Goal: Information Seeking & Learning: Learn about a topic

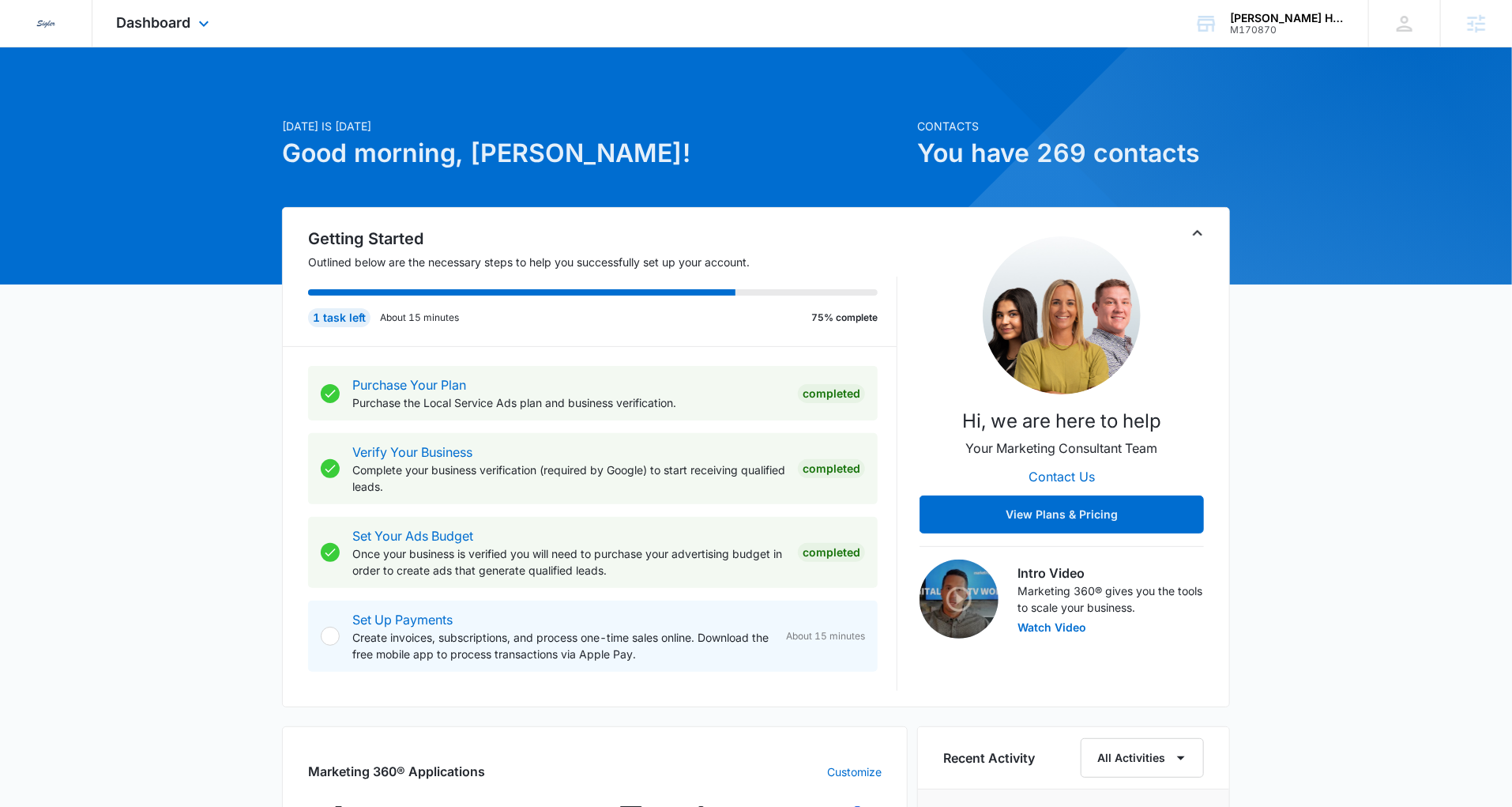
click at [149, 12] on div "Dashboard Apps Reputation Websites Forms CRM Email Social Payments POS Content …" at bounding box center [165, 23] width 145 height 46
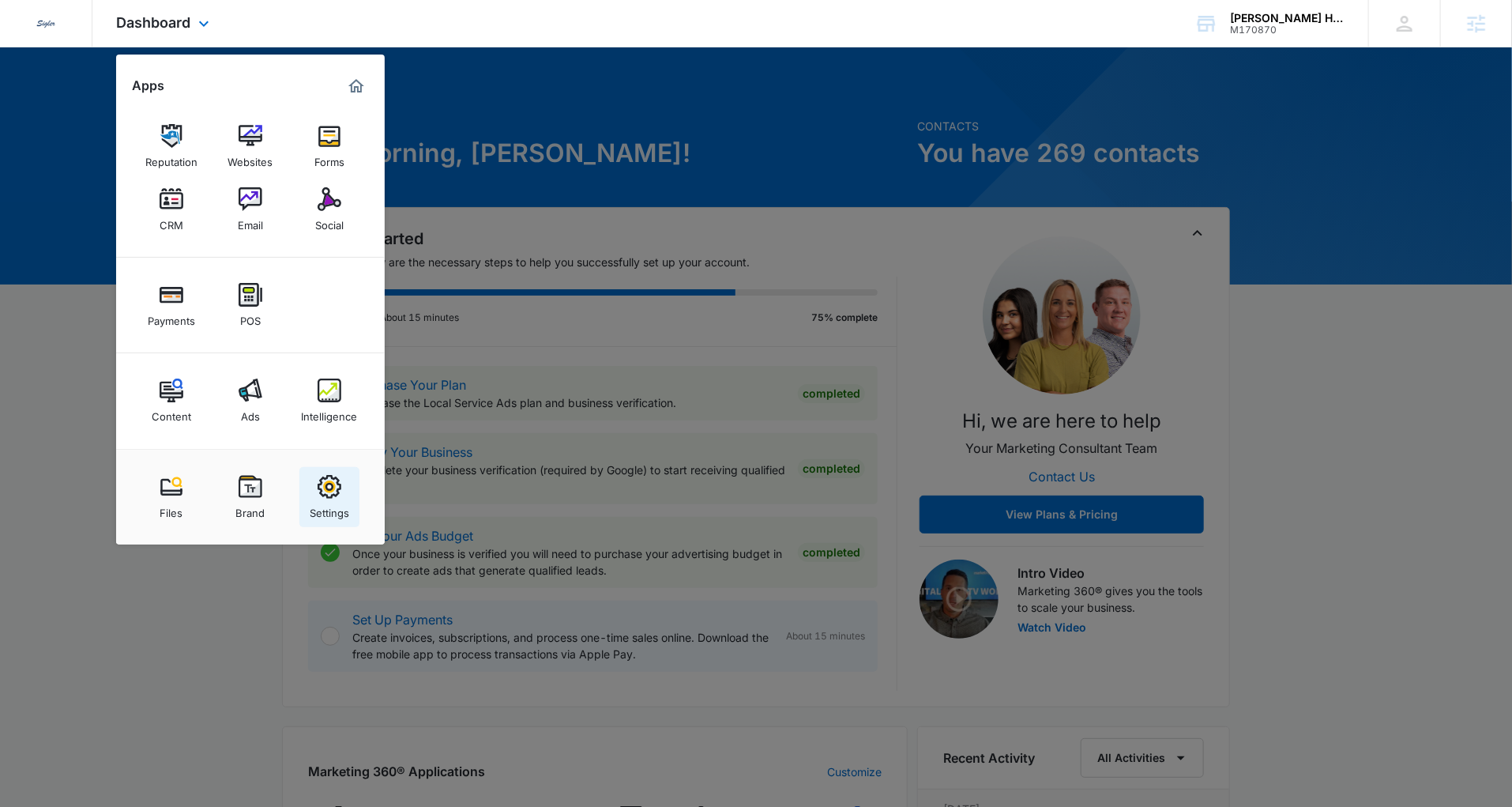
click at [316, 478] on link "Settings" at bounding box center [329, 497] width 60 height 60
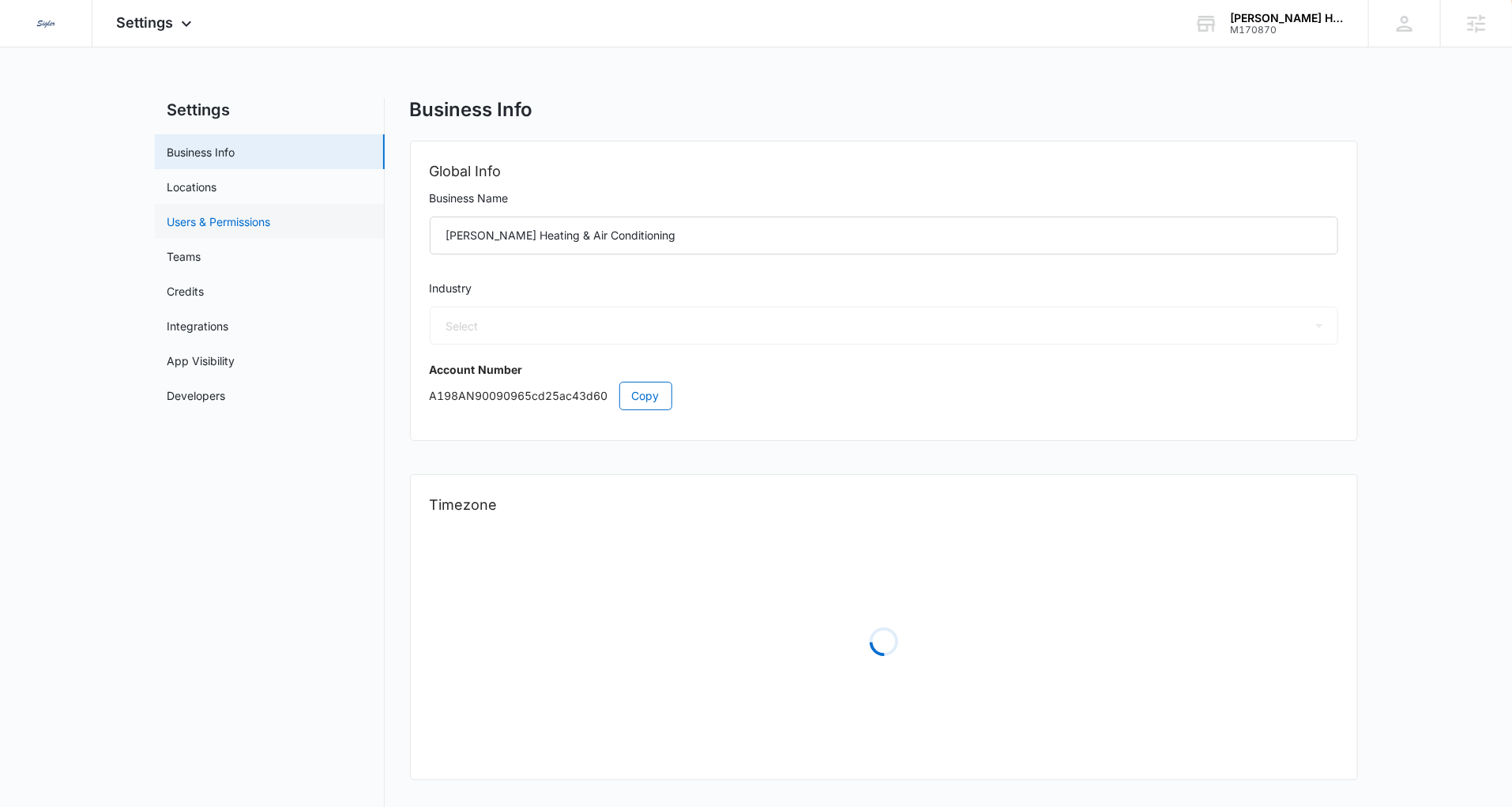
select select "3"
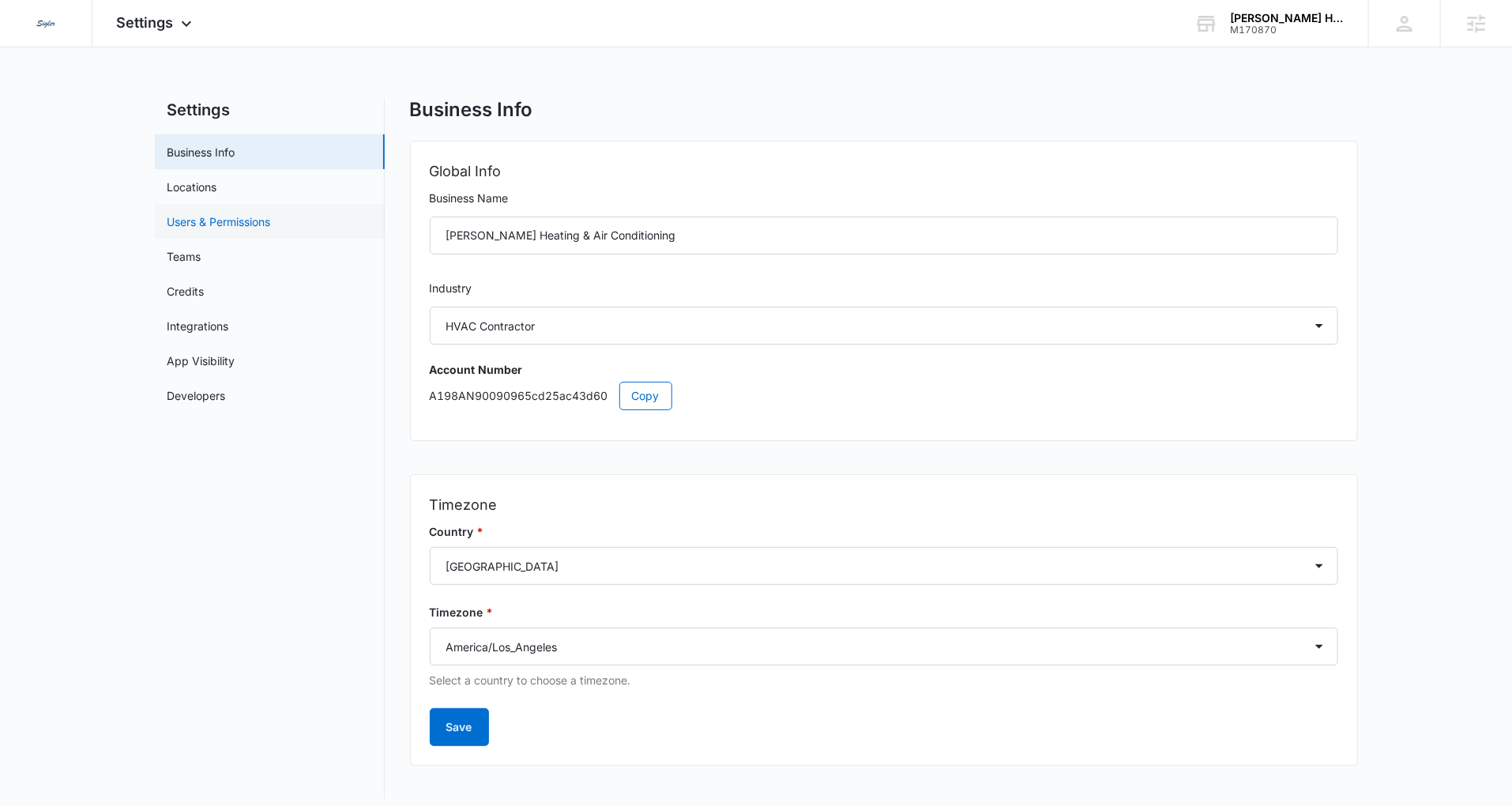
click at [228, 228] on link "Users & Permissions" at bounding box center [219, 221] width 103 height 17
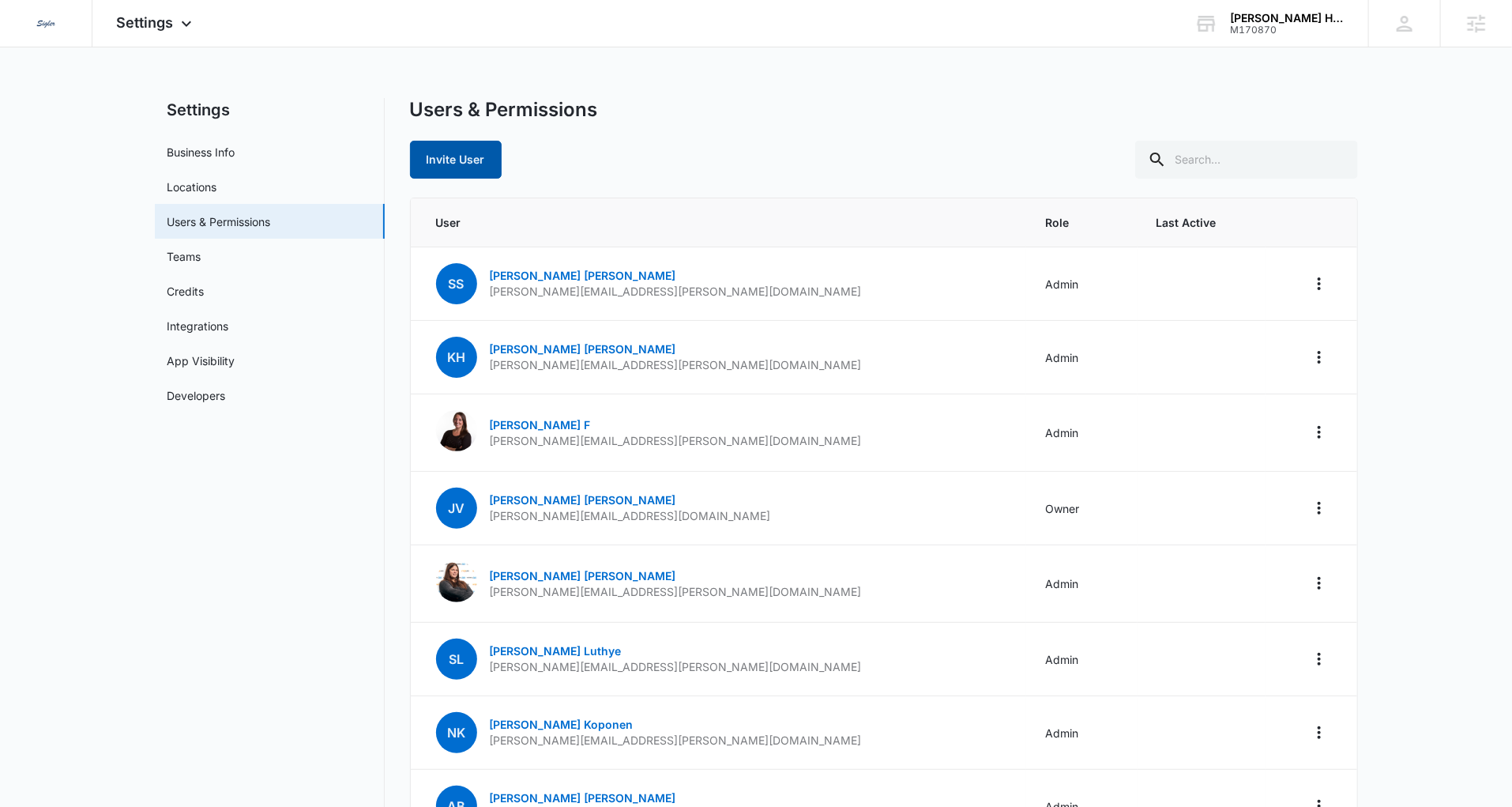
click at [435, 162] on button "Invite User" at bounding box center [455, 159] width 92 height 38
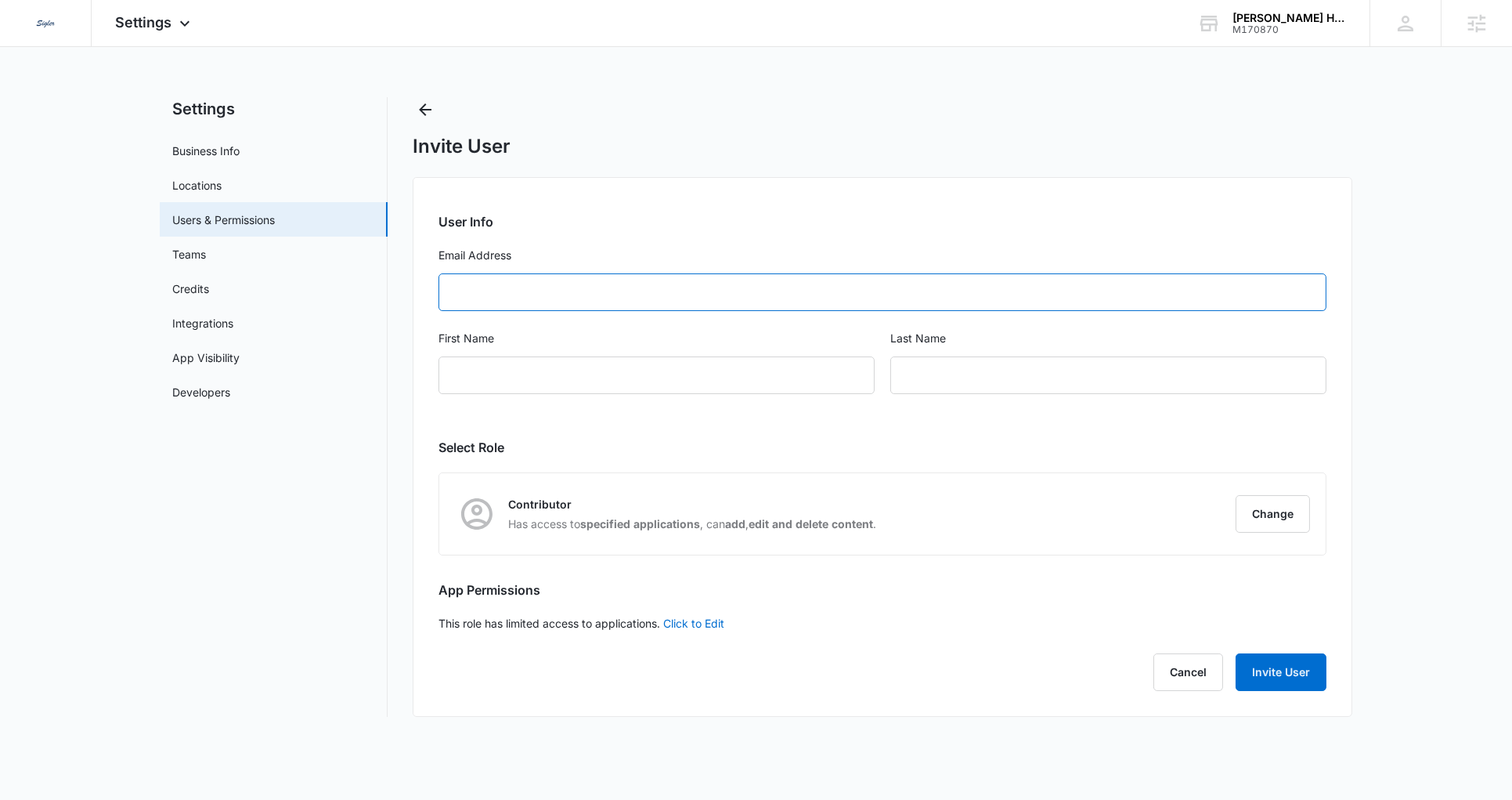
click at [594, 286] on input "Email Address" at bounding box center [883, 292] width 888 height 37
type input "candice.anderson@madwire.com"
type input "Candice"
type input "Anderson"
drag, startPoint x: 561, startPoint y: 294, endPoint x: 612, endPoint y: 302, distance: 51.6
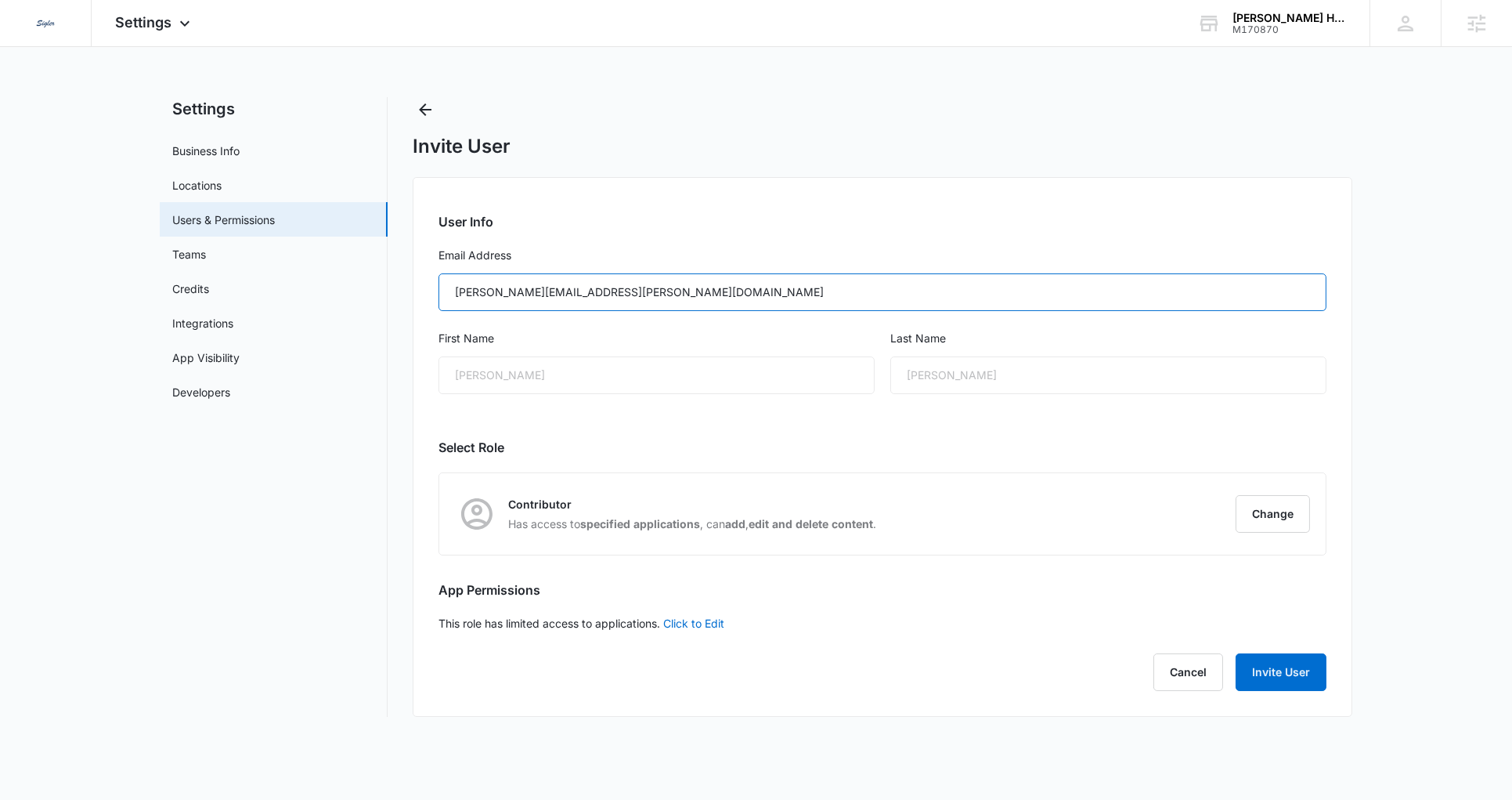
click at [561, 294] on input "candice.anderson@madwire.com" at bounding box center [883, 292] width 888 height 37
click at [1261, 507] on button "Change" at bounding box center [1272, 513] width 74 height 37
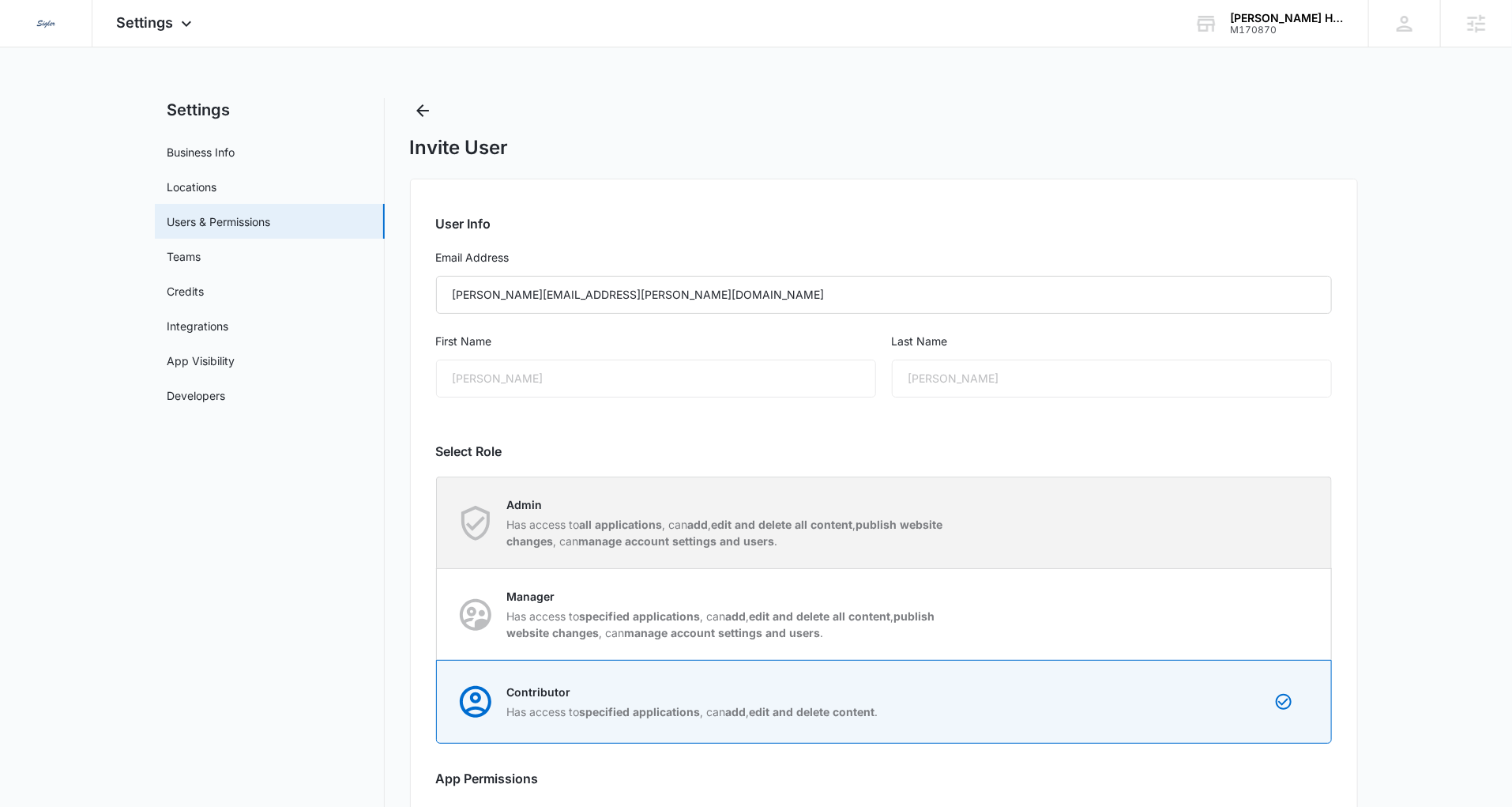
click at [800, 504] on p "Admin" at bounding box center [729, 504] width 444 height 17
click at [438, 522] on input "Admin Has access to all applications , can add , edit and delete all content , …" at bounding box center [437, 522] width 1 height 1
radio input "true"
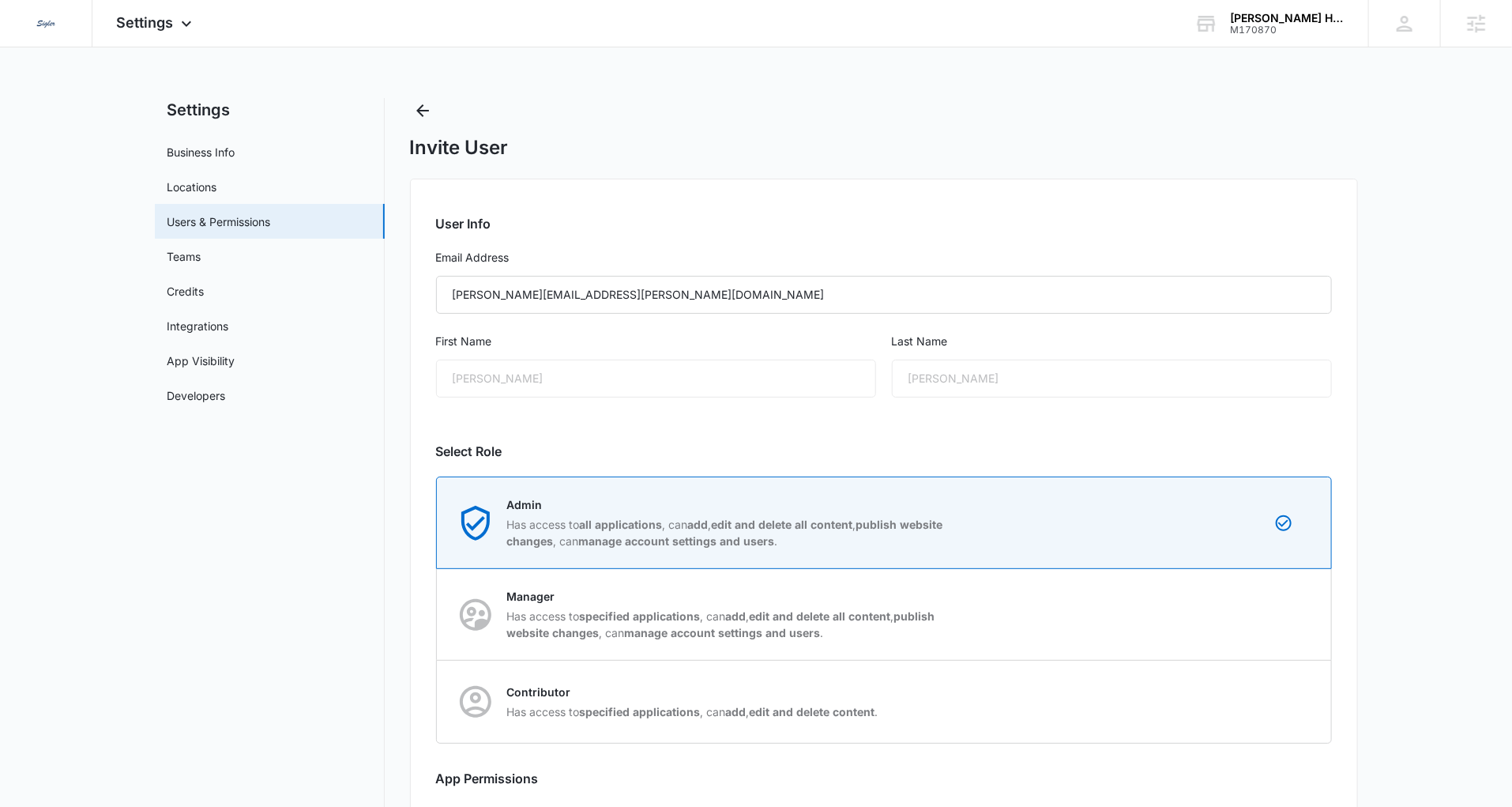
click at [1436, 594] on main "Settings Business Info Locations Users & Permissions Teams Credits Integrations…" at bounding box center [756, 511] width 1512 height 827
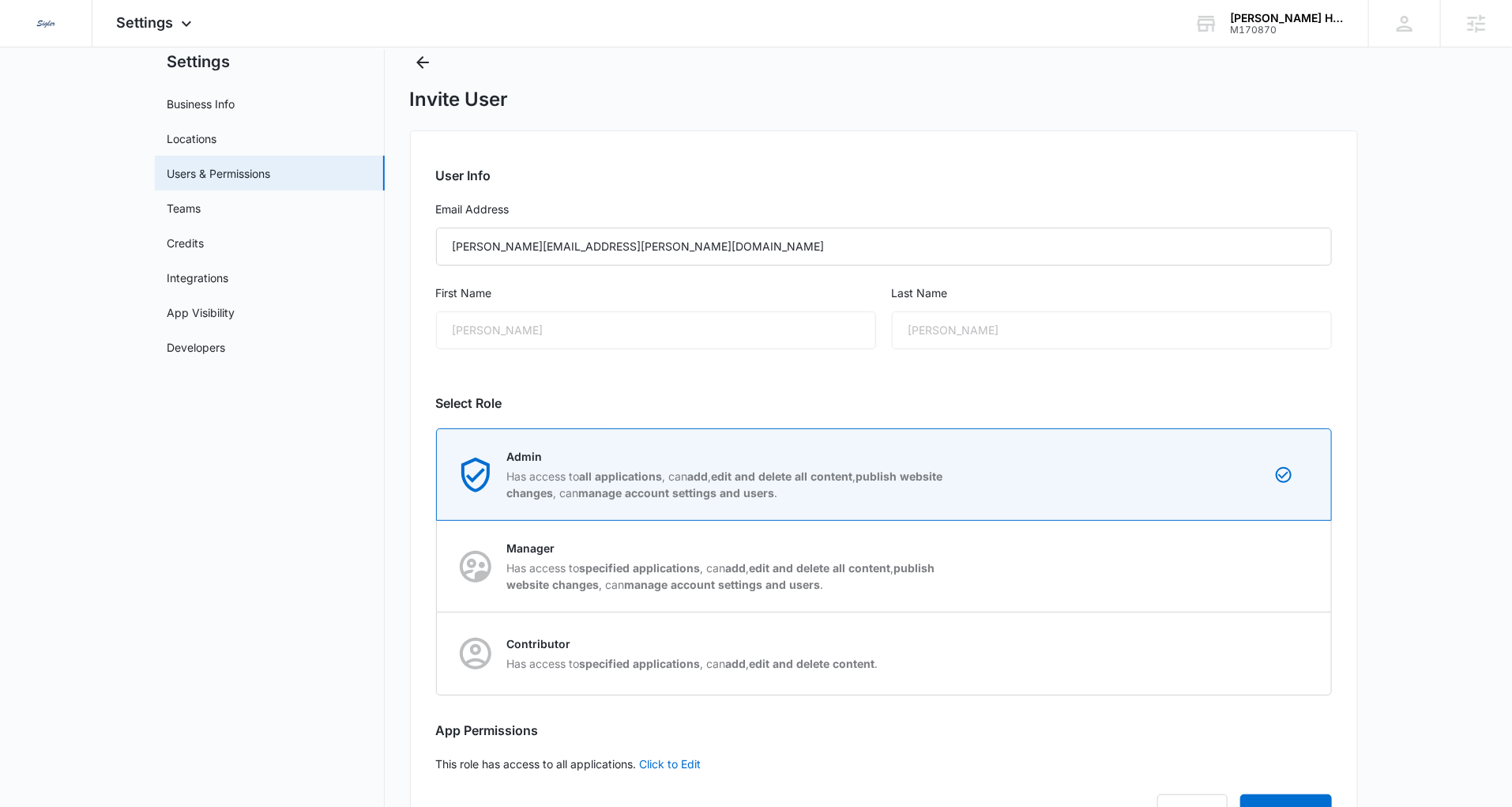
scroll to position [119, 0]
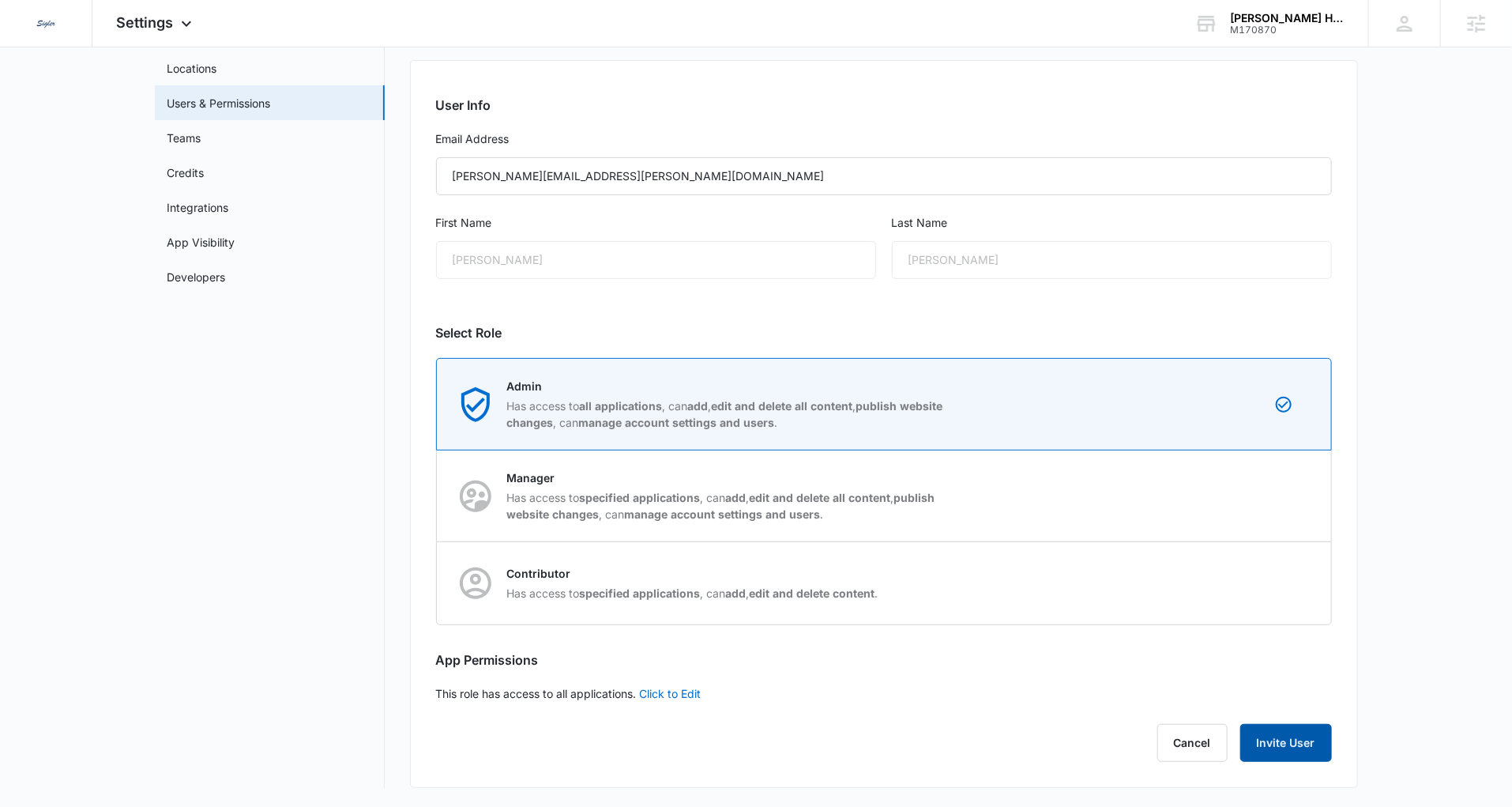
click at [1270, 746] on button "Invite User" at bounding box center [1286, 742] width 92 height 38
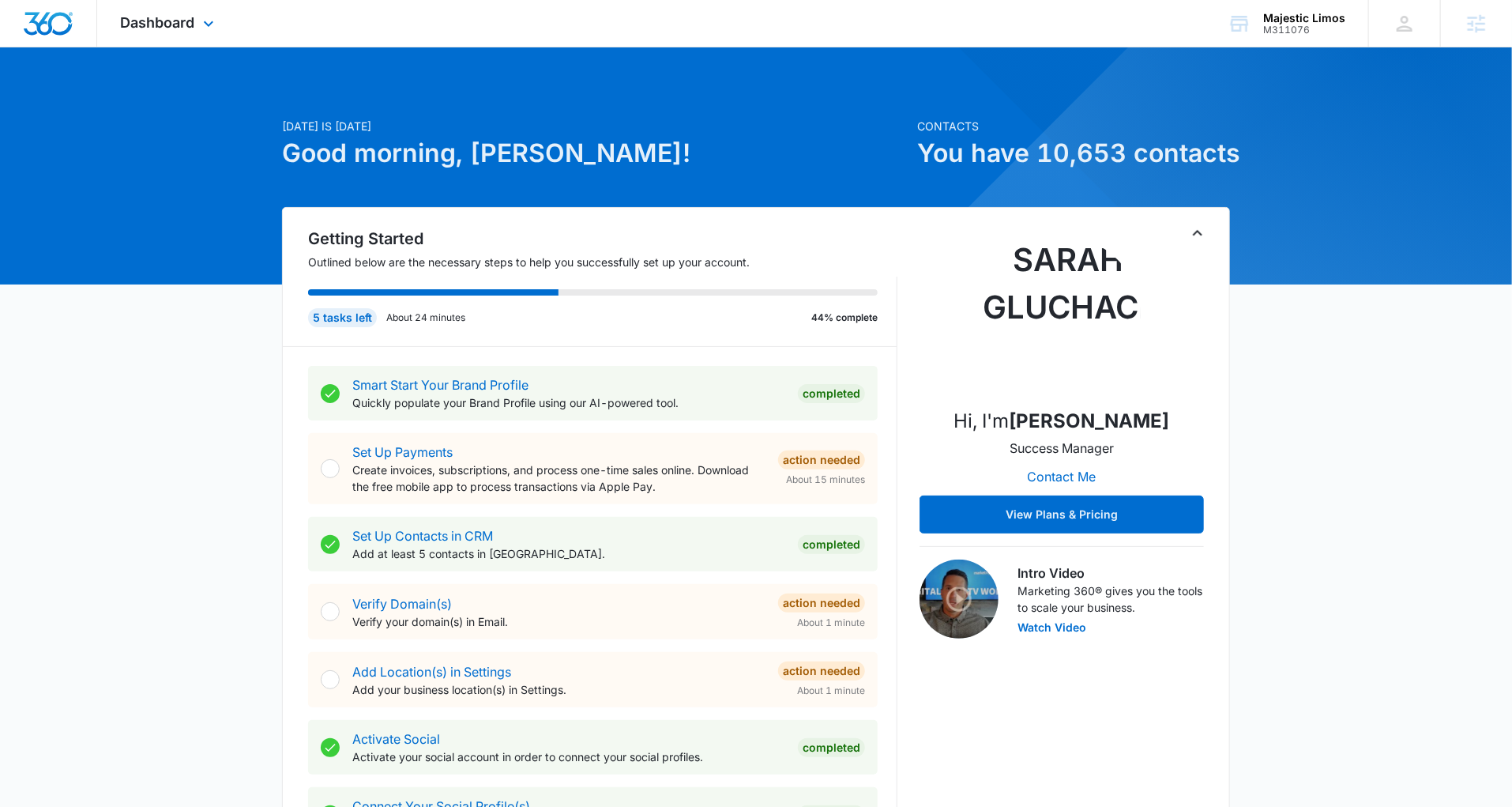
click at [148, 10] on div "Dashboard Apps Reputation Forms CRM Email Social Payments POS Content Ads Intel…" at bounding box center [169, 23] width 145 height 46
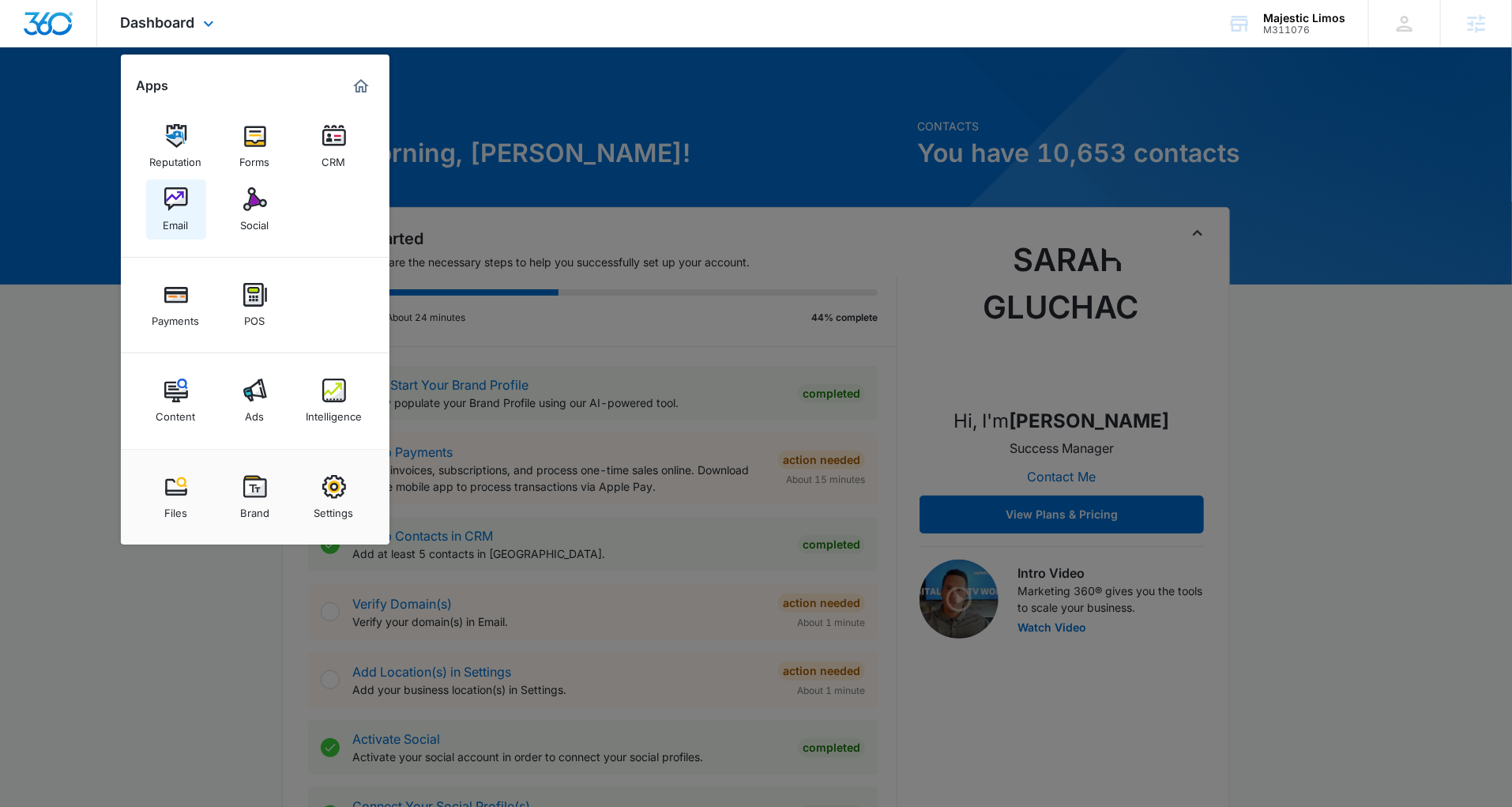
click at [178, 218] on div "Email" at bounding box center [176, 222] width 25 height 21
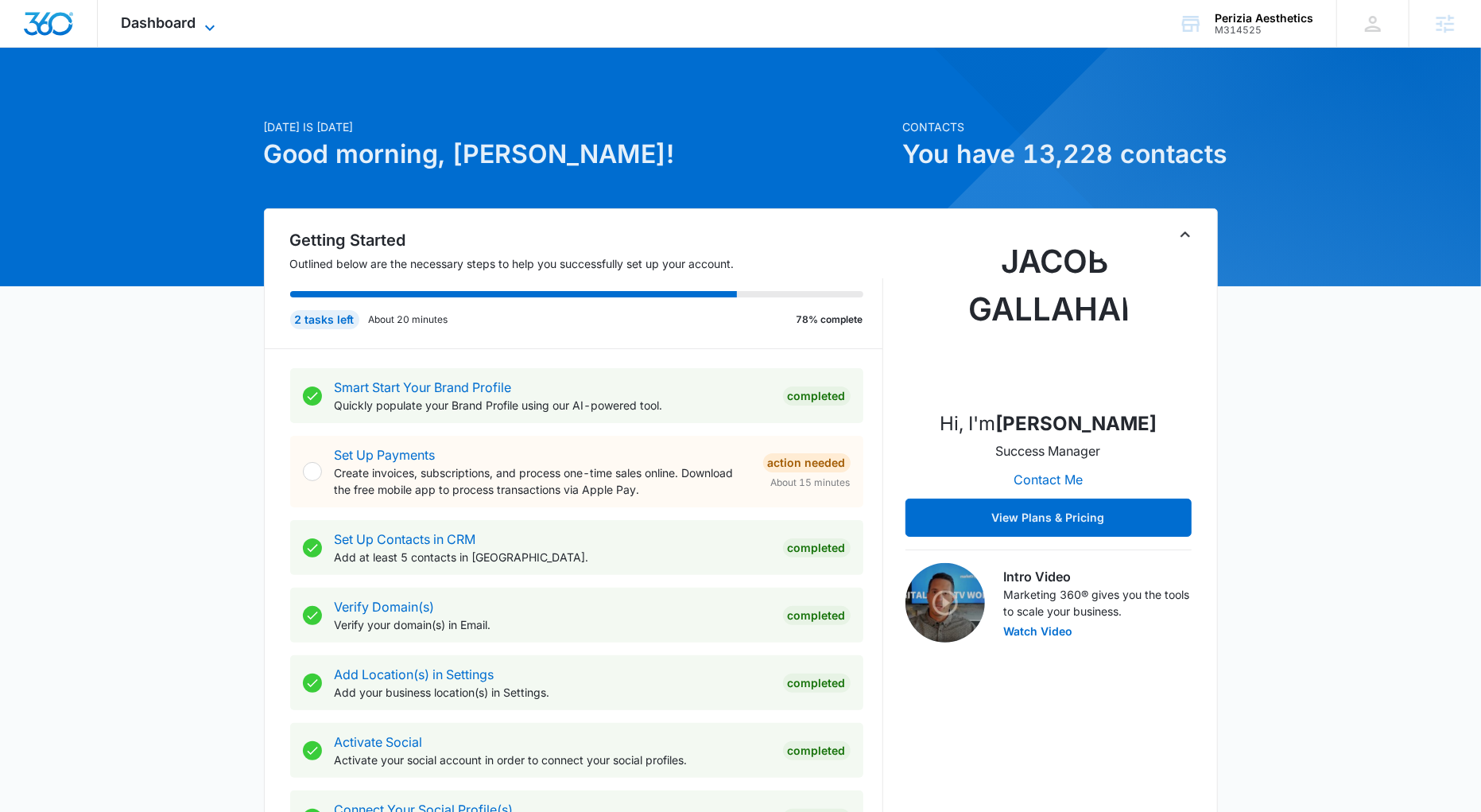
click at [147, 30] on span "Dashboard" at bounding box center [158, 22] width 75 height 17
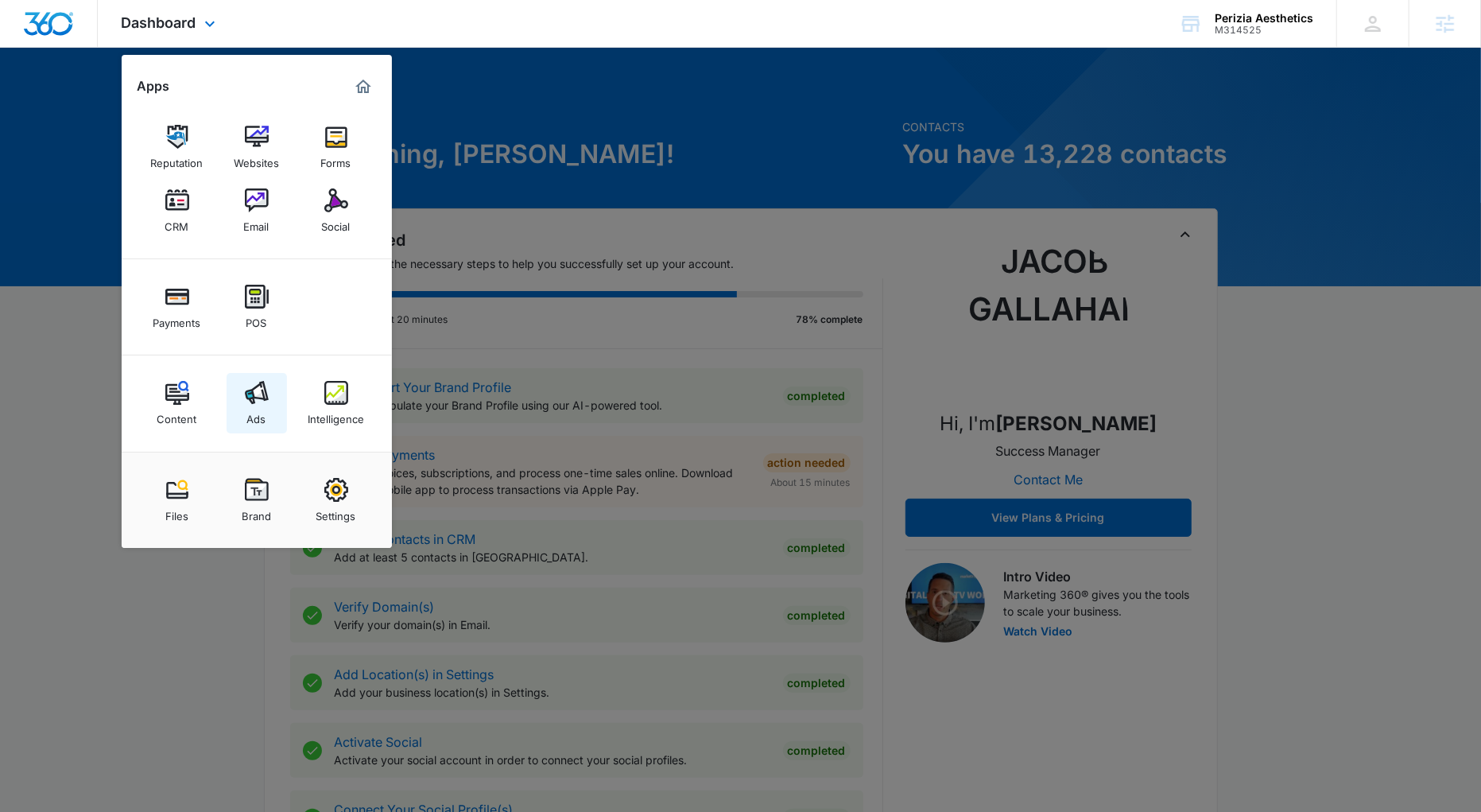
click at [255, 403] on img at bounding box center [257, 392] width 24 height 24
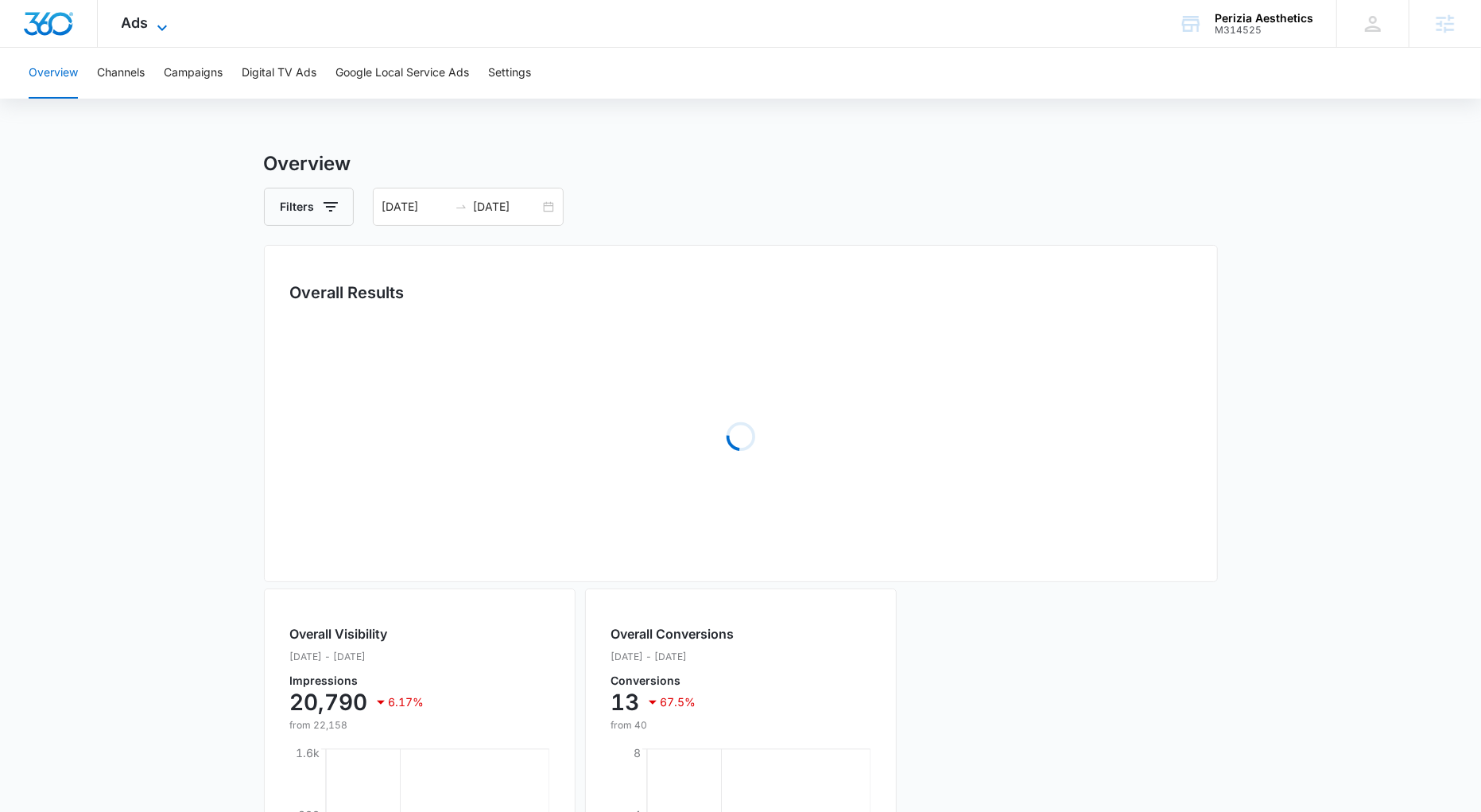
click at [139, 20] on span "Ads" at bounding box center [134, 22] width 27 height 17
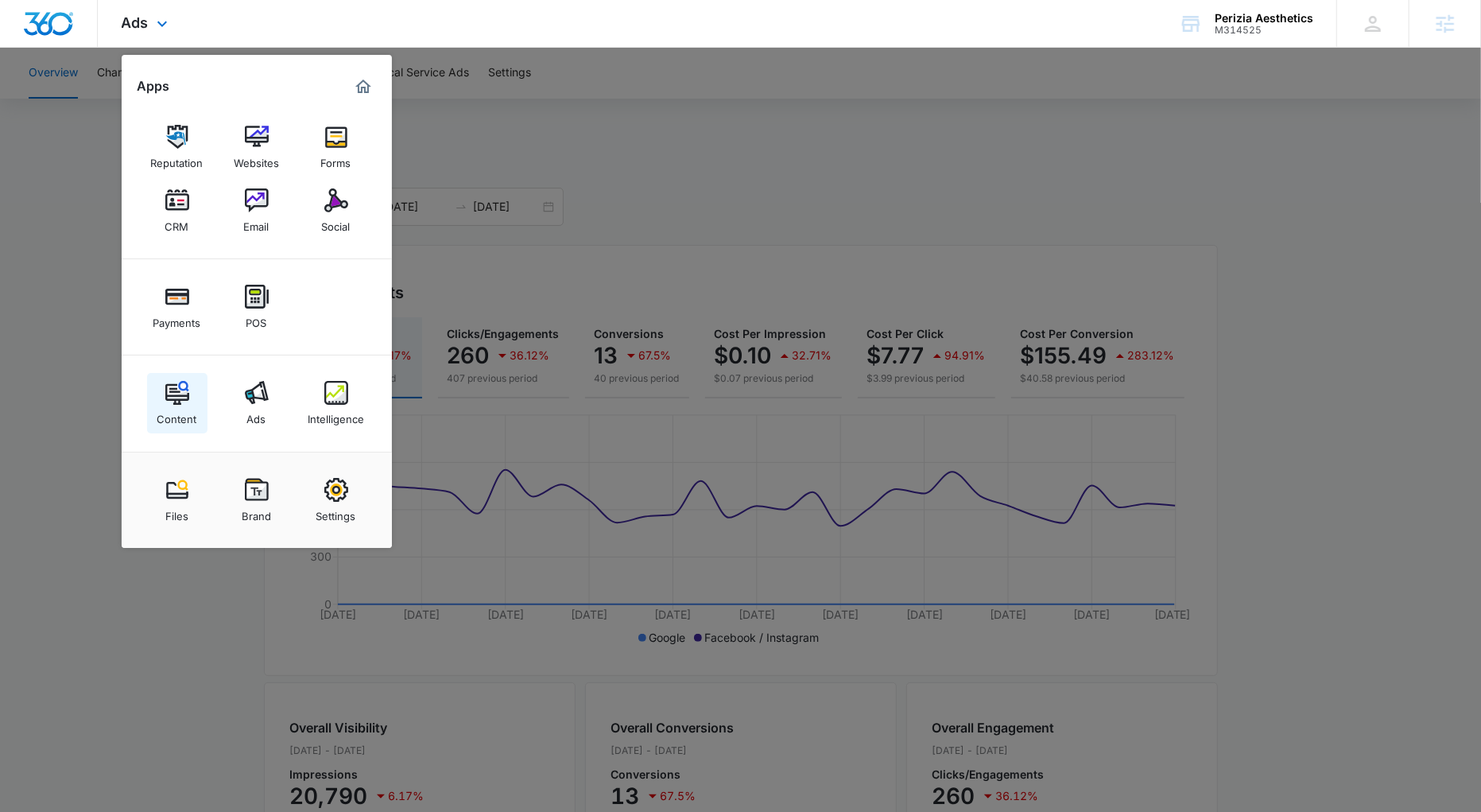
click at [174, 400] on img at bounding box center [177, 392] width 24 height 24
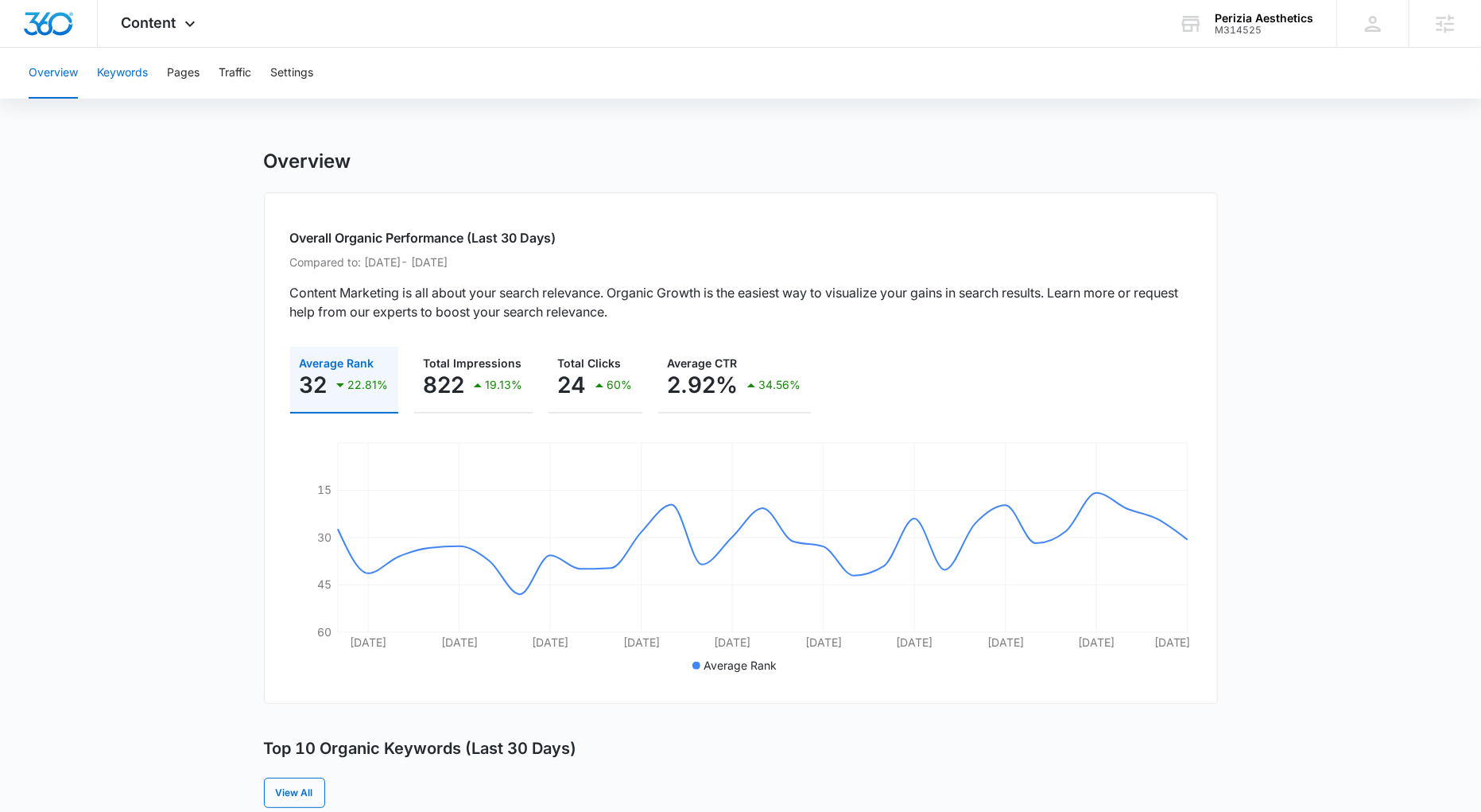
click at [118, 82] on button "Keywords" at bounding box center [122, 73] width 51 height 51
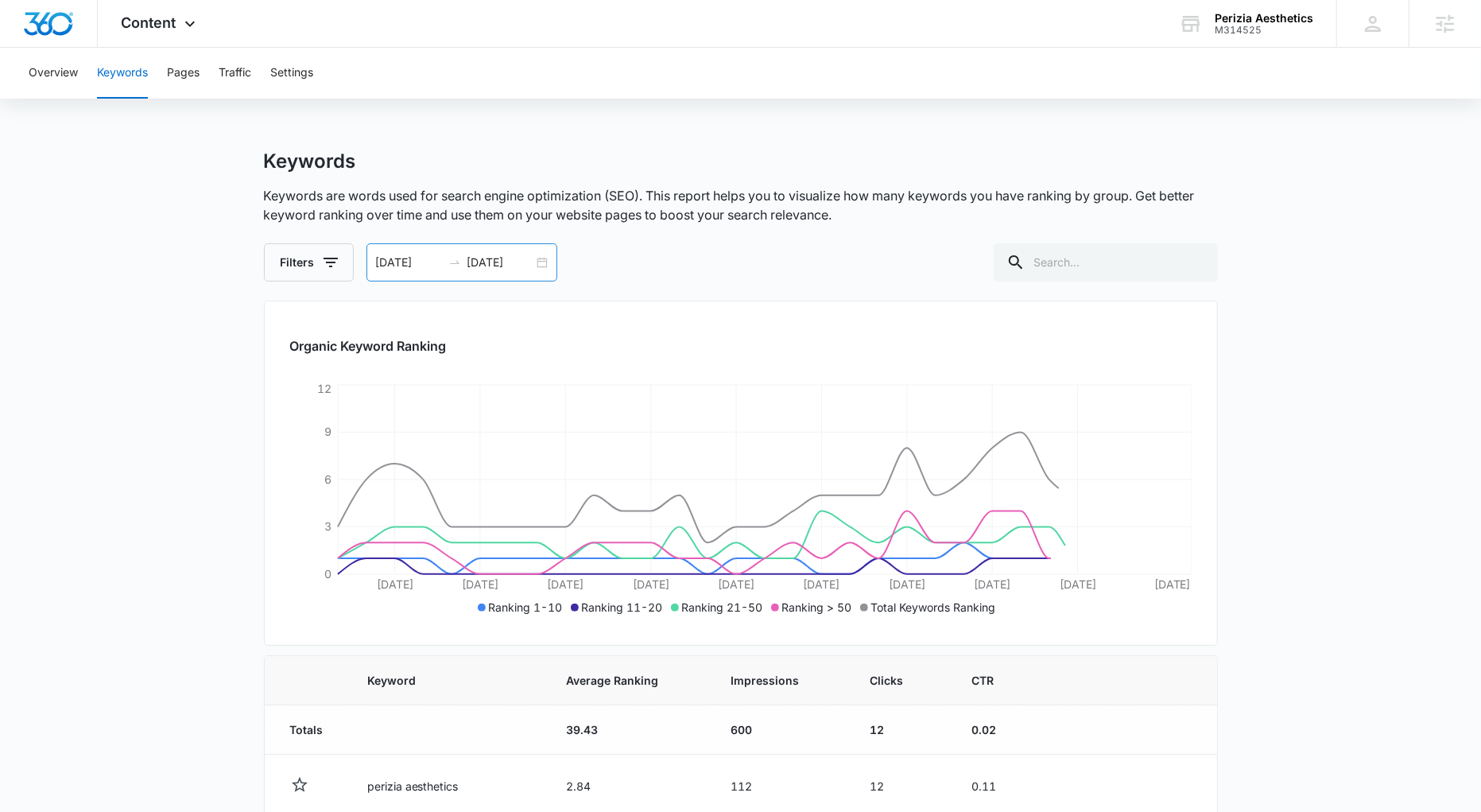
click at [545, 263] on div "07/14/2025 08/13/2025" at bounding box center [461, 262] width 191 height 38
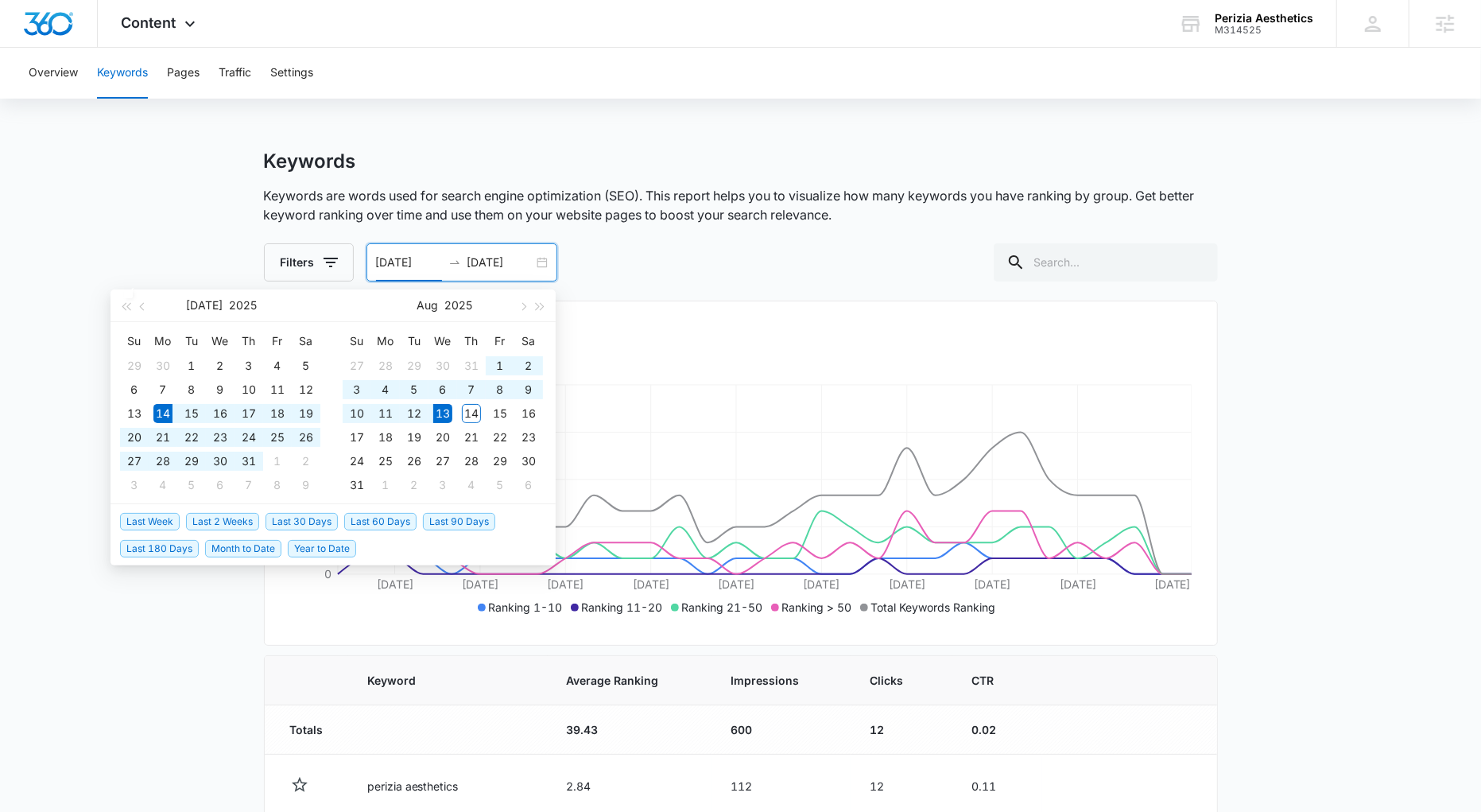
click at [170, 558] on li "Last 180 Days" at bounding box center [163, 547] width 85 height 27
click at [171, 551] on span "Last 180 Days" at bounding box center [160, 548] width 79 height 18
type input "02/12/2025"
type input "08/11/2025"
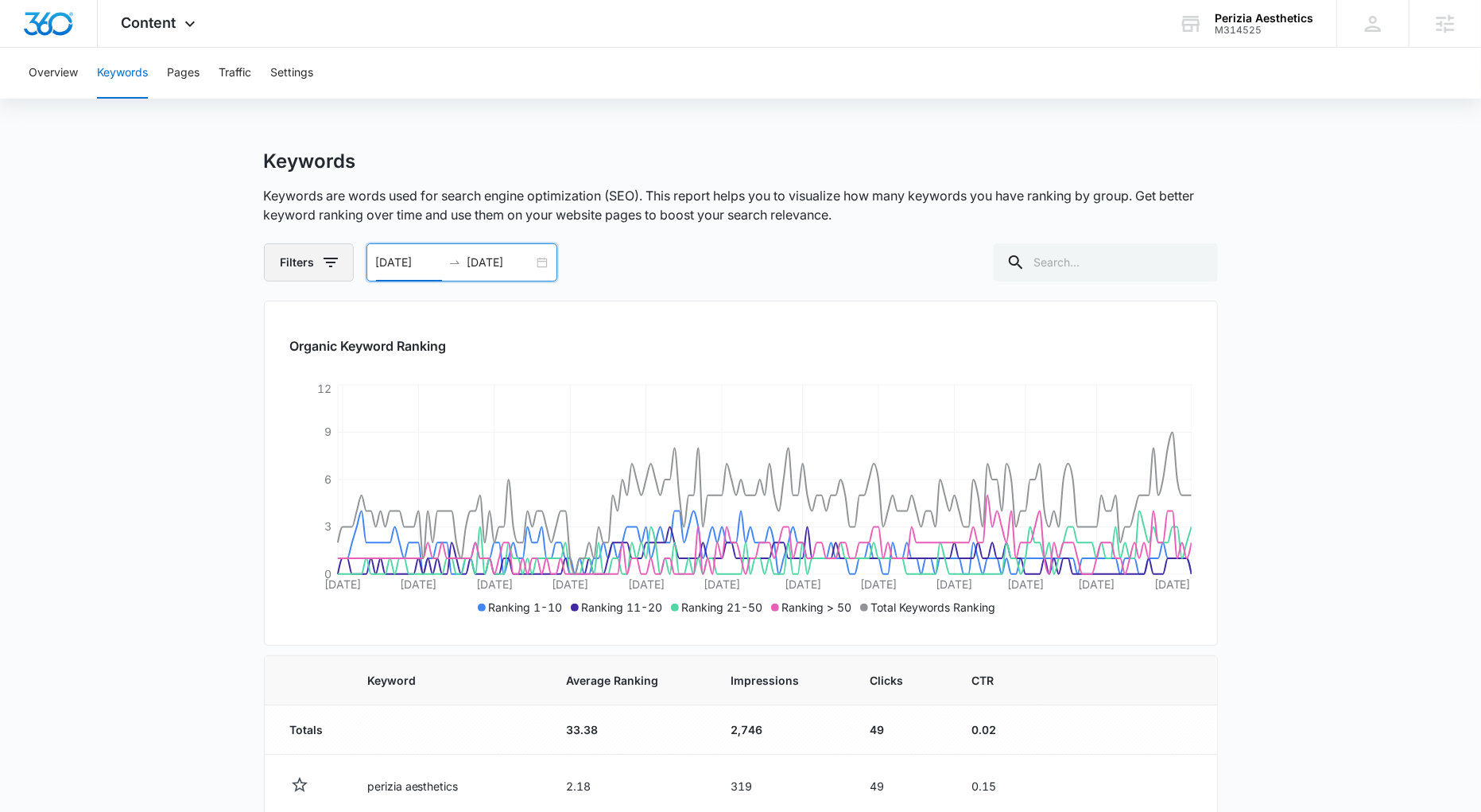
click at [322, 243] on button "Filters" at bounding box center [309, 262] width 90 height 38
click at [286, 386] on icon at bounding box center [293, 385] width 14 height 14
click at [285, 385] on input "1-10" at bounding box center [284, 384] width 1 height 1
checkbox input "true"
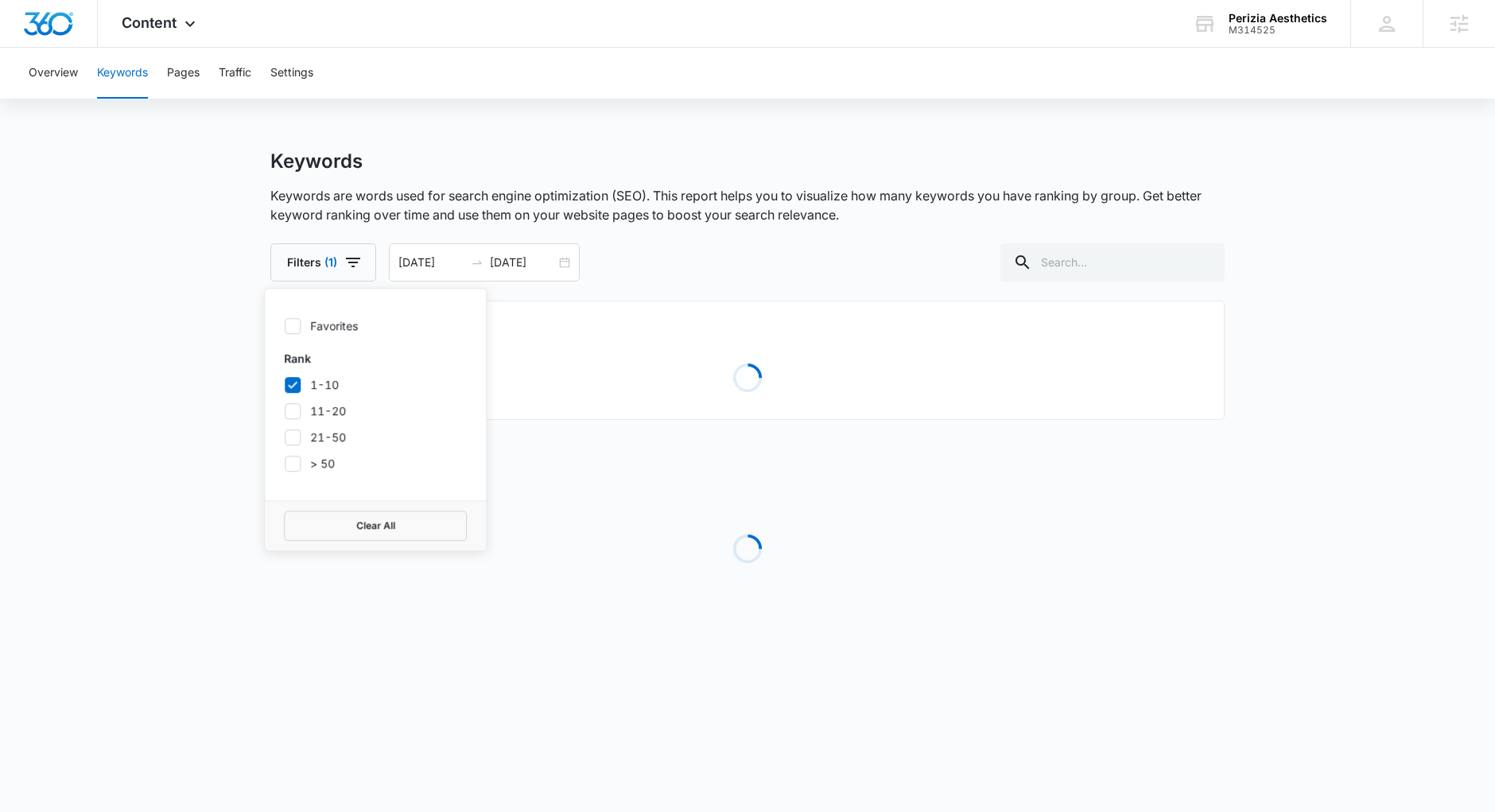
click at [229, 397] on main "Keywords Keywords are words used for search engine optimization (SEO). This rep…" at bounding box center [747, 417] width 1495 height 537
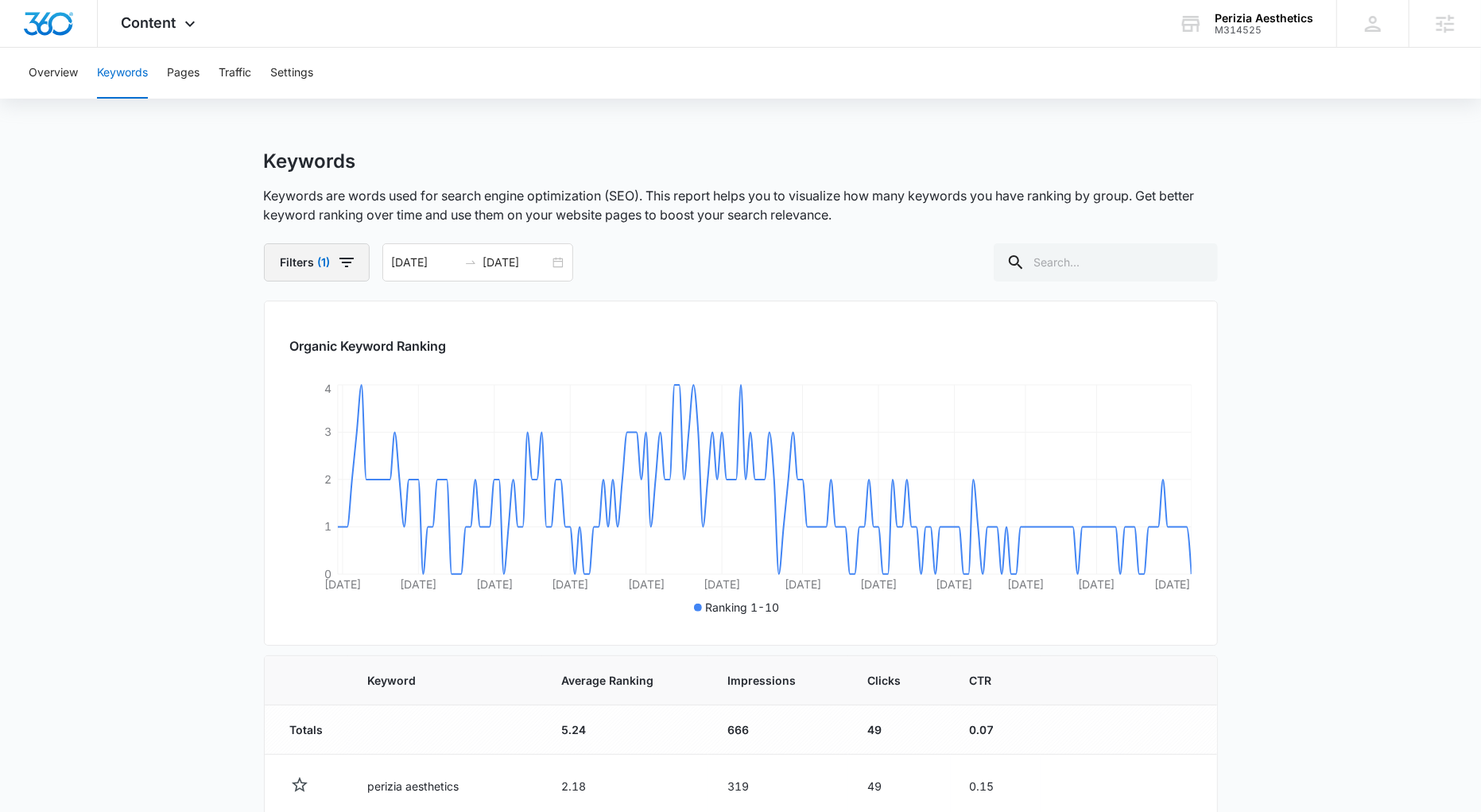
click at [326, 260] on span "(1)" at bounding box center [324, 262] width 12 height 11
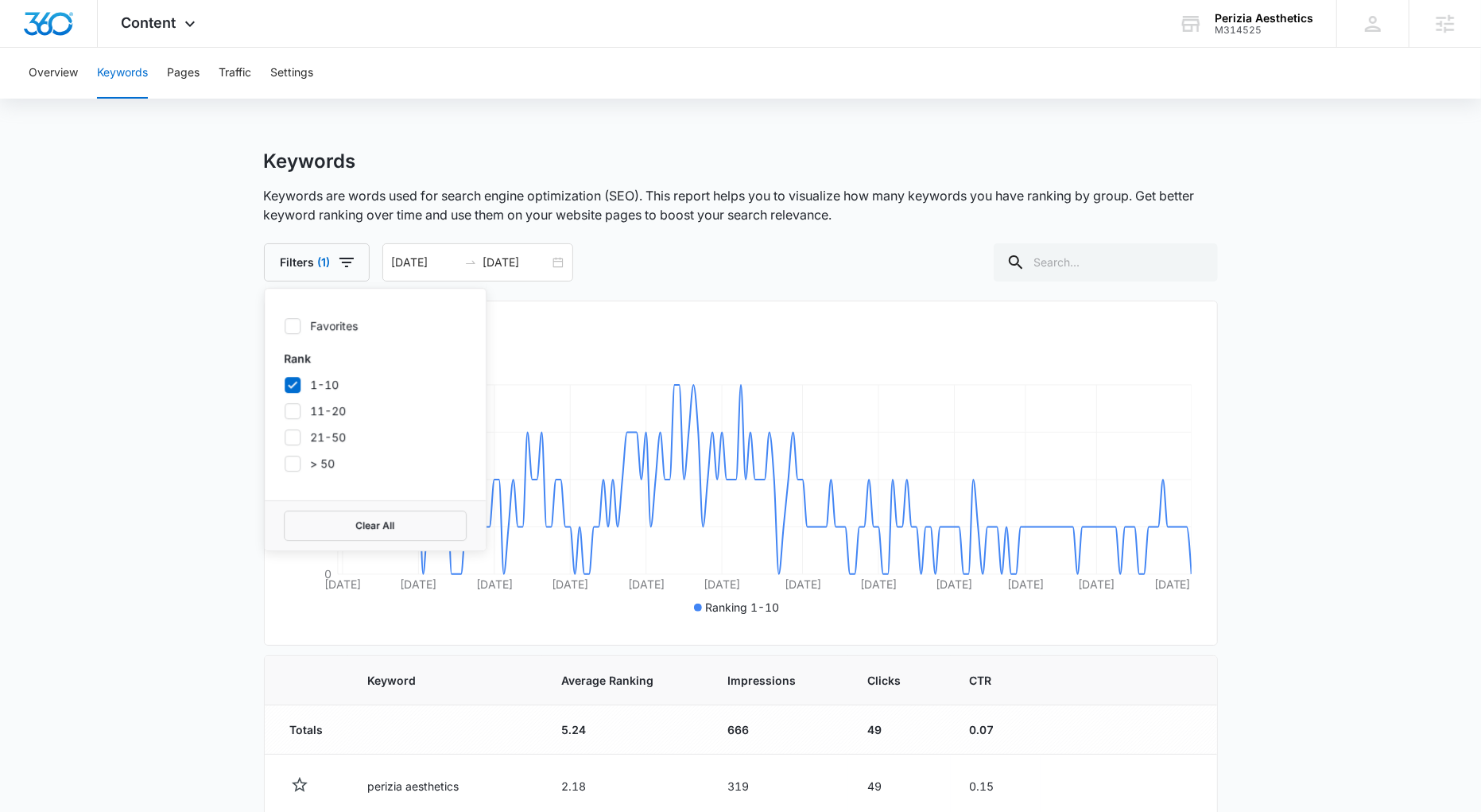
click at [293, 412] on icon at bounding box center [292, 410] width 10 height 7
click at [285, 411] on input "11-20" at bounding box center [284, 410] width 1 height 1
checkbox input "true"
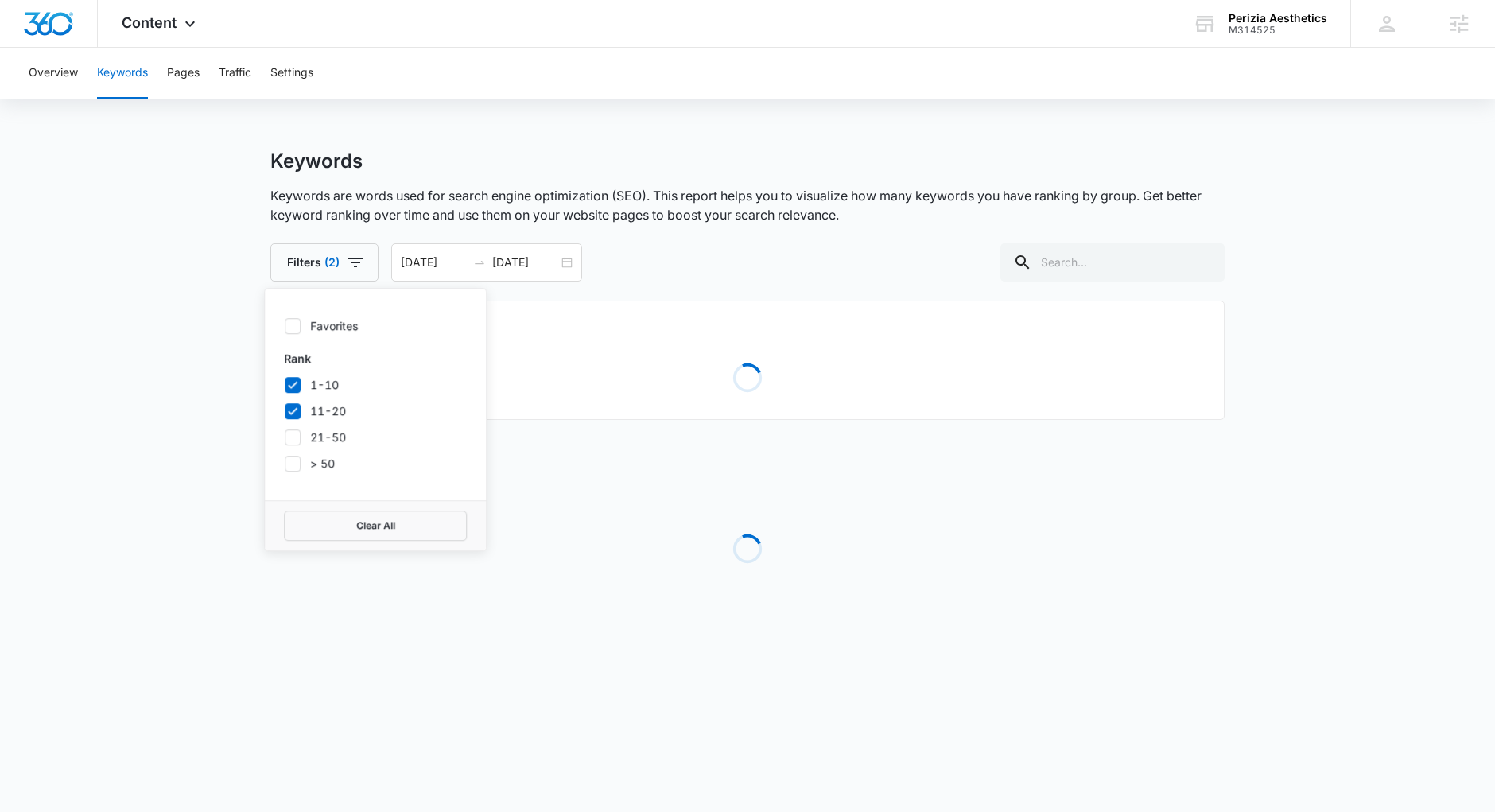
click at [245, 363] on main "Keywords Keywords are words used for search engine optimization (SEO). This rep…" at bounding box center [747, 417] width 1495 height 537
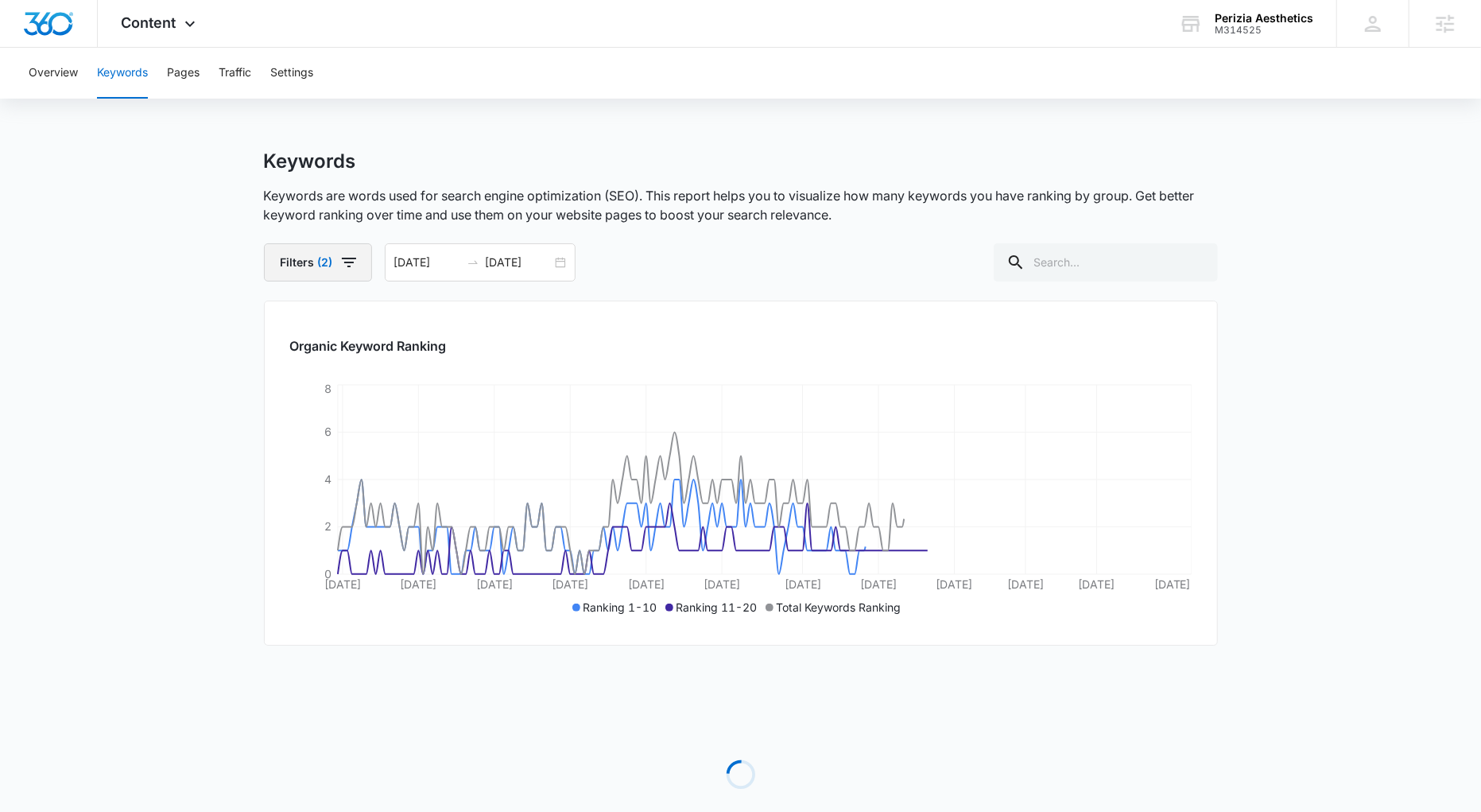
click at [312, 256] on button "Filters (2)" at bounding box center [317, 262] width 108 height 38
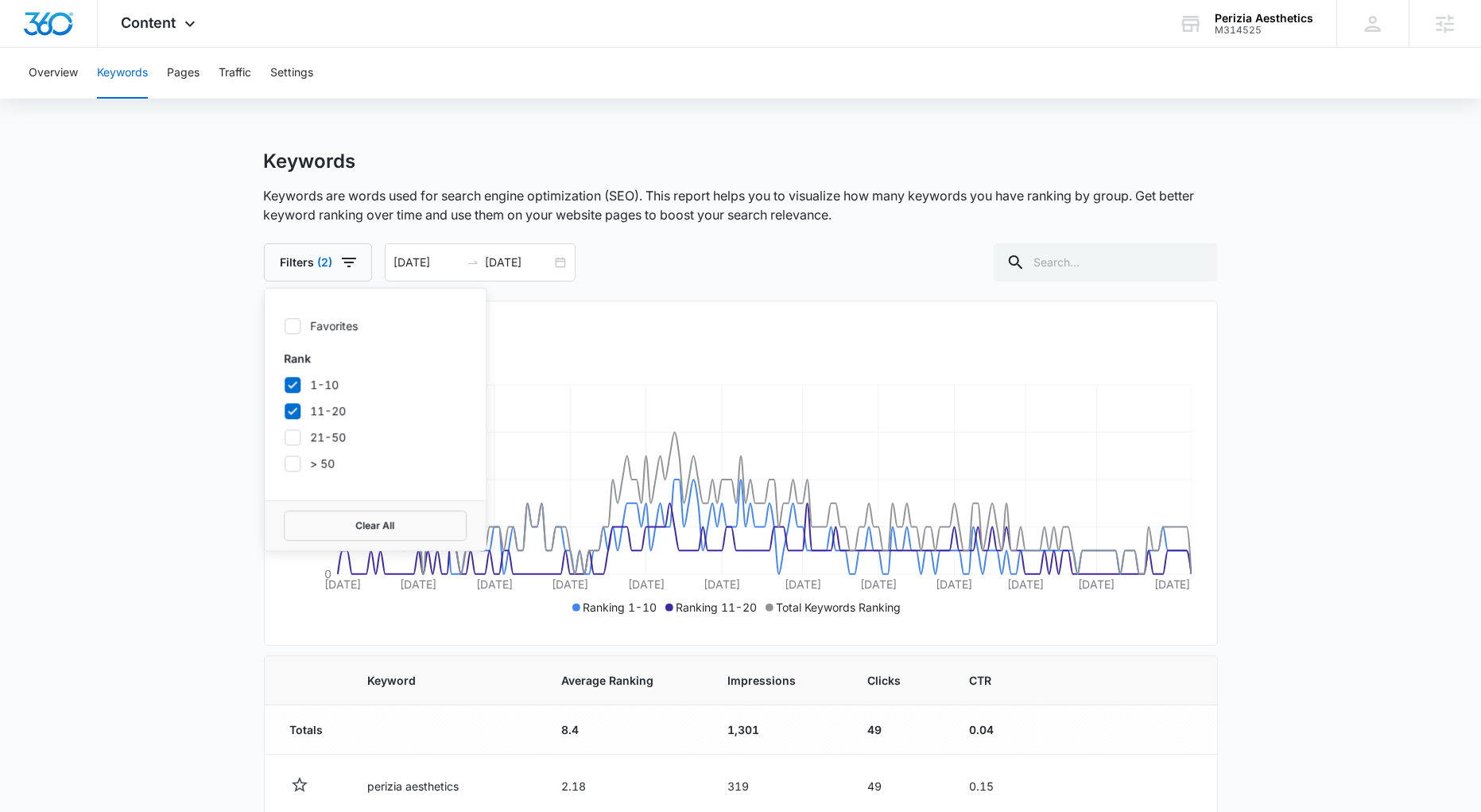
click at [290, 407] on icon at bounding box center [293, 411] width 14 height 14
click at [285, 410] on input "11-20" at bounding box center [284, 410] width 1 height 1
checkbox input "false"
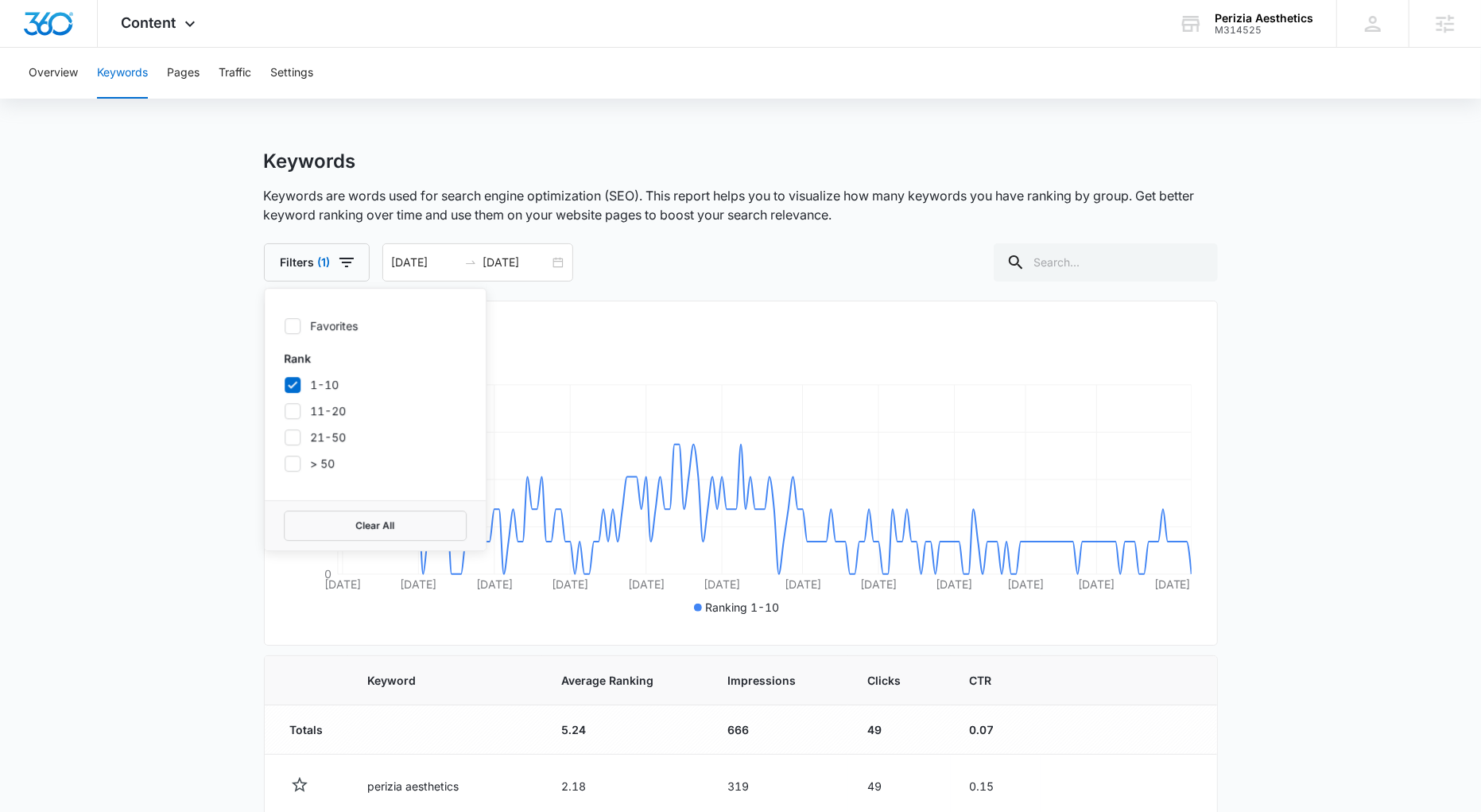
click at [290, 383] on icon at bounding box center [293, 385] width 14 height 14
click at [285, 384] on input "1-10" at bounding box center [284, 384] width 1 height 1
checkbox input "false"
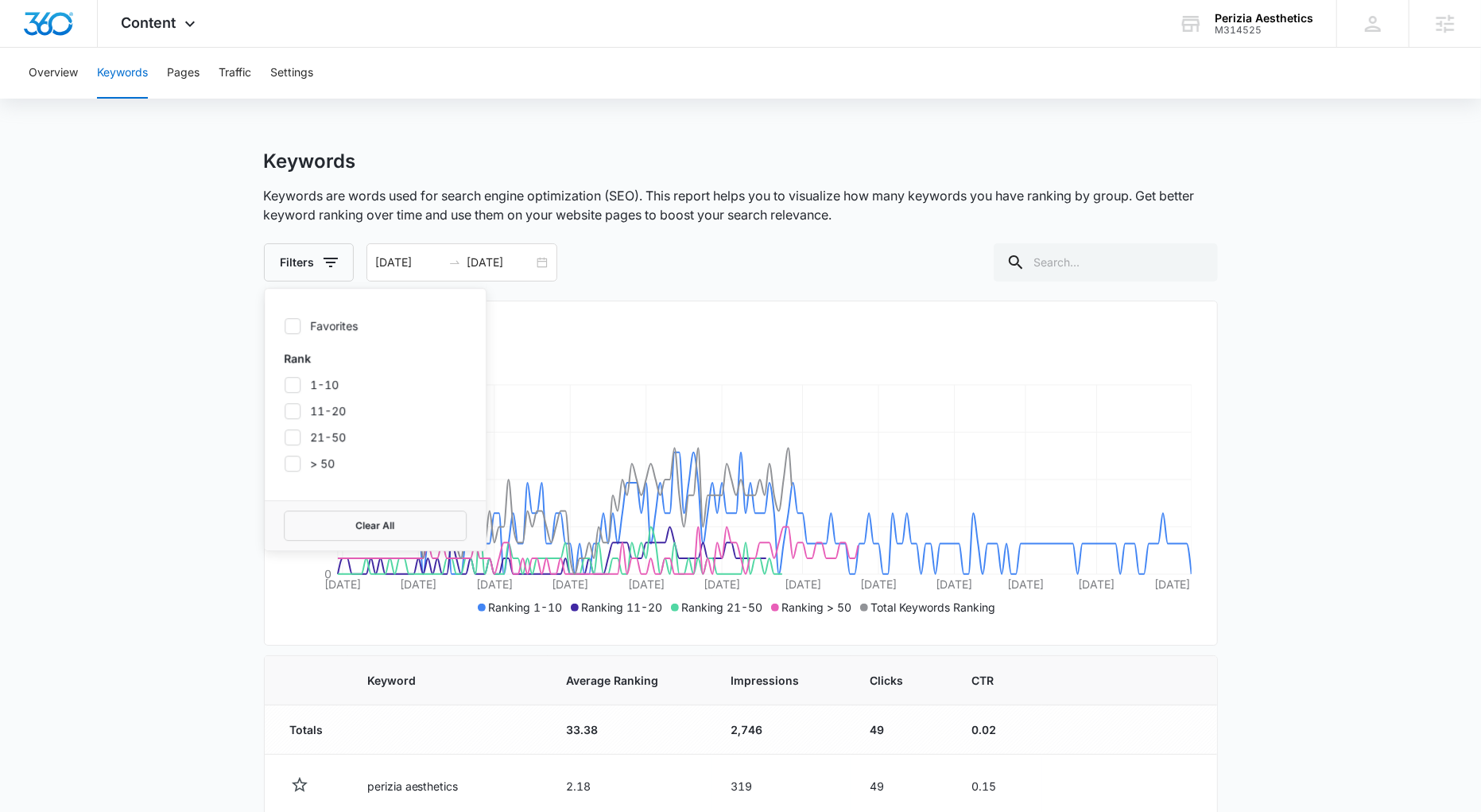
click at [307, 204] on p "Keywords are words used for search engine optimization (SEO). This report helps…" at bounding box center [740, 205] width 954 height 38
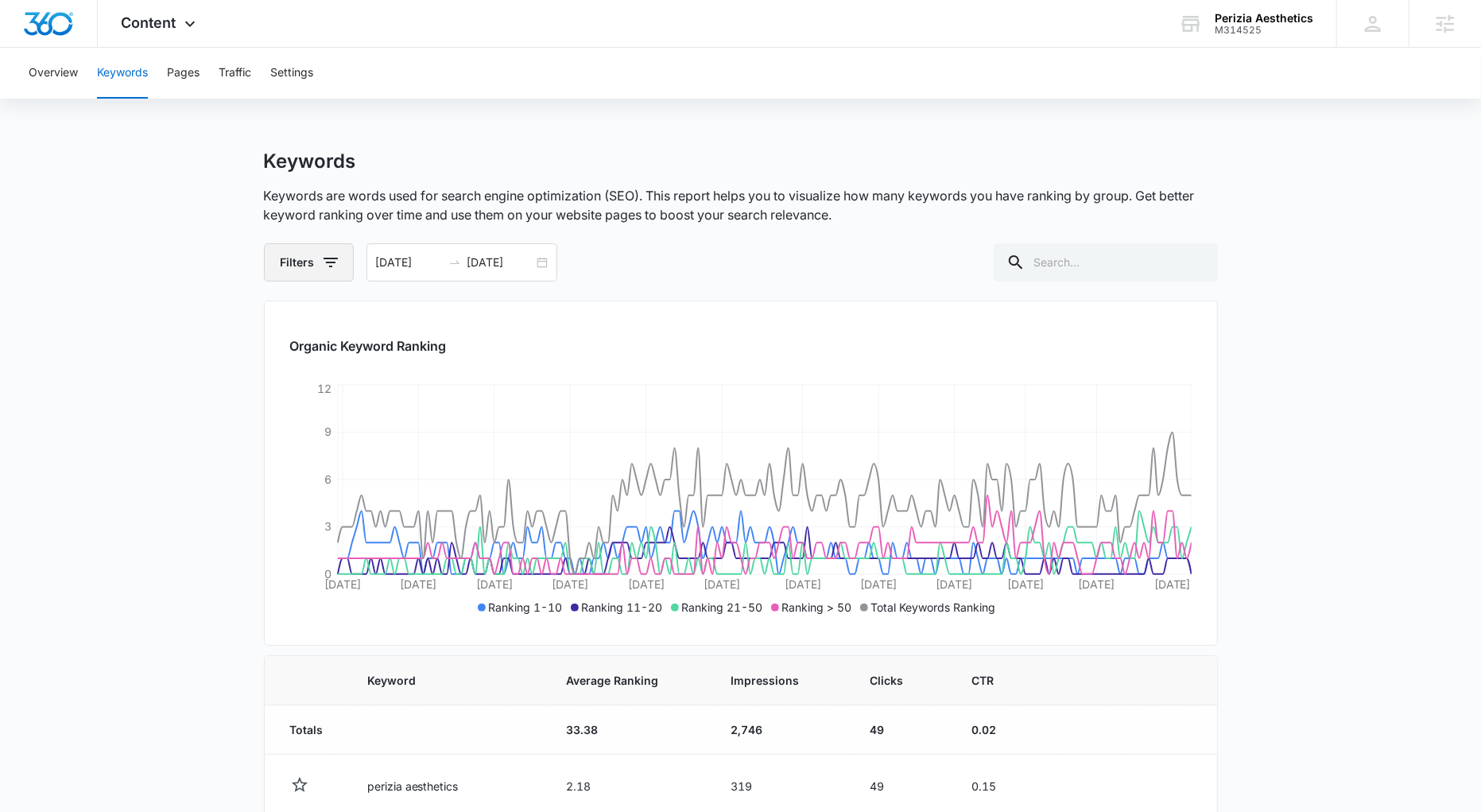
click at [318, 258] on button "Filters" at bounding box center [309, 262] width 90 height 38
click at [287, 456] on icon at bounding box center [293, 463] width 14 height 14
click at [285, 462] on input "> 50" at bounding box center [284, 462] width 1 height 1
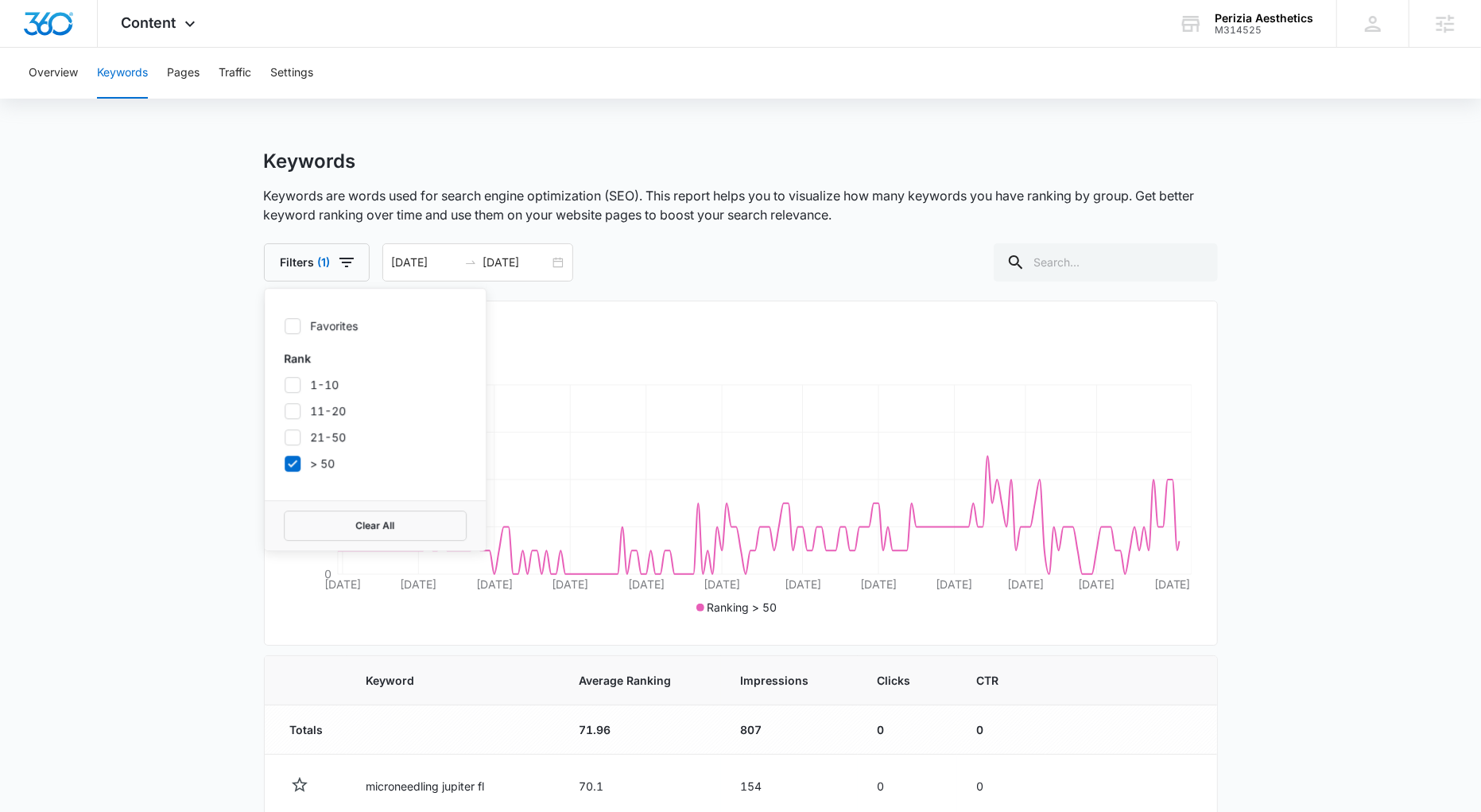
click at [291, 462] on icon at bounding box center [293, 463] width 14 height 14
click at [285, 462] on input "> 50" at bounding box center [284, 462] width 1 height 1
checkbox input "false"
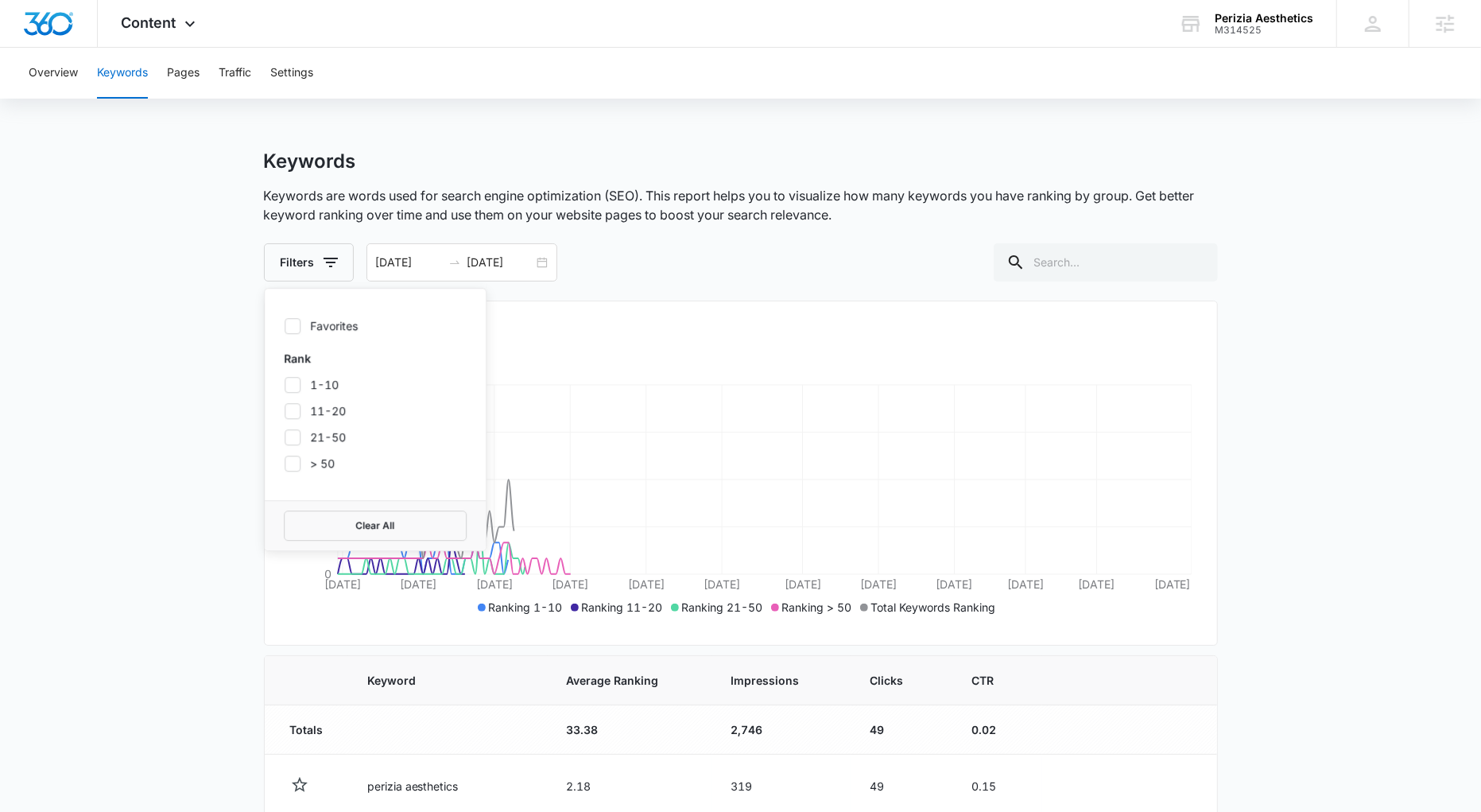
click at [157, 443] on main "Keywords Keywords are words used for search engine optimization (SEO). This rep…" at bounding box center [740, 809] width 1481 height 1320
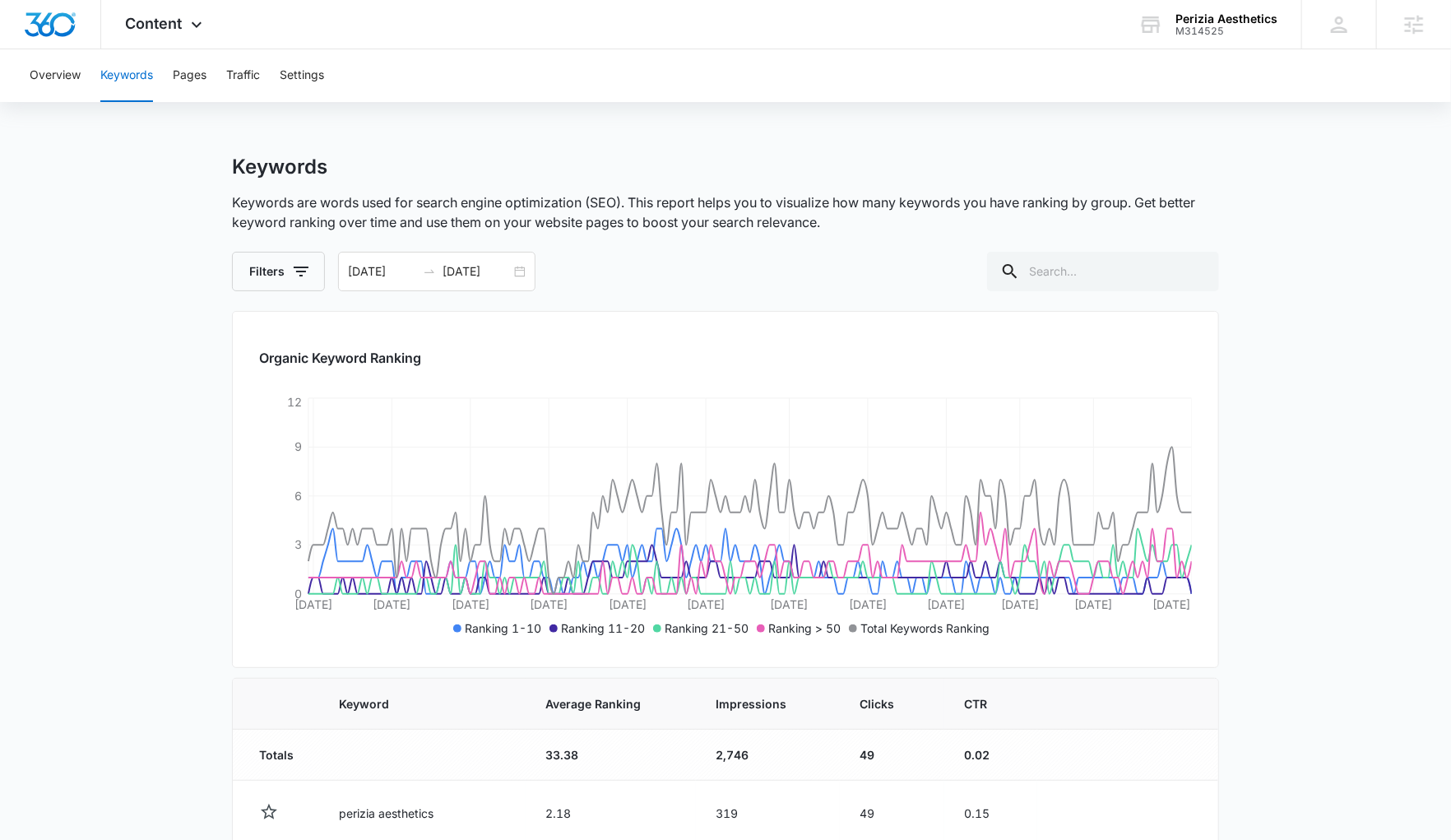
click at [171, 56] on div "Overview Keywords Pages Traffic Settings" at bounding box center [726, 75] width 1411 height 53
click at [190, 70] on button "Pages" at bounding box center [189, 75] width 34 height 53
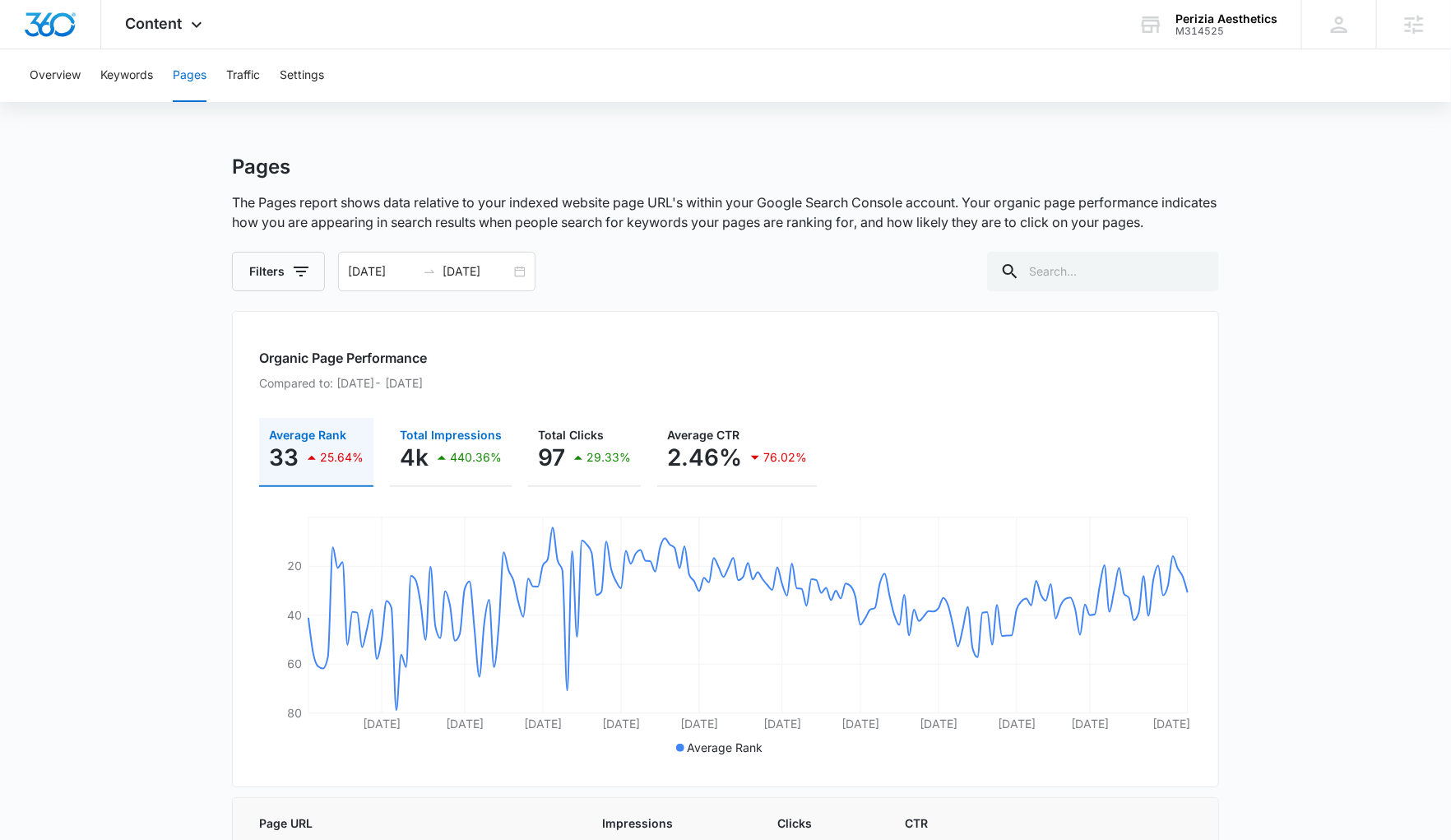
click at [464, 456] on p "440.36%" at bounding box center [475, 457] width 52 height 12
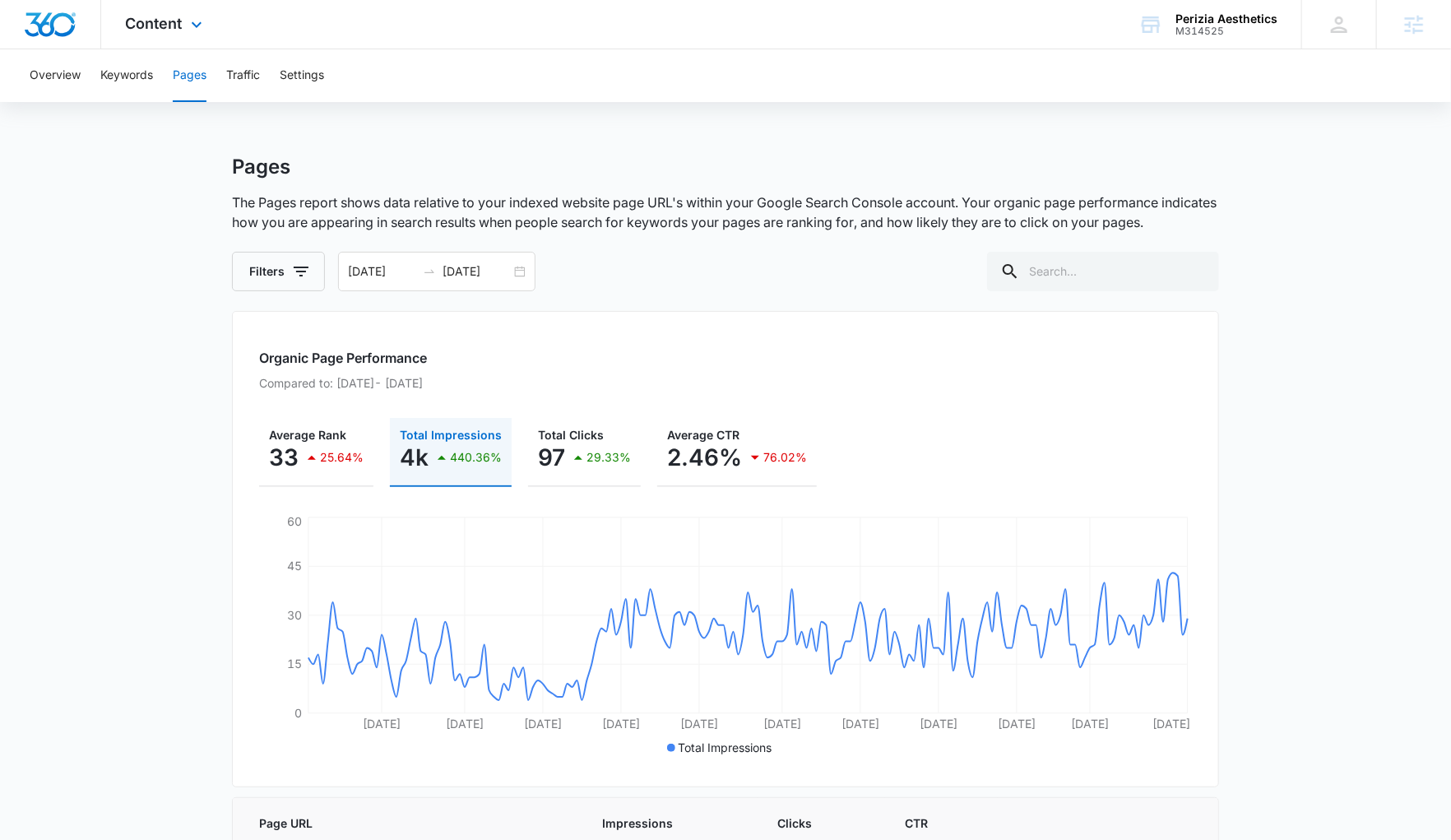
click at [185, 22] on div "Content Apps Reputation Websites Forms CRM Email Social Payments POS Content Ad…" at bounding box center [165, 24] width 130 height 48
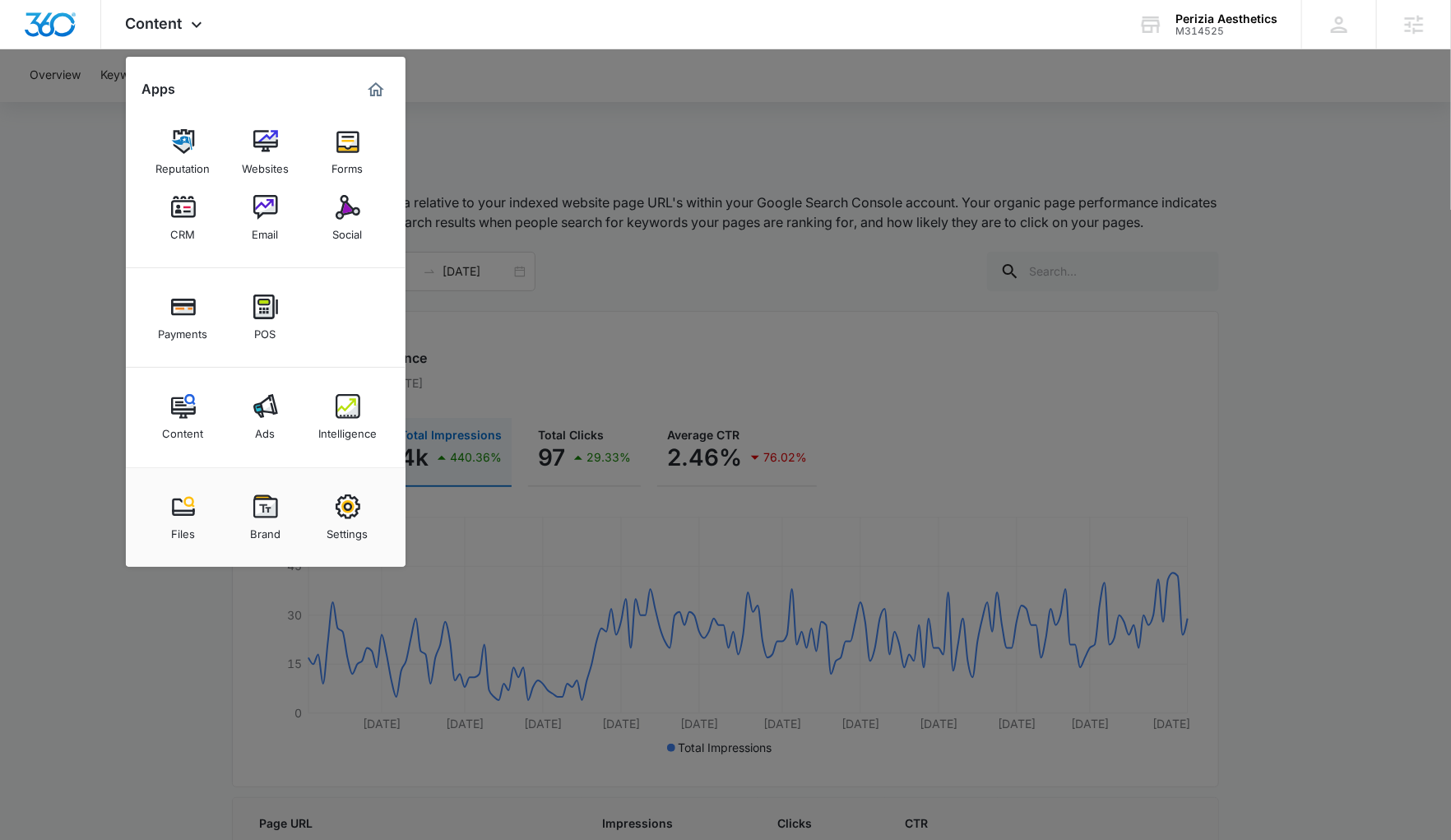
click at [646, 280] on div at bounding box center [726, 420] width 1451 height 840
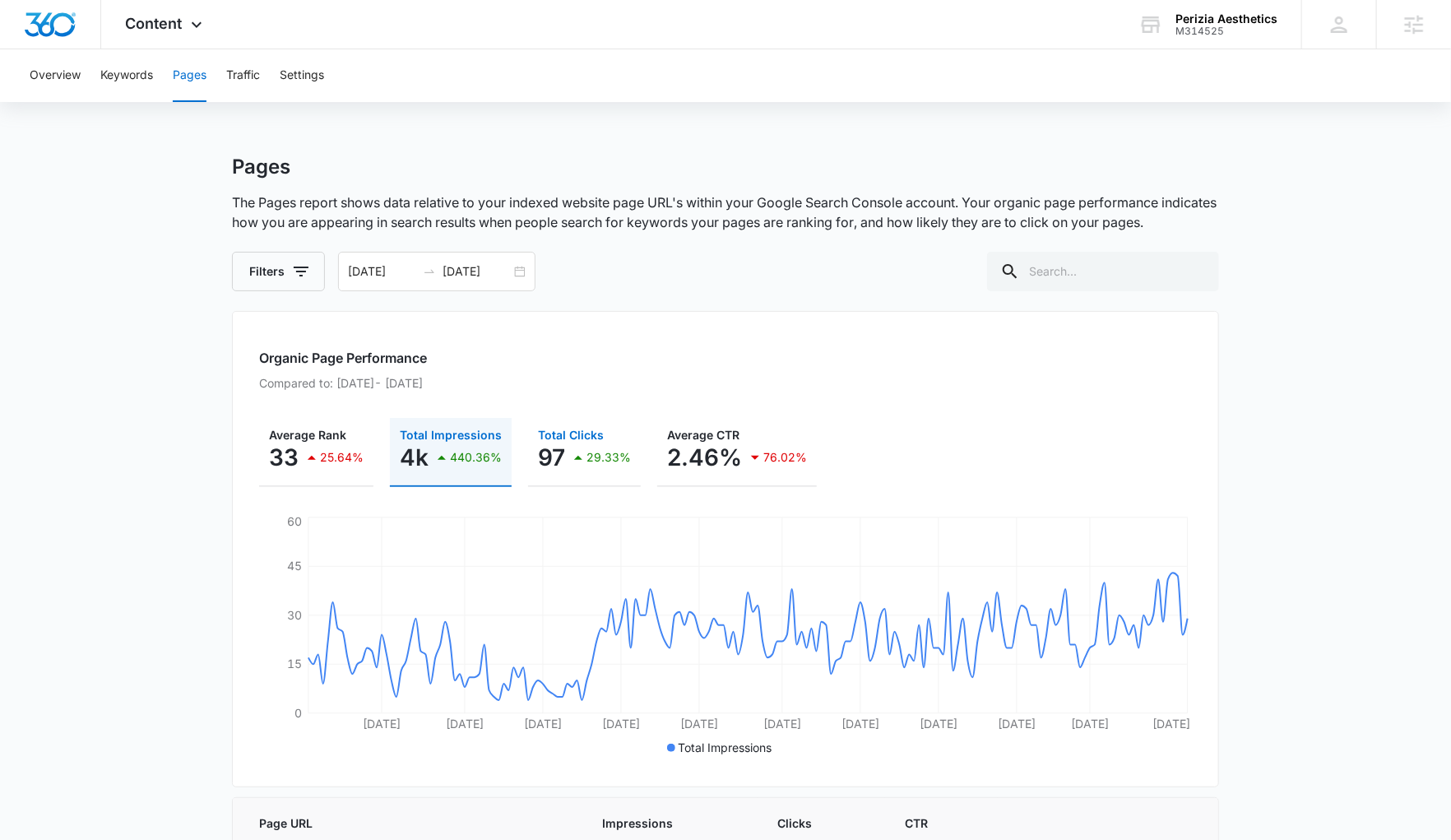
click at [575, 435] on span "Total Clicks" at bounding box center [571, 434] width 65 height 14
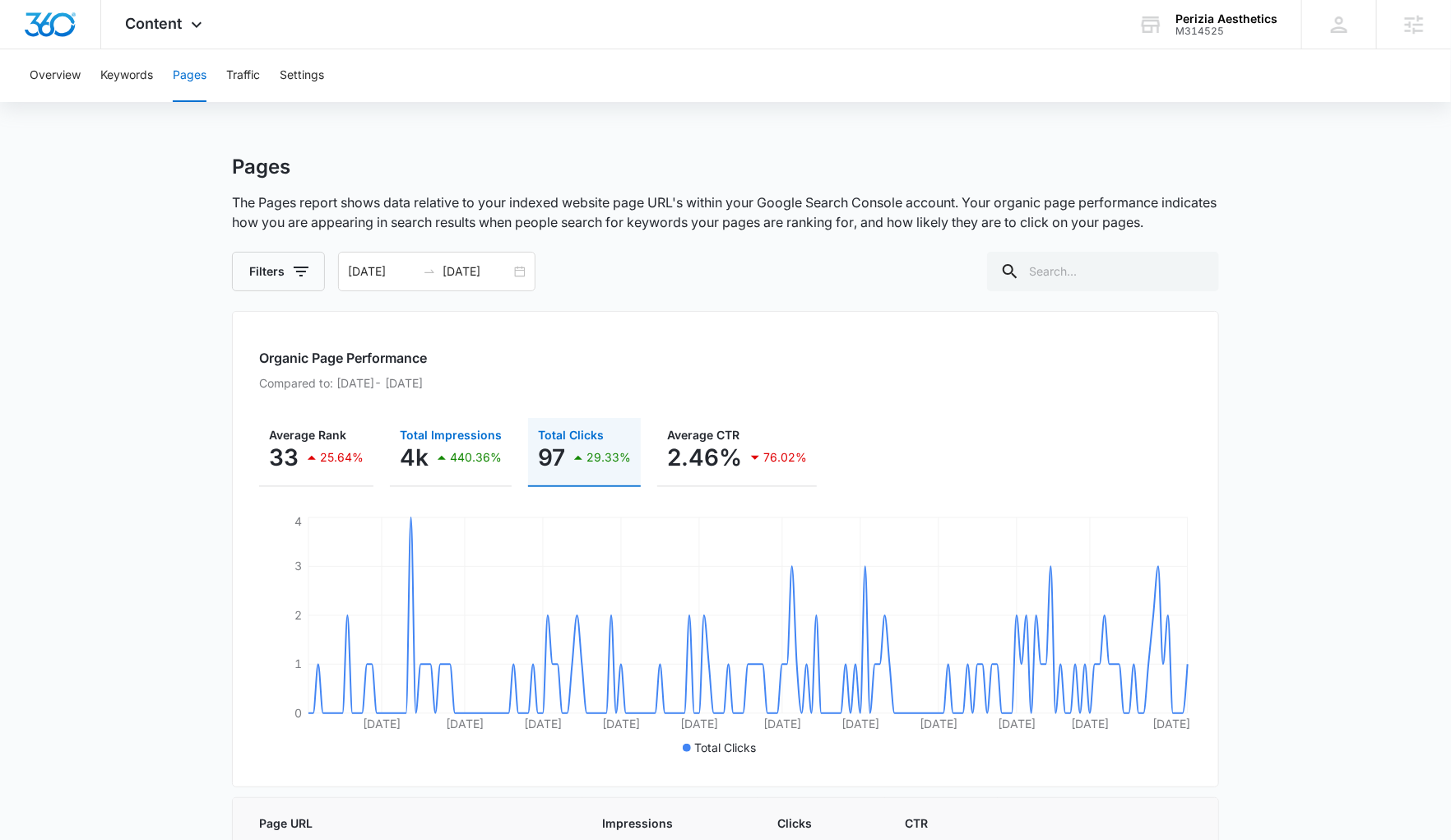
click at [435, 442] on div "440.36%" at bounding box center [466, 457] width 70 height 33
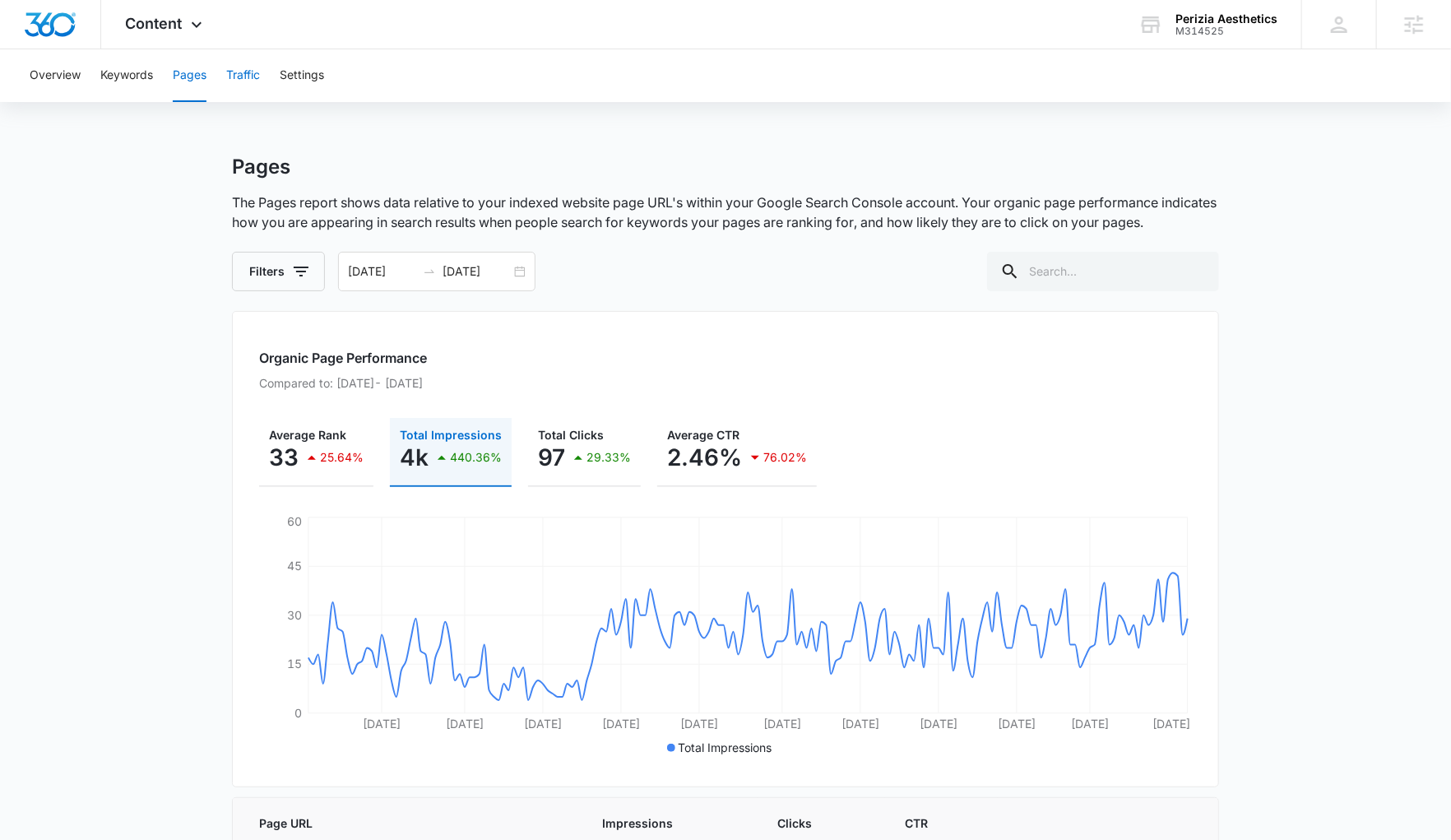
click at [244, 67] on button "Traffic" at bounding box center [243, 75] width 34 height 53
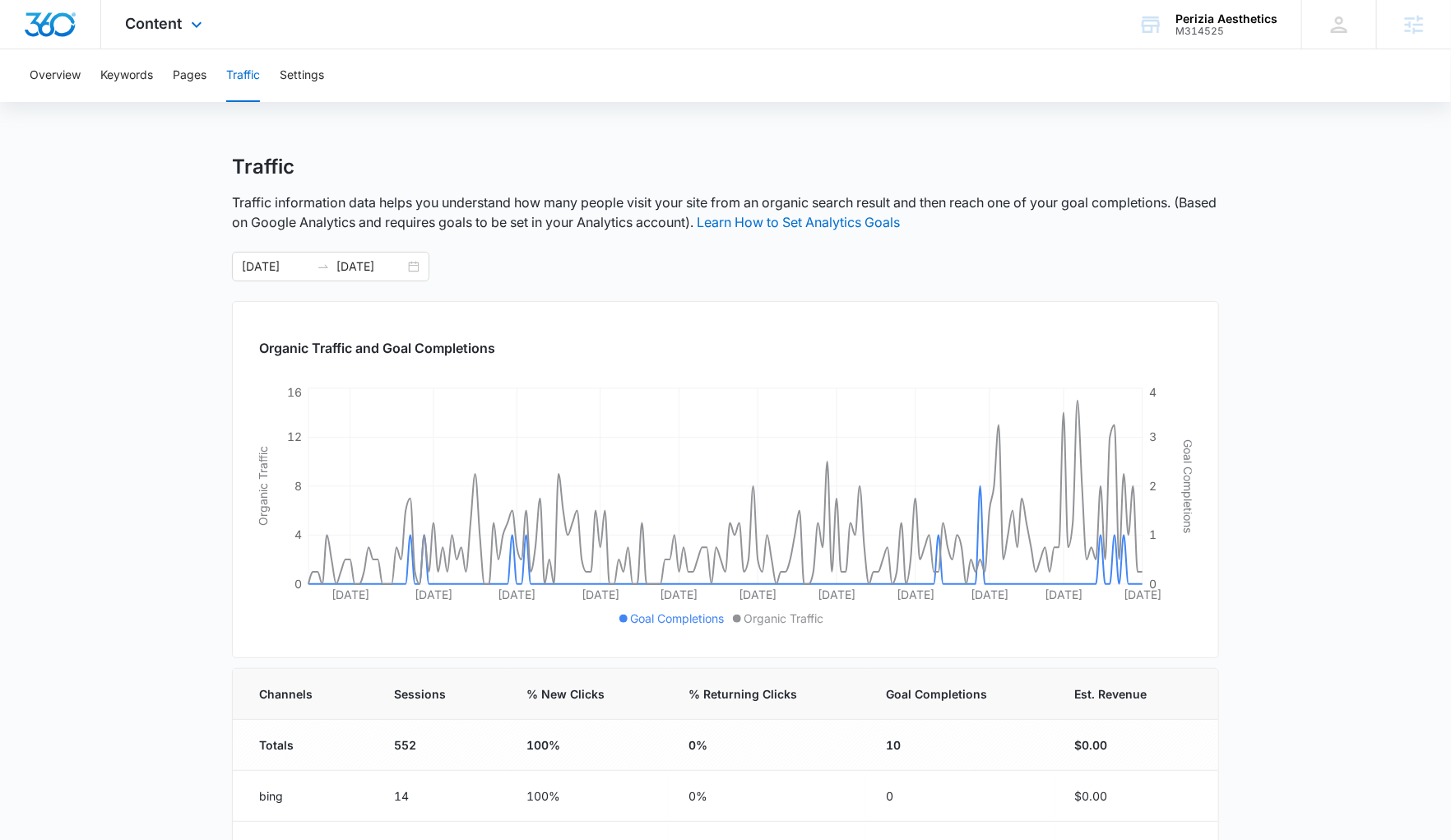
click at [135, 32] on div "Content Apps Reputation Websites Forms CRM Email Social Payments POS Content Ad…" at bounding box center [165, 24] width 130 height 48
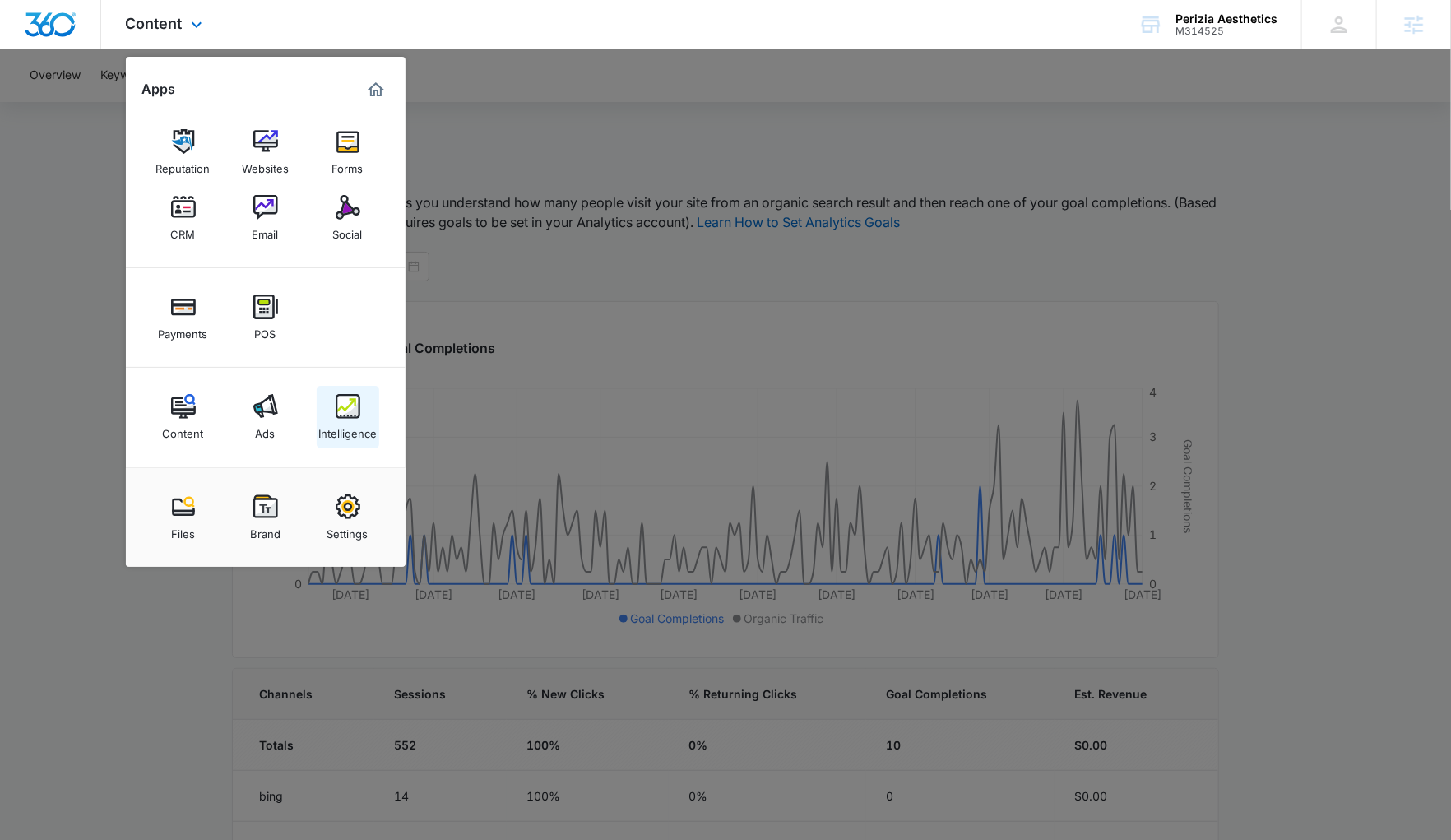
click at [355, 399] on img at bounding box center [347, 405] width 25 height 25
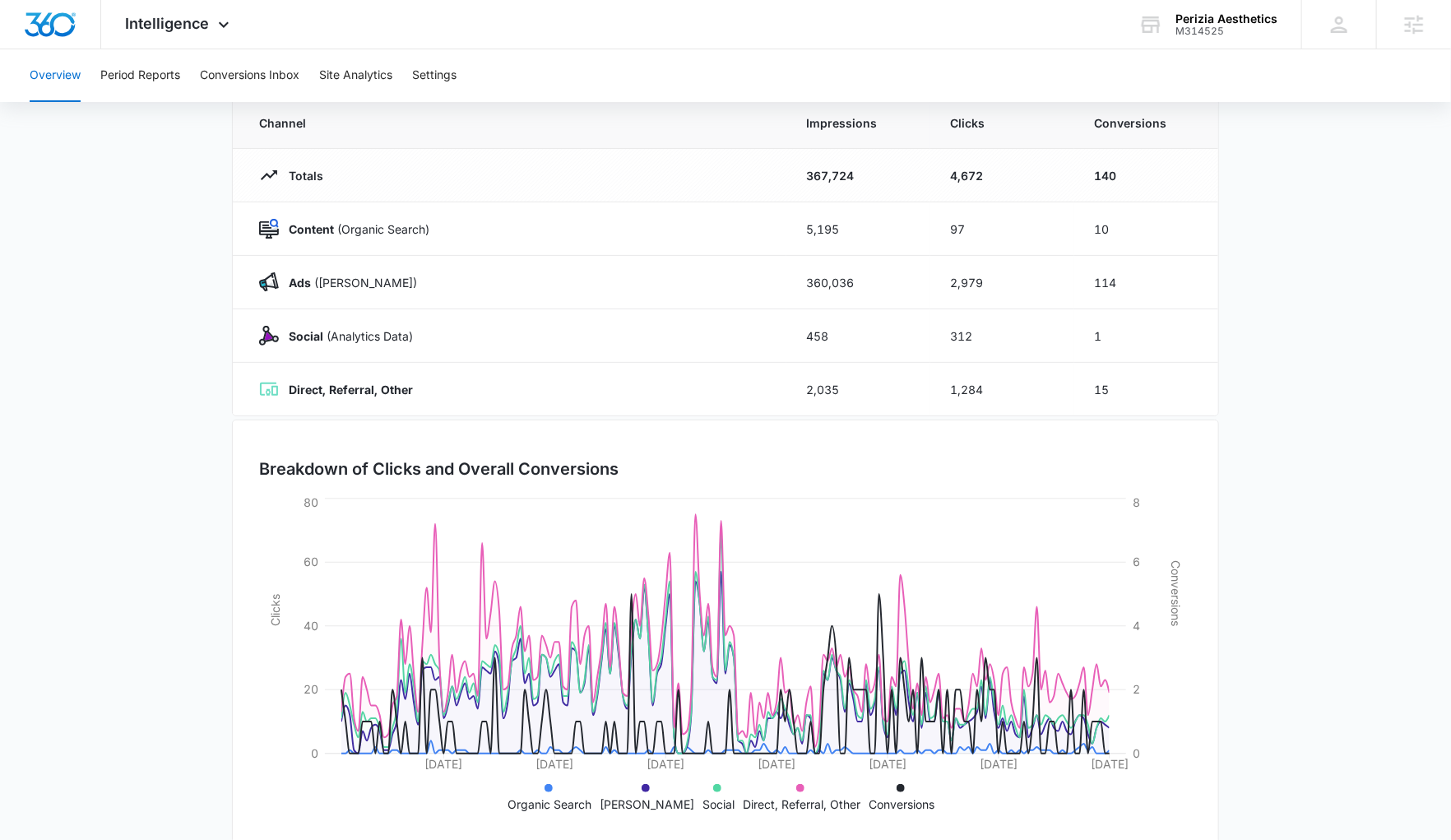
scroll to position [178, 0]
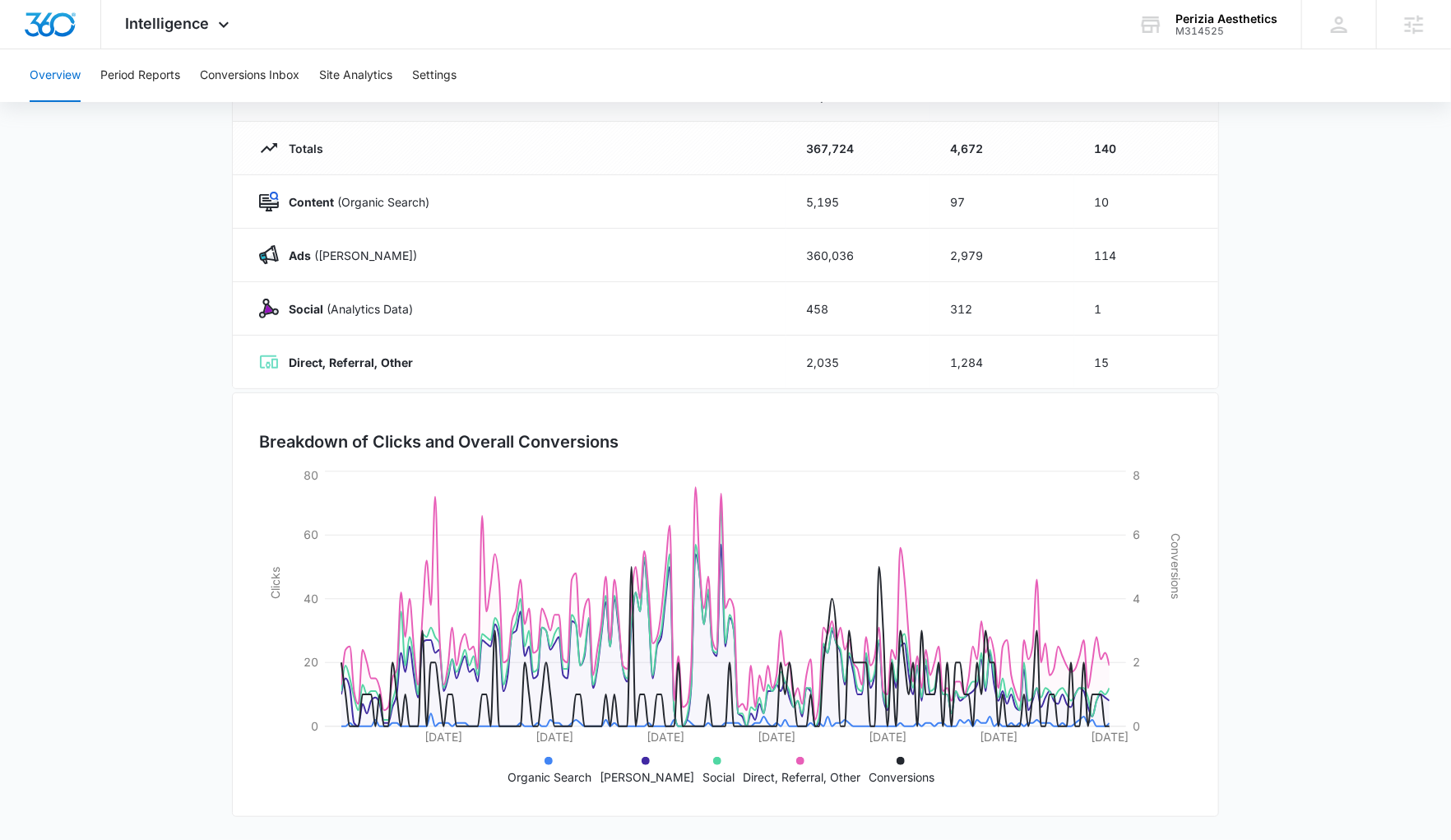
click at [655, 760] on li "[PERSON_NAME]" at bounding box center [647, 768] width 95 height 35
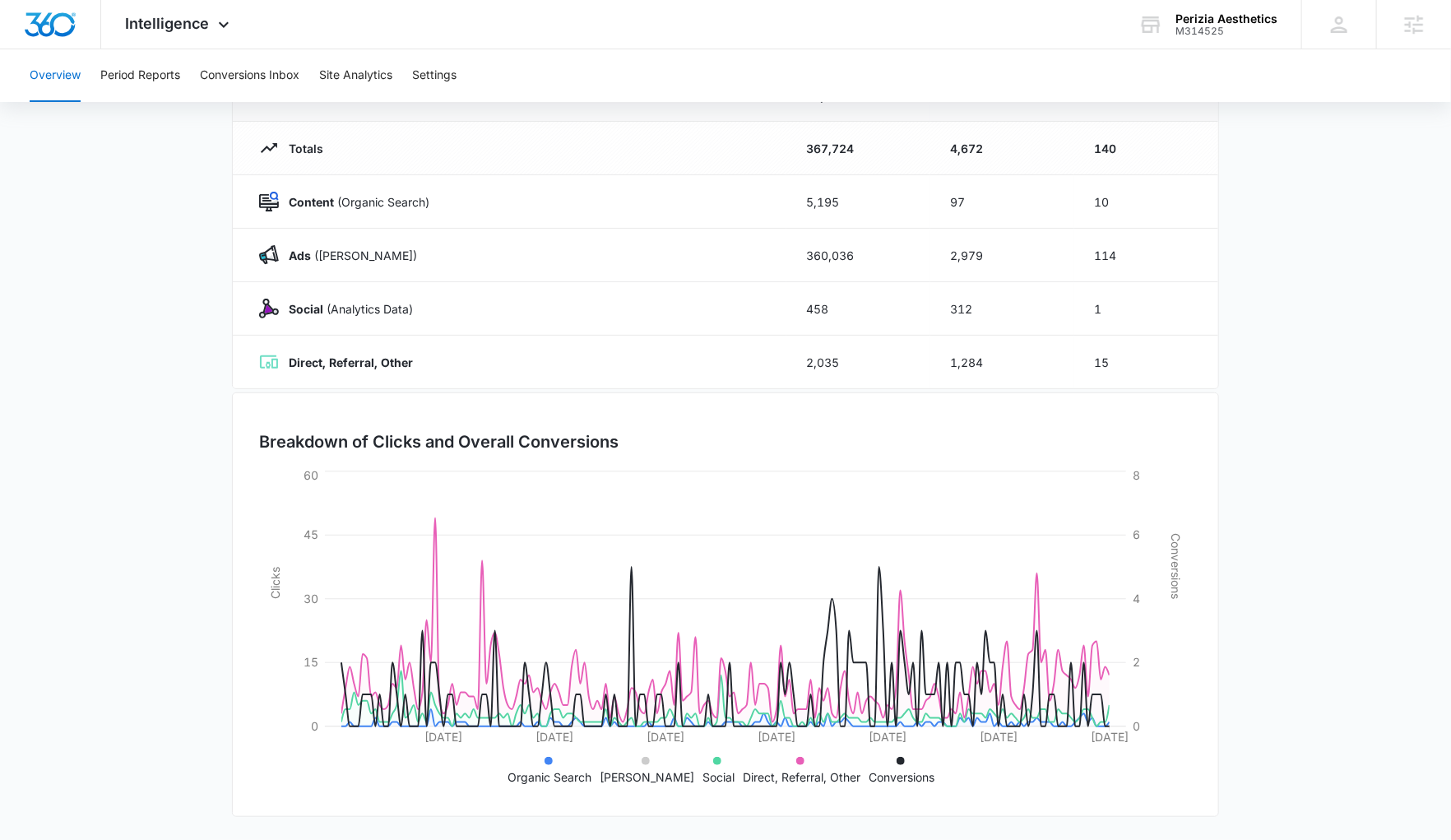
click at [703, 762] on li "Social" at bounding box center [718, 768] width 32 height 35
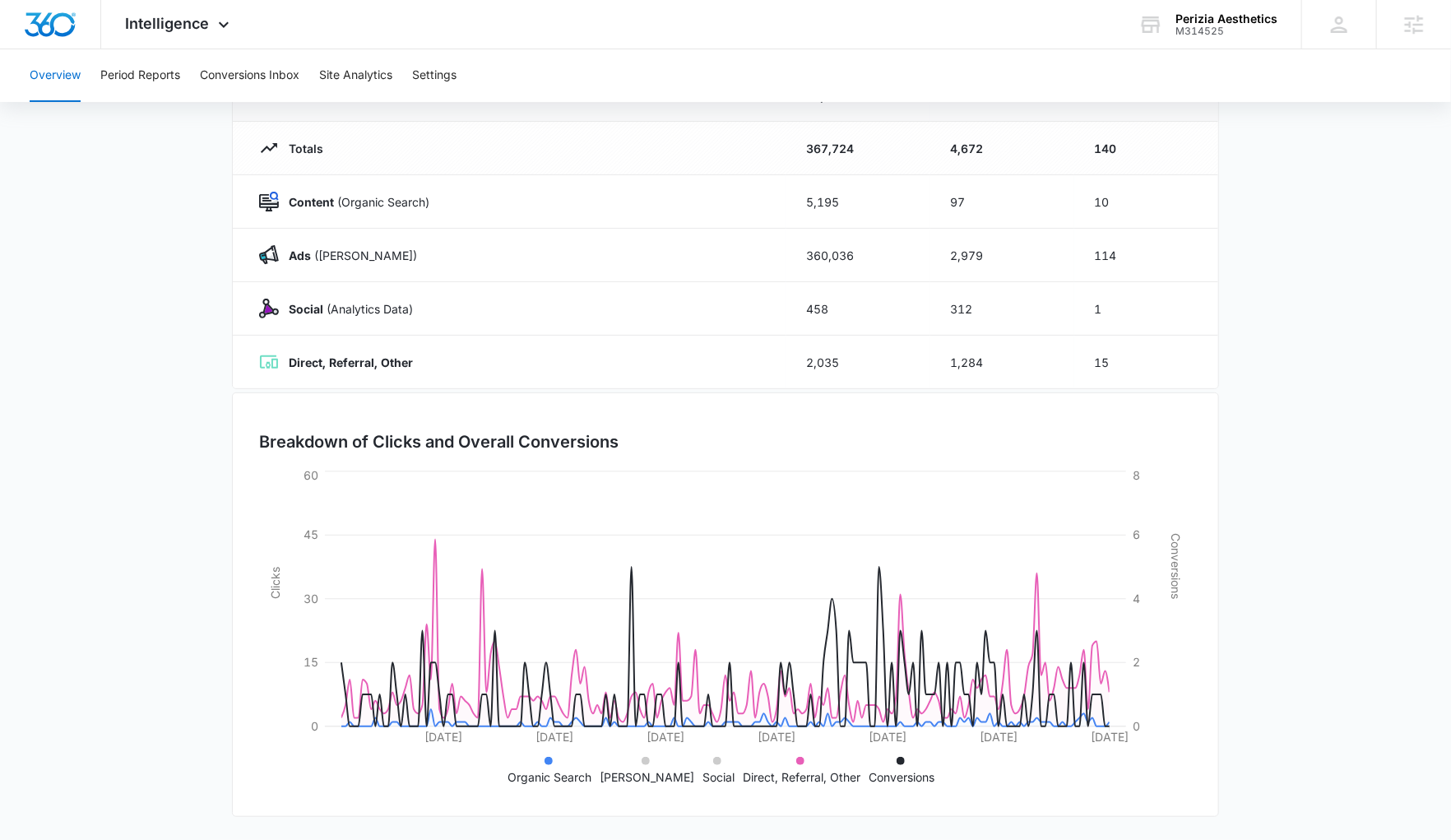
click at [797, 763] on li "Direct, Referral, Other" at bounding box center [802, 768] width 117 height 35
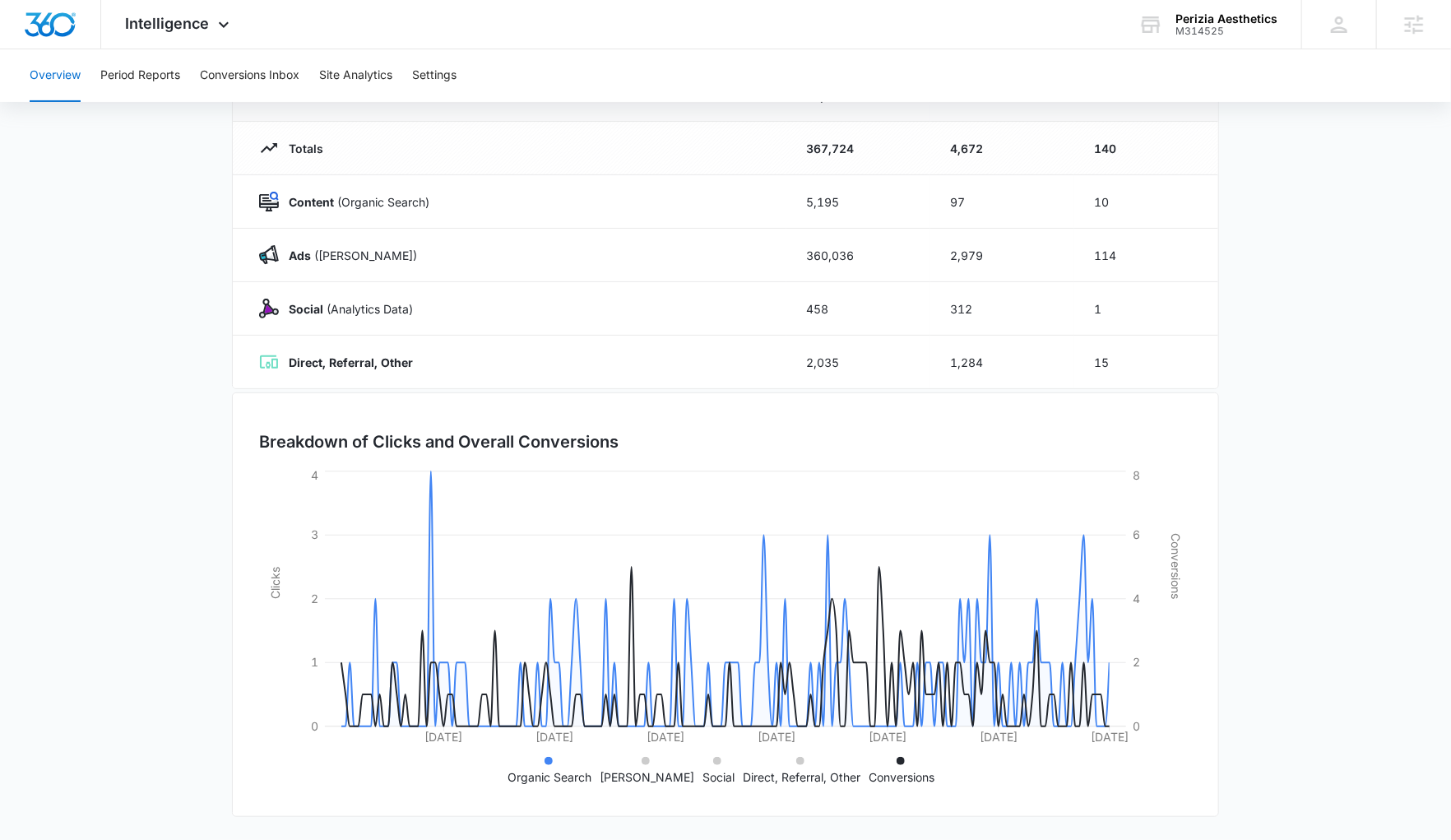
click at [892, 764] on li "Conversions" at bounding box center [902, 768] width 65 height 35
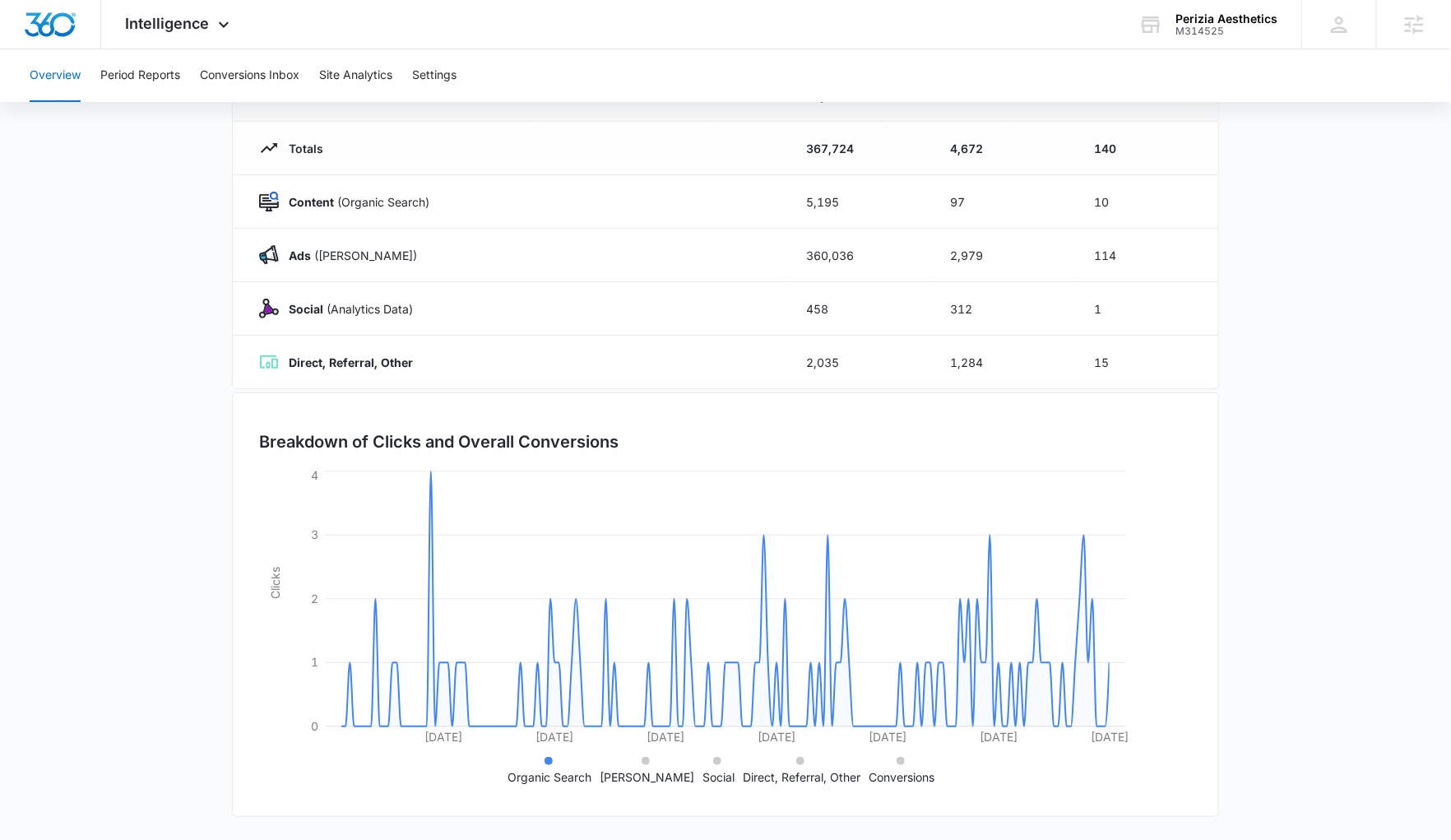
click at [656, 779] on p "[PERSON_NAME]" at bounding box center [647, 776] width 95 height 17
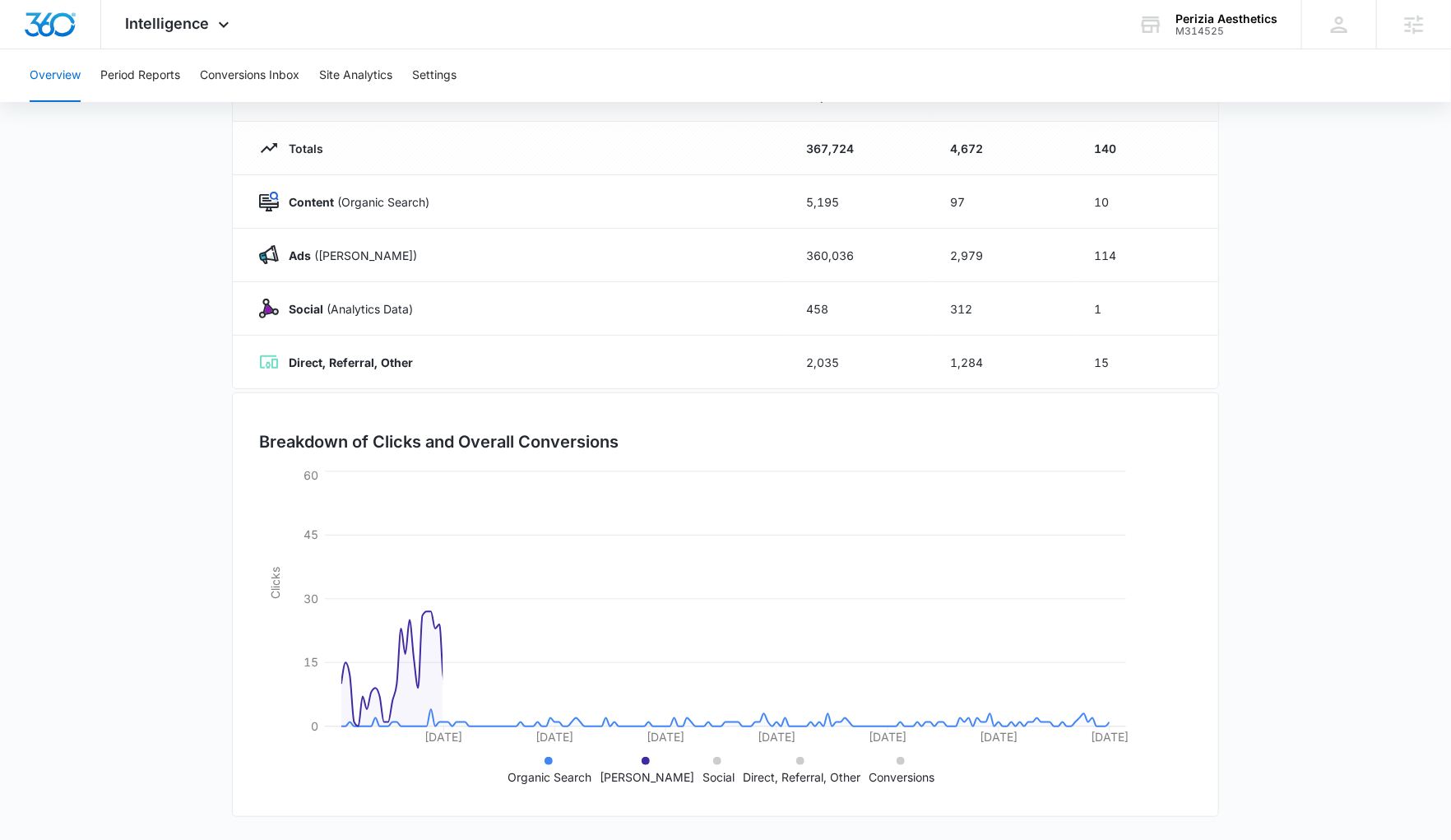
click at [535, 771] on p "Organic Search" at bounding box center [550, 776] width 84 height 17
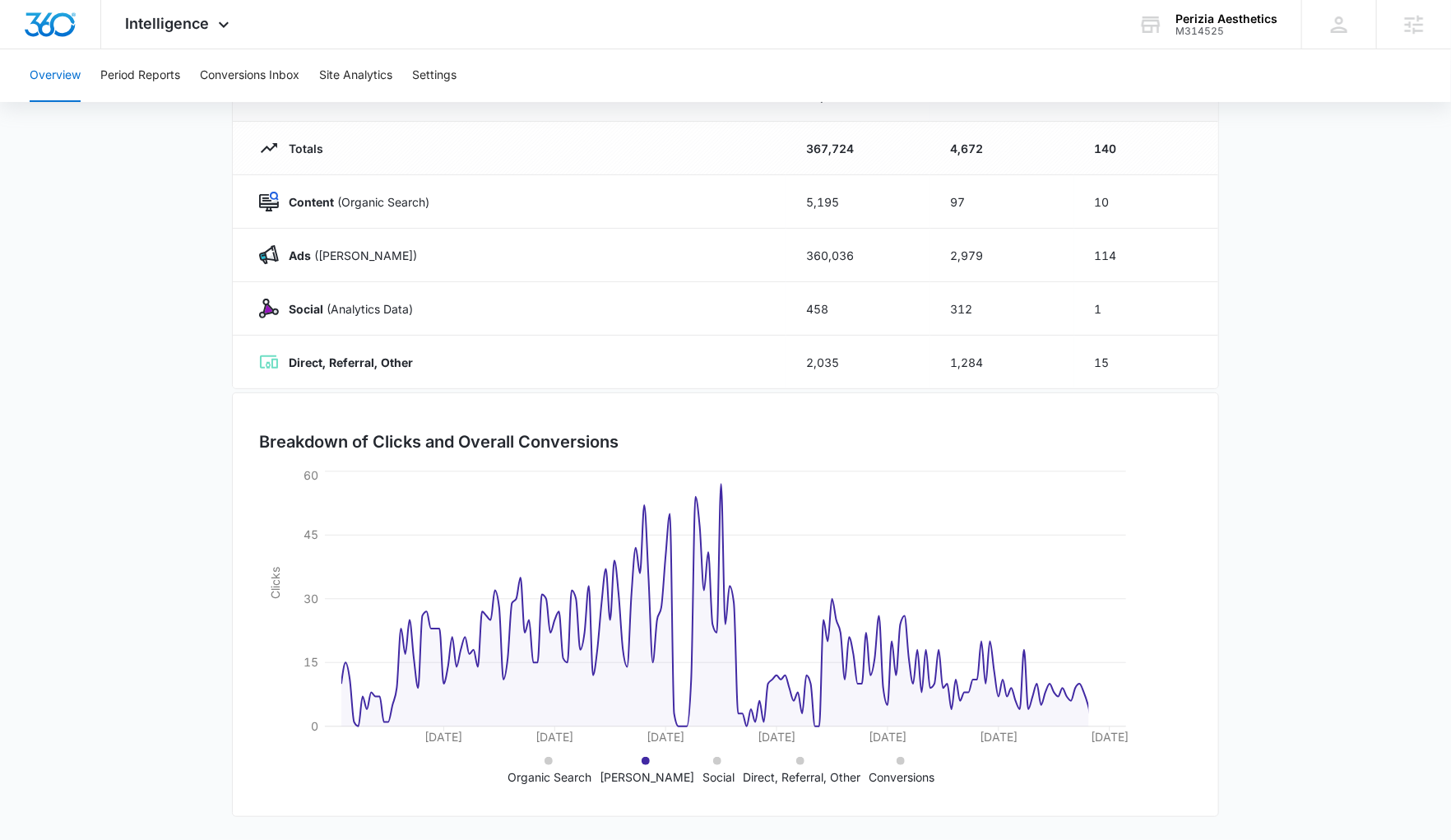
click at [538, 771] on p "Organic Search" at bounding box center [550, 776] width 84 height 17
click at [653, 768] on p "[PERSON_NAME]" at bounding box center [647, 776] width 95 height 17
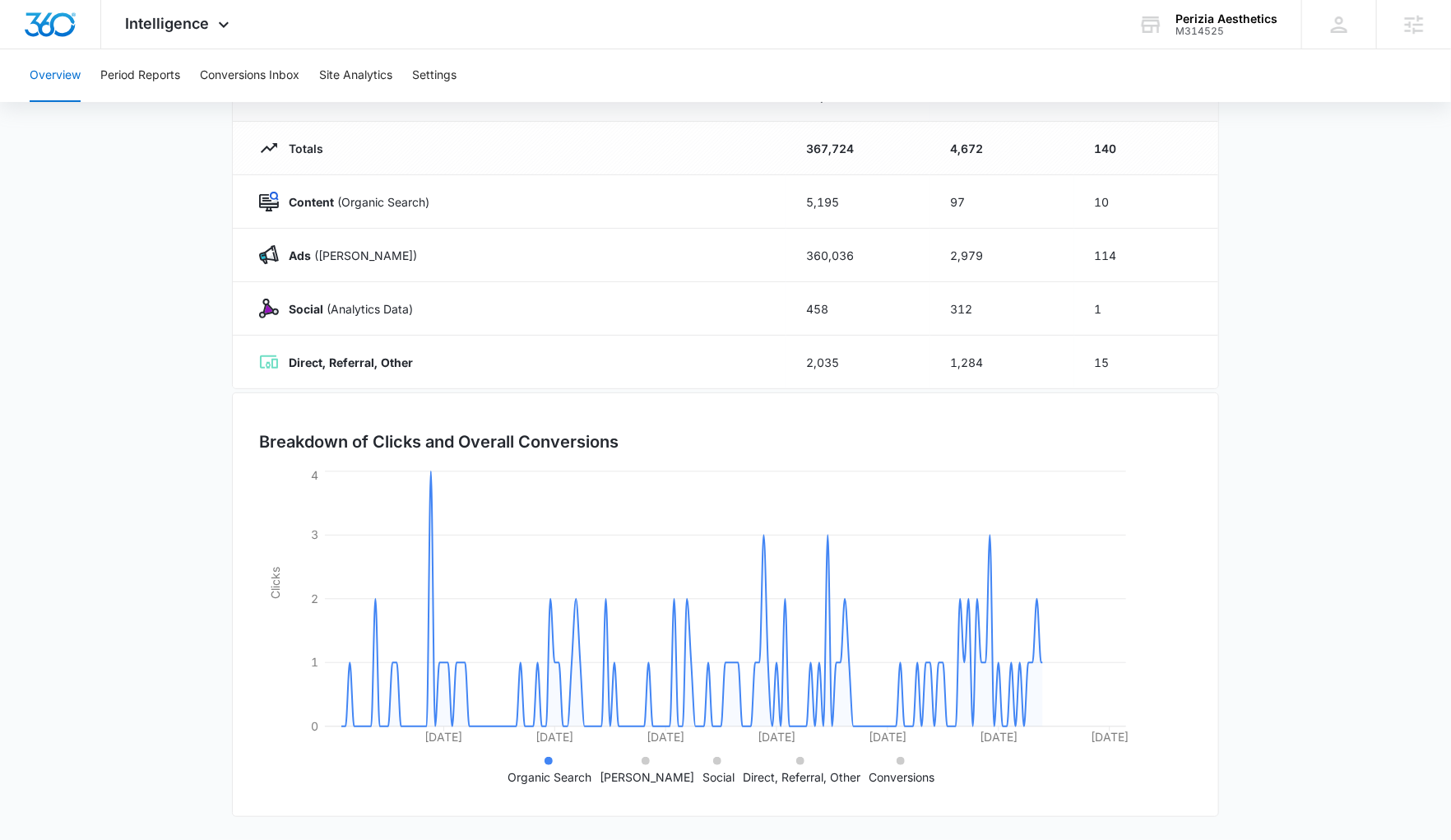
click at [790, 770] on p "Direct, Referral, Other" at bounding box center [802, 776] width 117 height 17
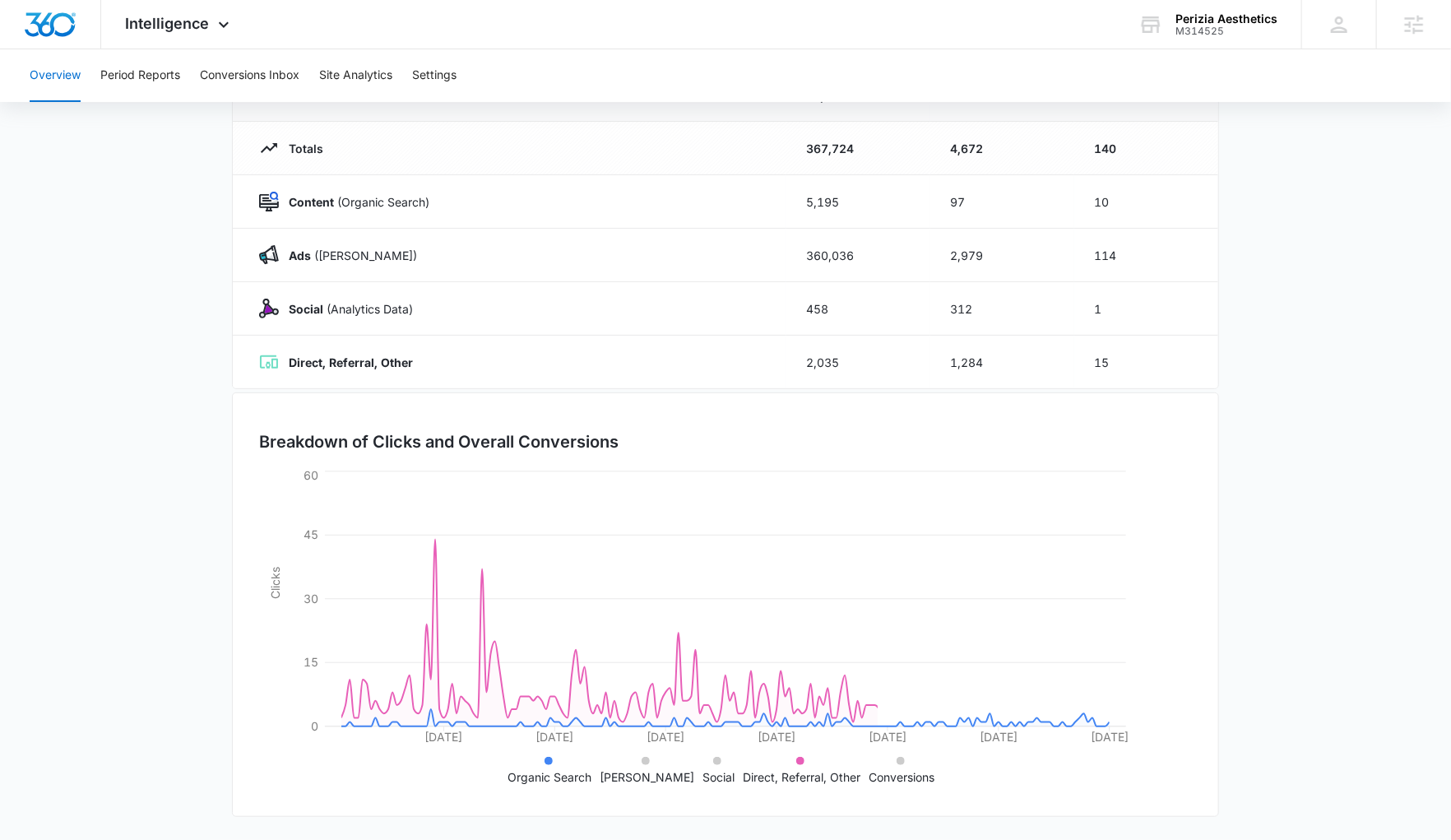
click at [790, 771] on p "Direct, Referral, Other" at bounding box center [802, 776] width 117 height 17
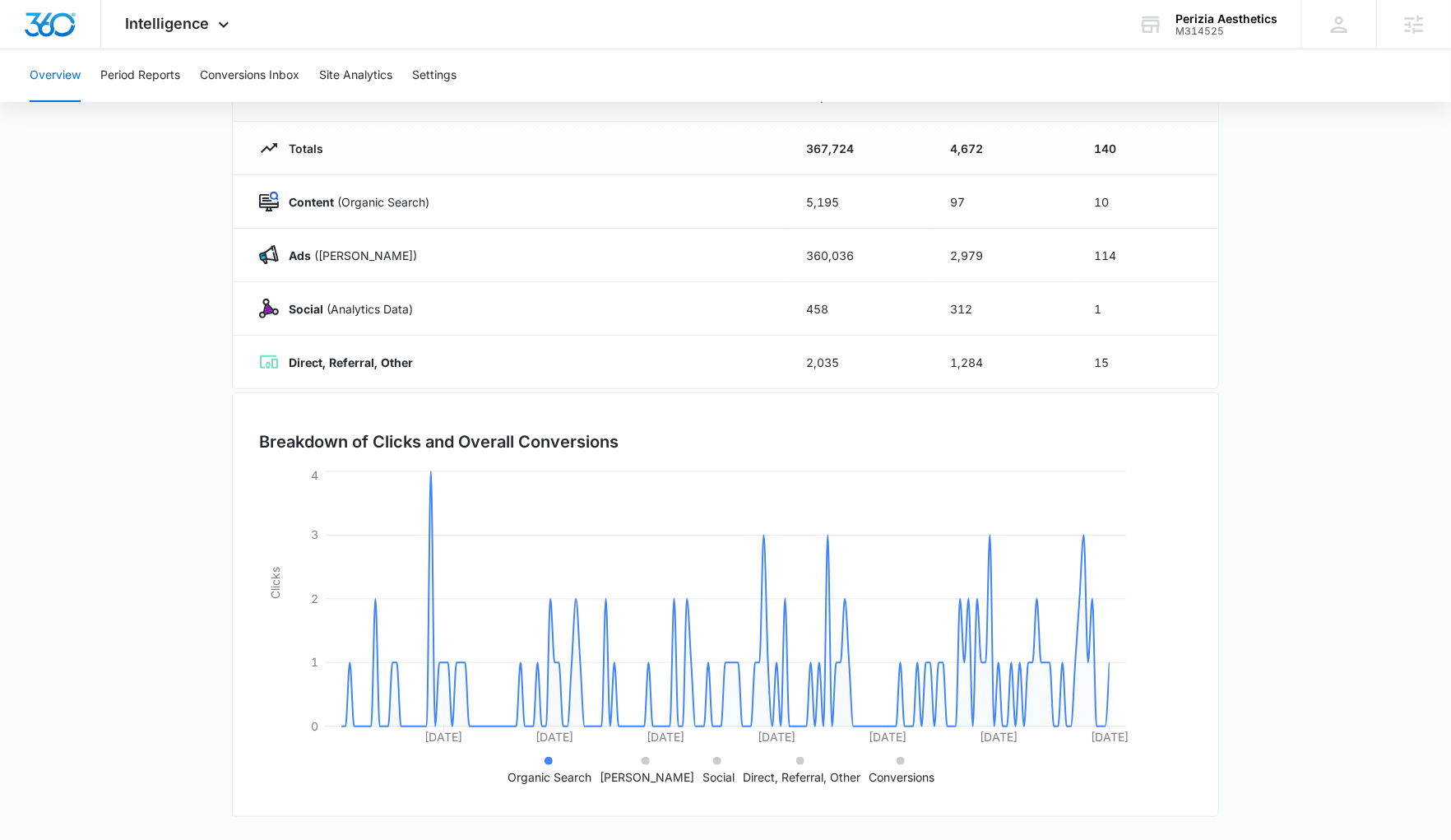
click at [915, 765] on li "Conversions" at bounding box center [902, 768] width 65 height 35
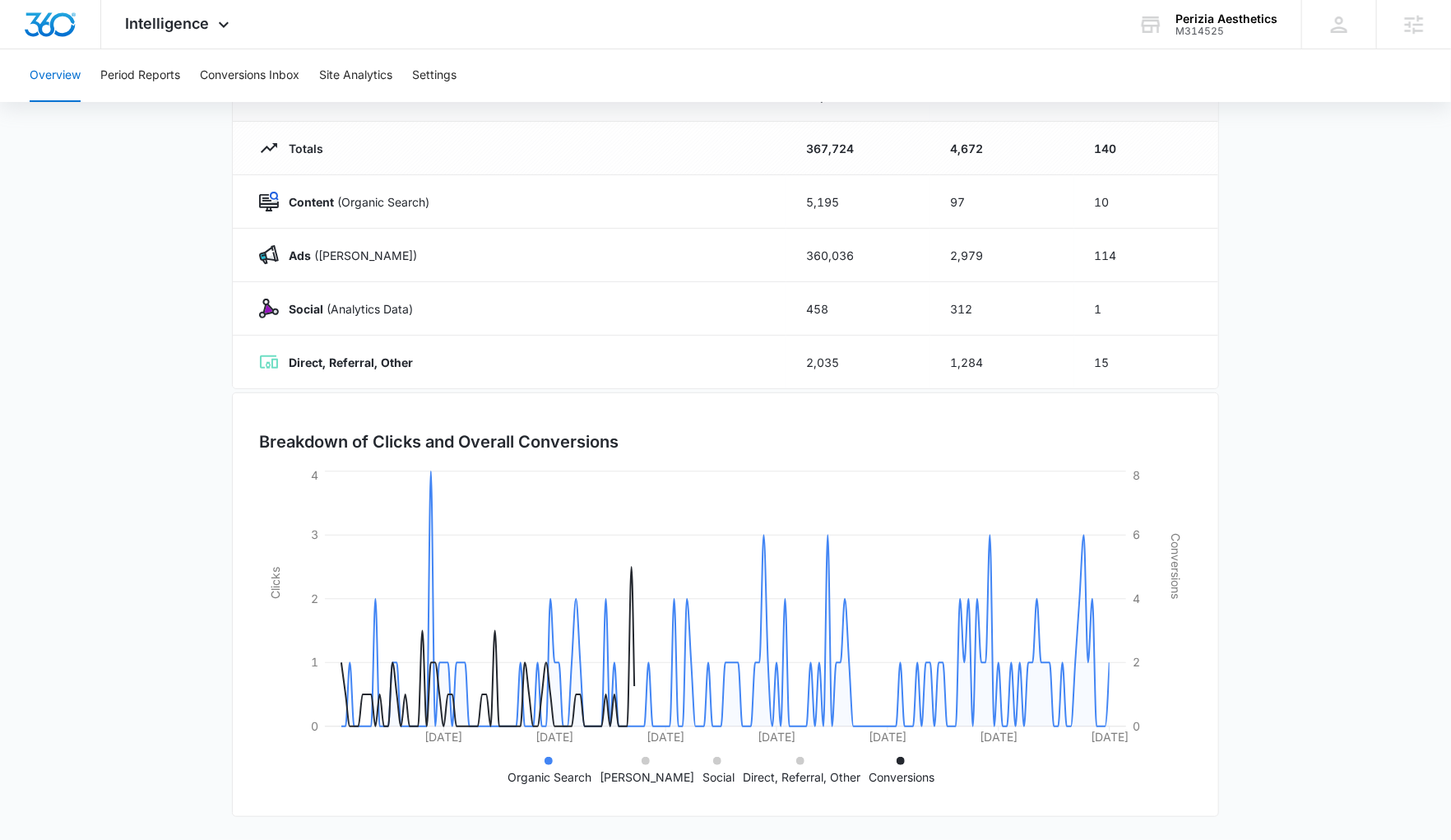
click at [563, 776] on p "Organic Search" at bounding box center [550, 776] width 84 height 17
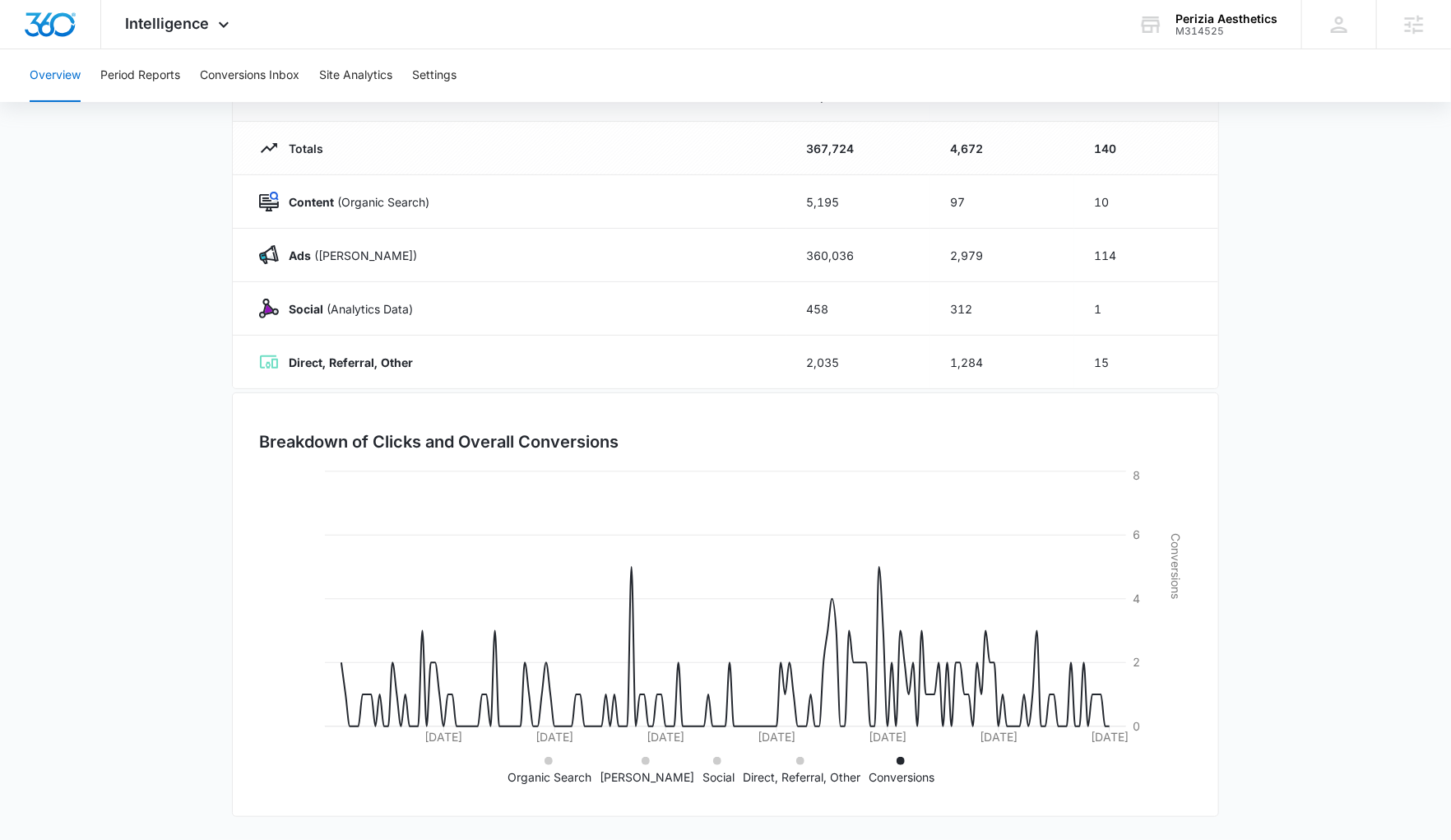
click at [545, 774] on p "Organic Search" at bounding box center [550, 776] width 84 height 17
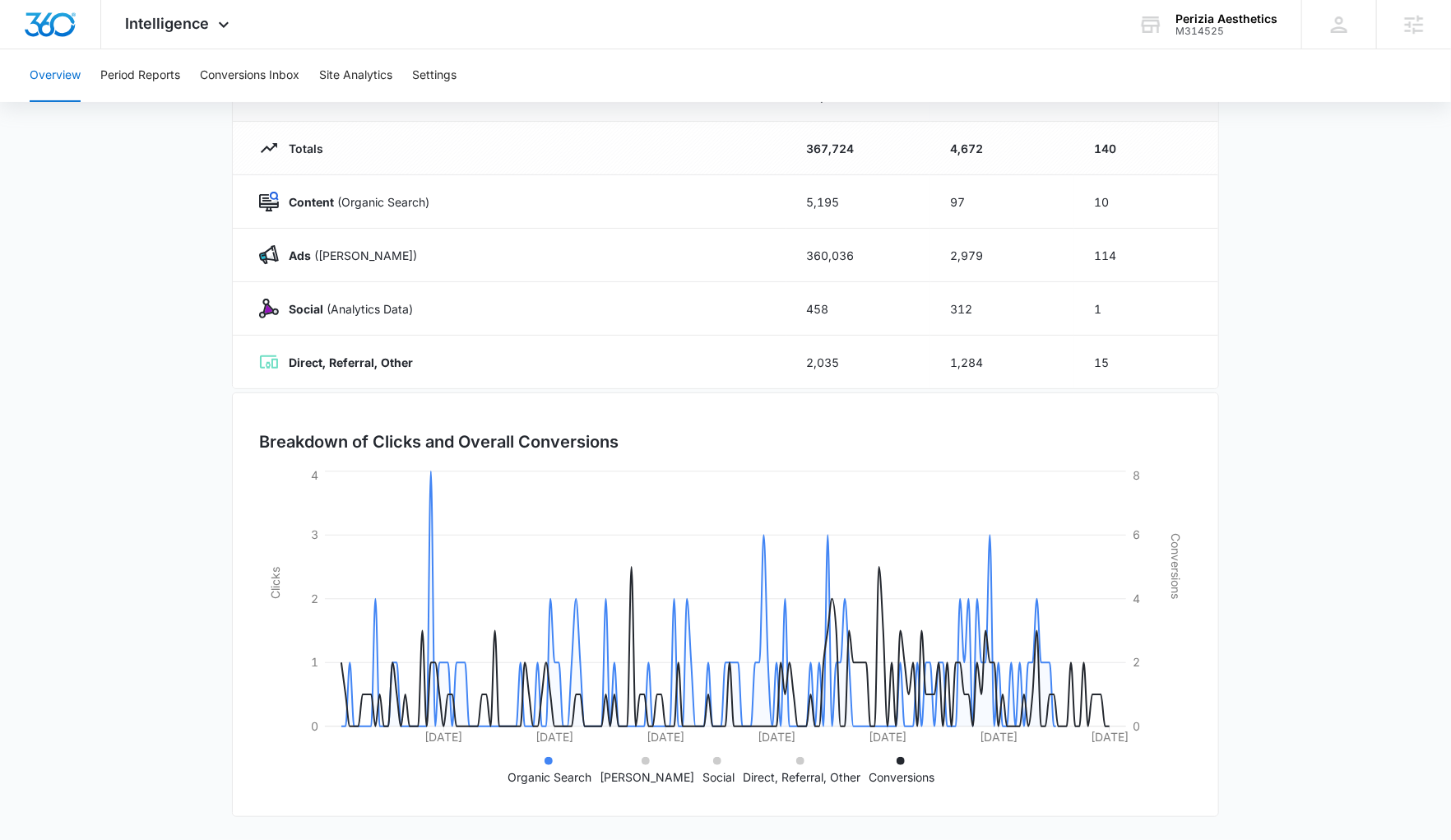
click at [874, 757] on li "Conversions" at bounding box center [902, 768] width 65 height 35
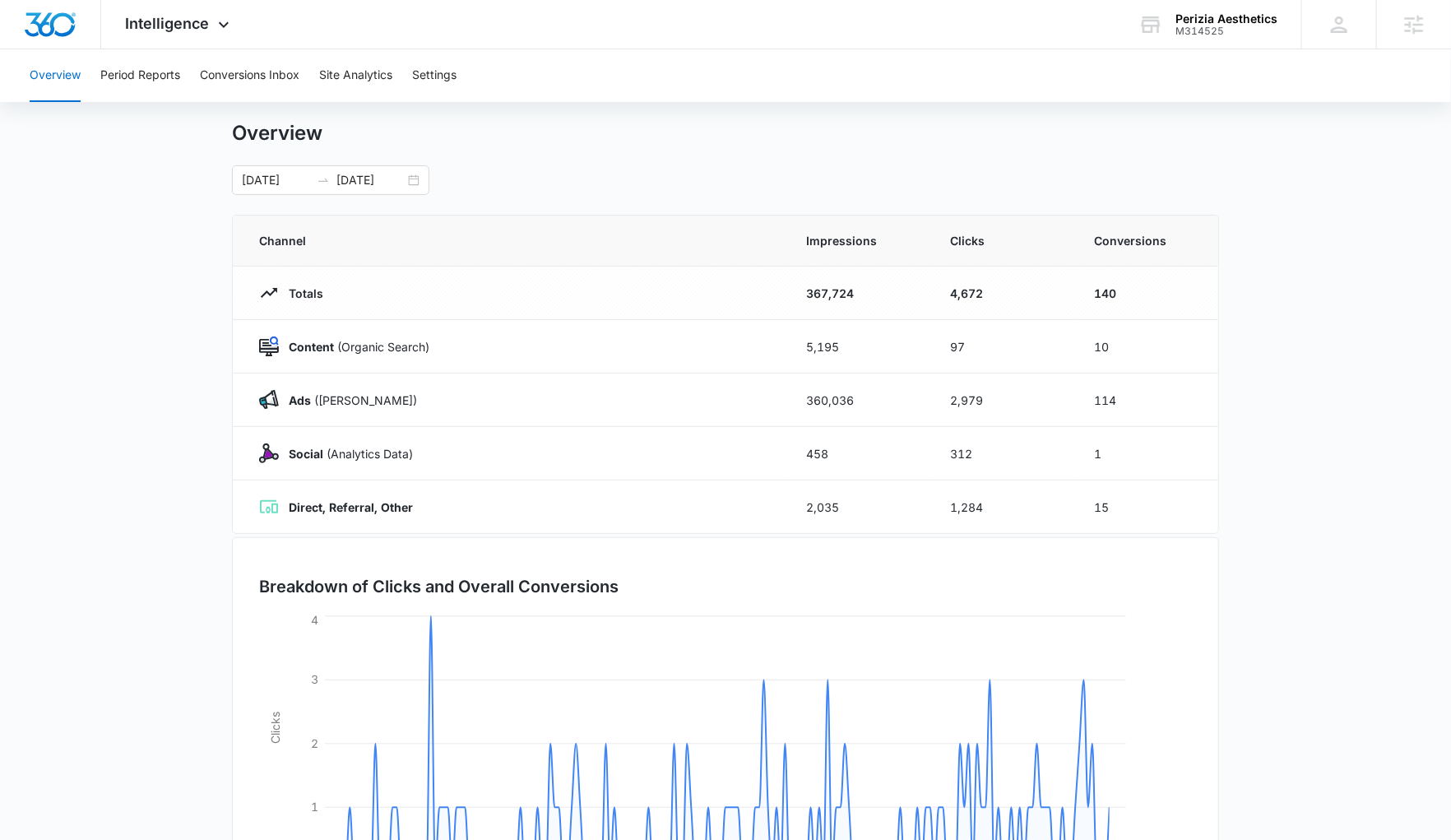
scroll to position [0, 0]
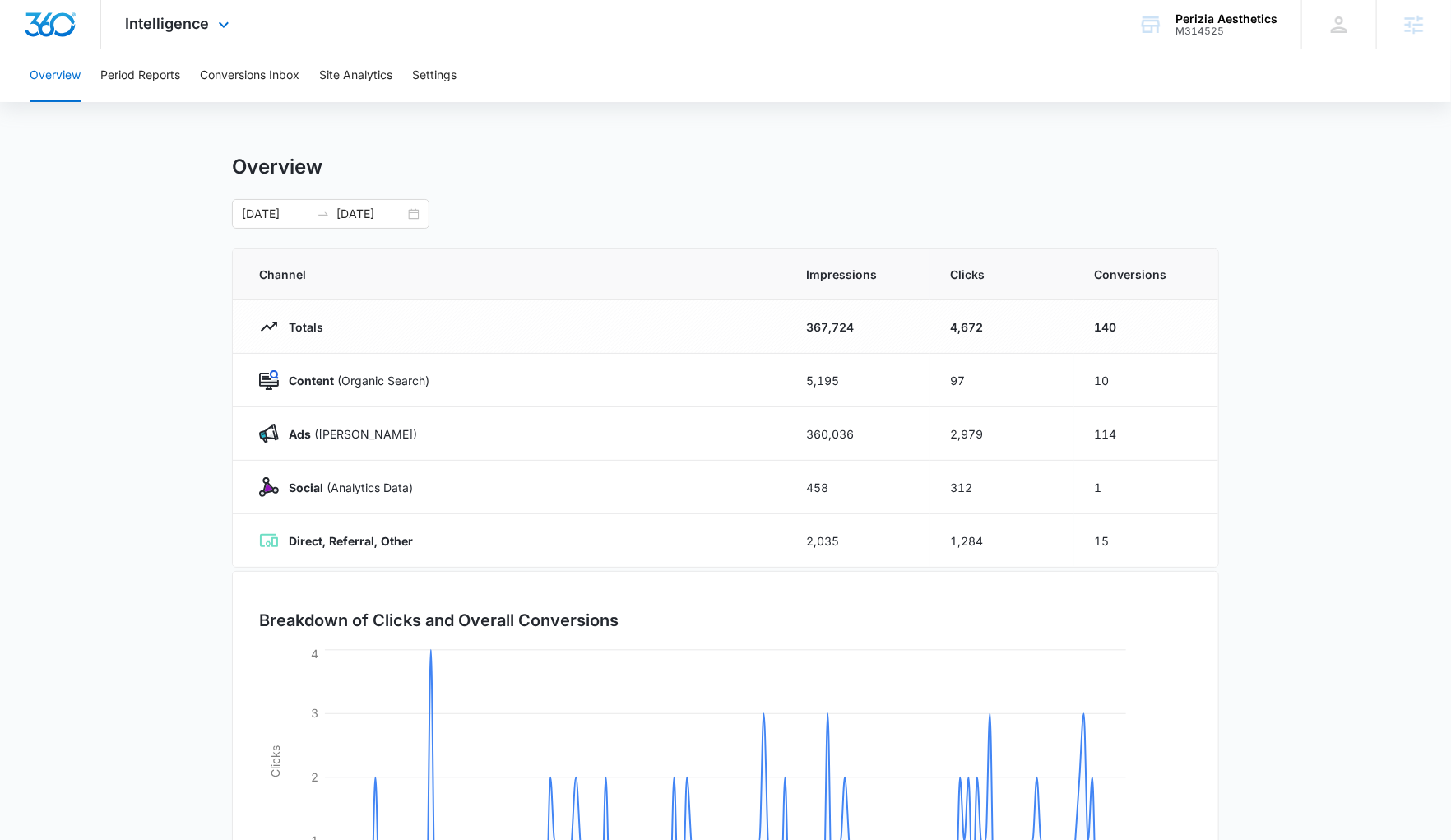
click at [160, 13] on div "Intelligence Apps Reputation Websites Forms CRM Email Social Payments POS Conte…" at bounding box center [179, 24] width 157 height 48
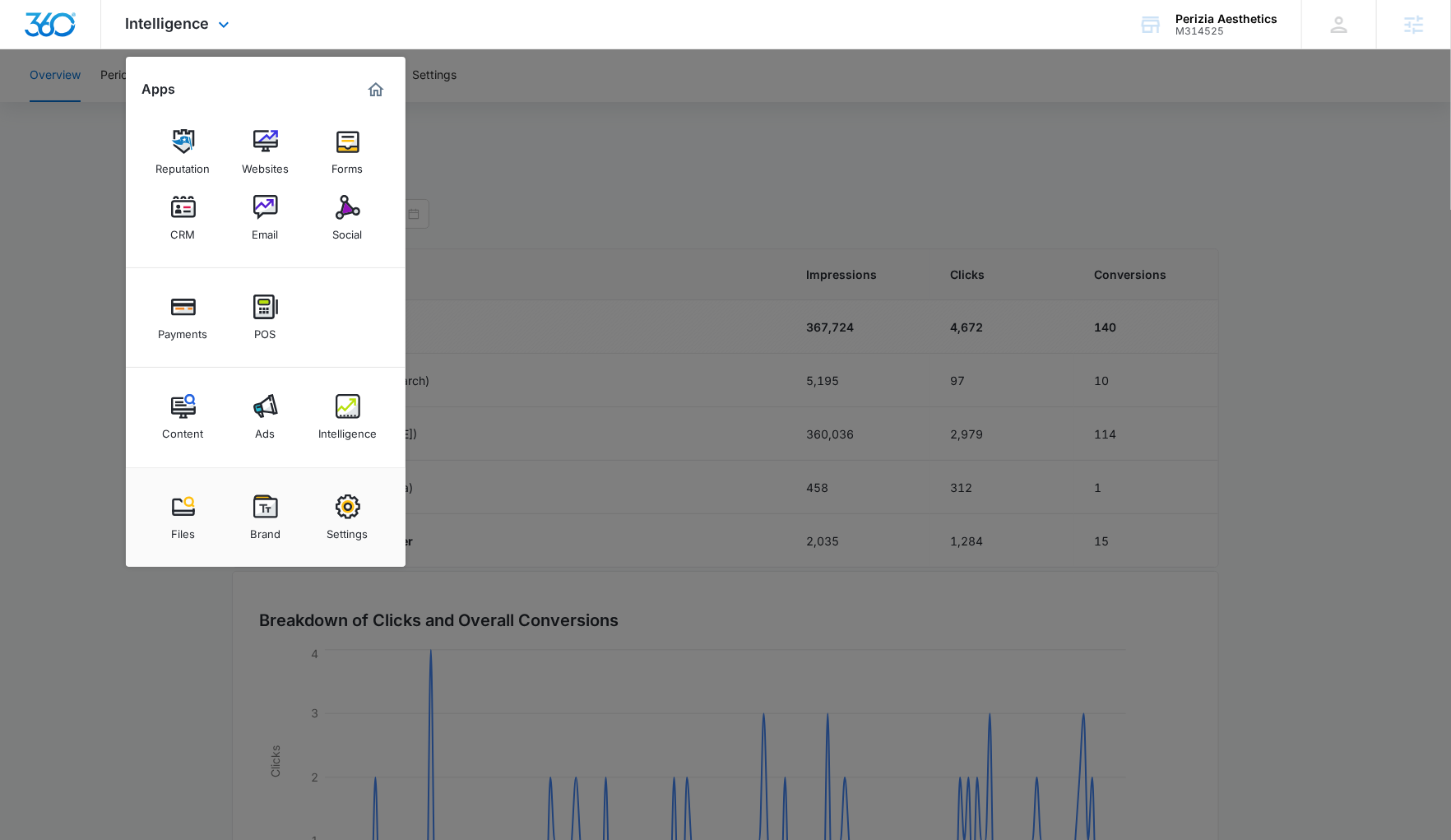
click at [427, 9] on div "Intelligence Apps Reputation Websites Forms CRM Email Social Payments POS Conte…" at bounding box center [726, 25] width 1451 height 49
click at [81, 76] on div at bounding box center [726, 420] width 1451 height 840
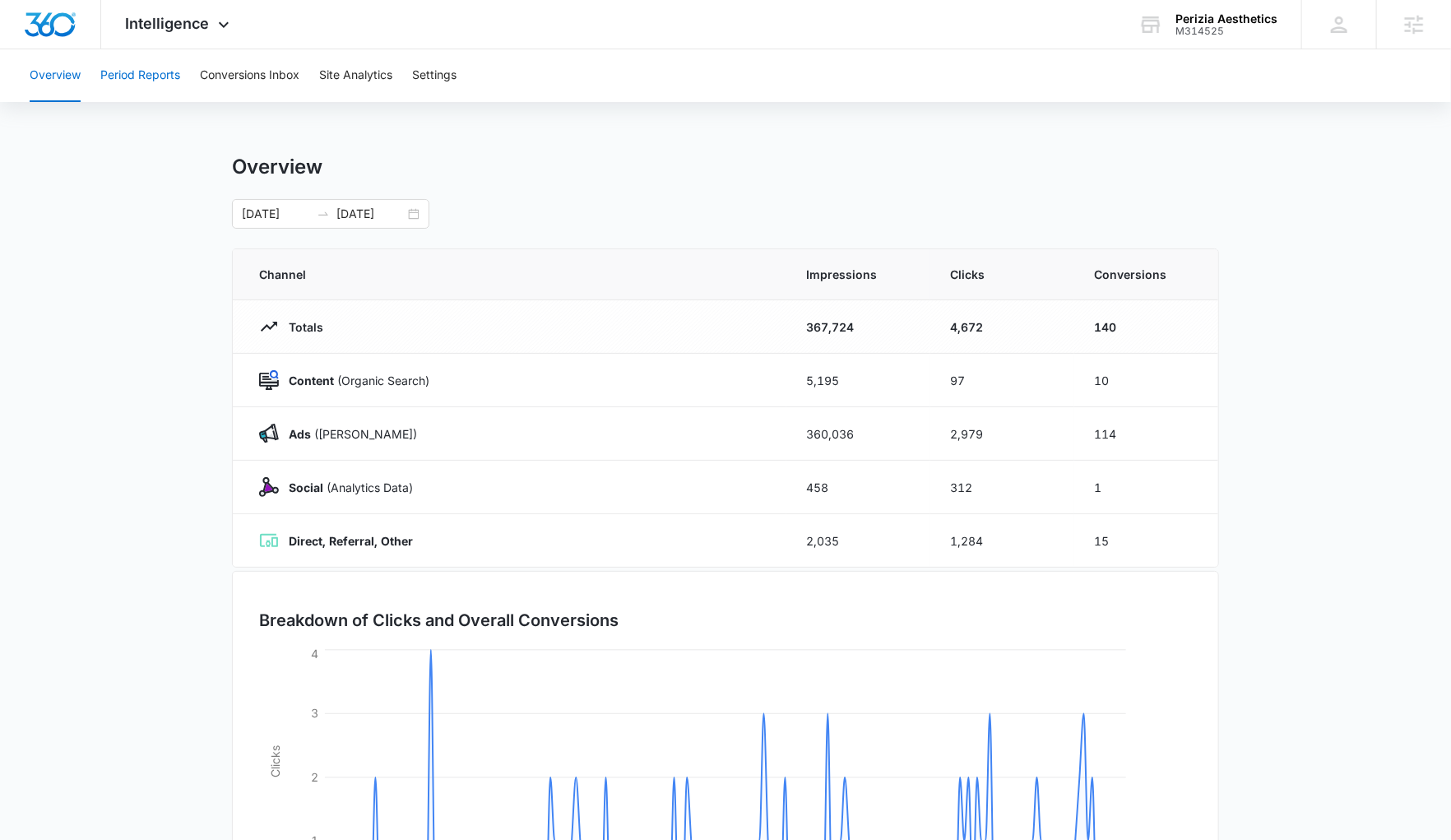
click at [136, 75] on button "Period Reports" at bounding box center [140, 75] width 80 height 53
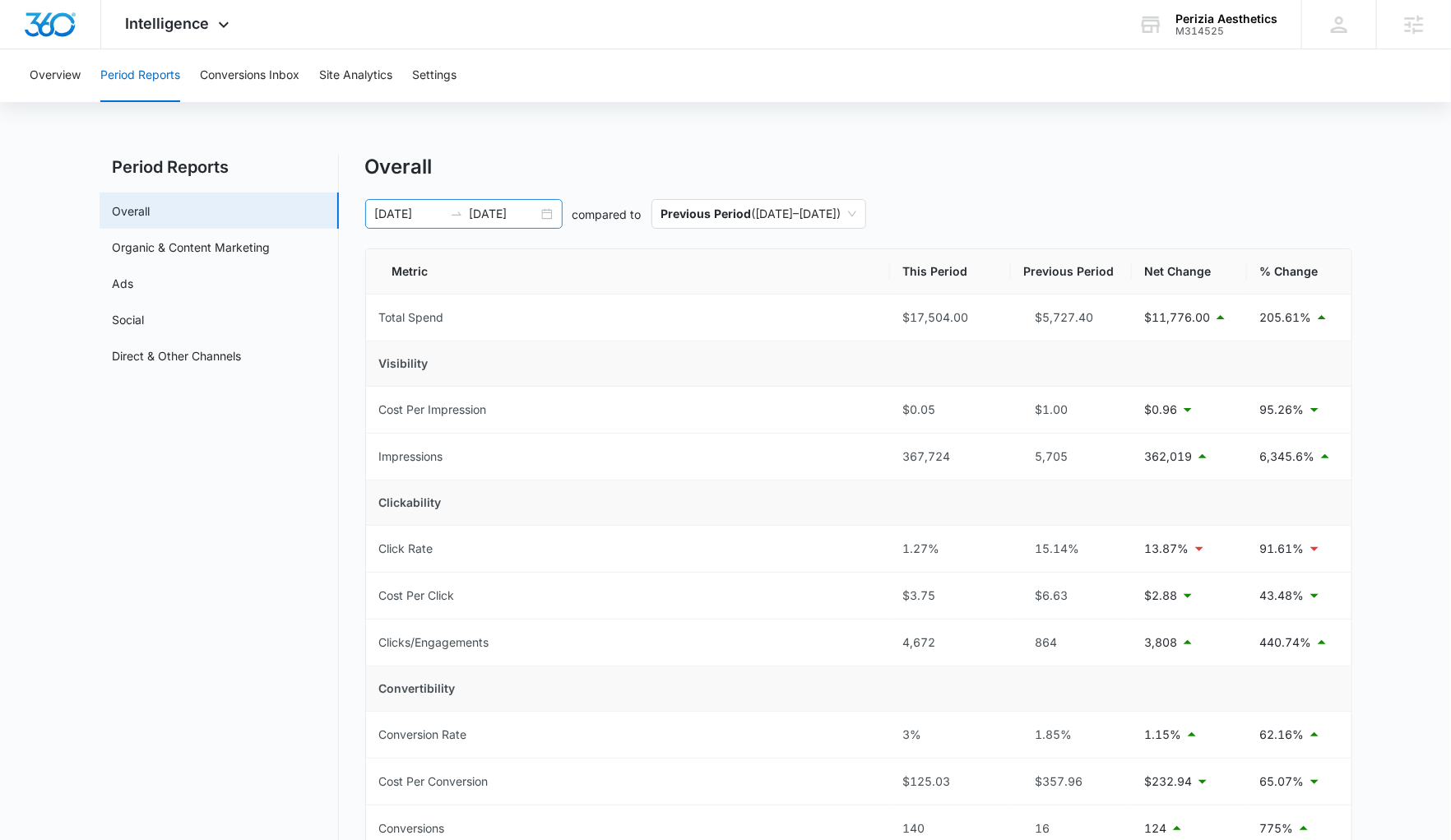
click at [546, 215] on div "02/12/2025 08/11/2025" at bounding box center [464, 214] width 197 height 30
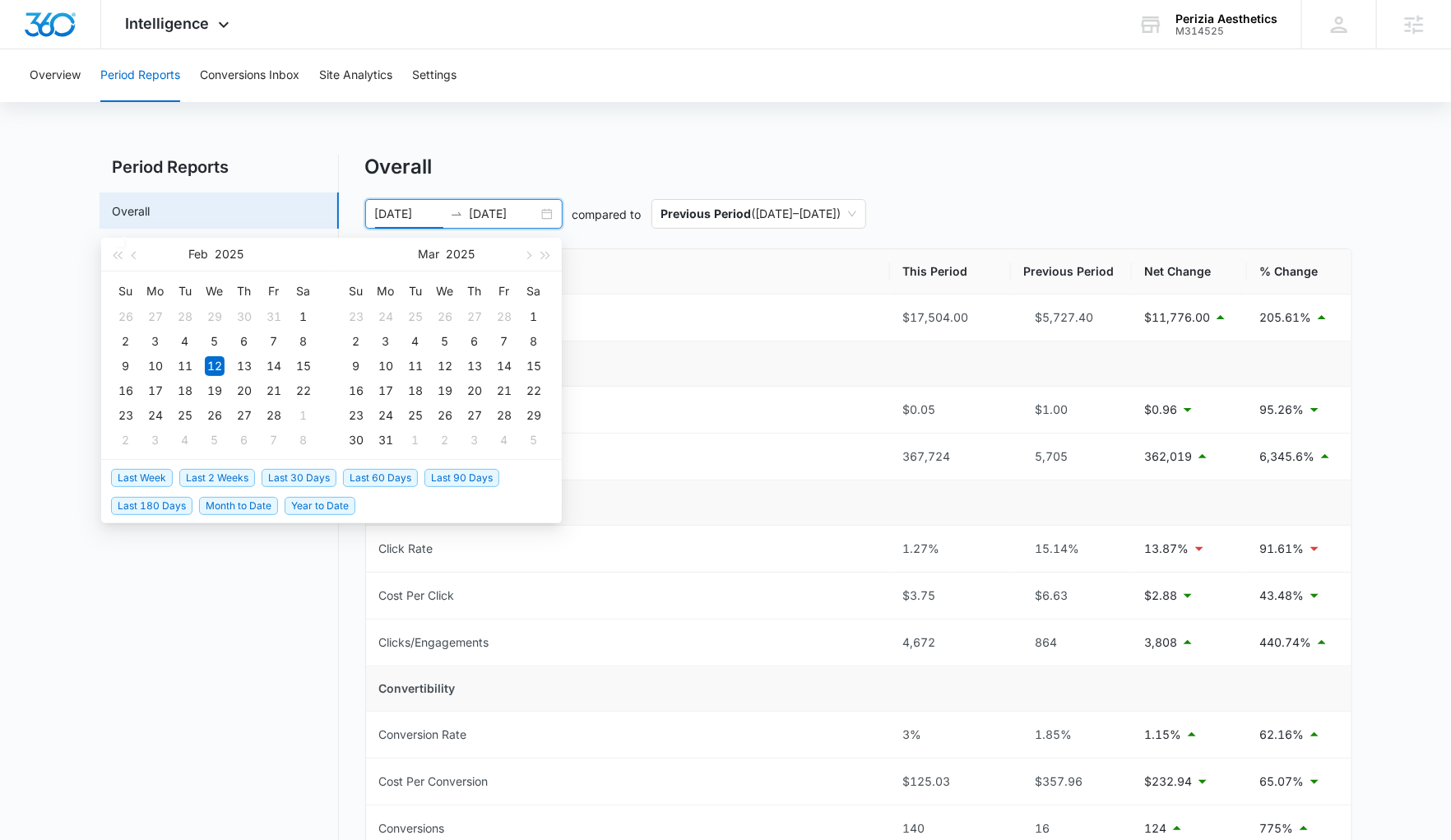
click at [462, 479] on span "Last 90 Days" at bounding box center [462, 478] width 75 height 18
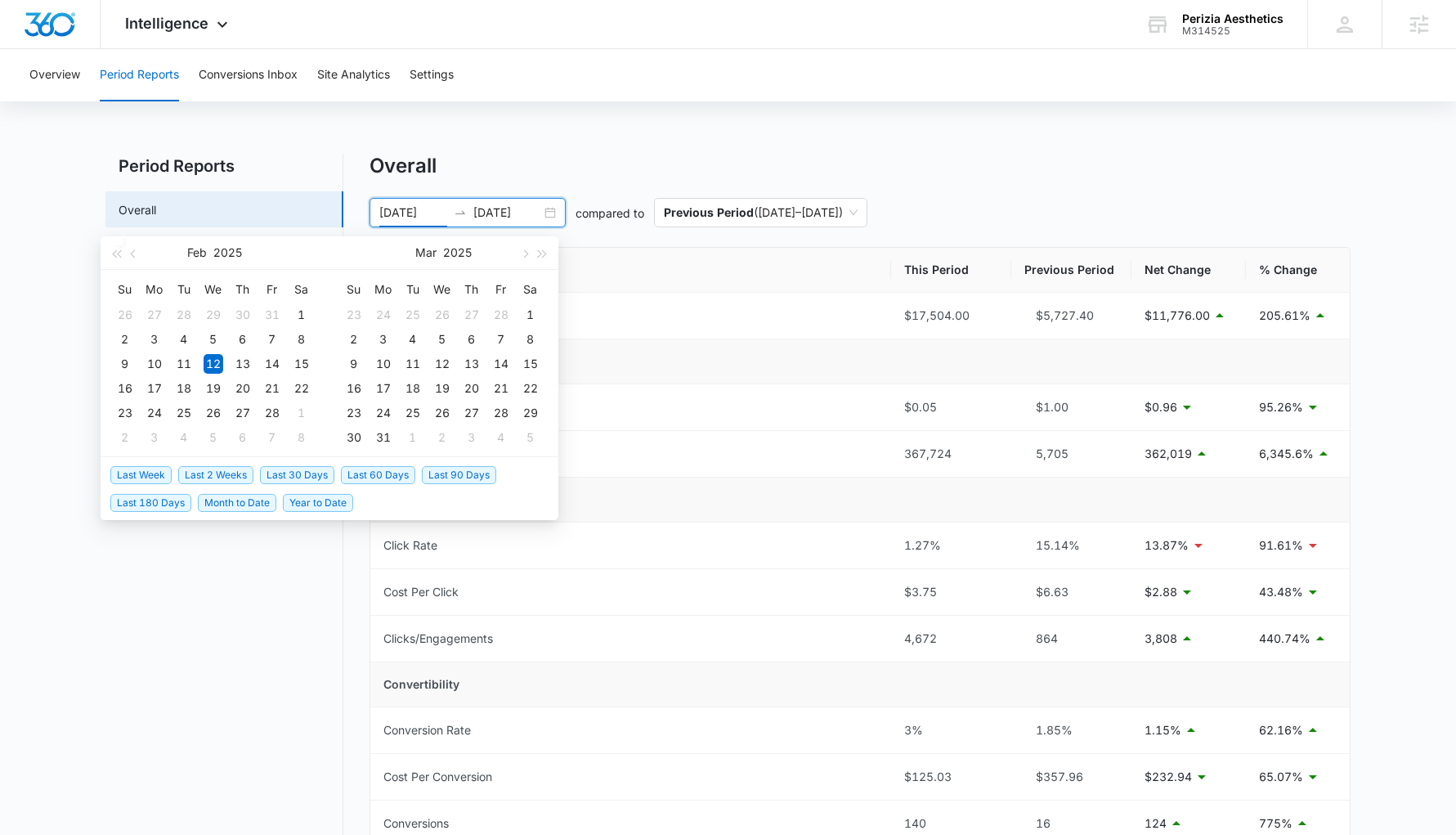
type input "05/15/2025"
type input "08/13/2025"
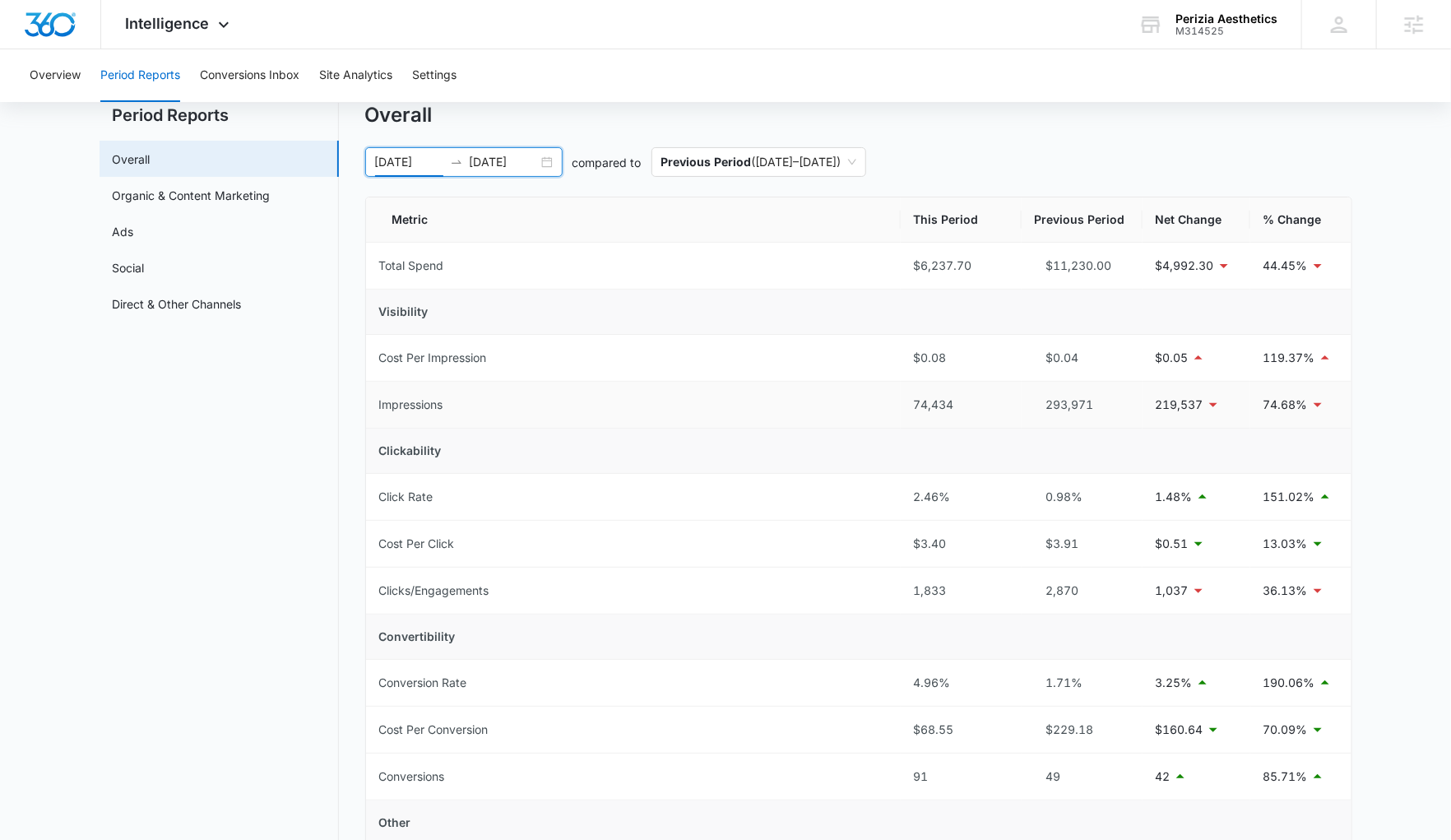
scroll to position [55, 0]
drag, startPoint x: 965, startPoint y: 421, endPoint x: 885, endPoint y: 414, distance: 80.3
click at [885, 414] on tr "Impressions 74,434 293,971 219,537 74.68%" at bounding box center [859, 402] width 986 height 47
click at [915, 413] on td "74,434" at bounding box center [960, 402] width 121 height 47
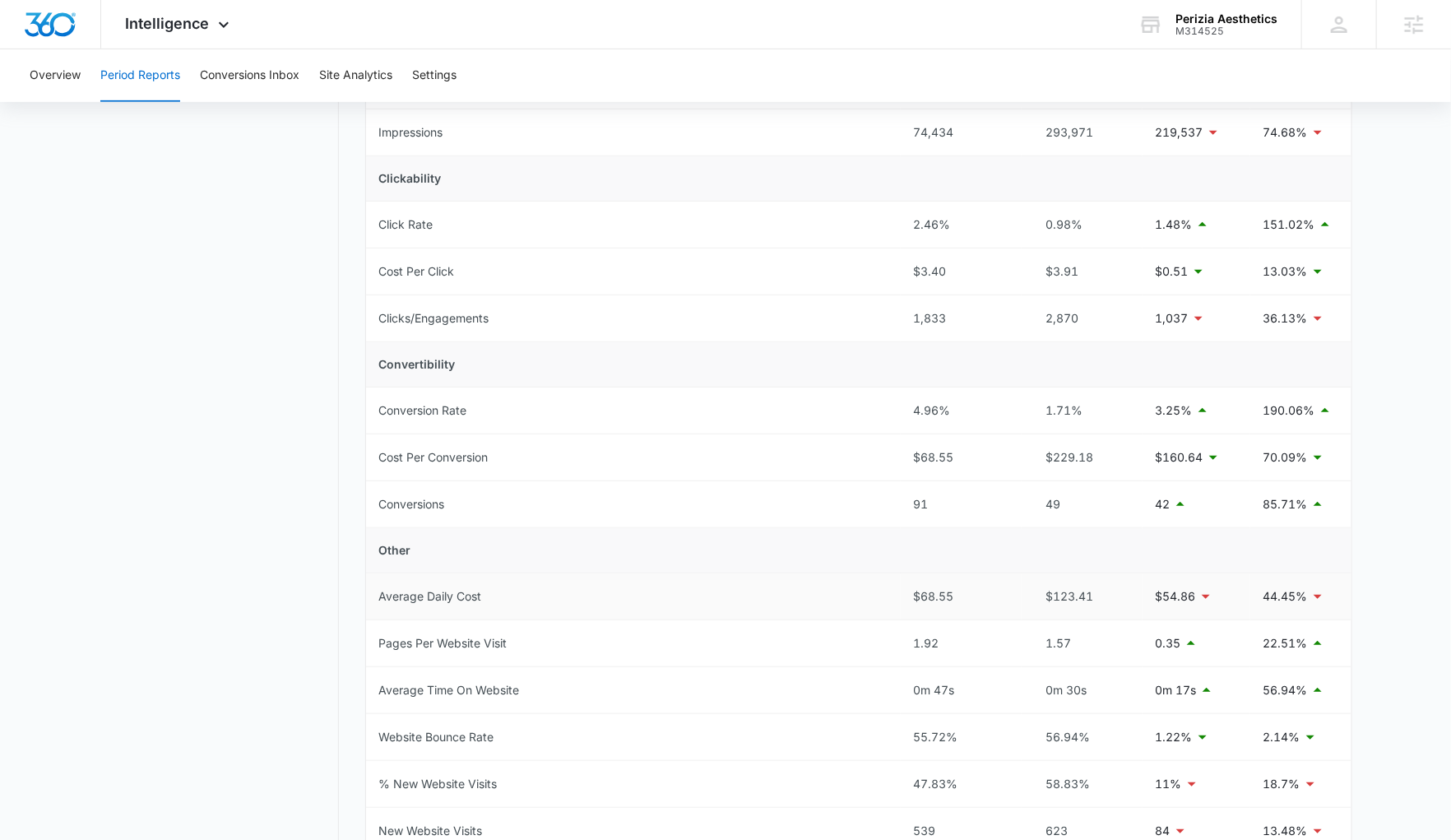
scroll to position [326, 0]
drag, startPoint x: 939, startPoint y: 495, endPoint x: 875, endPoint y: 496, distance: 64.0
click at [875, 496] on tr "Conversions 91 49 42 85.71%" at bounding box center [859, 502] width 986 height 47
click at [996, 495] on div "91" at bounding box center [961, 502] width 95 height 18
drag, startPoint x: 1074, startPoint y: 497, endPoint x: 1028, endPoint y: 503, distance: 46.4
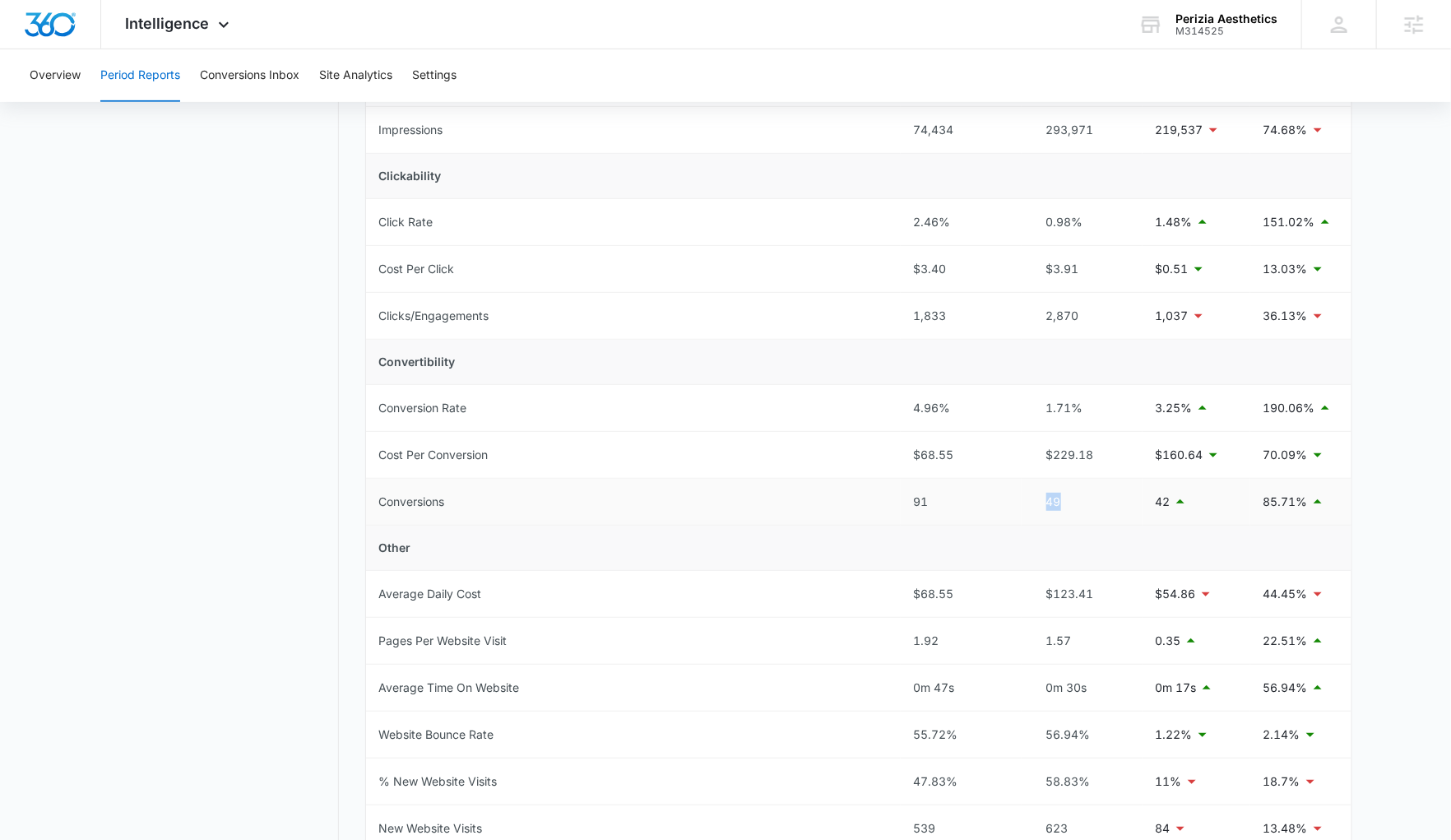
click at [1028, 503] on td "49" at bounding box center [1081, 502] width 121 height 47
drag, startPoint x: 966, startPoint y: 504, endPoint x: 896, endPoint y: 502, distance: 70.0
click at [896, 502] on tr "Conversions 91 49 42 85.71%" at bounding box center [859, 502] width 986 height 47
click at [896, 502] on td "Conversions" at bounding box center [634, 502] width 535 height 47
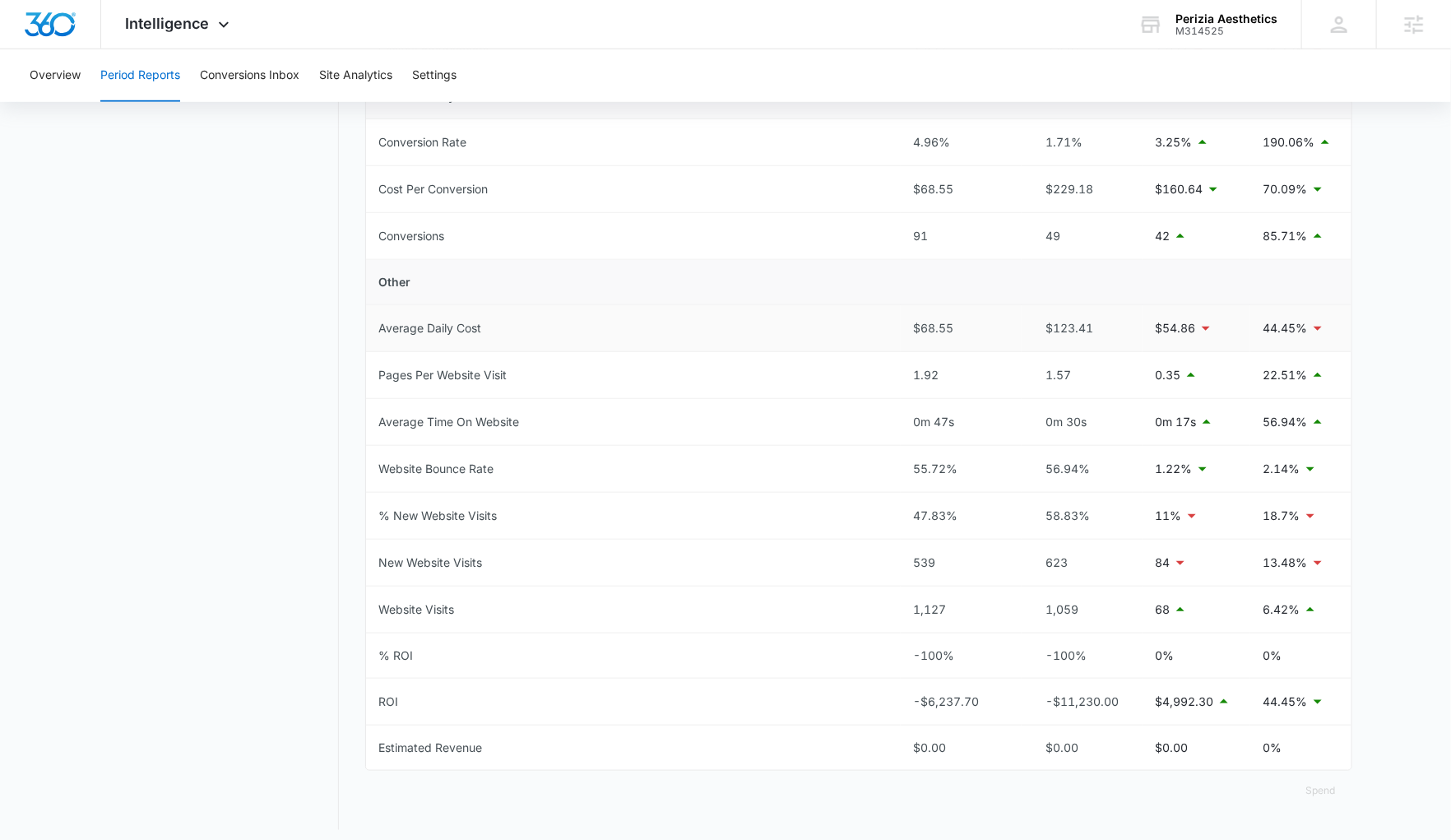
scroll to position [604, 0]
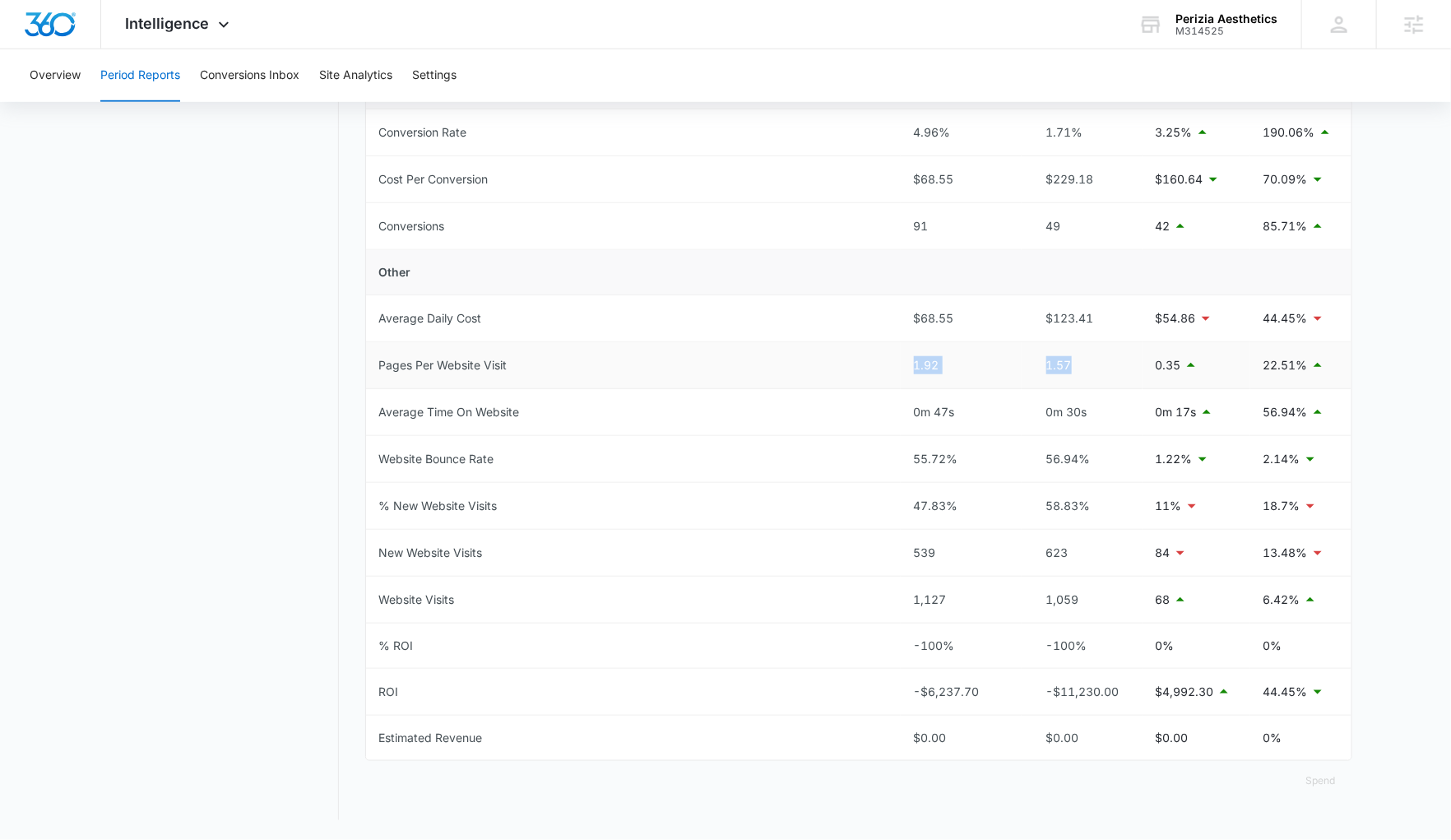
drag, startPoint x: 1068, startPoint y: 368, endPoint x: 900, endPoint y: 364, distance: 168.0
click at [900, 364] on tr "Pages Per Website Visit 1.92 1.57 0.35 22.51%" at bounding box center [859, 365] width 986 height 47
click at [955, 375] on td "1.92" at bounding box center [960, 365] width 121 height 47
drag, startPoint x: 1117, startPoint y: 406, endPoint x: 914, endPoint y: 404, distance: 203.0
click at [914, 404] on tr "Average Time On Website 0m 47s 0m 30s 0m 17s 56.94%" at bounding box center [859, 413] width 986 height 47
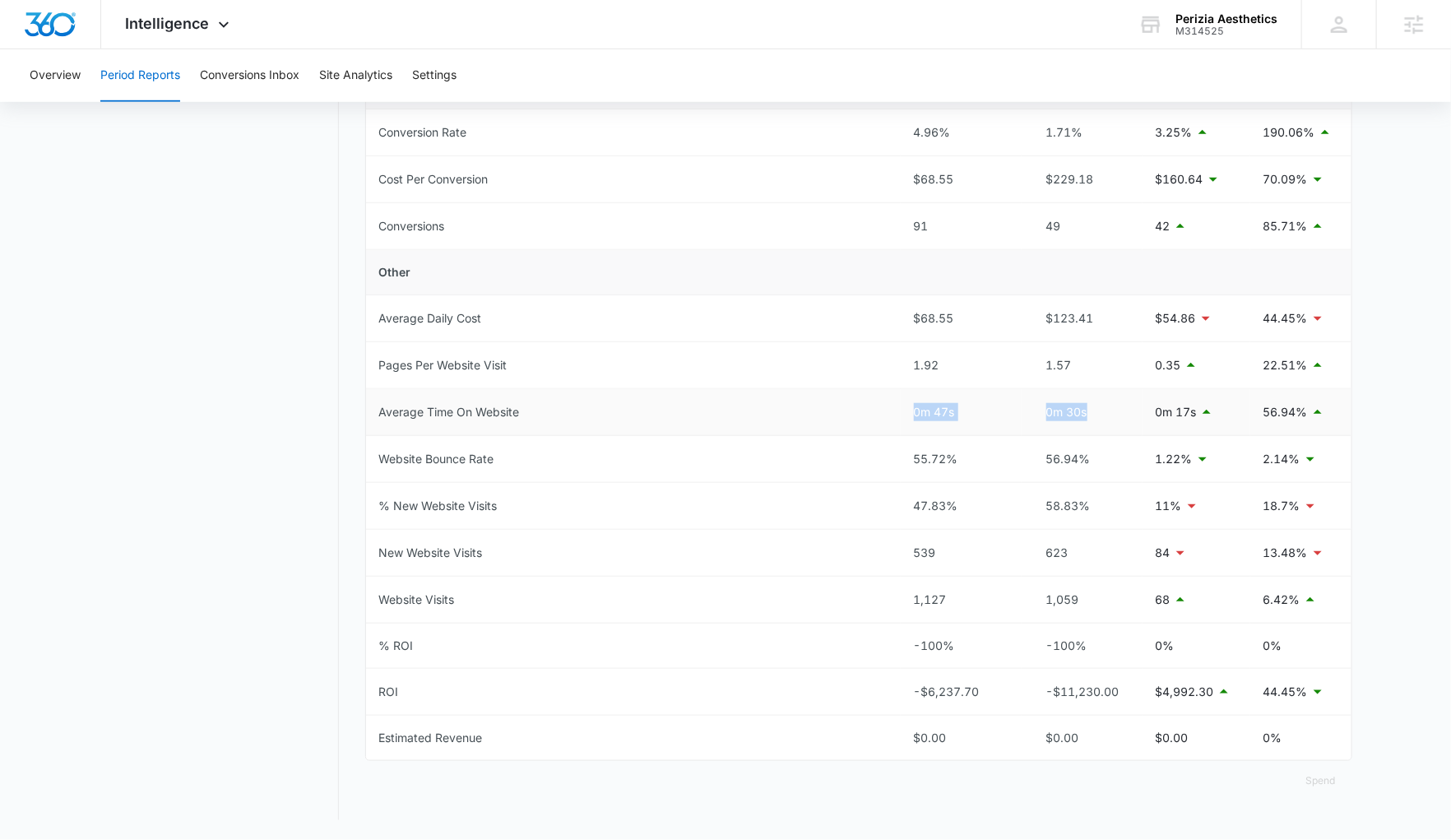
click at [914, 404] on div "0m 47s" at bounding box center [961, 412] width 95 height 18
drag, startPoint x: 1077, startPoint y: 466, endPoint x: 866, endPoint y: 460, distance: 211.1
click at [866, 460] on tr "Website Bounce Rate 55.72% 56.94% 1.22% 2.14%" at bounding box center [859, 459] width 986 height 47
click at [1088, 487] on td "58.83%" at bounding box center [1081, 506] width 121 height 47
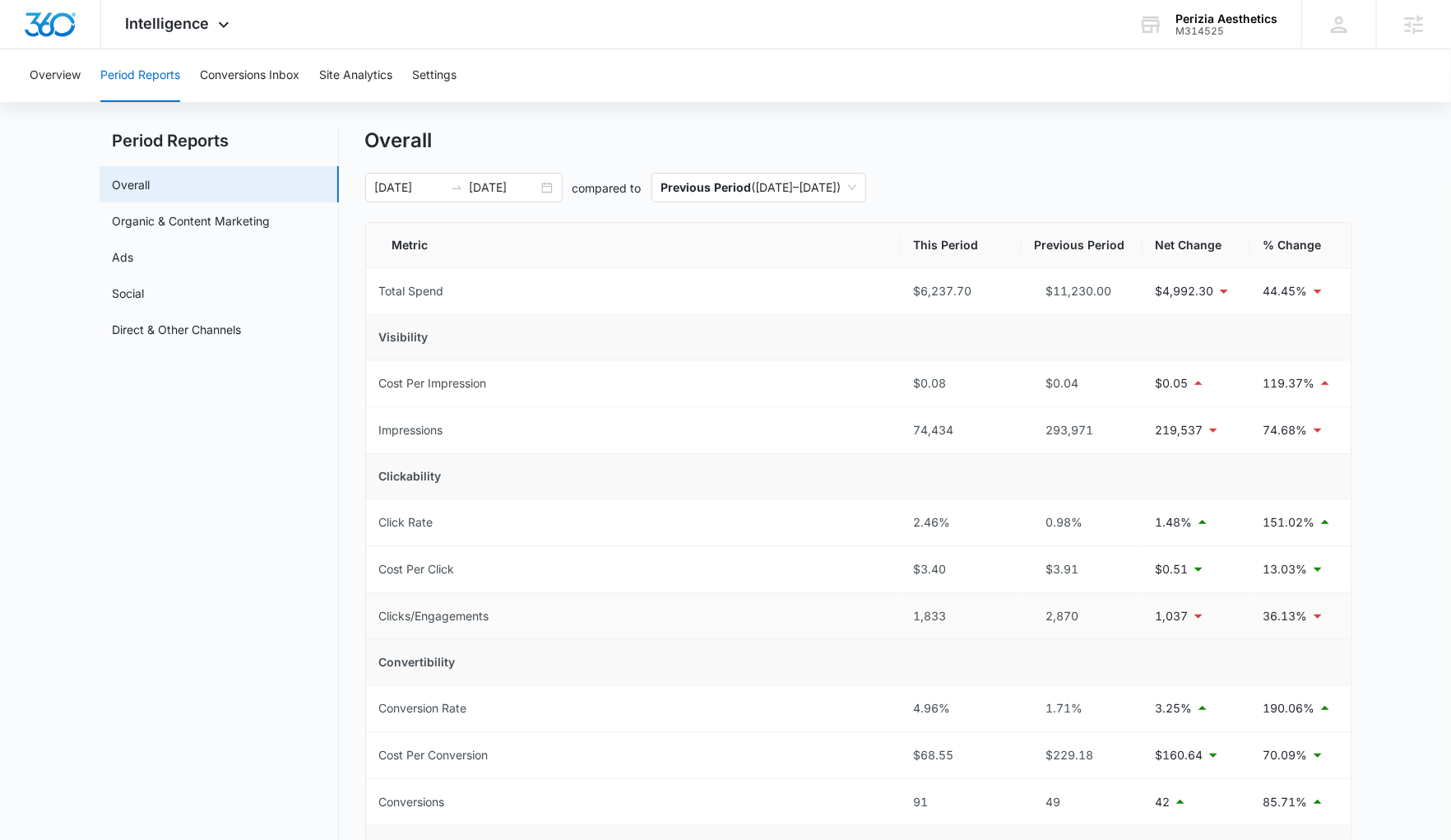
scroll to position [0, 0]
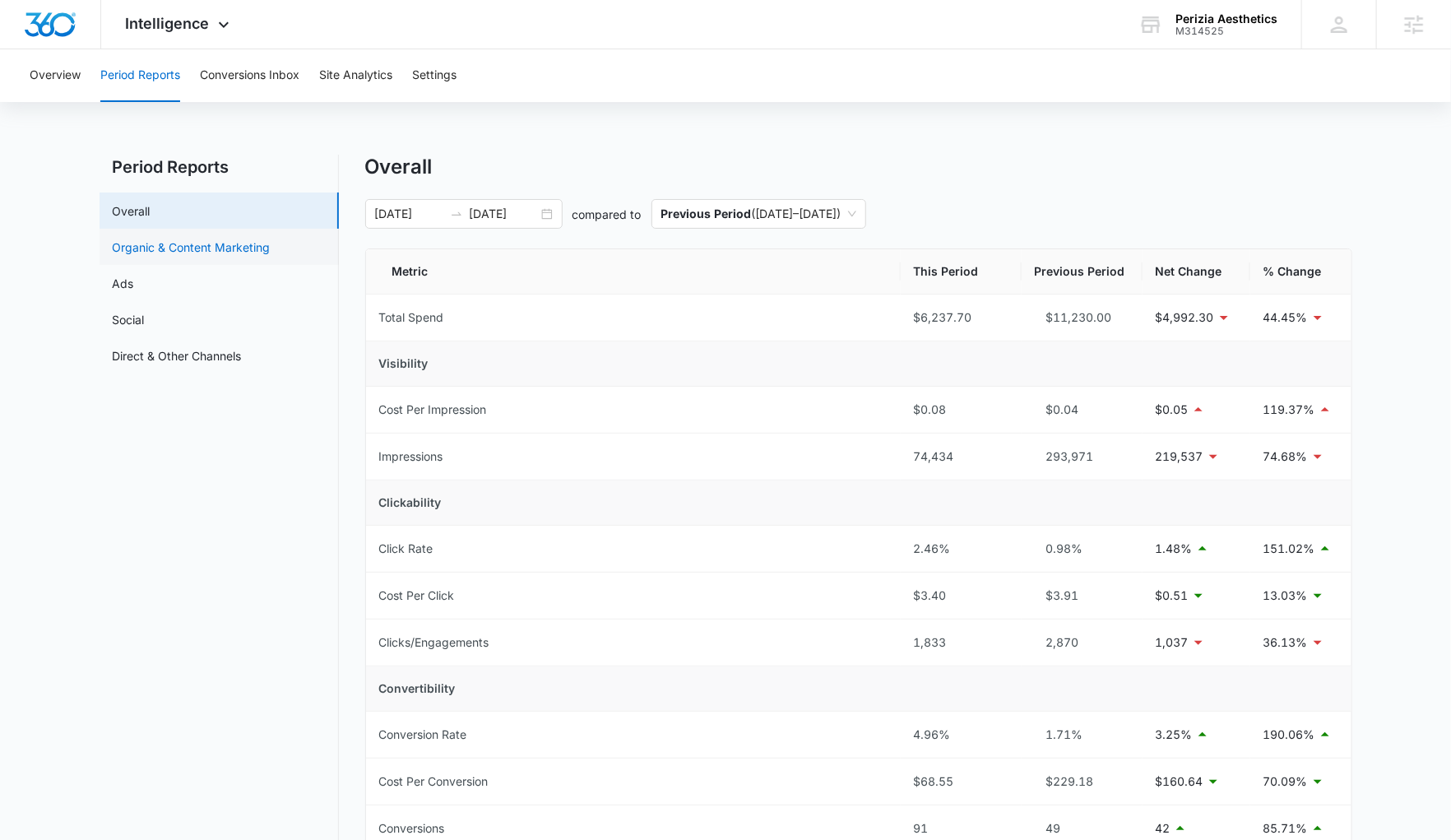
click at [174, 247] on link "Organic & Content Marketing" at bounding box center [192, 246] width 158 height 17
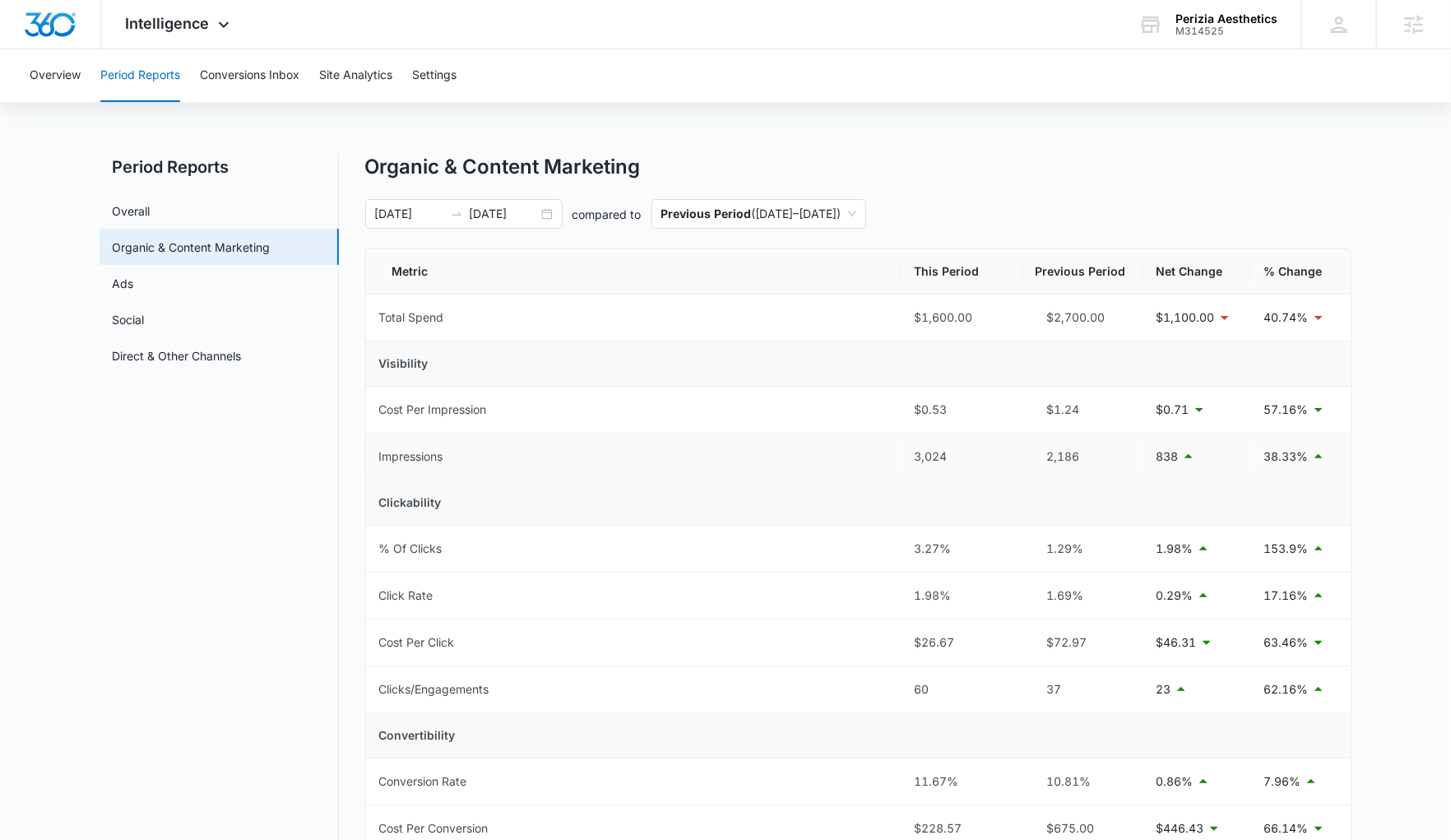
scroll to position [4, 0]
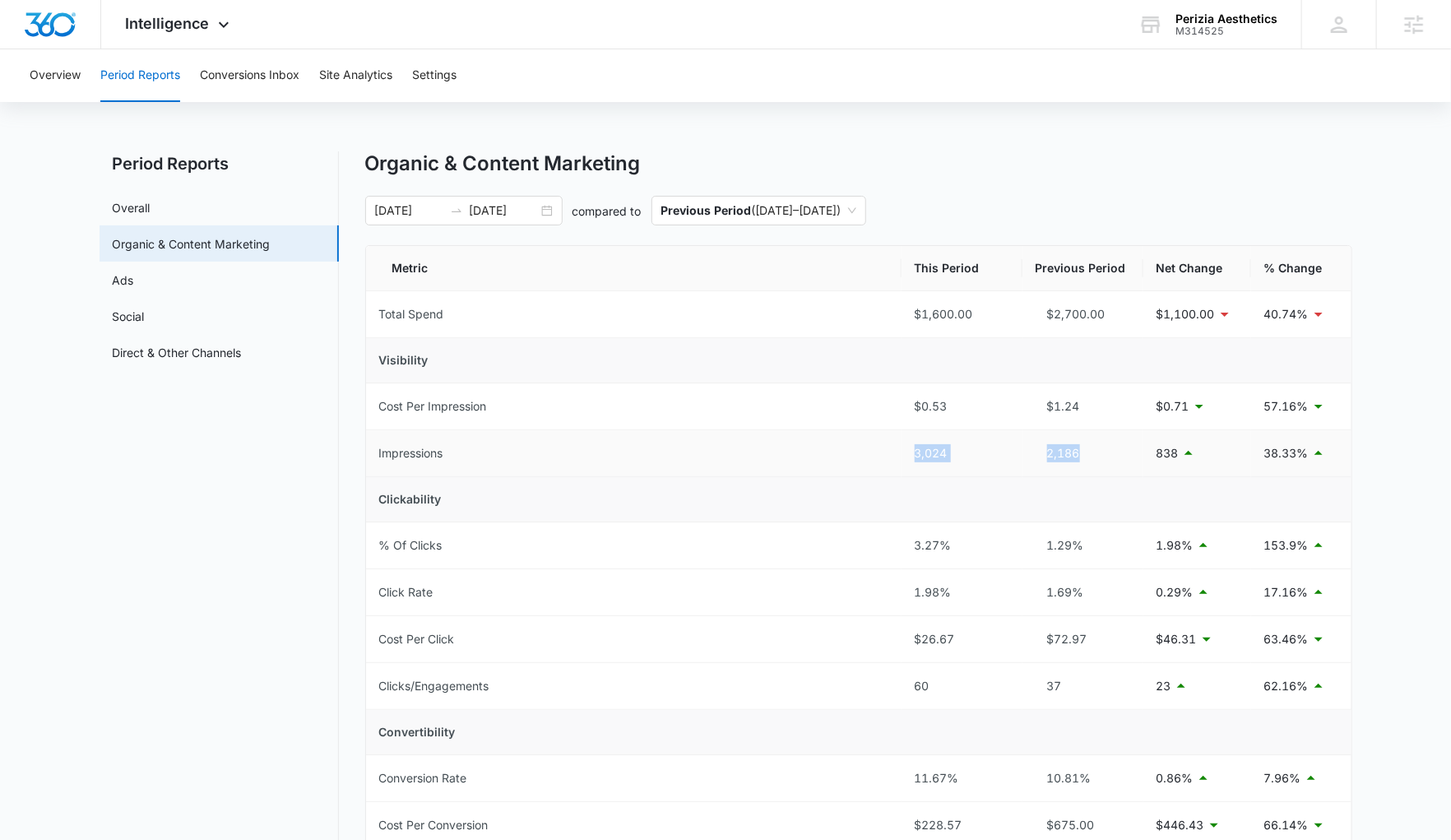
drag, startPoint x: 1116, startPoint y: 457, endPoint x: 884, endPoint y: 452, distance: 232.1
click at [884, 452] on tr "Impressions 3,024 2,186 838 38.33%" at bounding box center [859, 454] width 986 height 47
click at [1086, 451] on div "2,186" at bounding box center [1083, 453] width 95 height 18
drag, startPoint x: 1086, startPoint y: 447, endPoint x: 1037, endPoint y: 453, distance: 49.4
click at [1037, 453] on div "2,186" at bounding box center [1083, 453] width 95 height 18
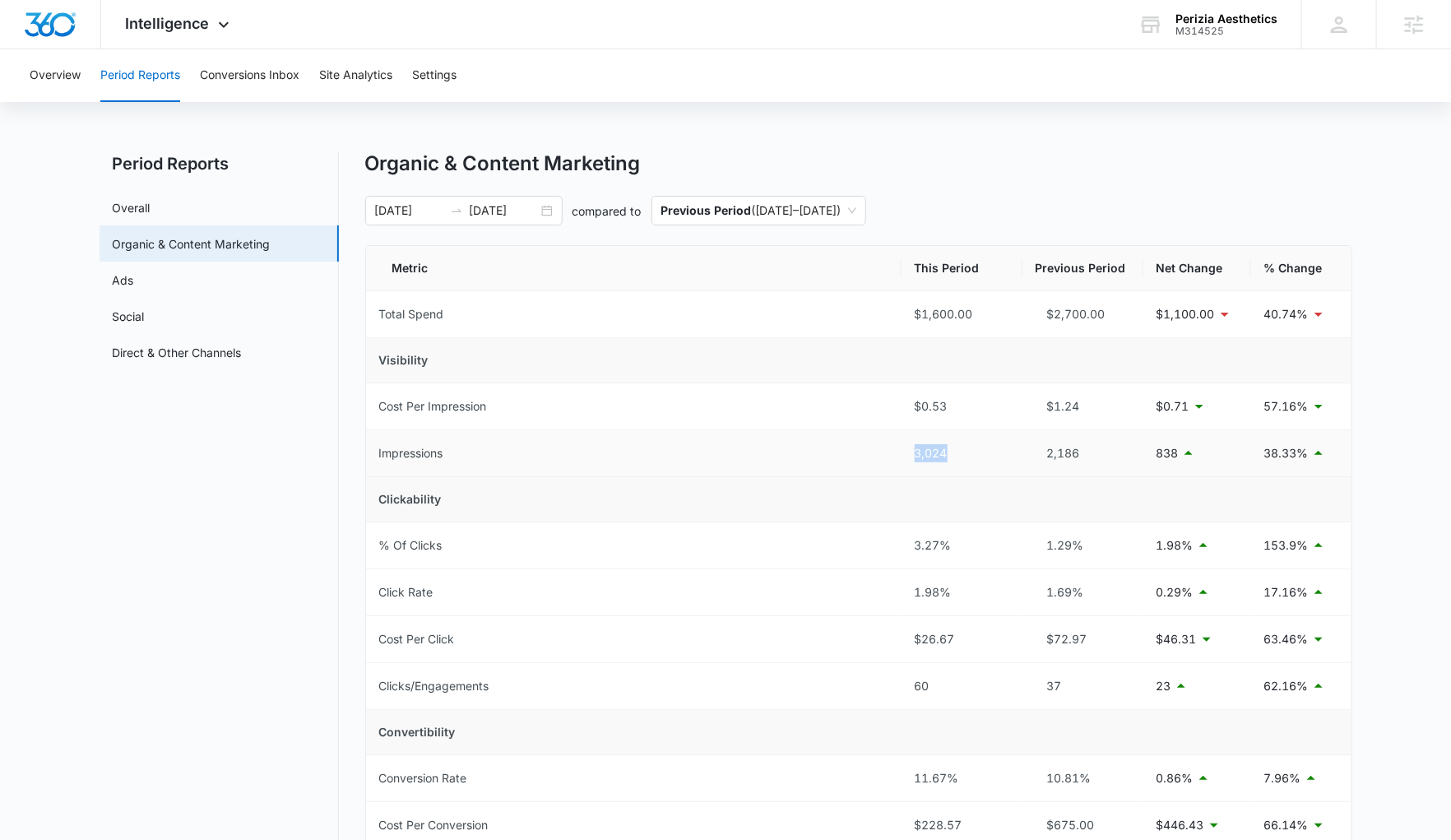
drag, startPoint x: 961, startPoint y: 448, endPoint x: 870, endPoint y: 458, distance: 91.5
click at [870, 458] on tr "Impressions 3,024 2,186 838 38.33%" at bounding box center [859, 454] width 986 height 47
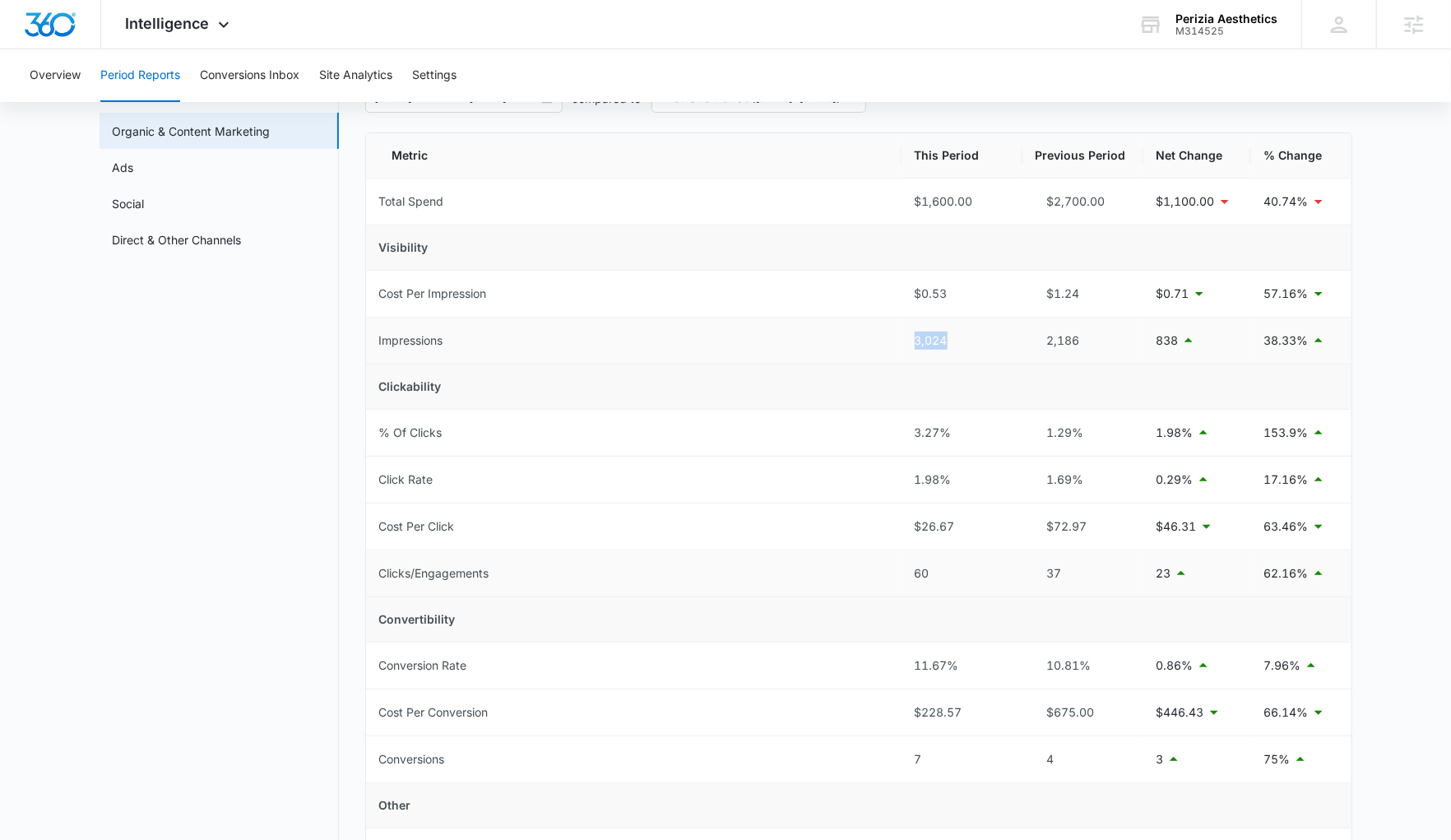
scroll to position [122, 0]
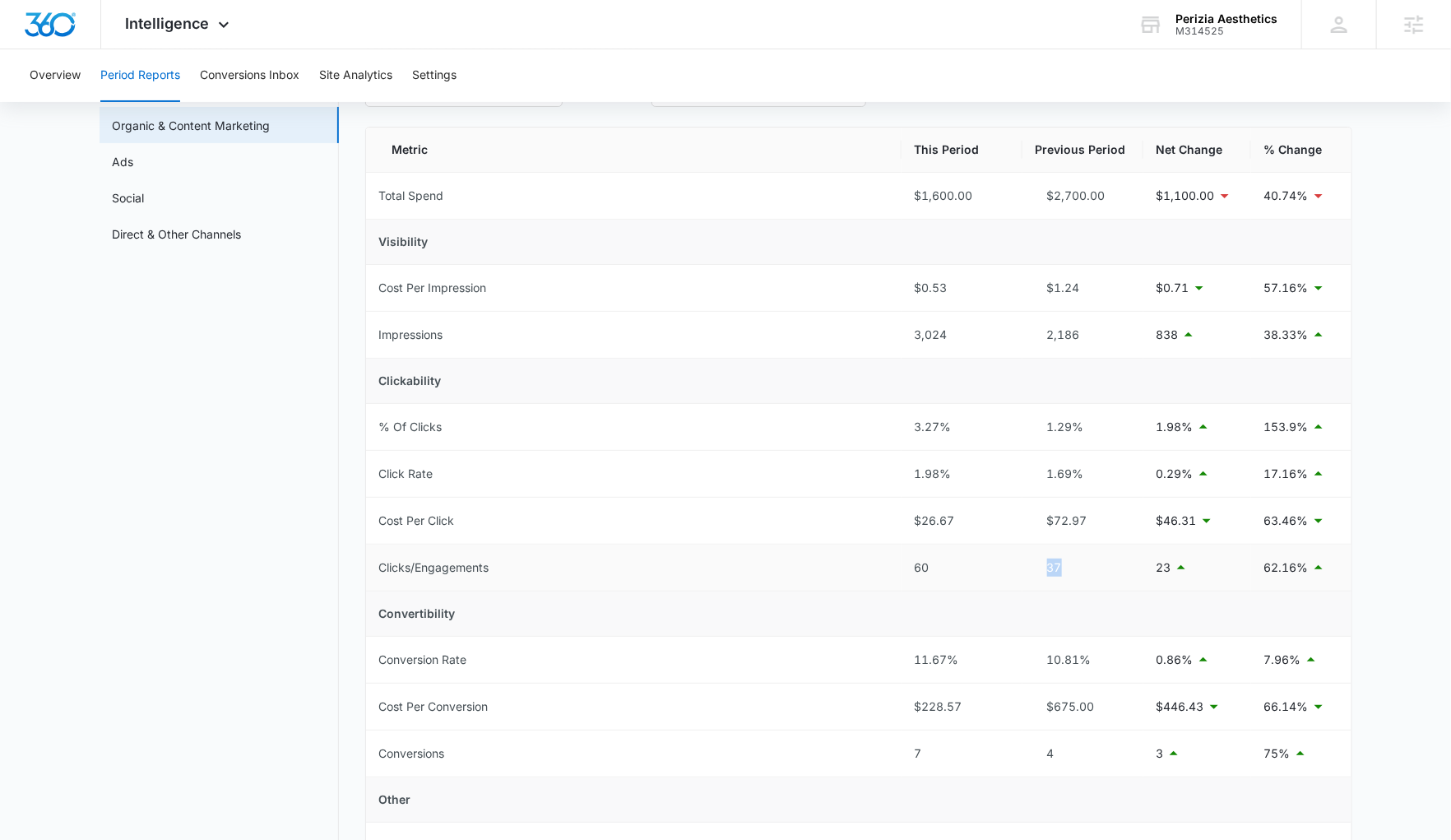
drag, startPoint x: 1062, startPoint y: 569, endPoint x: 1023, endPoint y: 566, distance: 39.1
click at [1023, 566] on td "37" at bounding box center [1082, 568] width 121 height 47
drag, startPoint x: 928, startPoint y: 565, endPoint x: 882, endPoint y: 565, distance: 46.0
click at [882, 565] on tr "Clicks/Engagements 60 37 23 62.16%" at bounding box center [859, 568] width 986 height 47
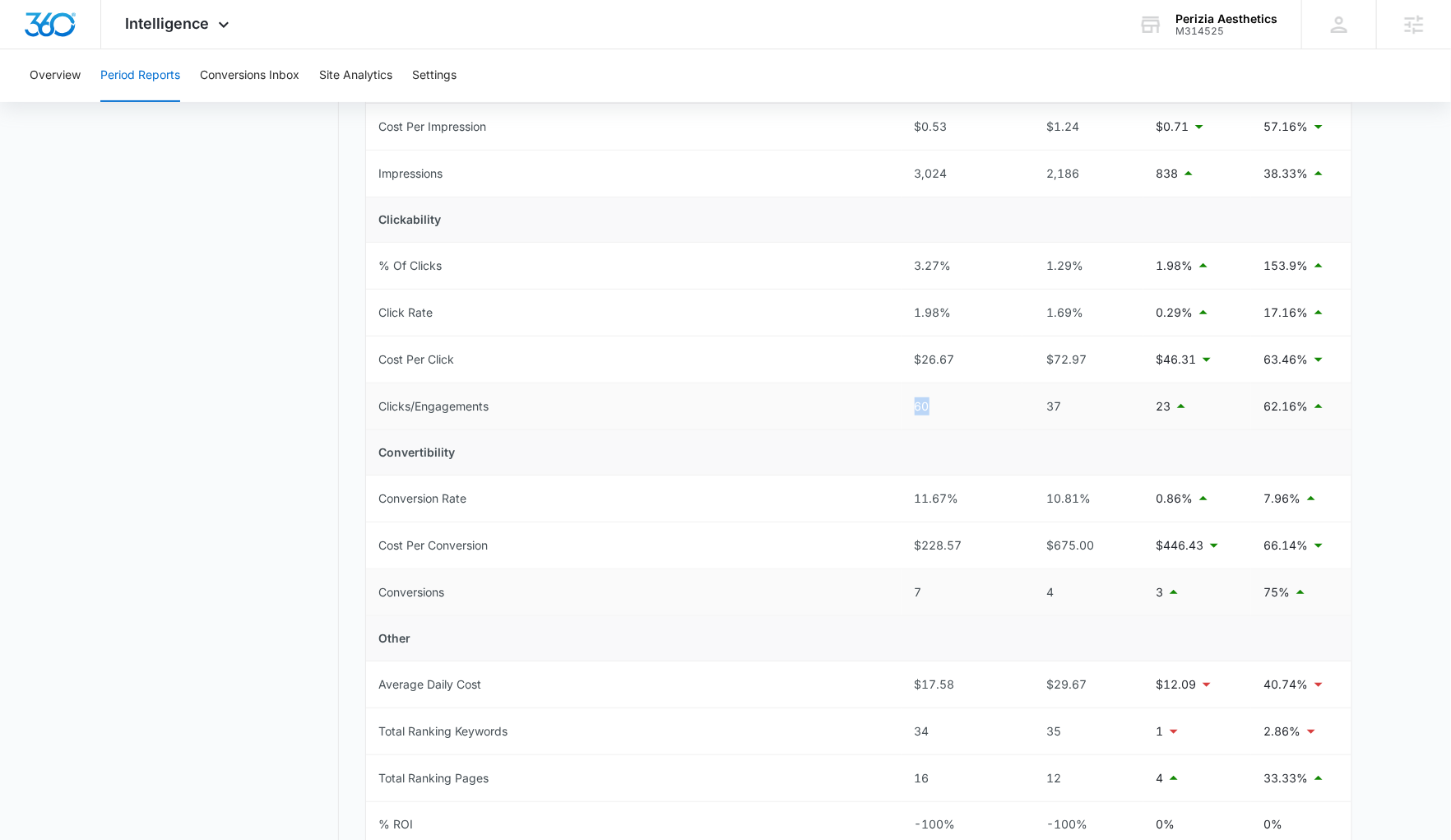
scroll to position [305, 0]
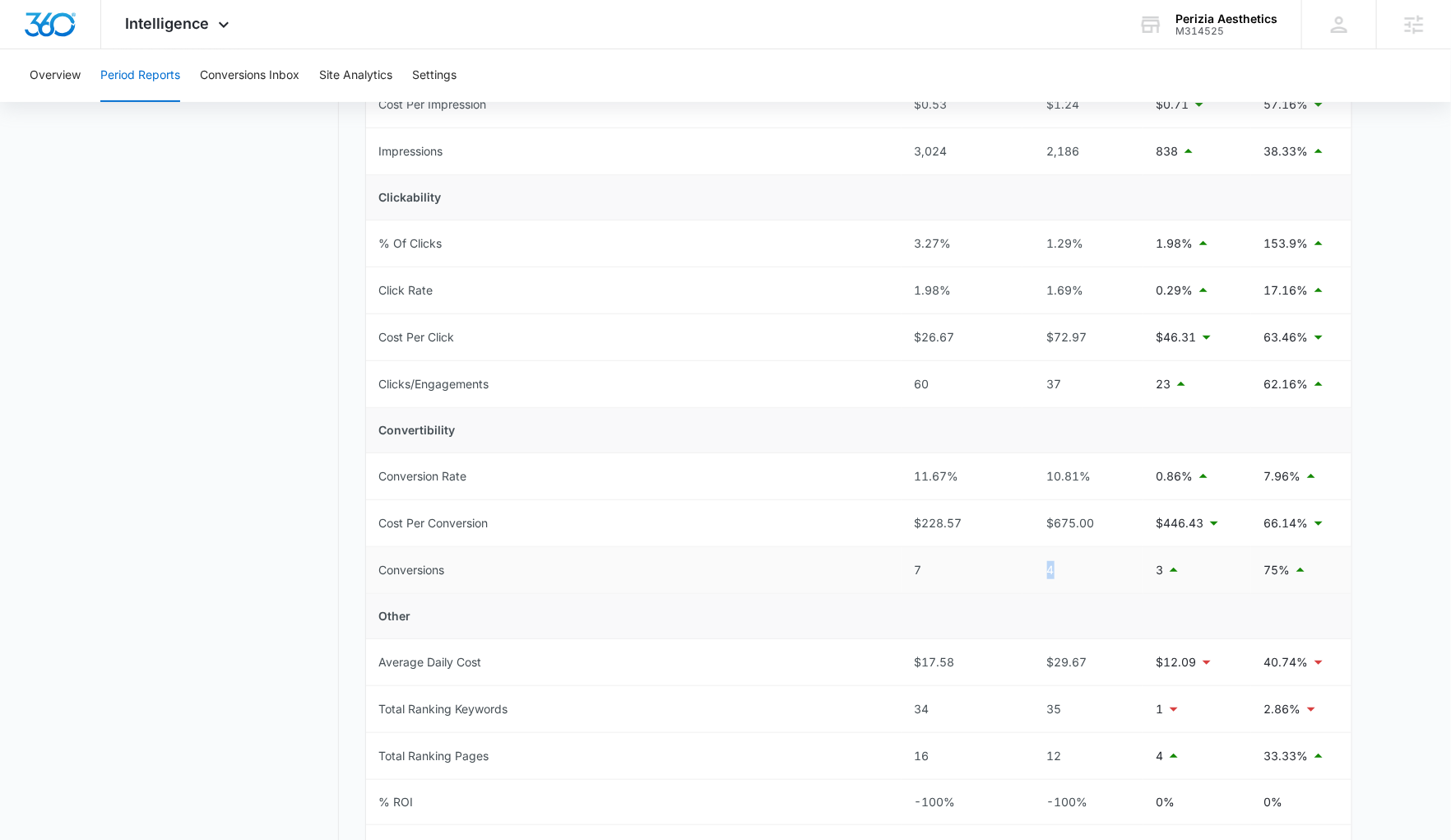
drag, startPoint x: 1074, startPoint y: 573, endPoint x: 1042, endPoint y: 573, distance: 32.0
click at [1042, 573] on div "4" at bounding box center [1083, 570] width 95 height 18
drag, startPoint x: 951, startPoint y: 569, endPoint x: 857, endPoint y: 566, distance: 94.0
click at [857, 566] on tr "Conversions 7 4 3 75%" at bounding box center [859, 571] width 986 height 47
click at [957, 566] on div "7" at bounding box center [962, 570] width 95 height 18
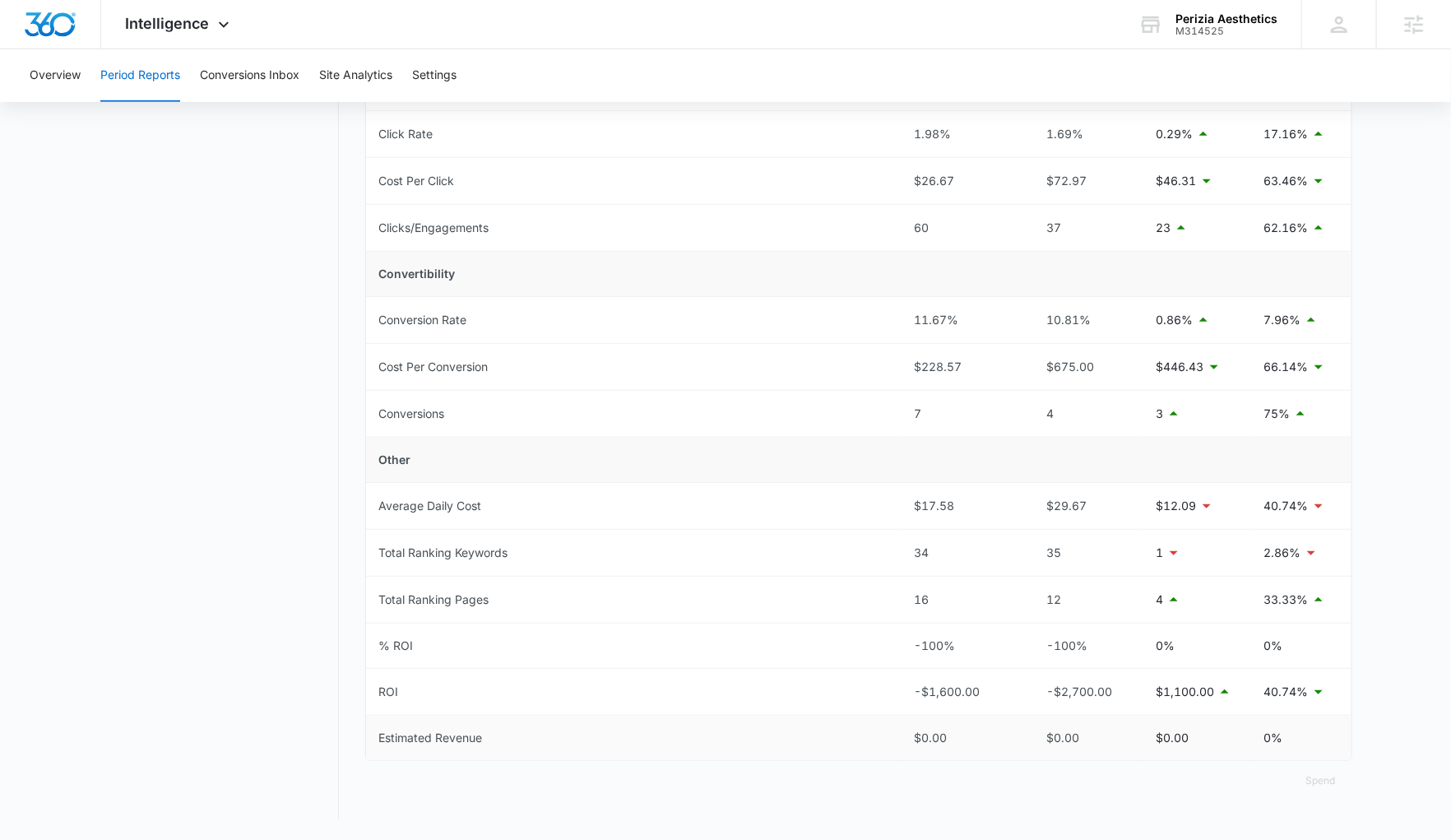
scroll to position [0, 0]
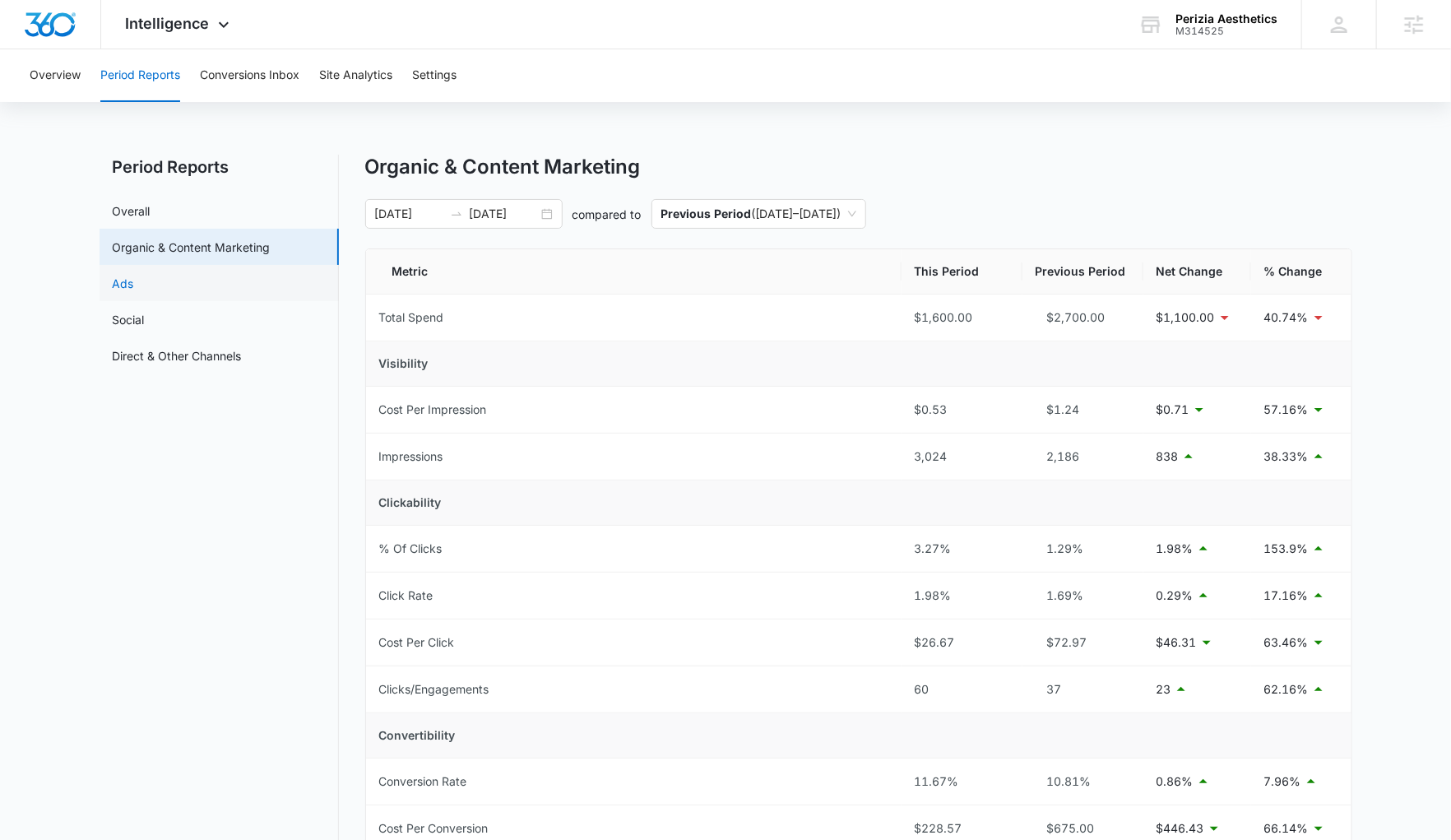
click at [134, 285] on link "Ads" at bounding box center [124, 283] width 22 height 17
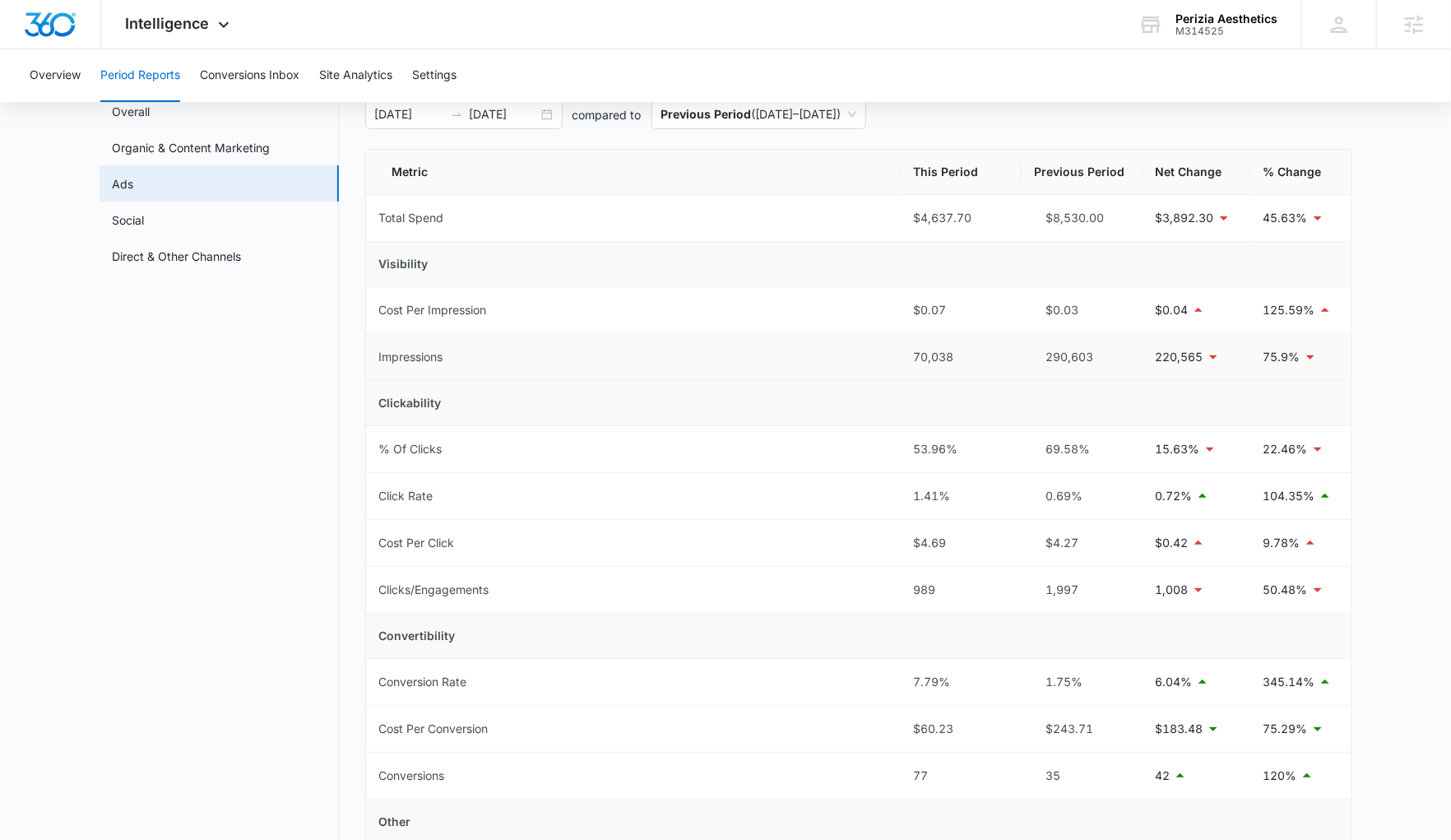
scroll to position [100, 0]
drag, startPoint x: 912, startPoint y: 358, endPoint x: 969, endPoint y: 357, distance: 57.0
click at [969, 357] on td "70,038" at bounding box center [960, 356] width 121 height 47
drag, startPoint x: 933, startPoint y: 597, endPoint x: 954, endPoint y: 598, distance: 21.0
click at [954, 598] on td "989" at bounding box center [960, 589] width 121 height 47
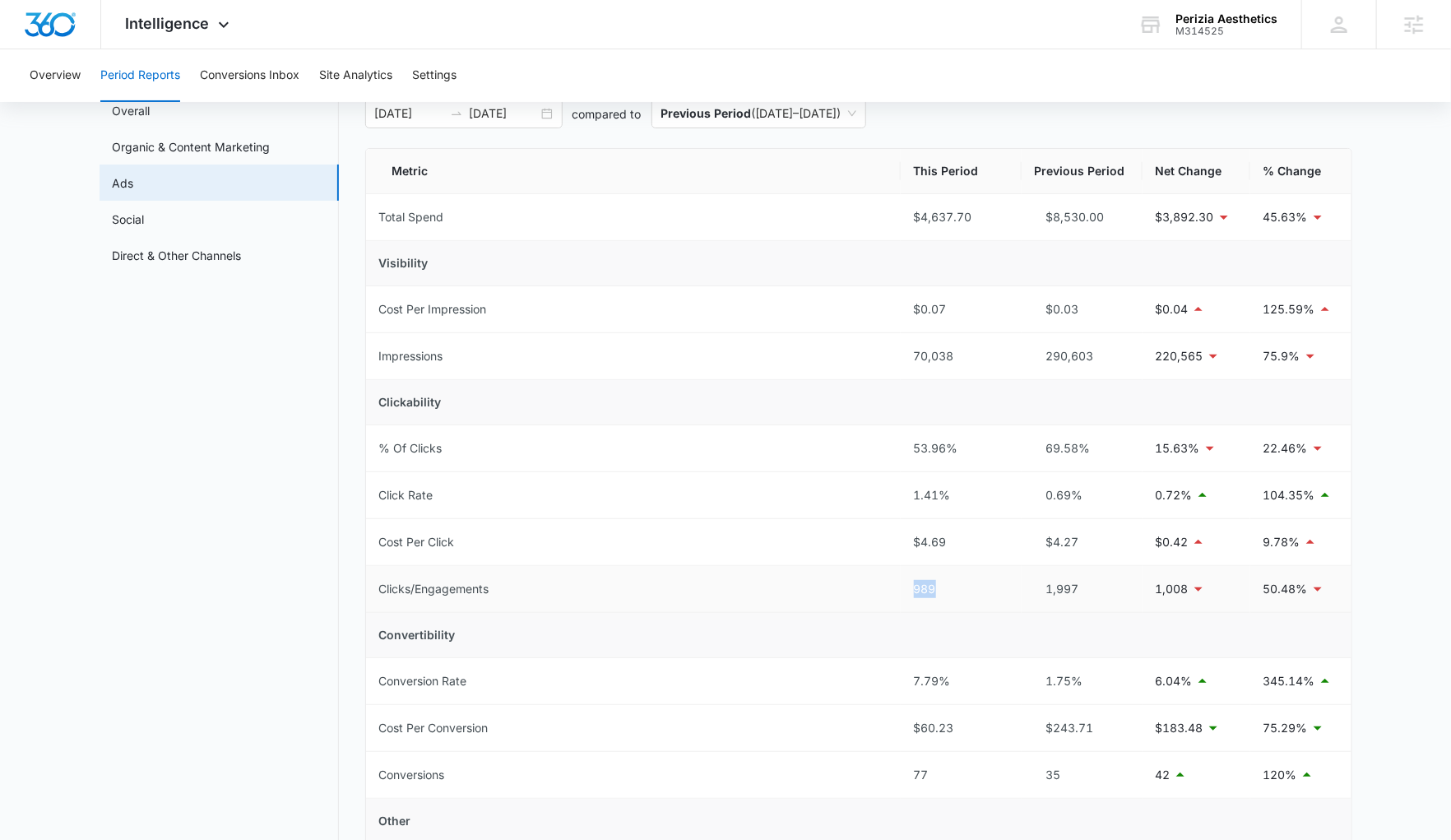
click at [955, 597] on div "989" at bounding box center [961, 589] width 95 height 18
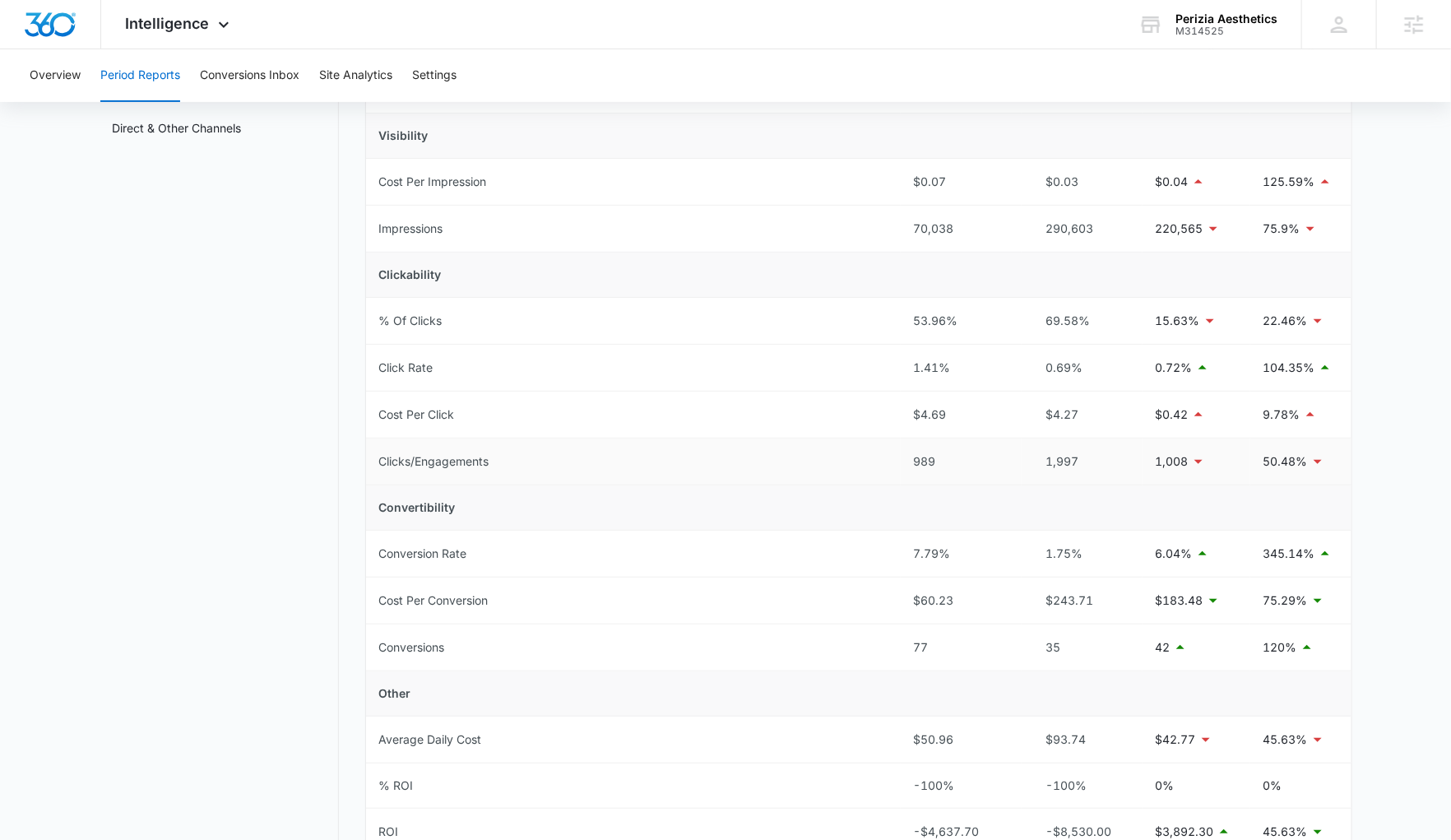
scroll to position [365, 0]
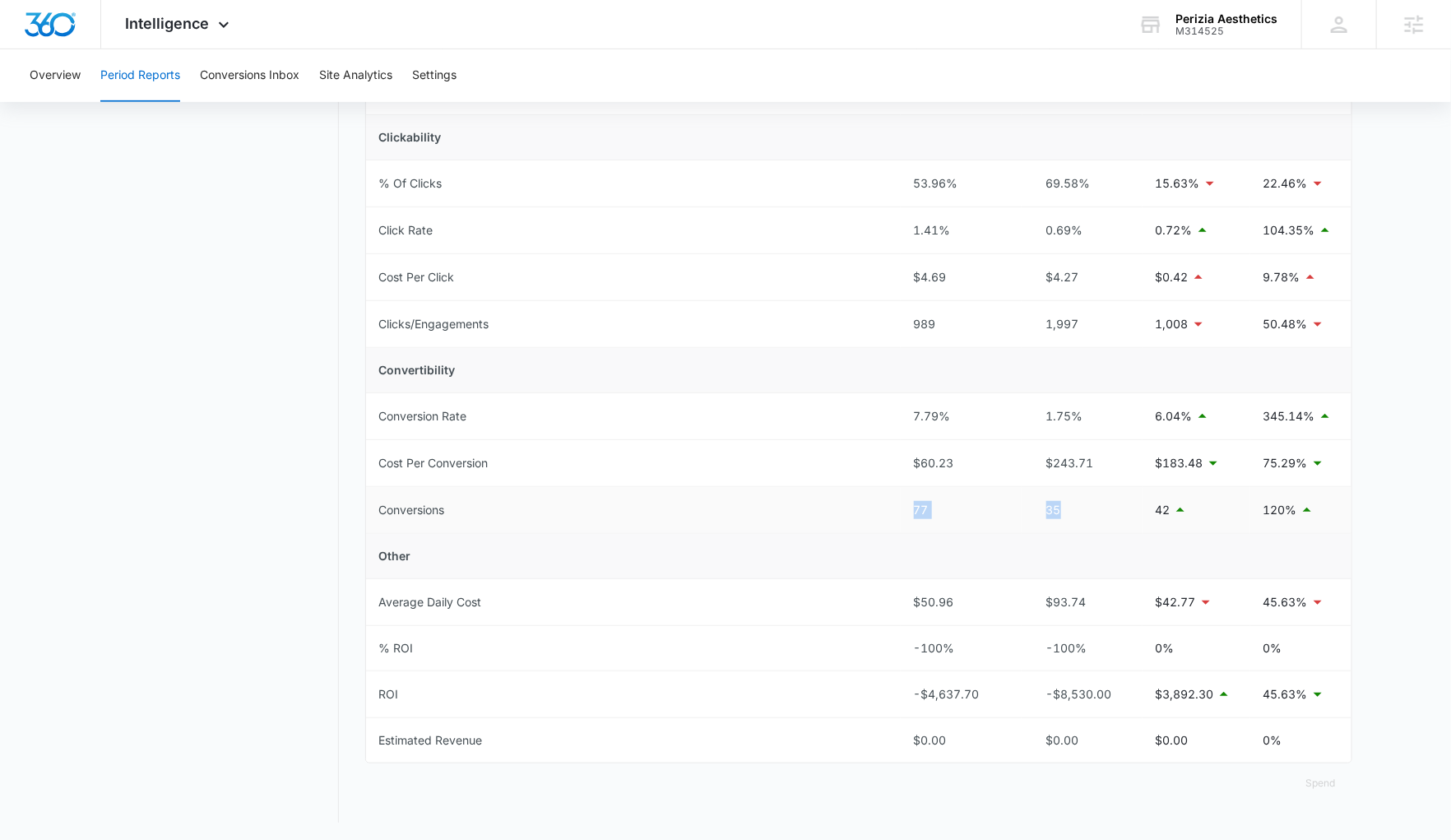
drag, startPoint x: 1064, startPoint y: 522, endPoint x: 909, endPoint y: 514, distance: 155.2
click at [909, 514] on tr "Conversions 77 35 42 120%" at bounding box center [859, 511] width 986 height 47
click at [909, 514] on td "77" at bounding box center [960, 511] width 121 height 47
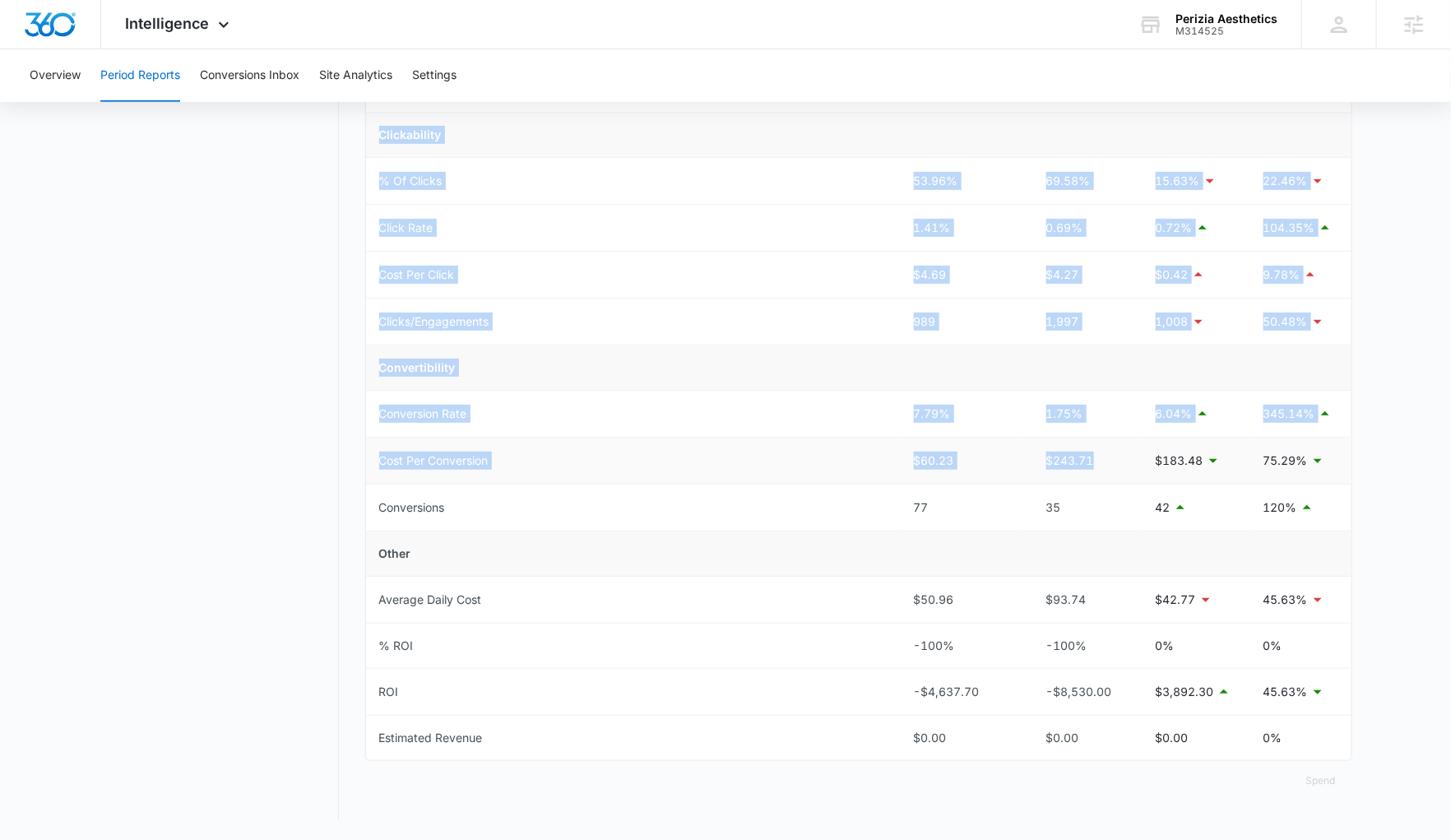
drag, startPoint x: 378, startPoint y: 356, endPoint x: 1214, endPoint y: 477, distance: 844.7
click at [1125, 477] on div "Period Reports Overall Organic & Content Marketing Ads Social Direct & Other Ch…" at bounding box center [726, 304] width 1253 height 1033
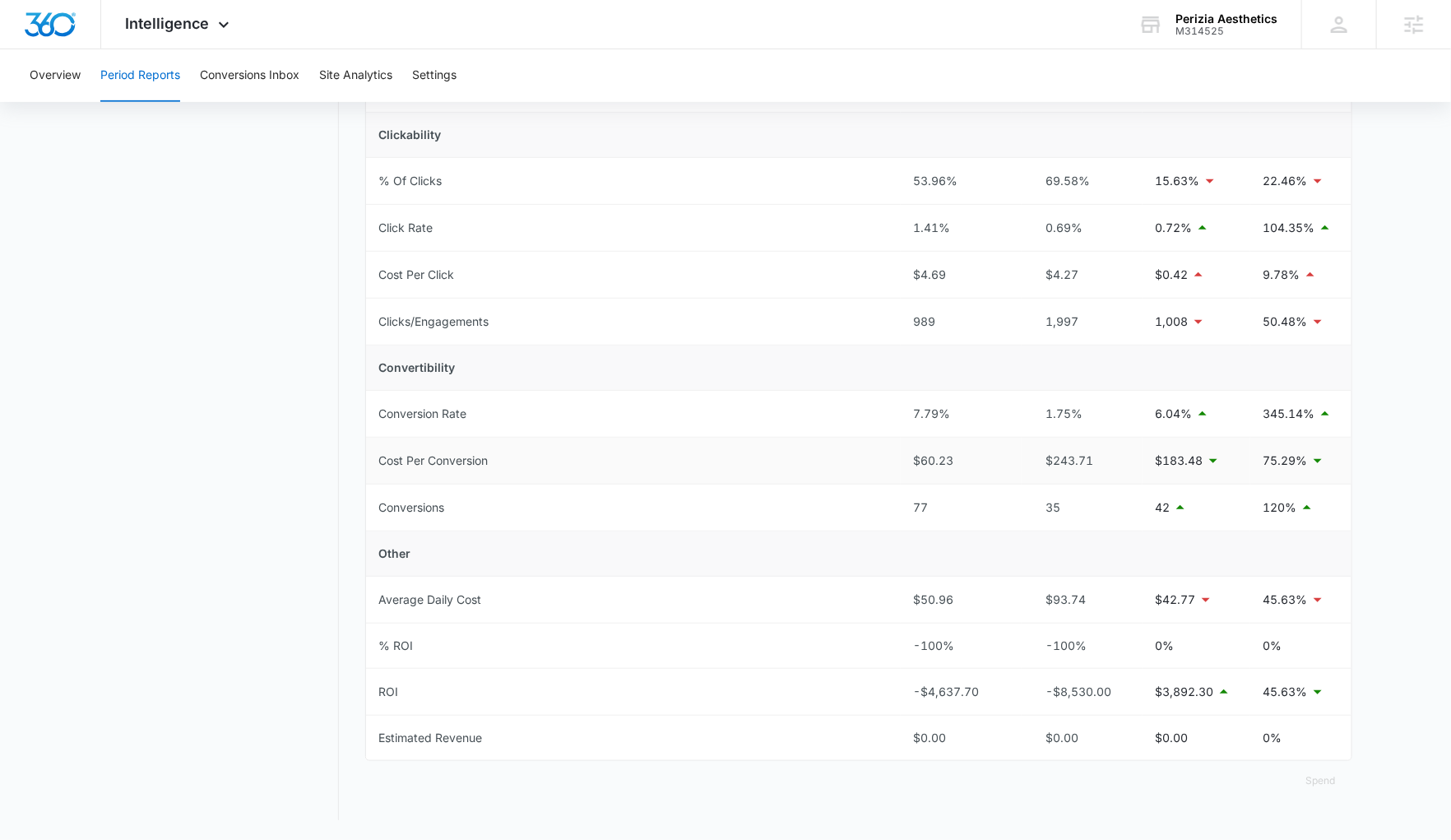
click at [1214, 477] on td "$183.48" at bounding box center [1196, 461] width 107 height 47
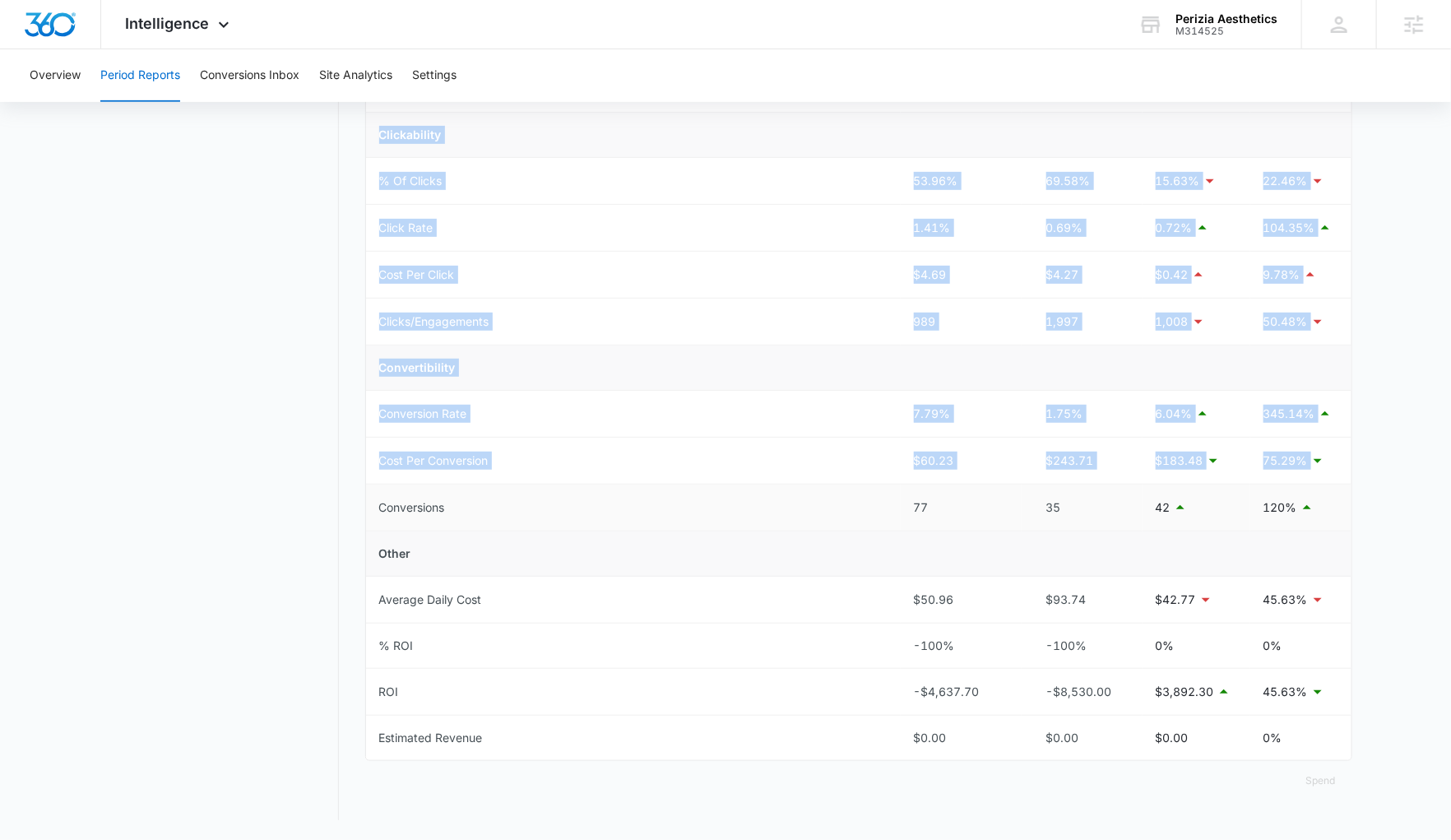
drag, startPoint x: 1197, startPoint y: 520, endPoint x: 753, endPoint y: 493, distance: 444.8
click at [753, 493] on main "Period Reports Overall Organic & Content Marketing Ads Social Direct & Other Ch…" at bounding box center [726, 314] width 1451 height 1053
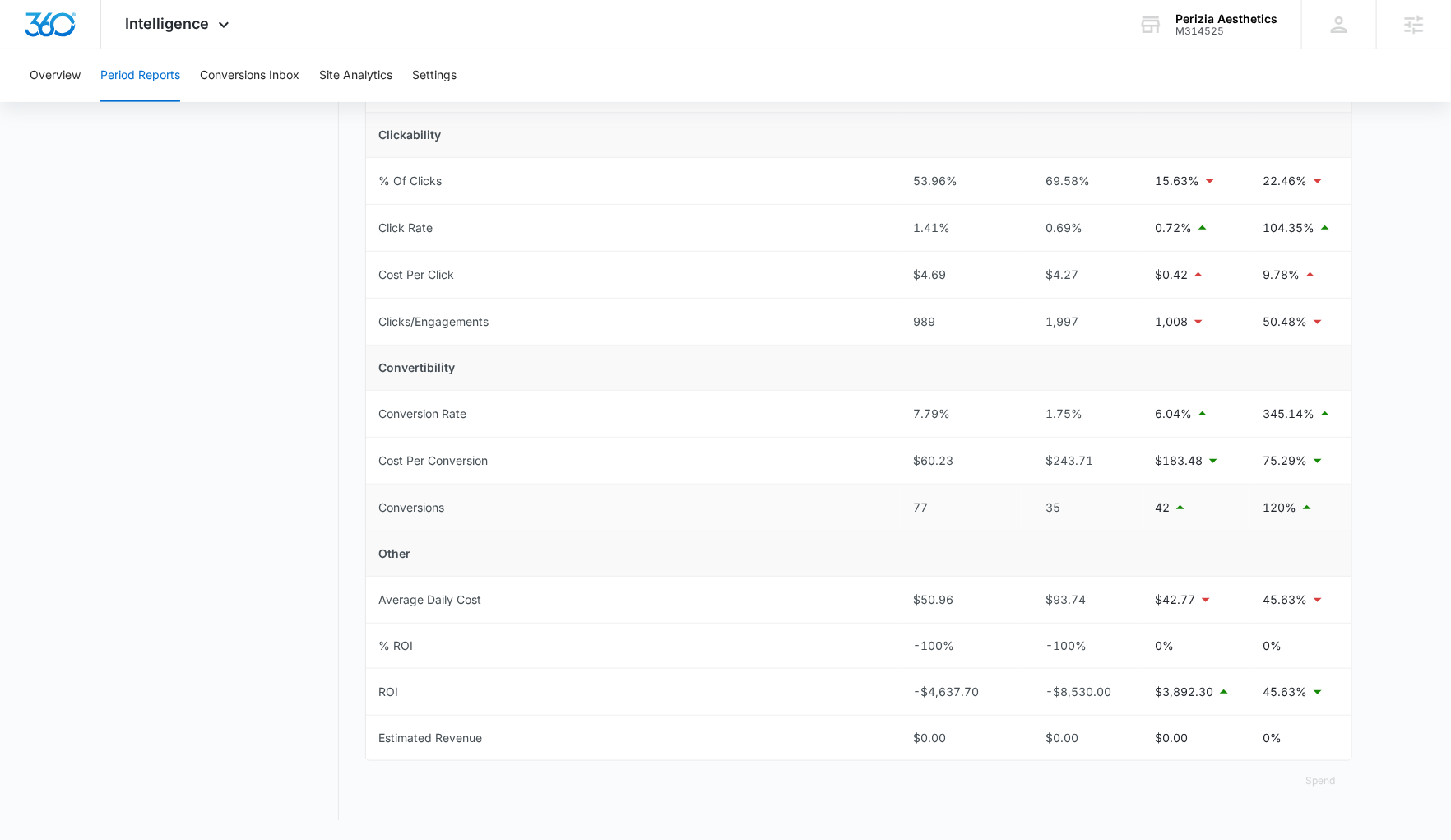
drag, startPoint x: 730, startPoint y: 494, endPoint x: 526, endPoint y: 495, distance: 204.0
click at [723, 494] on td "Conversions" at bounding box center [634, 508] width 535 height 47
drag, startPoint x: 1065, startPoint y: 416, endPoint x: 1012, endPoint y: 415, distance: 53.0
click at [1012, 415] on tr "Conversion Rate 7.79% 1.75% 6.04% 345.14%" at bounding box center [859, 415] width 986 height 47
drag, startPoint x: 947, startPoint y: 408, endPoint x: 902, endPoint y: 408, distance: 45.0
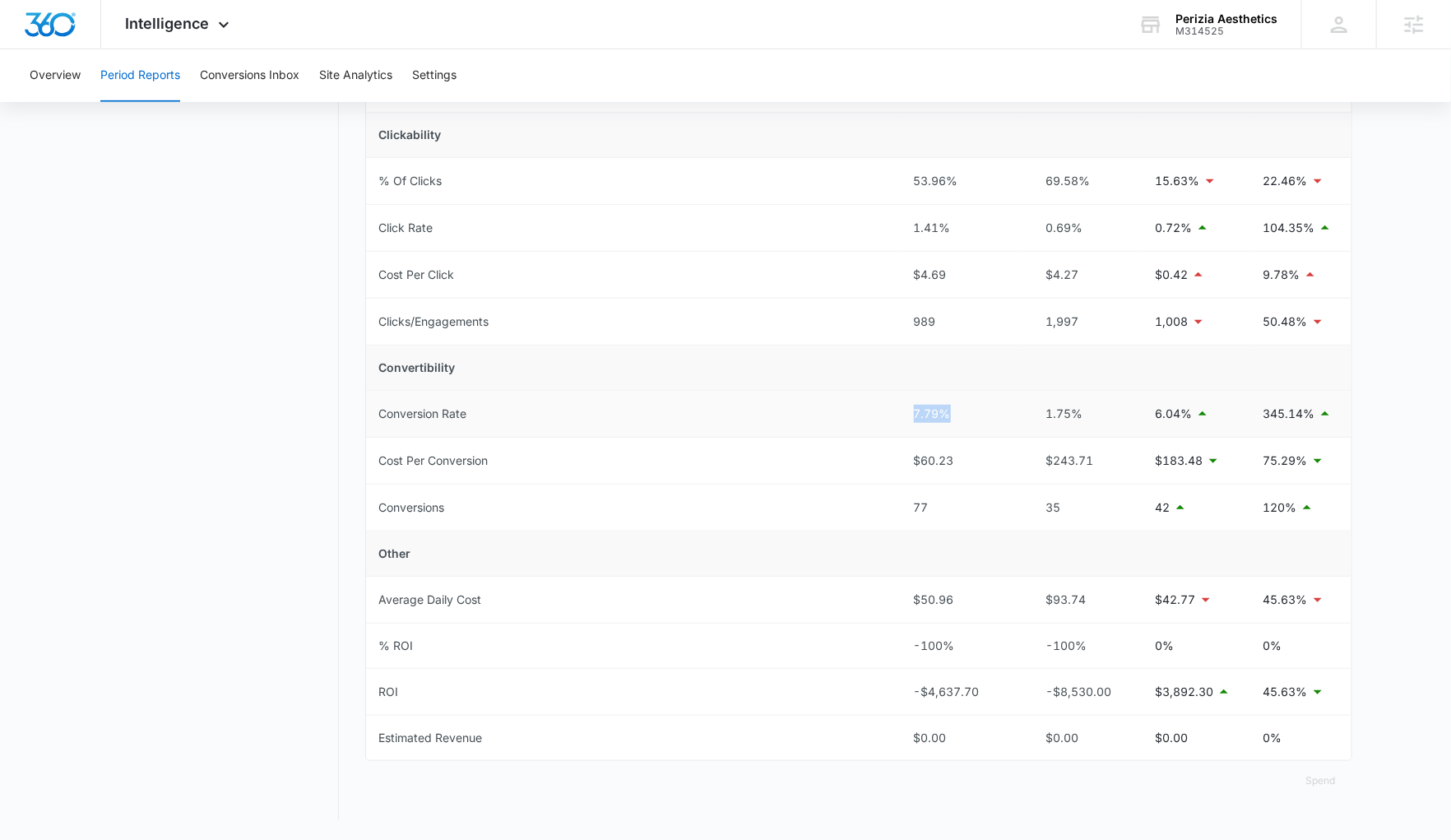
click at [902, 408] on td "7.79%" at bounding box center [960, 415] width 121 height 47
drag, startPoint x: 1086, startPoint y: 449, endPoint x: 848, endPoint y: 457, distance: 238.1
click at [848, 457] on tr "Cost Per Conversion $60.23 $243.71 $183.48 75.29%" at bounding box center [859, 461] width 986 height 47
click at [914, 456] on div "$60.23" at bounding box center [961, 461] width 95 height 18
drag, startPoint x: 1066, startPoint y: 503, endPoint x: 901, endPoint y: 505, distance: 165.0
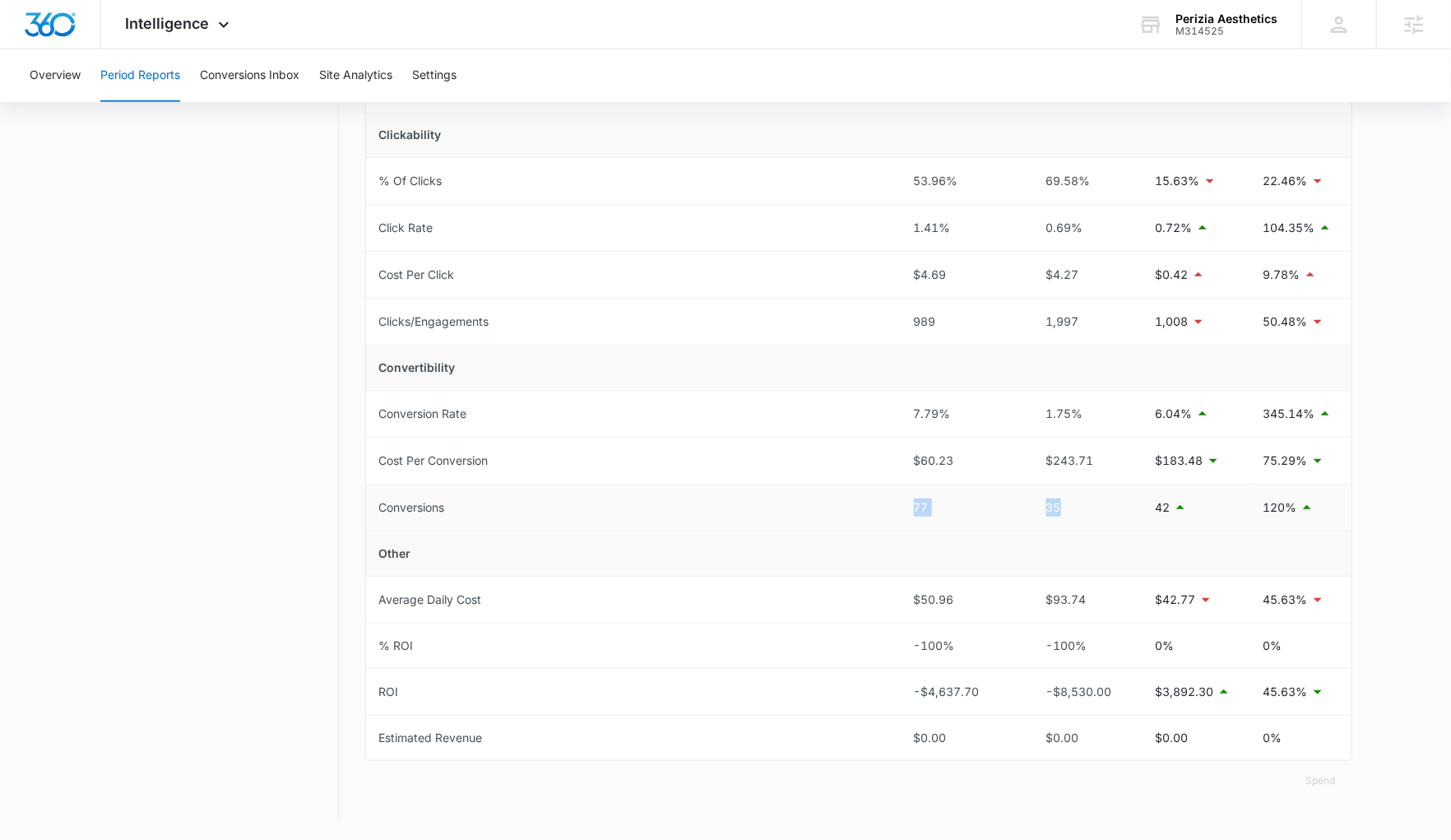
click at [901, 505] on tr "Conversions 77 35 42 120%" at bounding box center [859, 508] width 986 height 47
click at [1056, 559] on td "Other" at bounding box center [859, 554] width 986 height 45
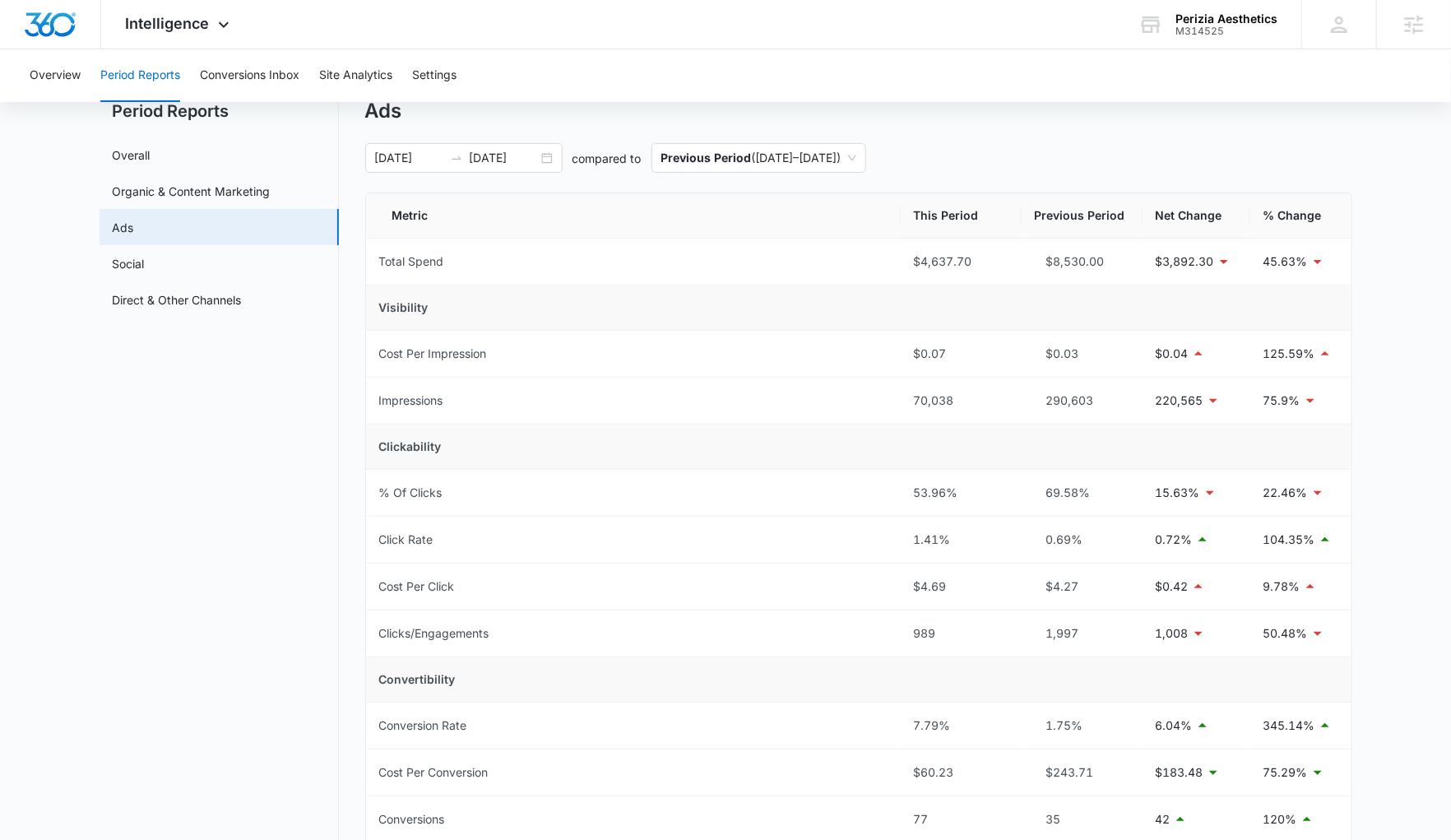
scroll to position [0, 0]
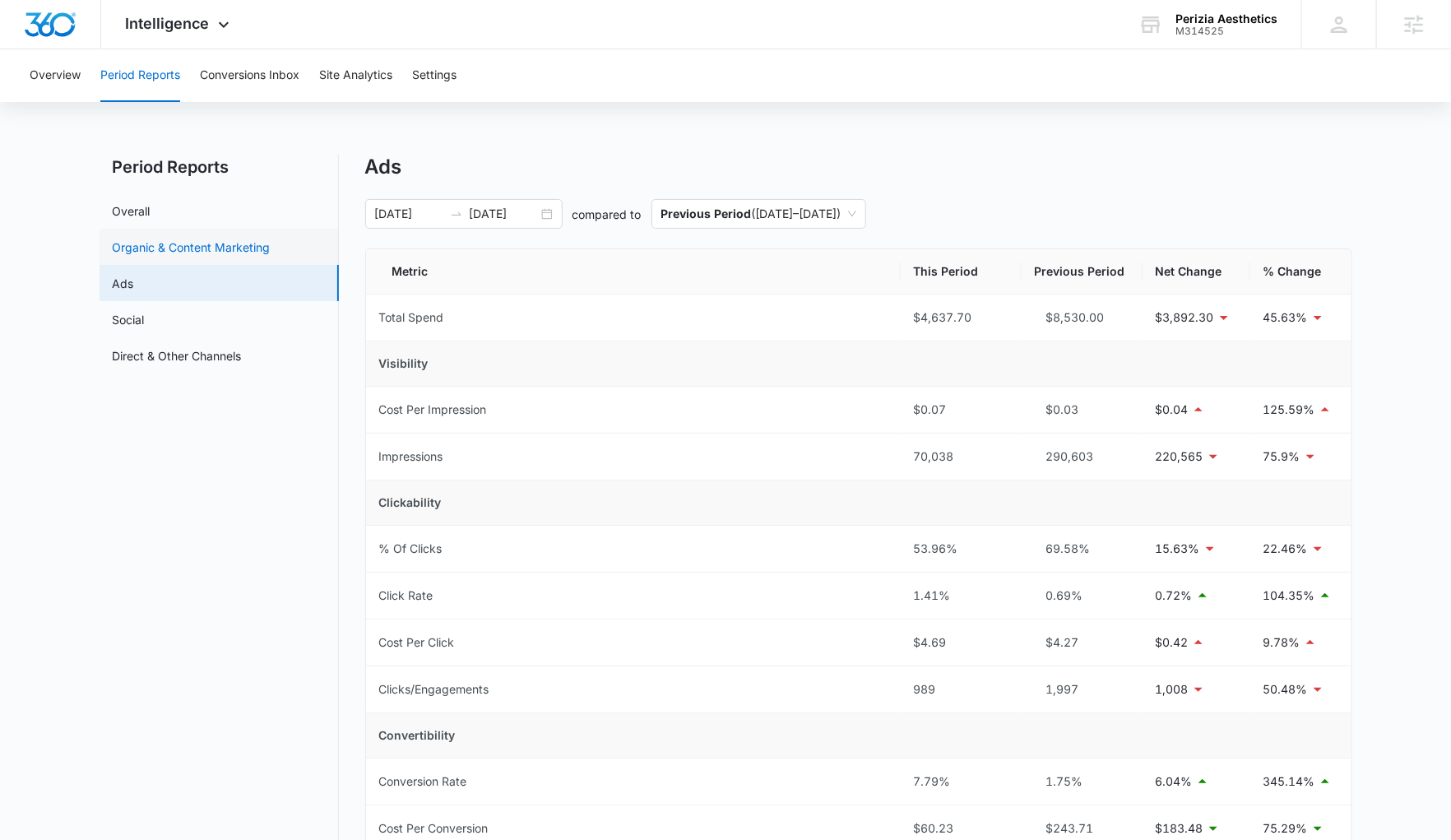
click at [208, 255] on link "Organic & Content Marketing" at bounding box center [192, 246] width 158 height 17
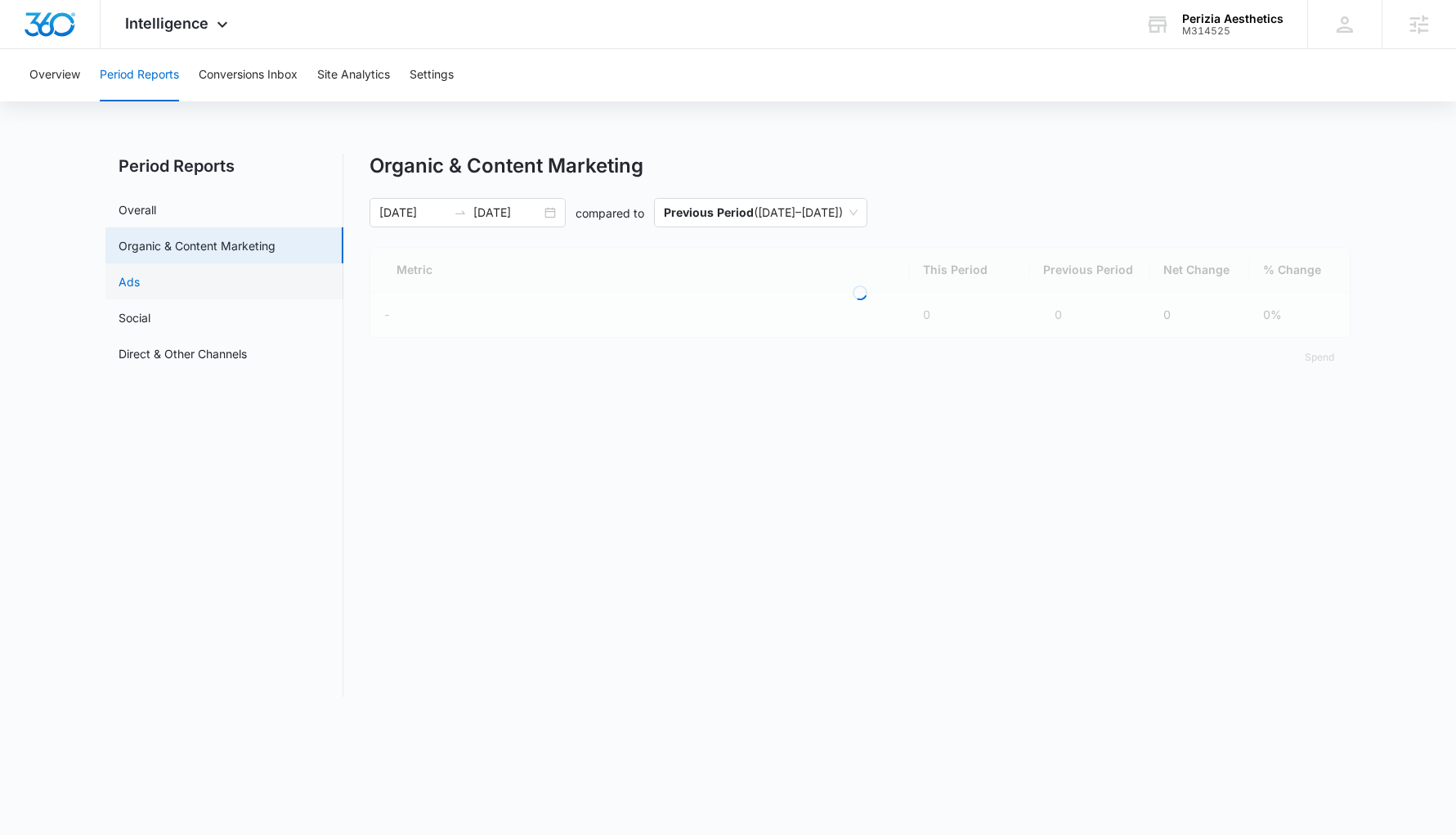
click at [140, 290] on link "Ads" at bounding box center [129, 281] width 22 height 17
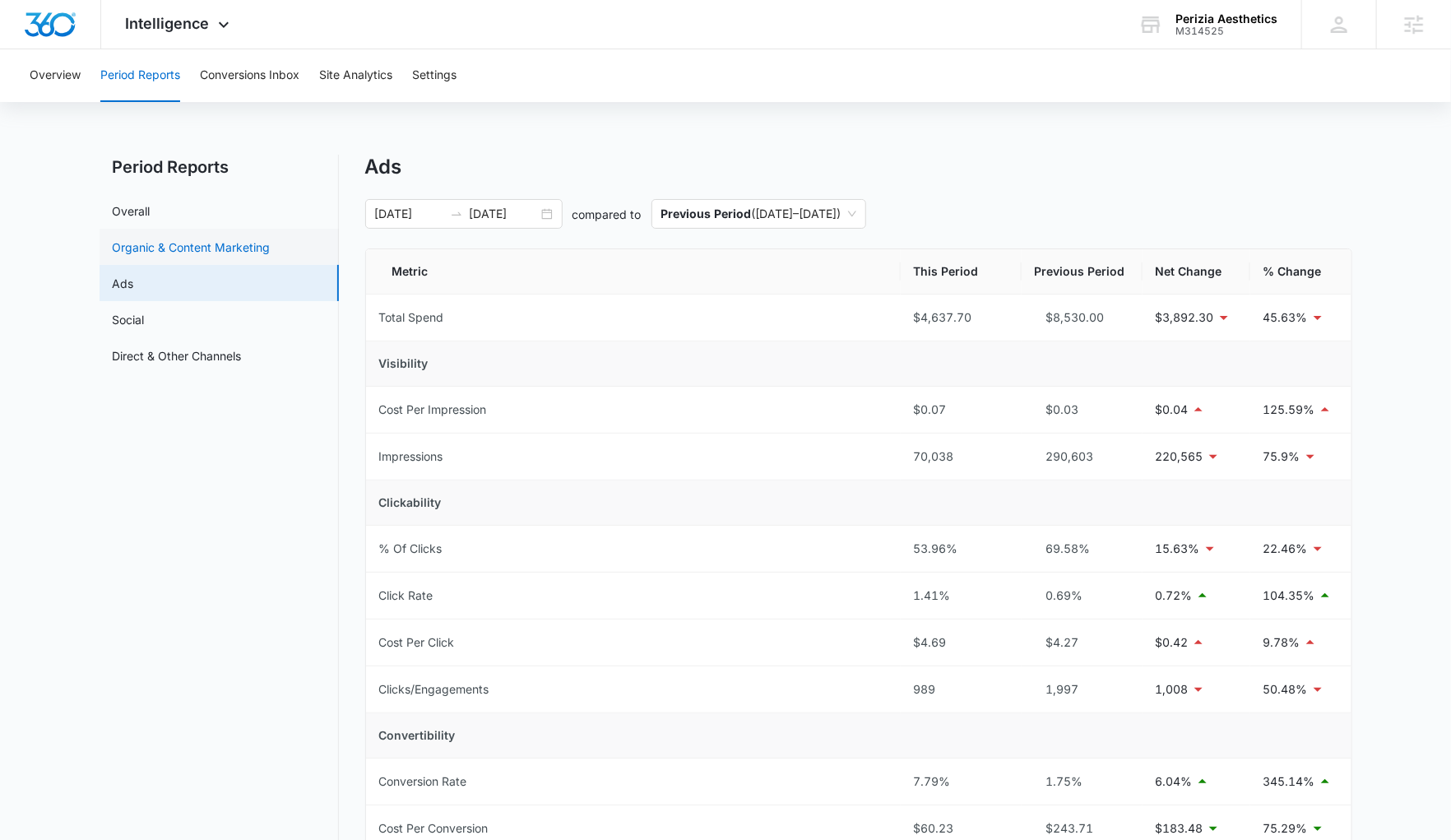
click at [193, 245] on link "Organic & Content Marketing" at bounding box center [192, 246] width 158 height 17
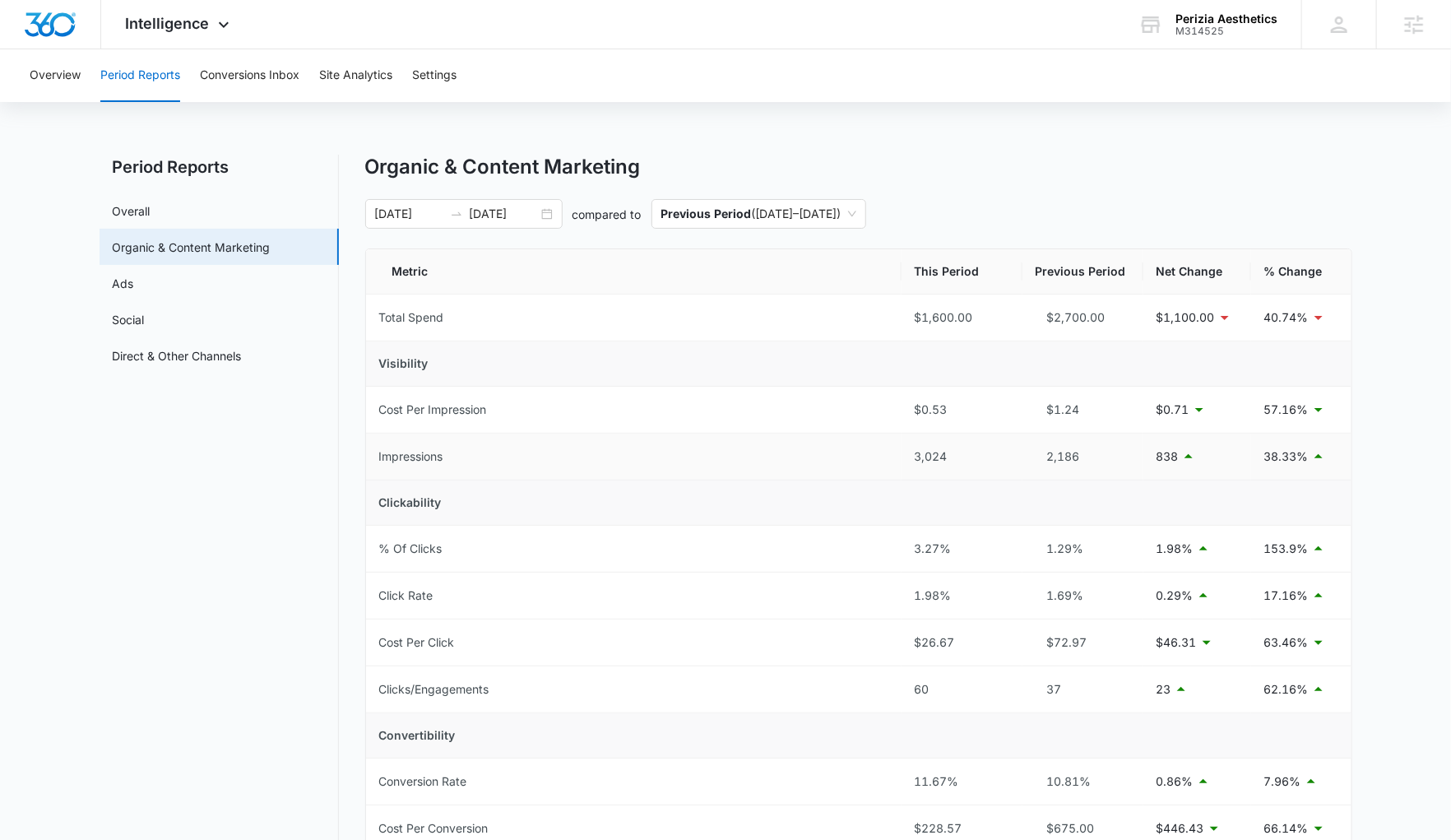
drag, startPoint x: 1323, startPoint y: 460, endPoint x: 1226, endPoint y: 456, distance: 97.1
click at [1226, 456] on tr "Impressions 3,024 2,186 838 38.33%" at bounding box center [859, 457] width 986 height 47
drag, startPoint x: 1263, startPoint y: 470, endPoint x: 1330, endPoint y: 475, distance: 67.2
click at [1330, 475] on td "38.33%" at bounding box center [1301, 457] width 100 height 47
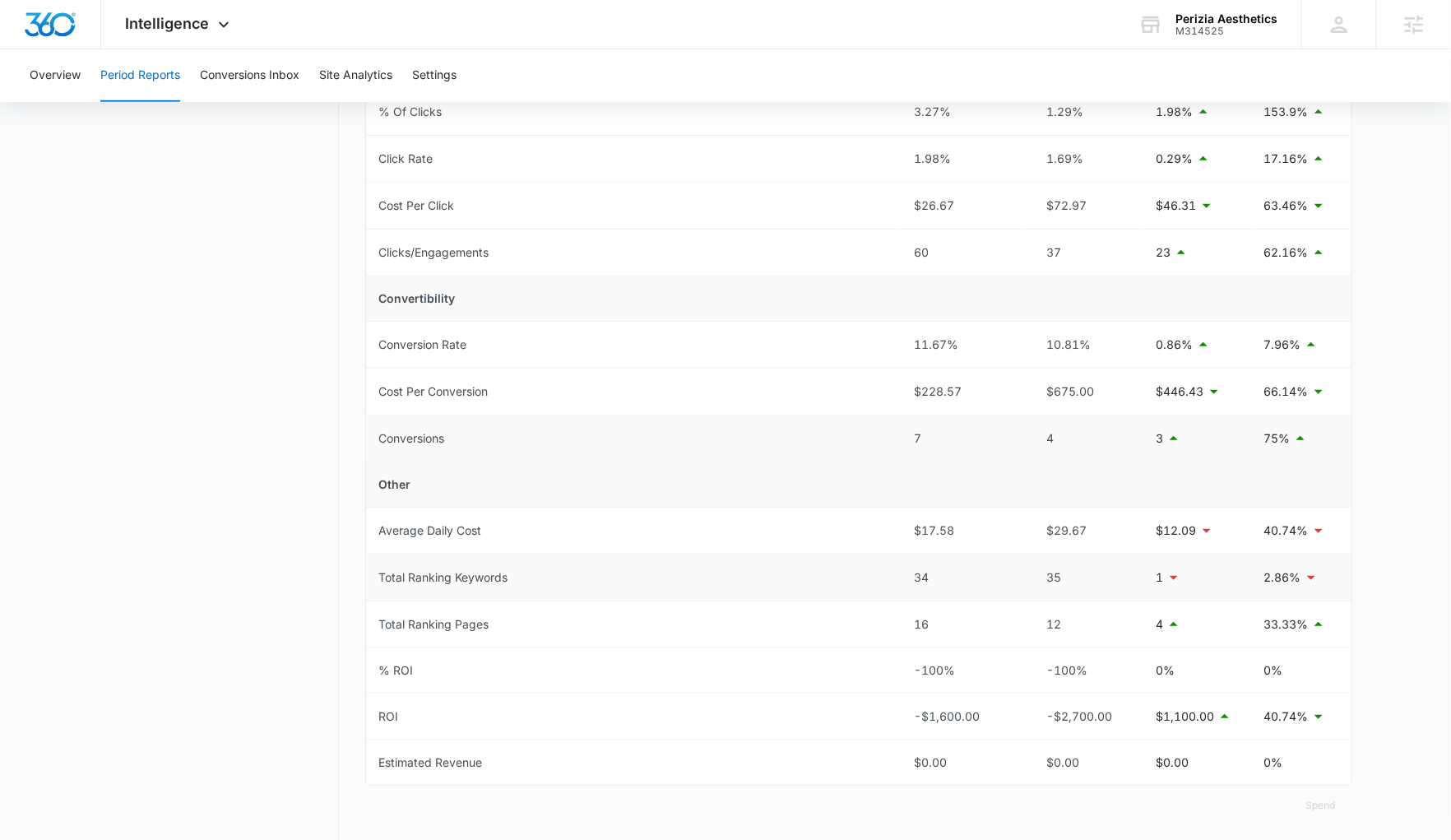
scroll to position [440, 0]
drag, startPoint x: 1072, startPoint y: 440, endPoint x: 890, endPoint y: 435, distance: 182.1
click at [890, 435] on tr "Conversions 7 4 3 75%" at bounding box center [859, 435] width 986 height 47
click at [890, 435] on td "Conversions" at bounding box center [634, 435] width 535 height 47
drag, startPoint x: 1256, startPoint y: 435, endPoint x: 1295, endPoint y: 432, distance: 39.1
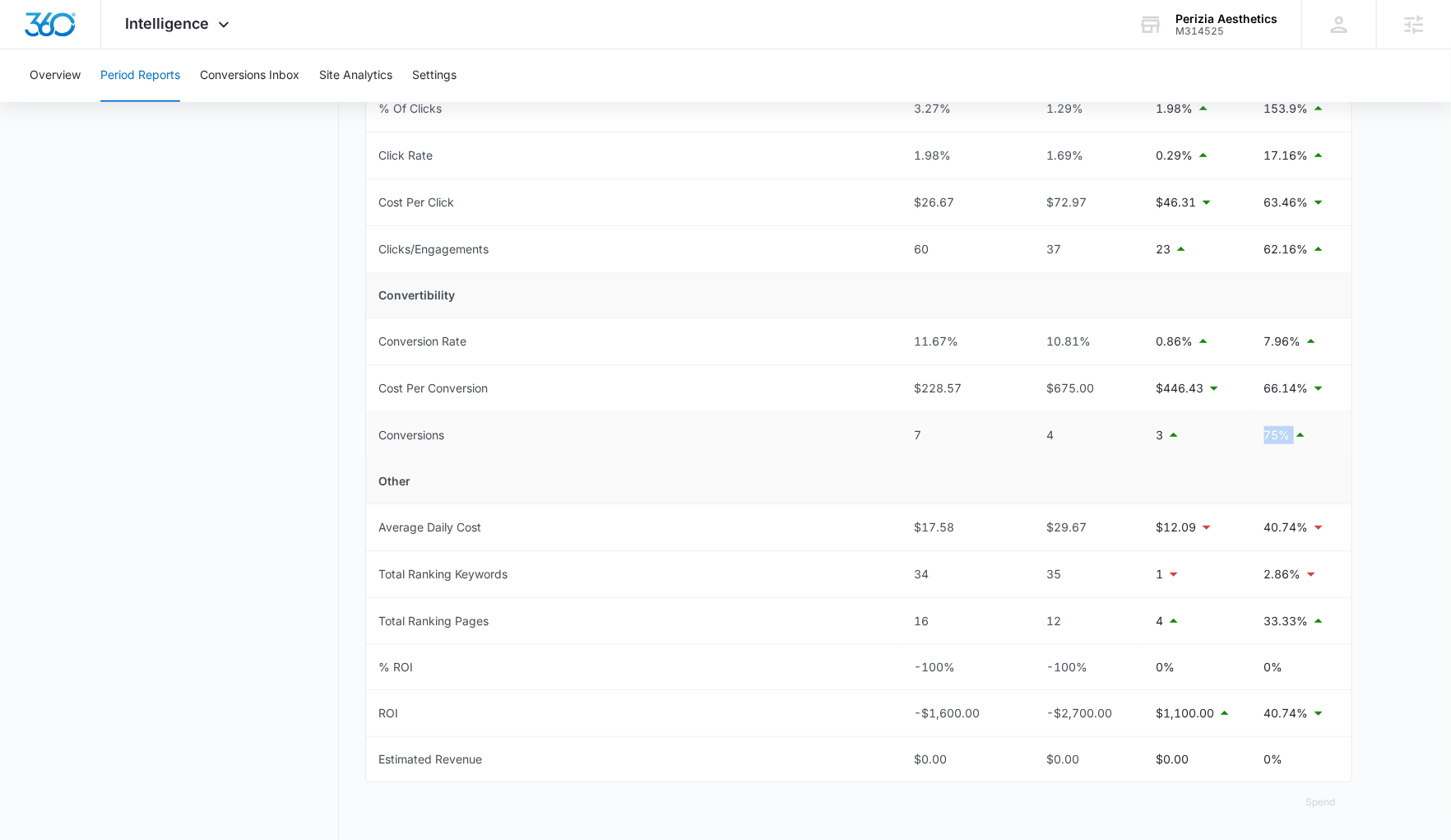
click at [1292, 433] on td "75%" at bounding box center [1301, 435] width 100 height 47
click at [1383, 435] on main "Period Reports Overall Organic & Content Marketing Ads Social Direct & Other Ch…" at bounding box center [726, 287] width 1451 height 1146
click at [183, 438] on nav "Period Reports Overall Organic & Content Marketing Ads Social Direct & Other Ch…" at bounding box center [218, 277] width 239 height 1126
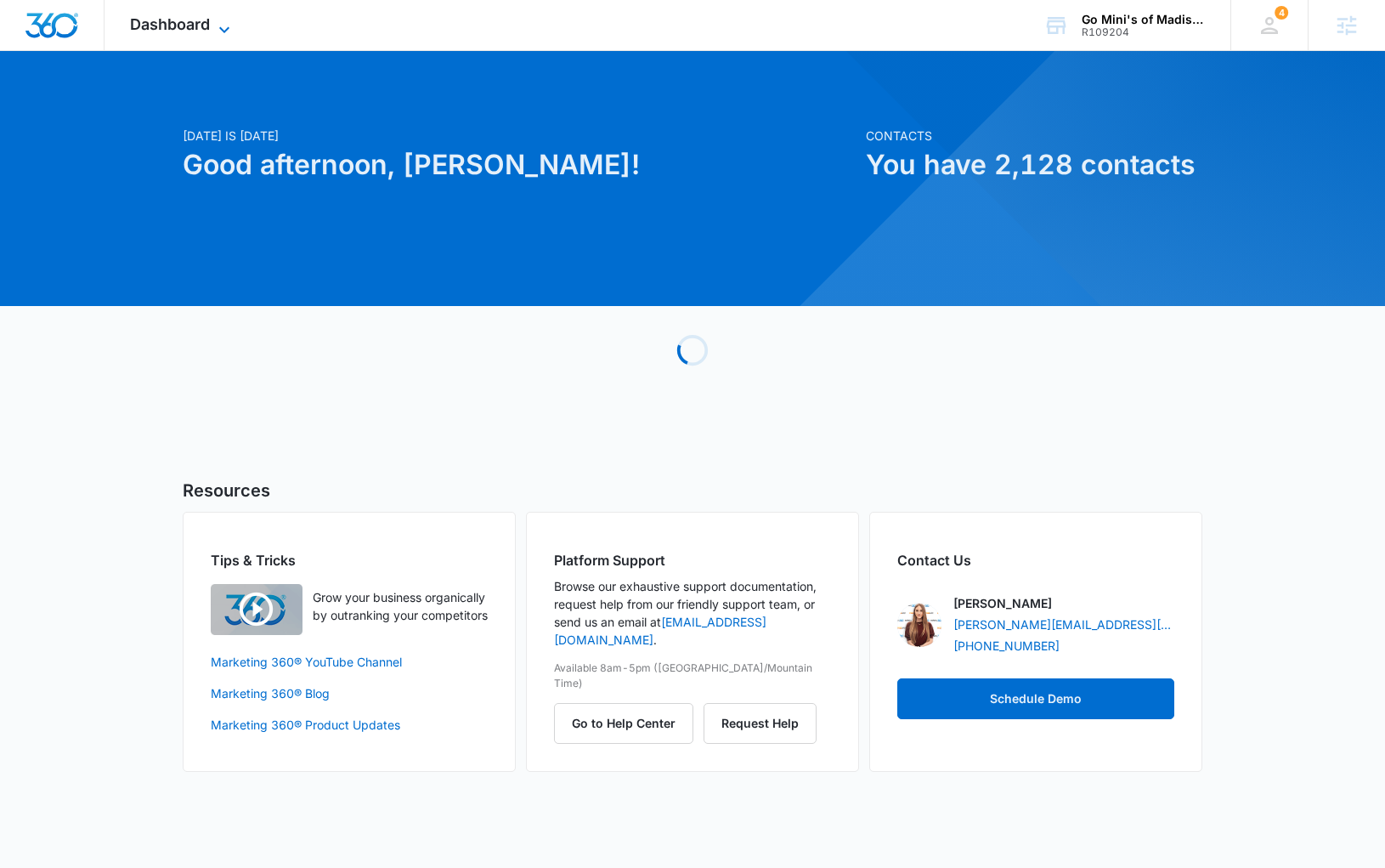
click at [164, 32] on span "Dashboard" at bounding box center [169, 23] width 80 height 18
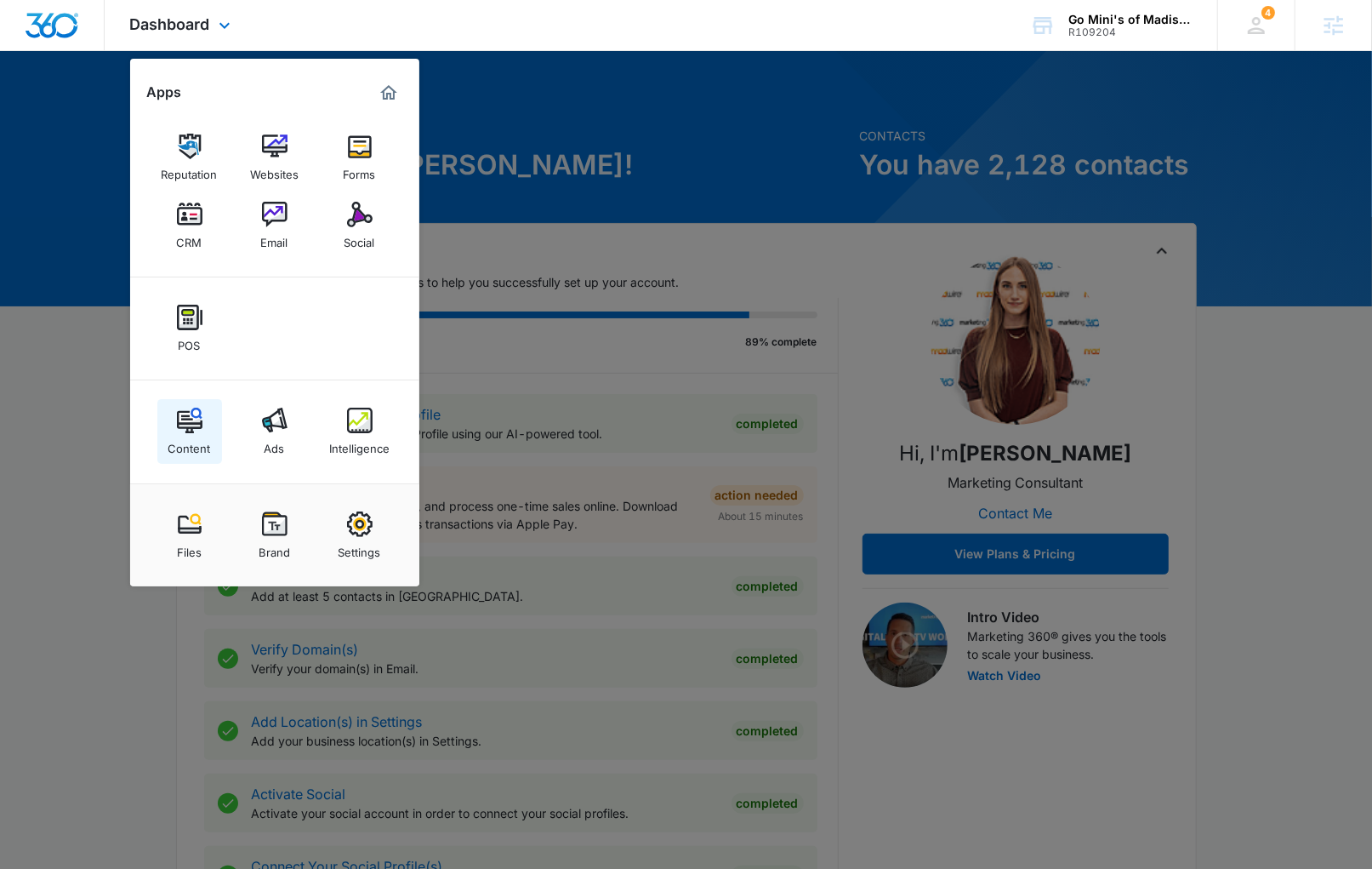
click at [197, 434] on div "Content" at bounding box center [189, 444] width 42 height 23
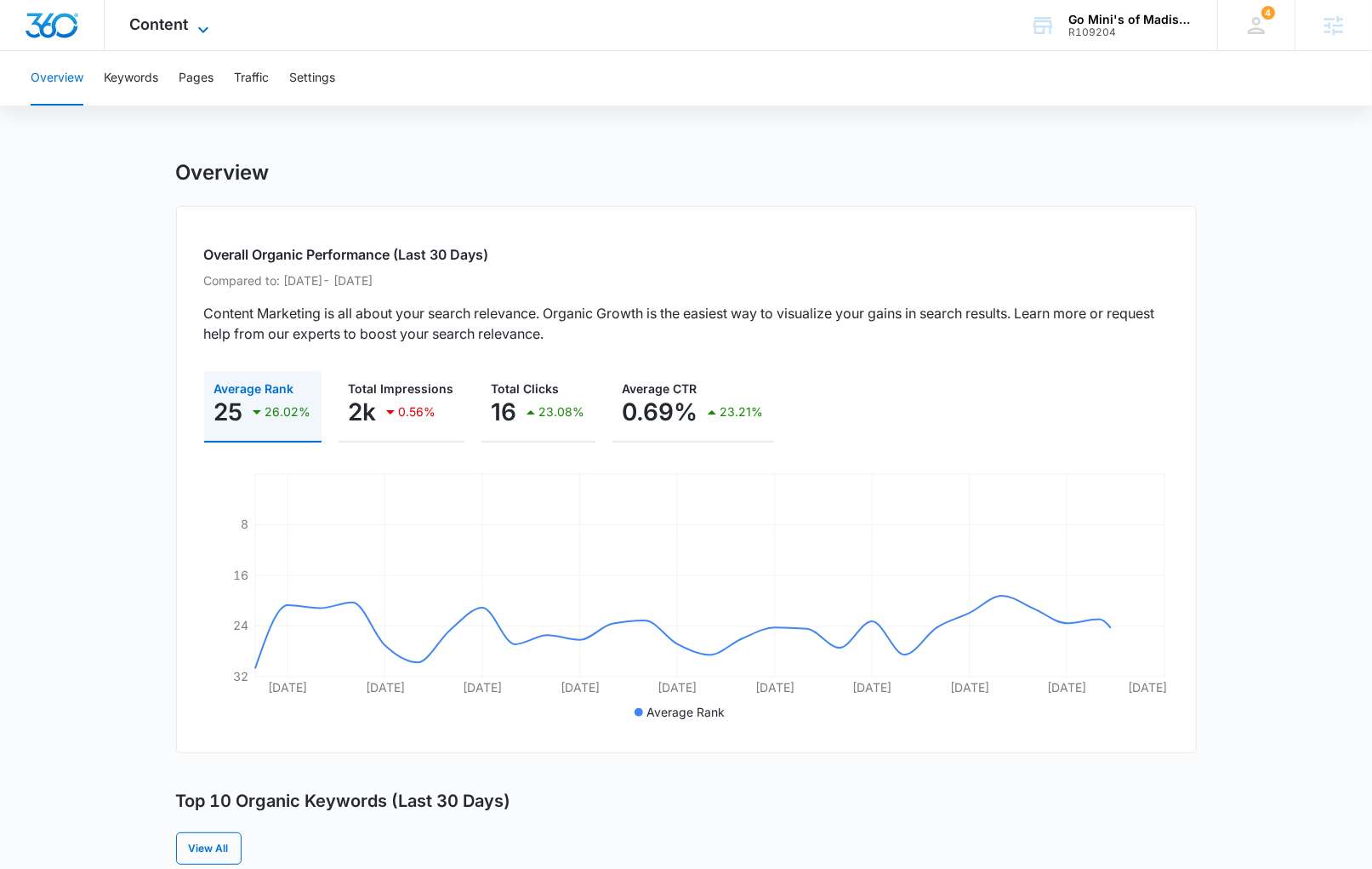
click at [165, 31] on span "Content" at bounding box center [159, 24] width 58 height 18
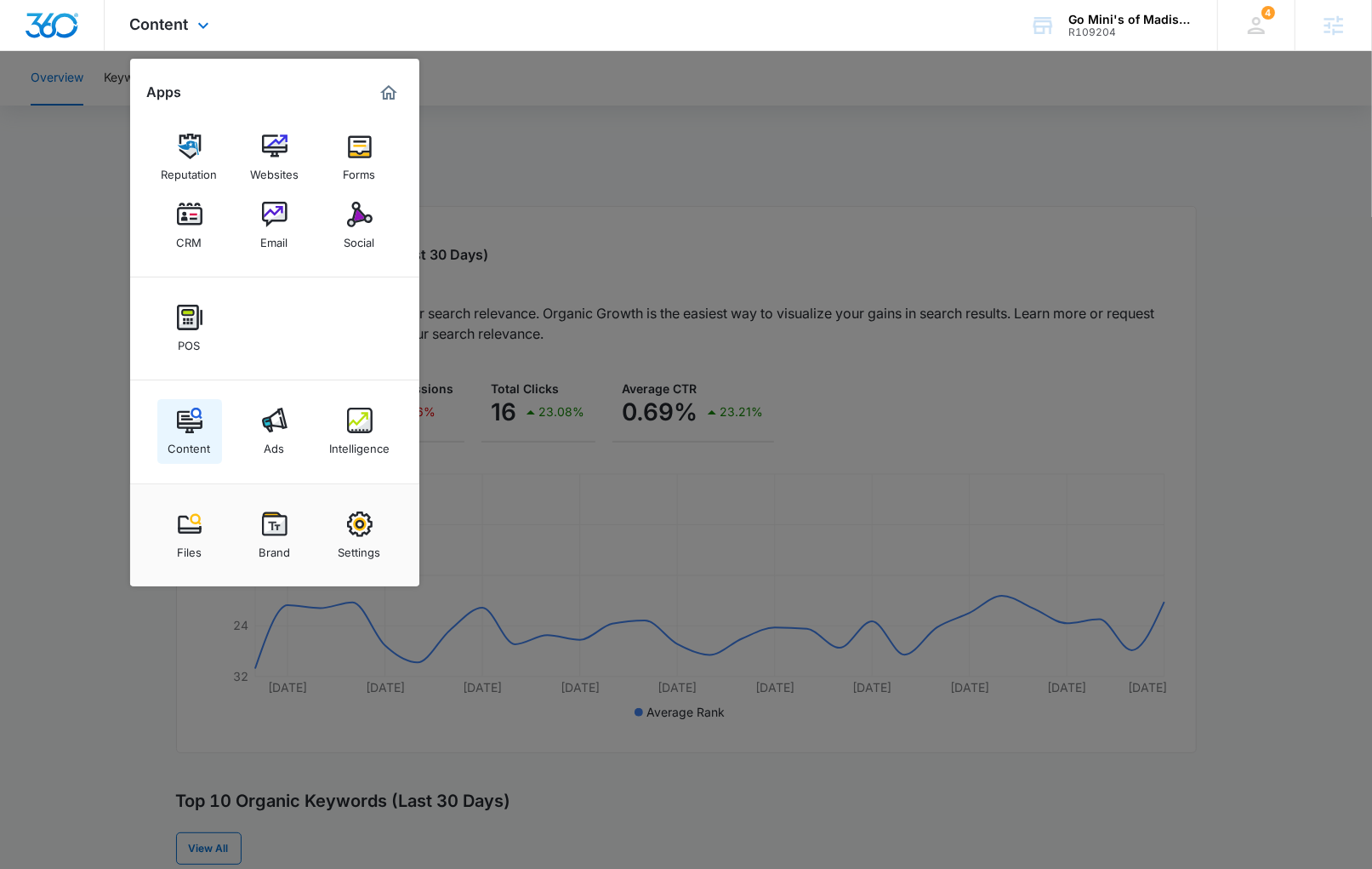
click at [185, 430] on img at bounding box center [189, 419] width 25 height 25
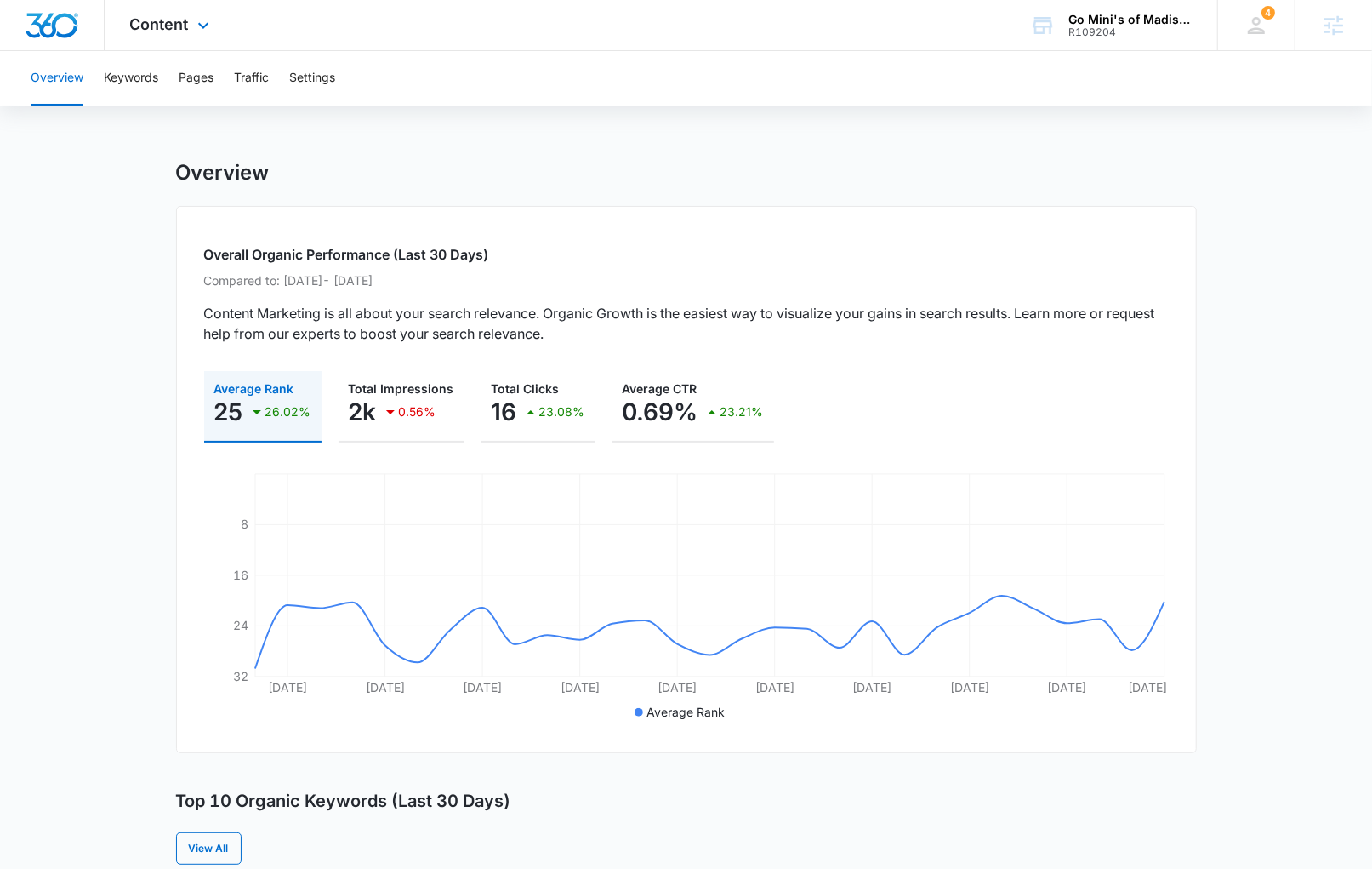
click at [194, 38] on div "Content Apps Reputation Websites Forms CRM Email Social POS Content Ads Intelli…" at bounding box center [171, 24] width 134 height 50
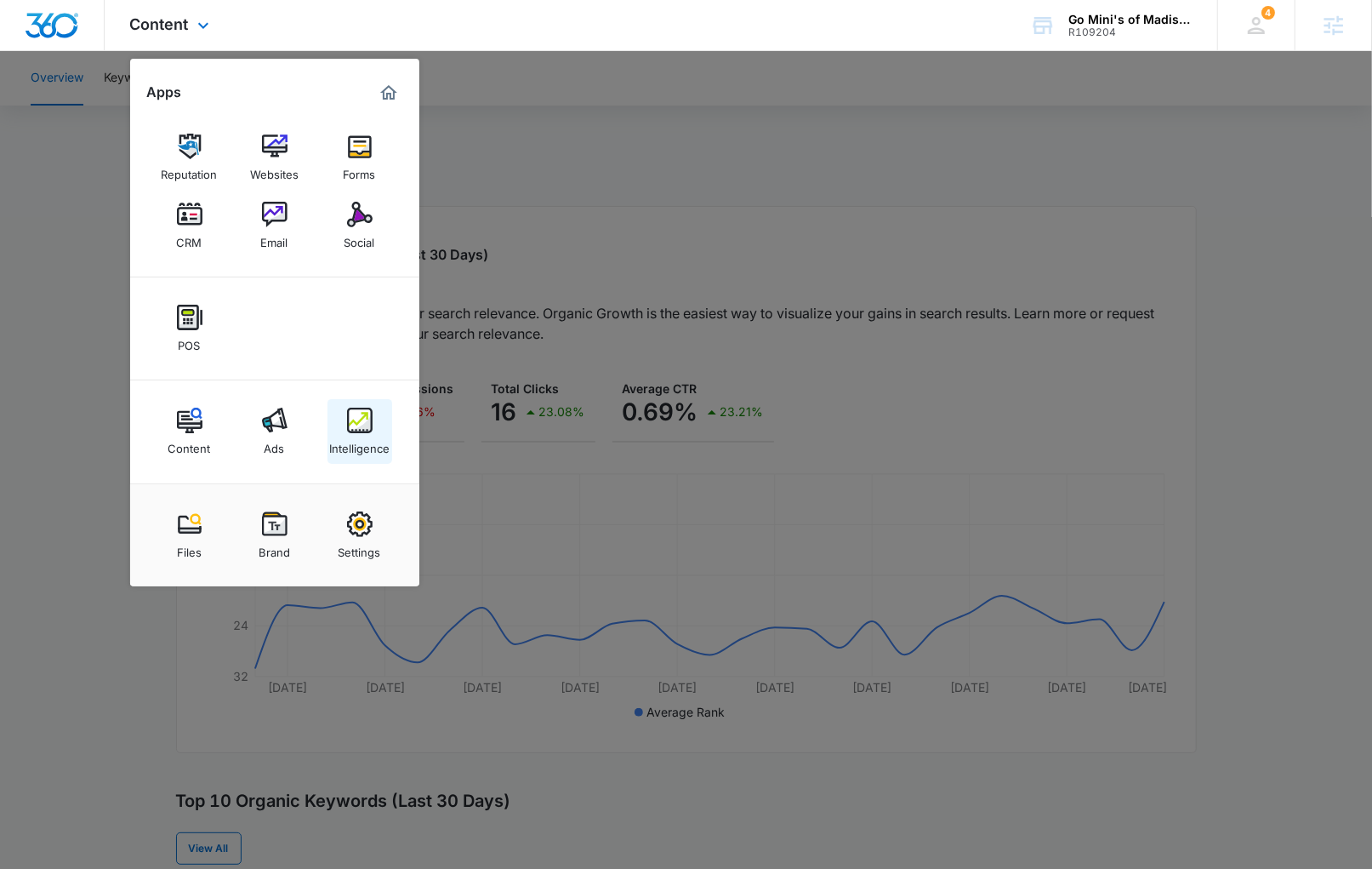
click at [357, 423] on img at bounding box center [359, 419] width 25 height 25
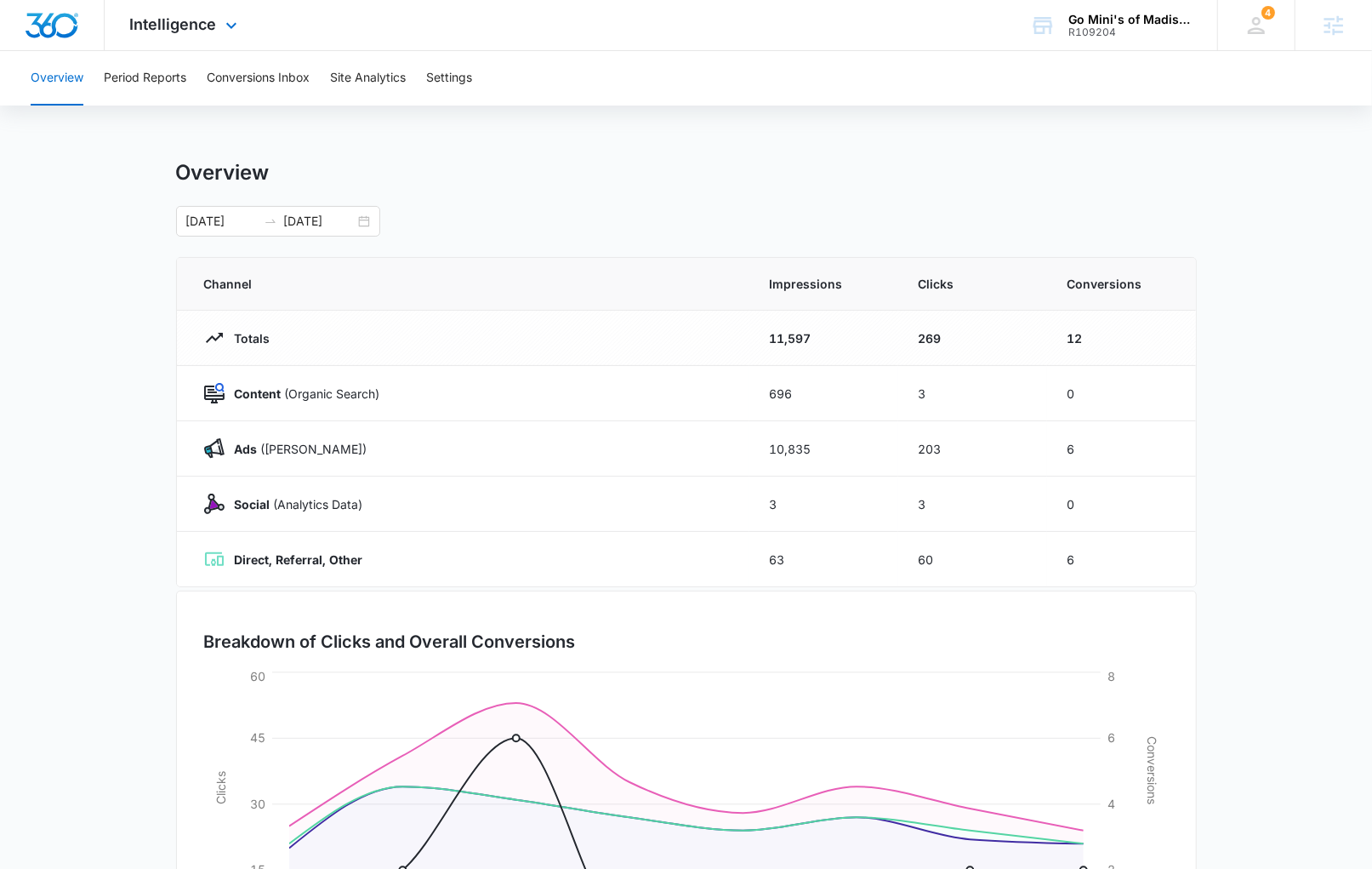
click at [202, 38] on div "Intelligence Apps Reputation Websites Forms CRM Email Social POS Content Ads In…" at bounding box center [185, 24] width 163 height 50
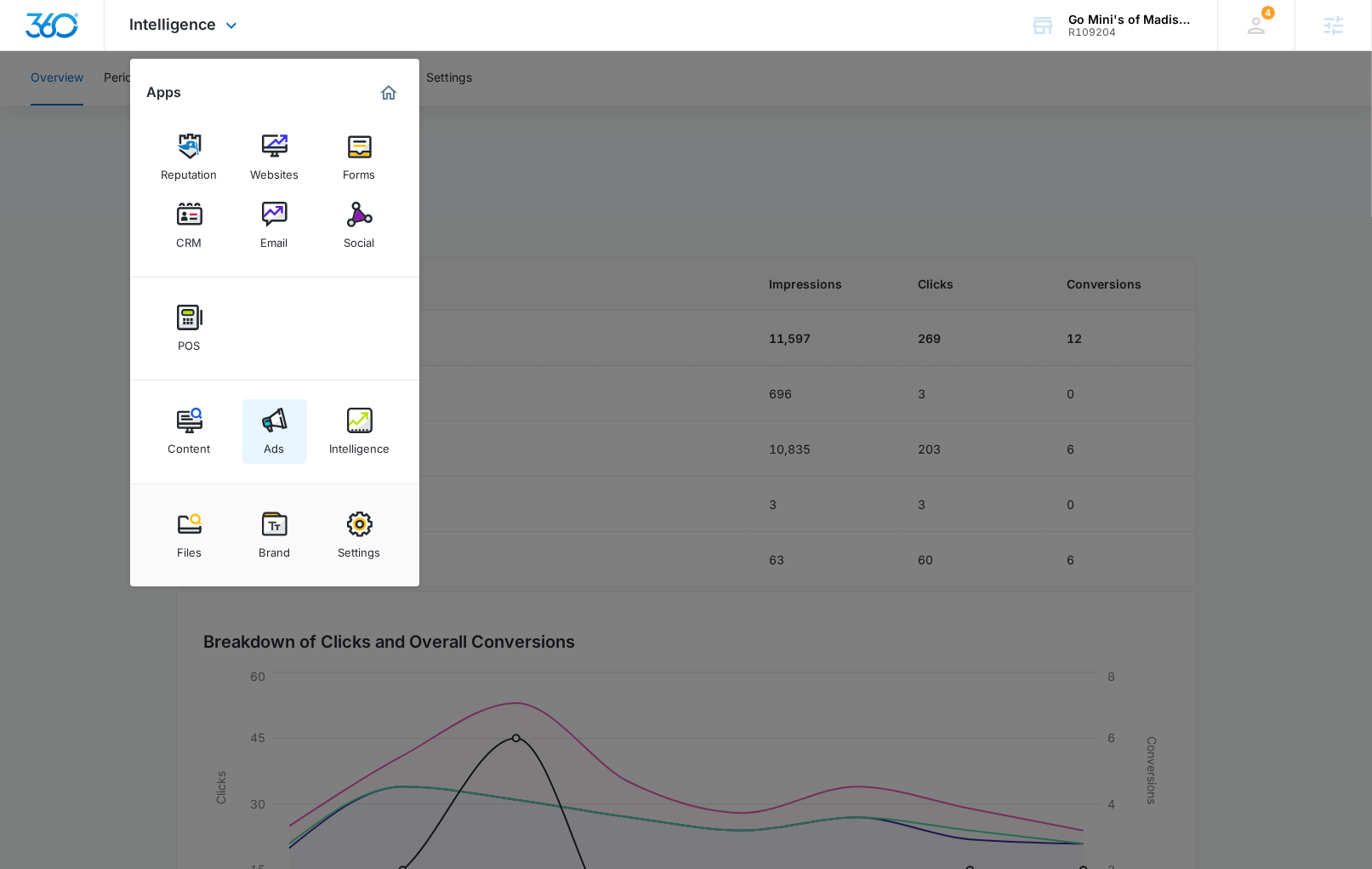
click at [283, 440] on div "Ads" at bounding box center [275, 444] width 21 height 23
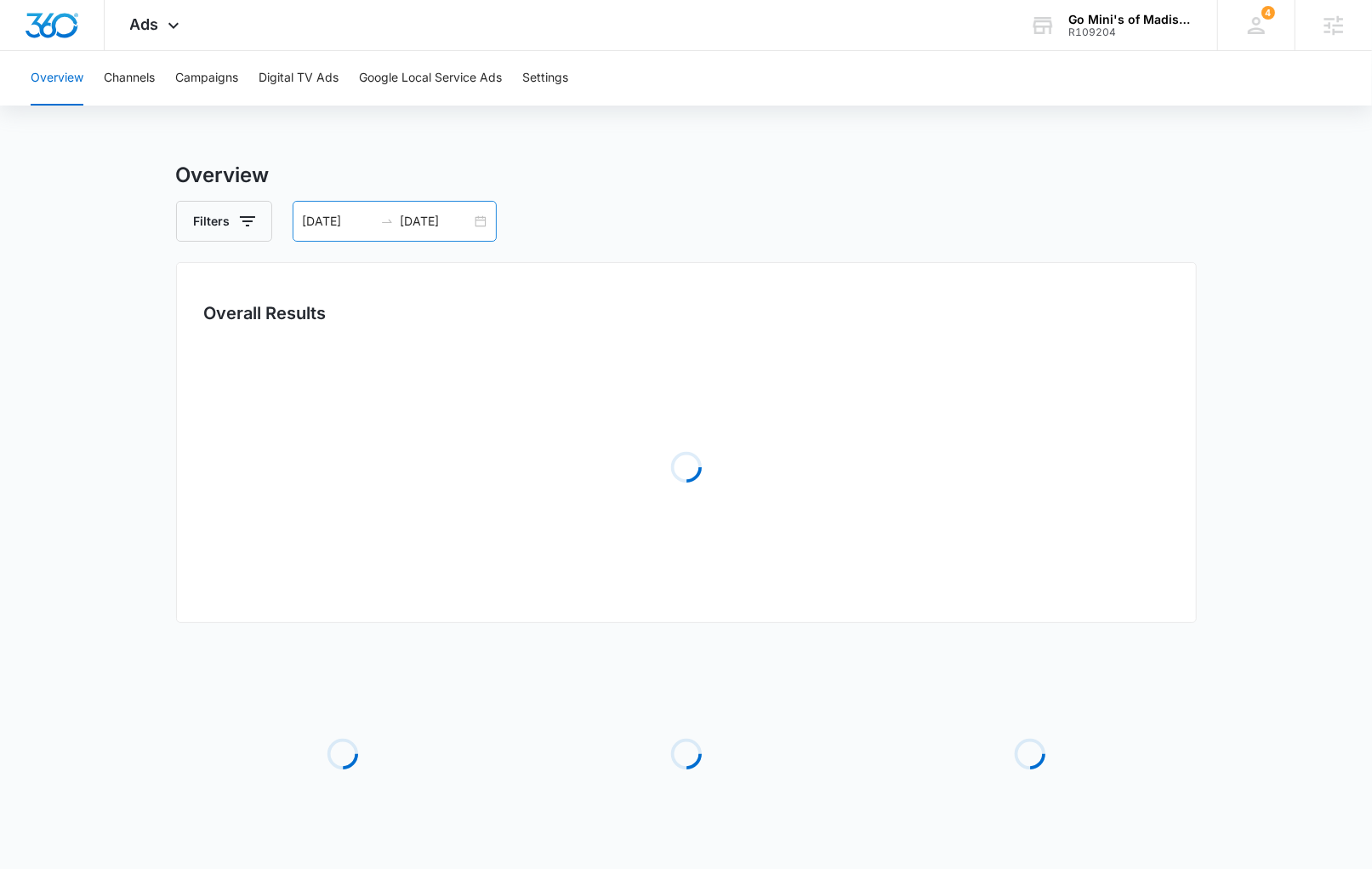
click at [472, 228] on div "[DATE] [DATE]" at bounding box center [394, 220] width 204 height 40
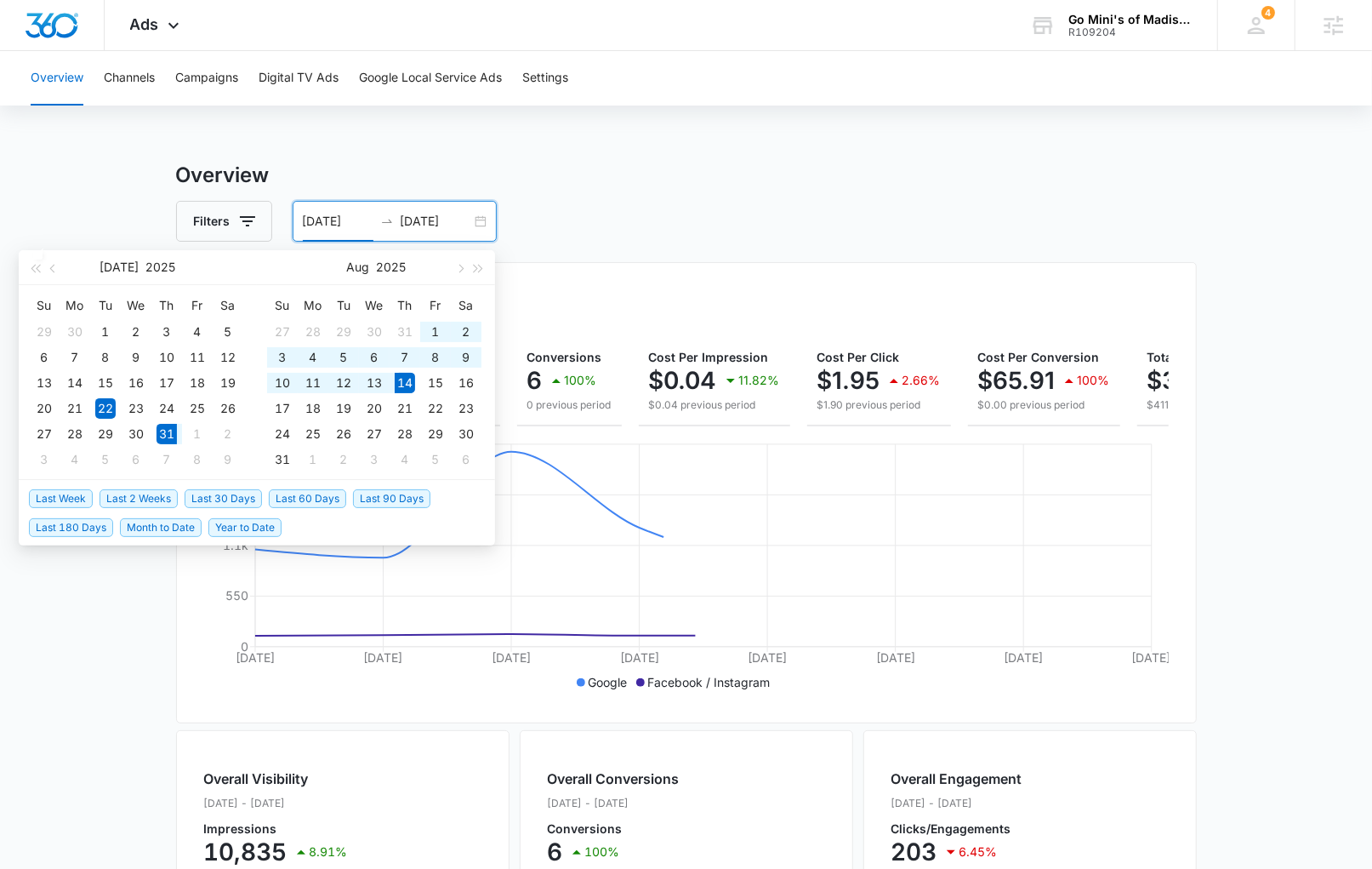
click at [133, 502] on span "Last 2 Weeks" at bounding box center [138, 498] width 78 height 19
type input "[DATE]"
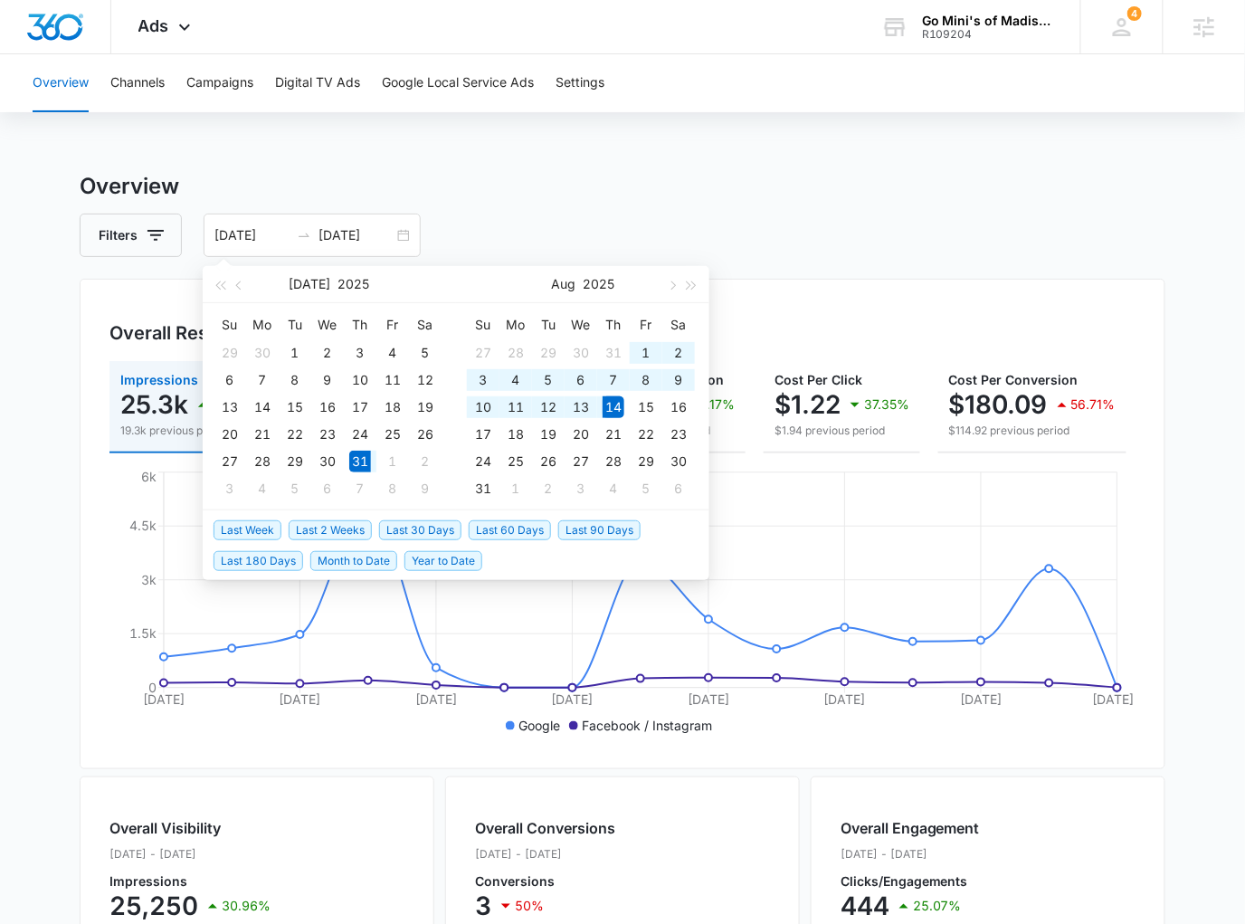
click at [577, 194] on h3 "Overview" at bounding box center [622, 186] width 1085 height 33
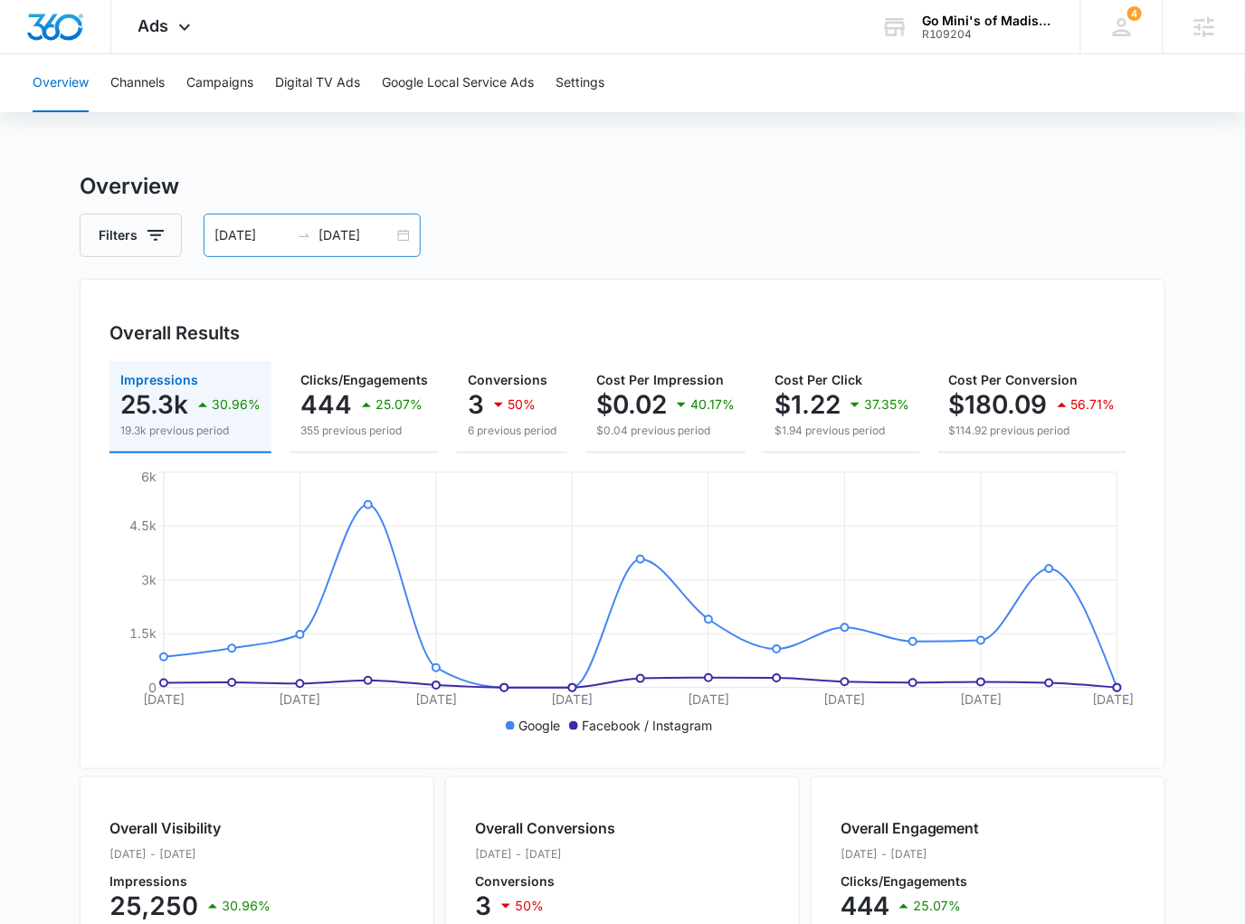
click at [406, 233] on div "[DATE] [DATE]" at bounding box center [312, 234] width 217 height 43
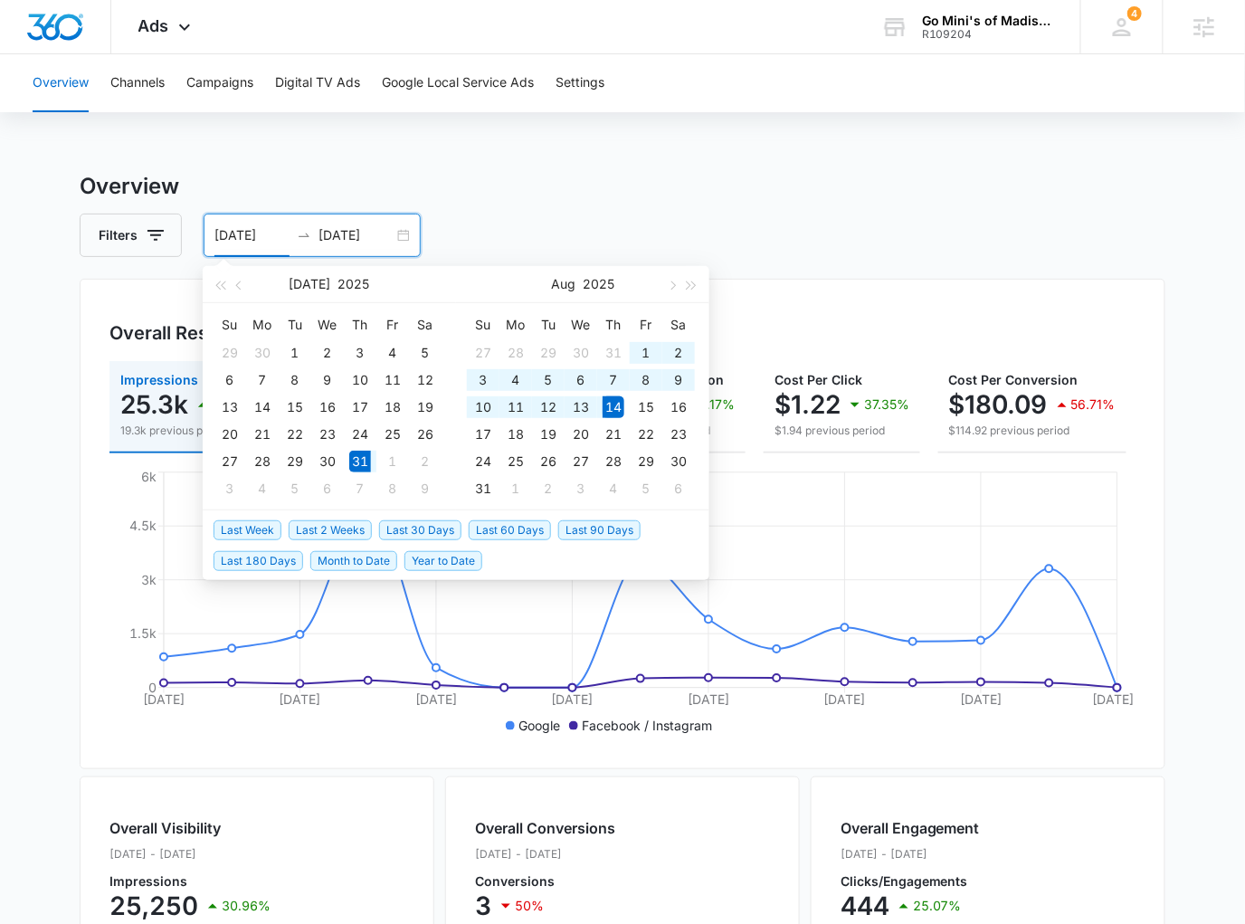
click at [221, 539] on span "Last Week" at bounding box center [247, 530] width 68 height 20
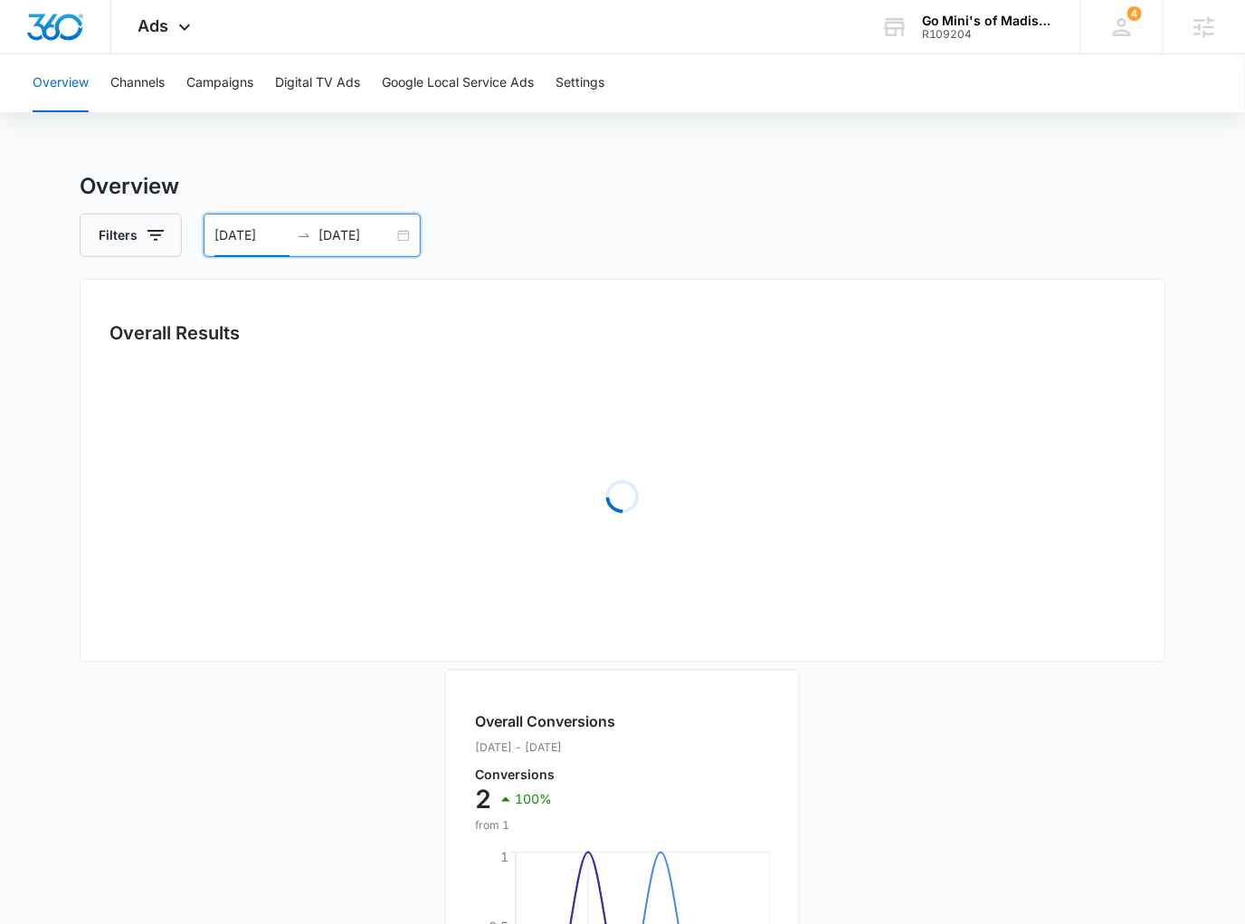
click at [403, 239] on div "[DATE] [DATE]" at bounding box center [312, 234] width 217 height 43
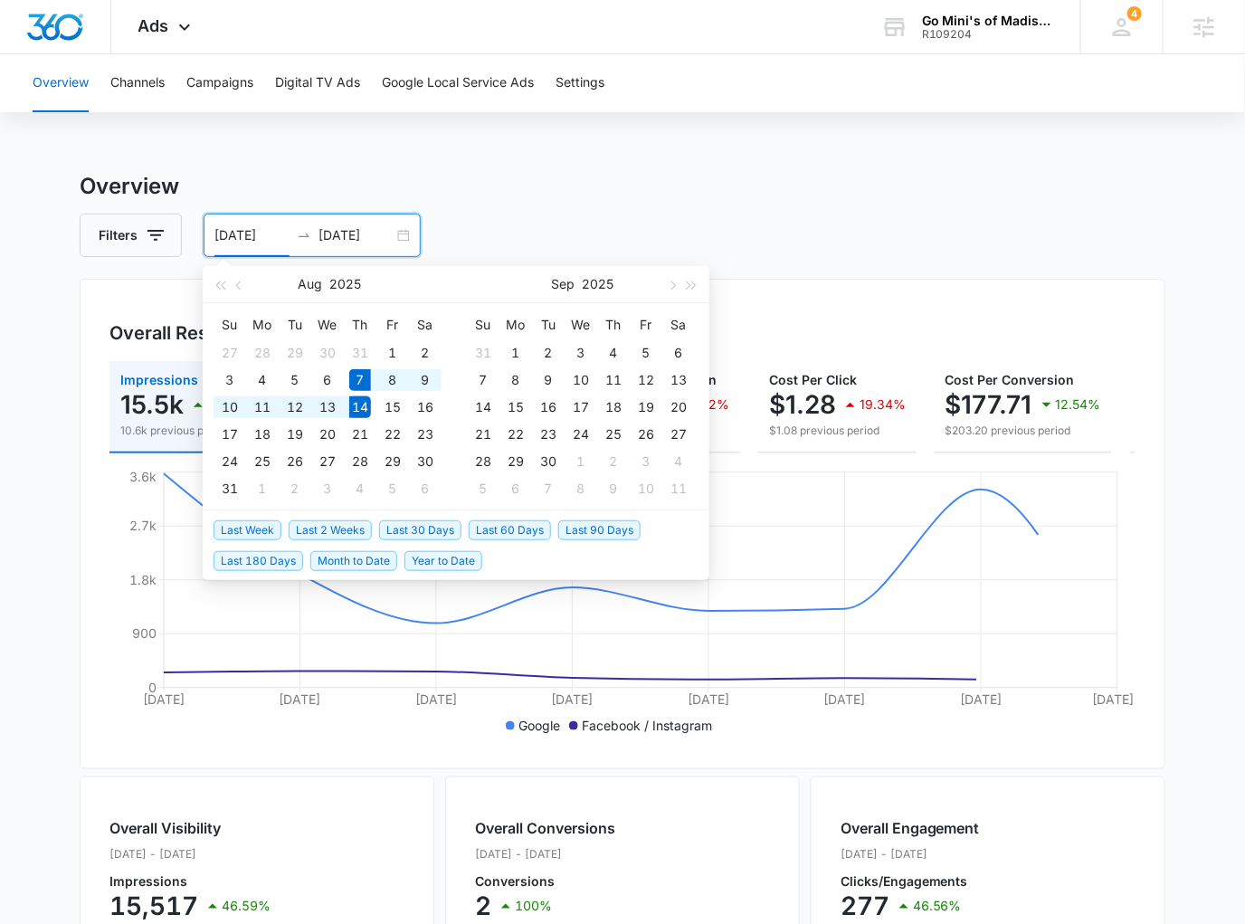
click at [467, 205] on div "Overview Filters [DATE] [DATE] Overall Results Impressions 15.5k 46.59% 10.6k p…" at bounding box center [622, 819] width 1085 height 1299
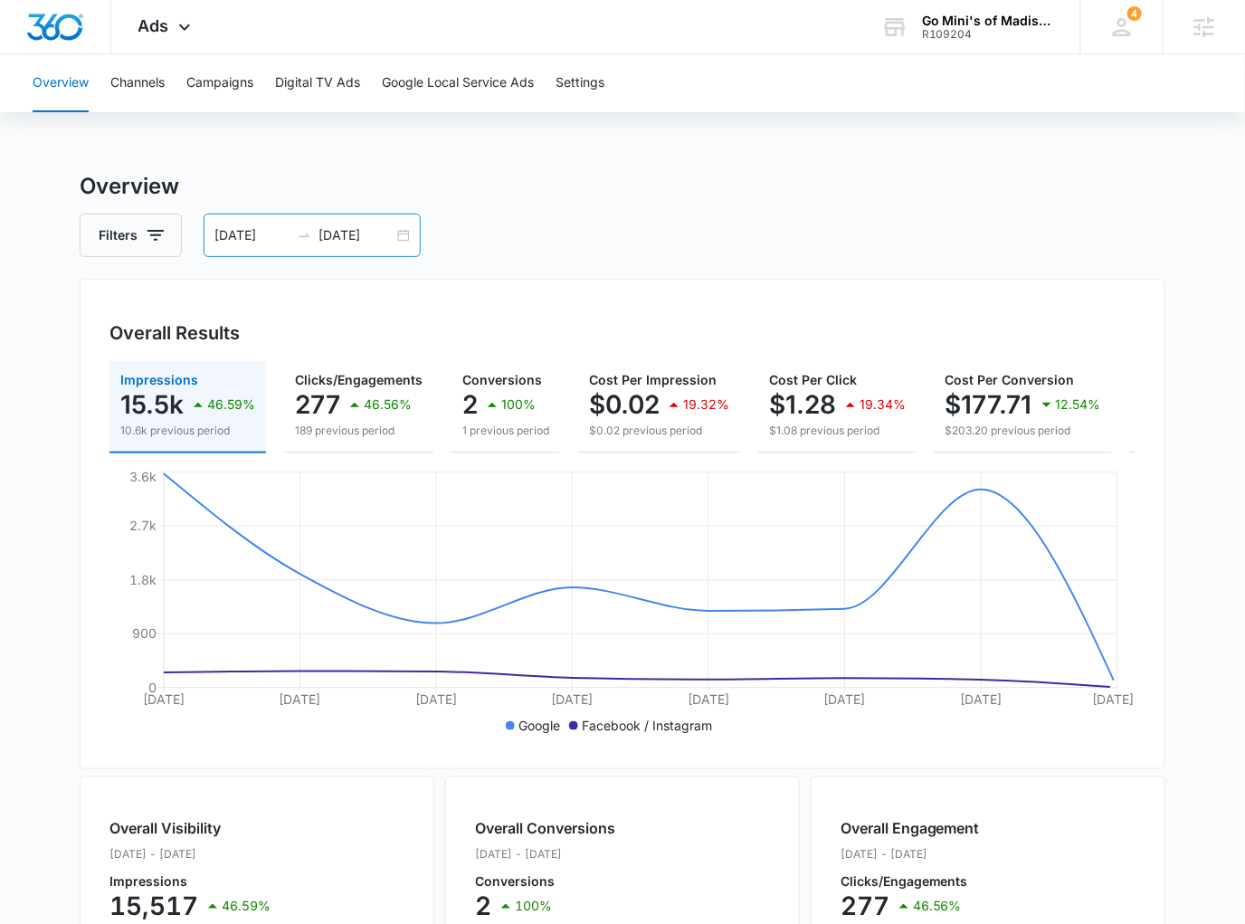
click at [408, 222] on div "[DATE] [DATE]" at bounding box center [312, 234] width 217 height 43
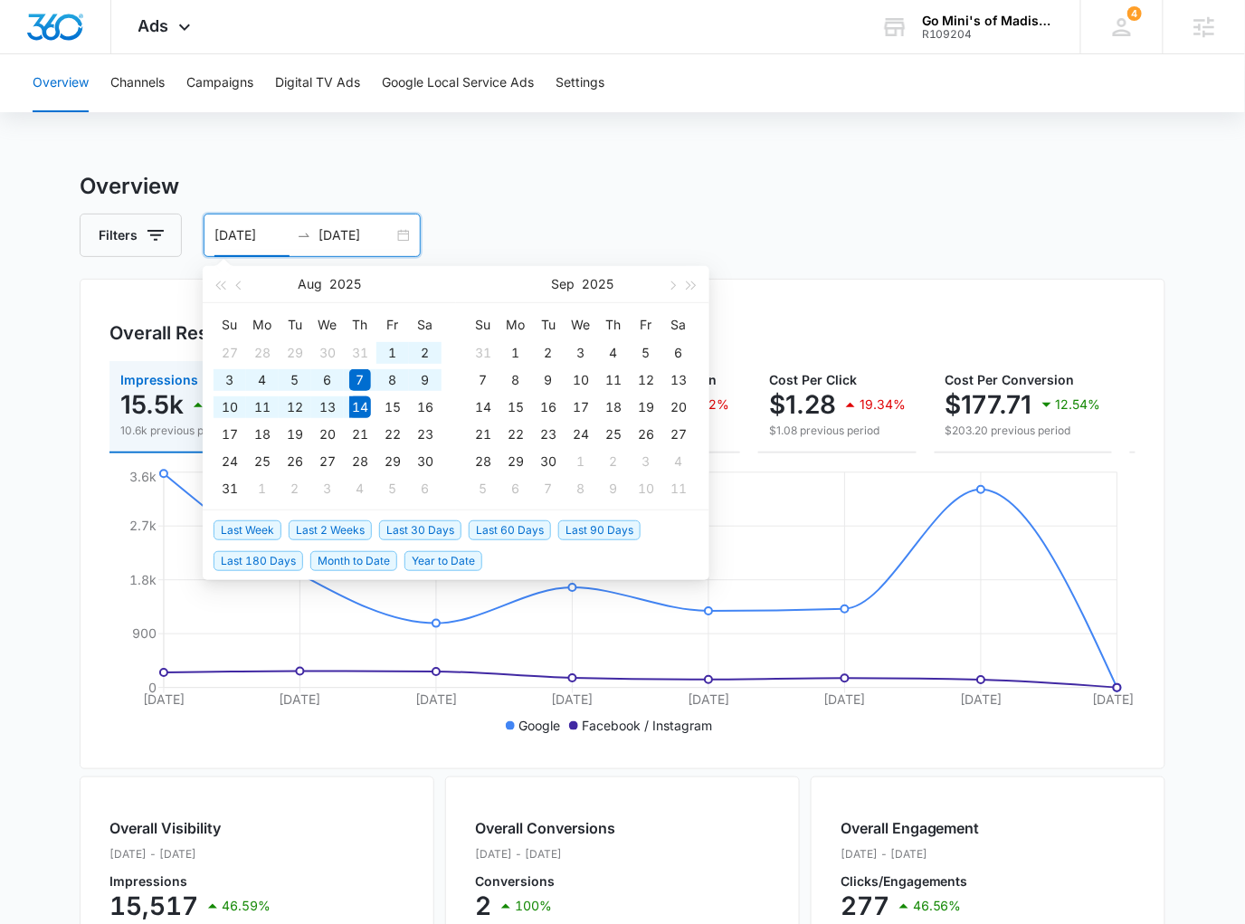
click at [403, 523] on span "Last 30 Days" at bounding box center [420, 530] width 82 height 20
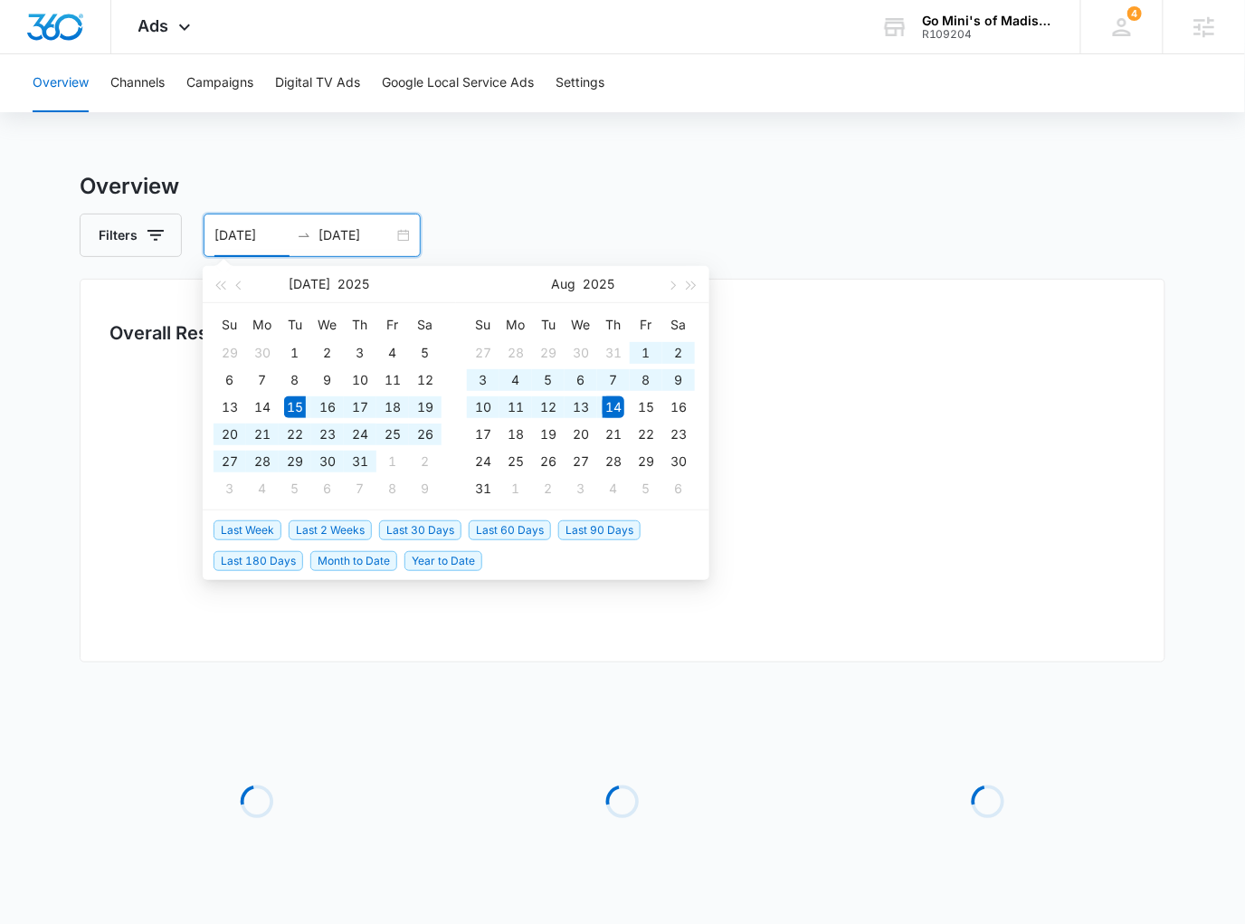
type input "[DATE]"
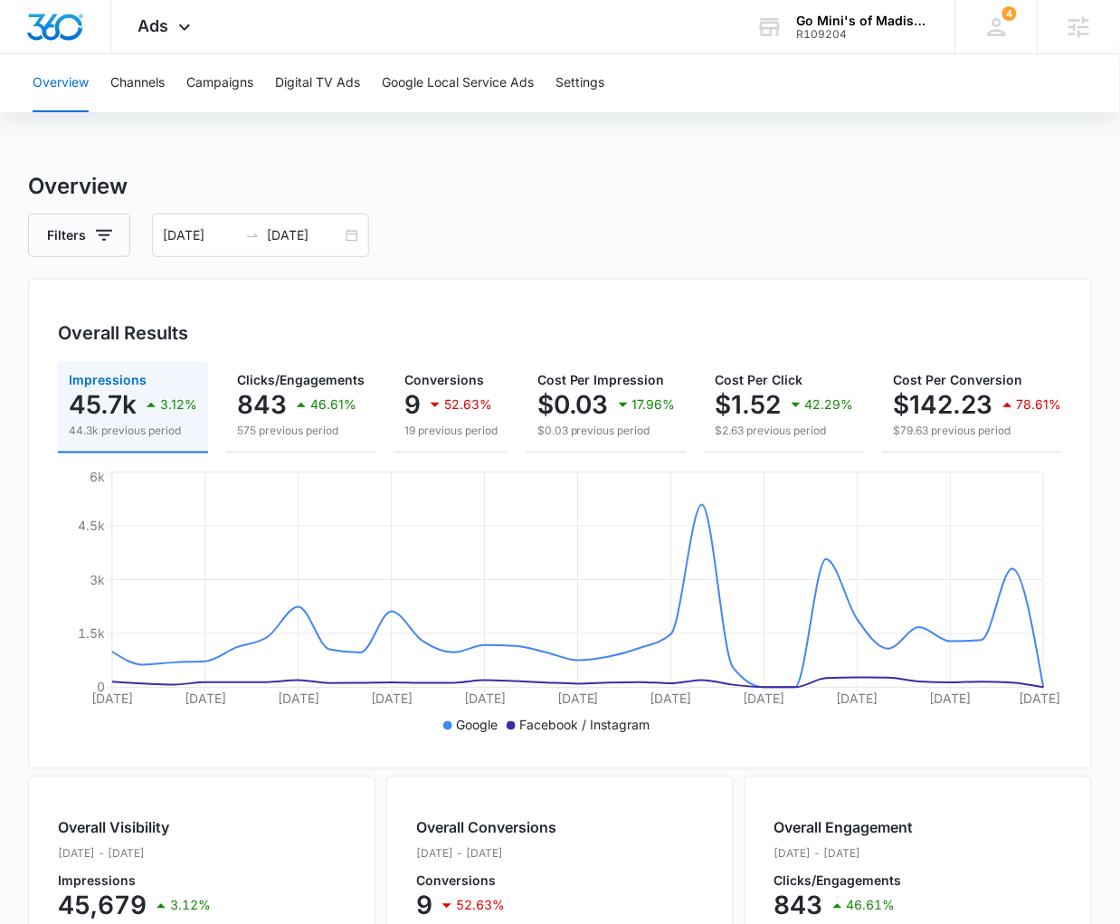
click at [1090, 194] on h3 "Overview" at bounding box center [560, 186] width 1064 height 33
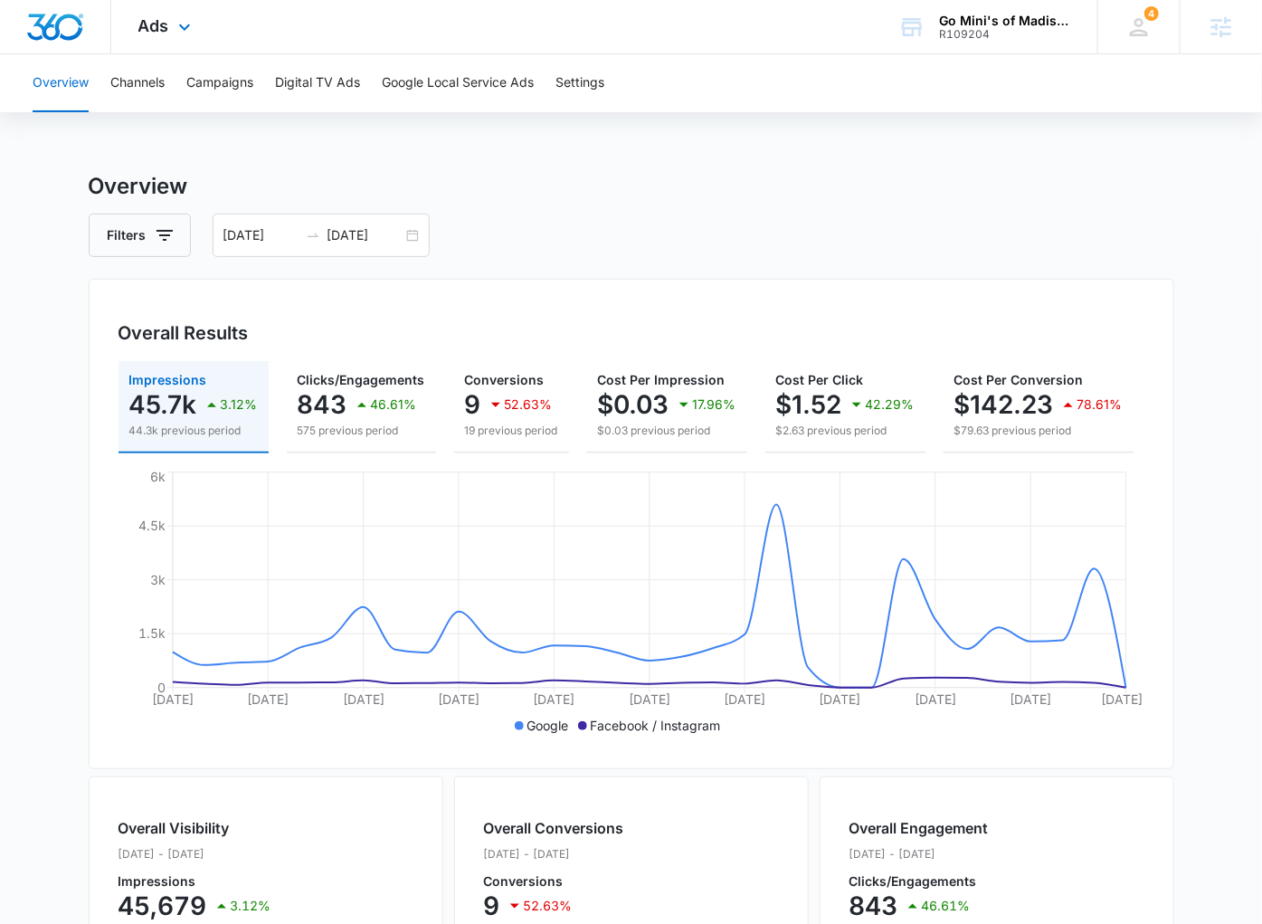
click at [135, 16] on div "Ads Apps Reputation Websites Forms CRM Email Social POS Content Ads Intelligenc…" at bounding box center [166, 26] width 111 height 53
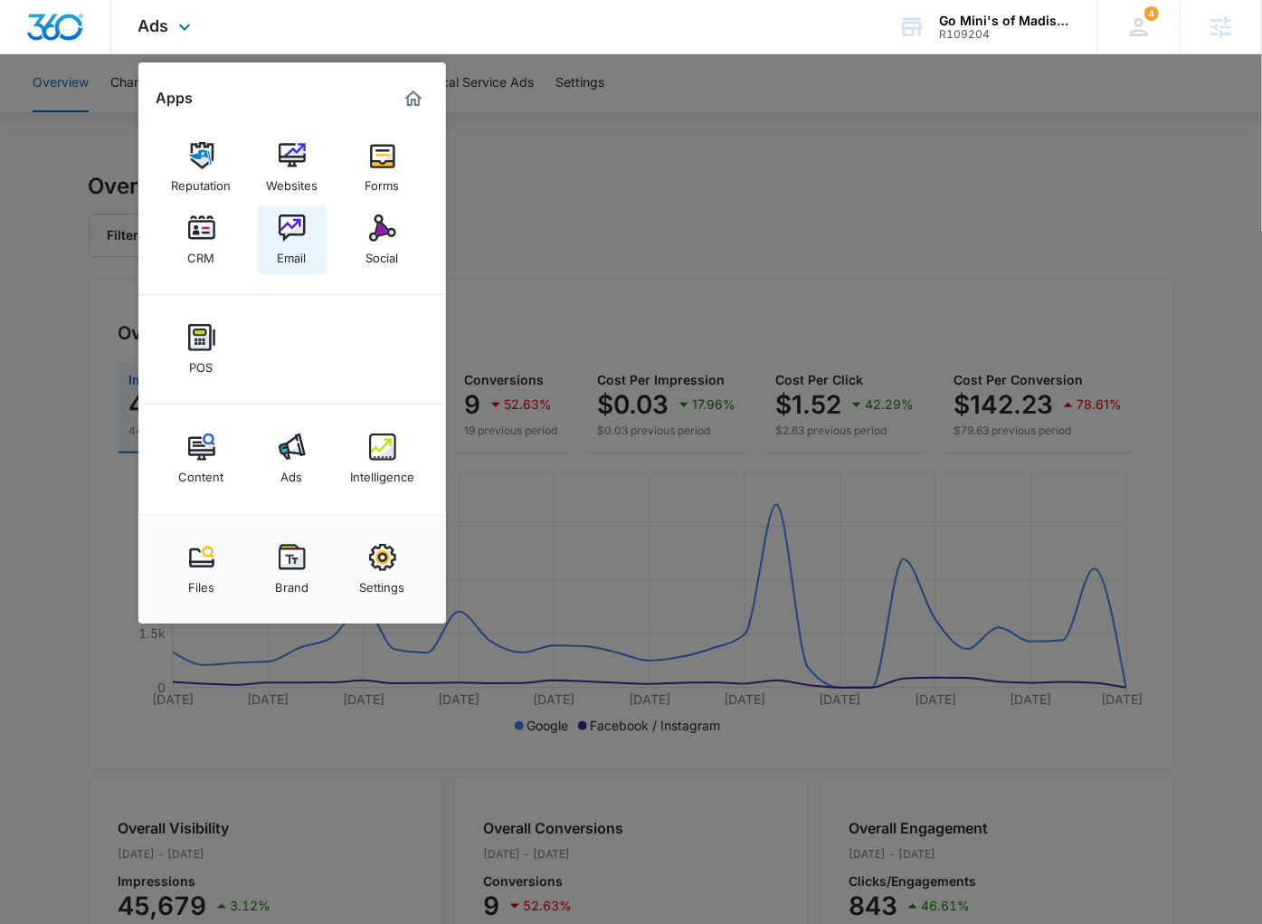
click at [296, 238] on img at bounding box center [292, 227] width 27 height 27
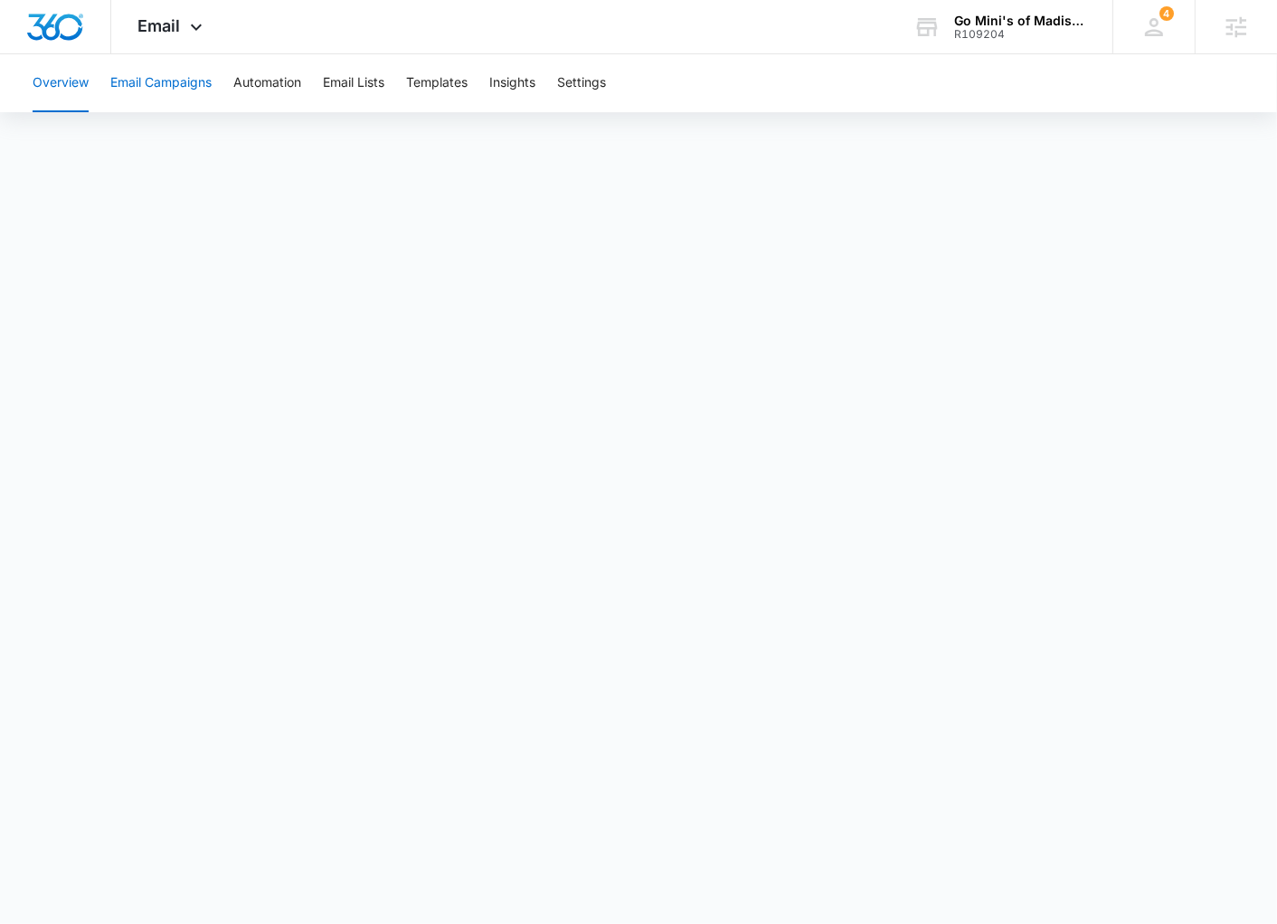
click at [148, 87] on button "Email Campaigns" at bounding box center [160, 83] width 101 height 58
click at [254, 82] on button "Automation" at bounding box center [267, 83] width 68 height 58
click at [179, 22] on span "Email" at bounding box center [159, 25] width 43 height 19
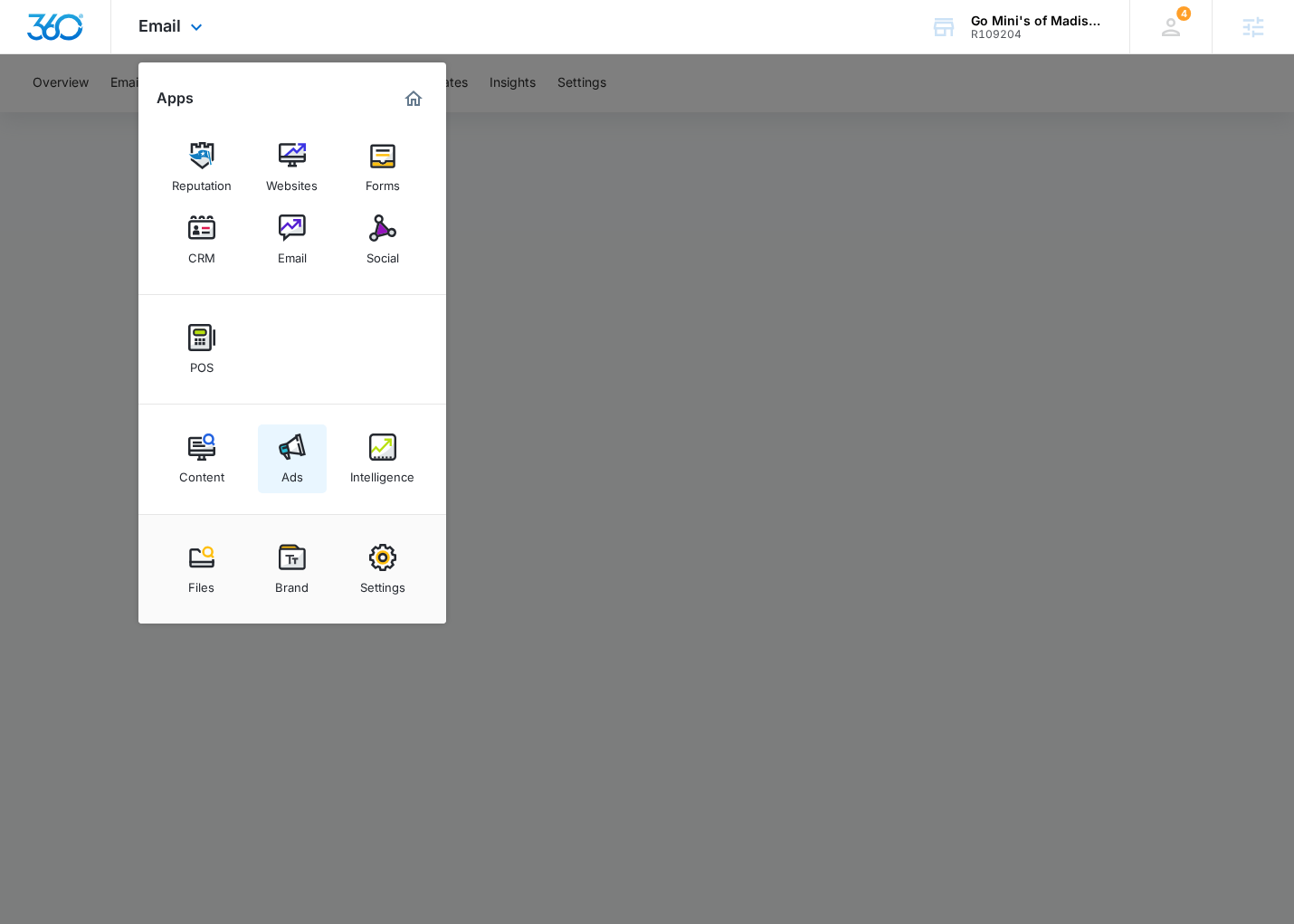
click at [275, 460] on link "Ads" at bounding box center [292, 458] width 69 height 69
